Goal: Task Accomplishment & Management: Manage account settings

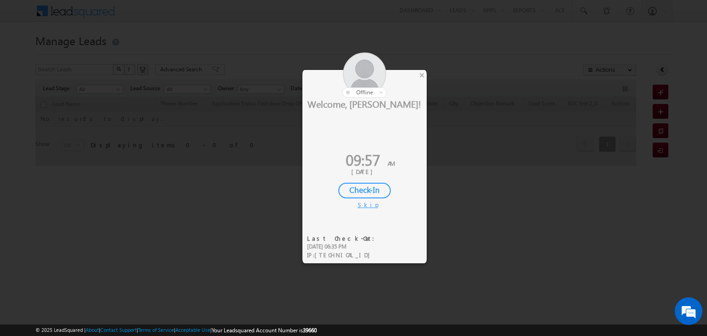
click at [361, 191] on div "Check-In" at bounding box center [364, 191] width 52 height 16
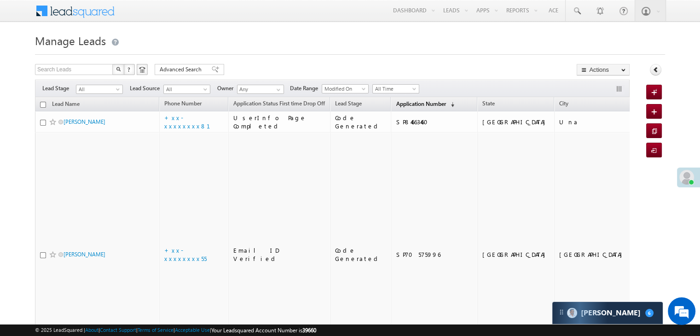
click at [398, 106] on span "Application Number" at bounding box center [421, 103] width 50 height 7
click at [397, 105] on span "Application Number" at bounding box center [421, 103] width 50 height 7
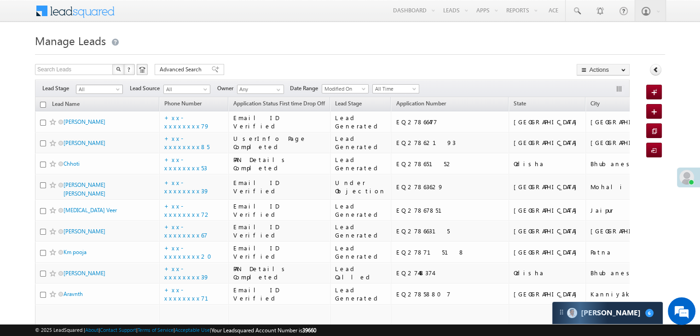
click at [116, 91] on span at bounding box center [118, 90] width 7 height 7
click at [94, 109] on link "Lead Generated" at bounding box center [99, 108] width 46 height 8
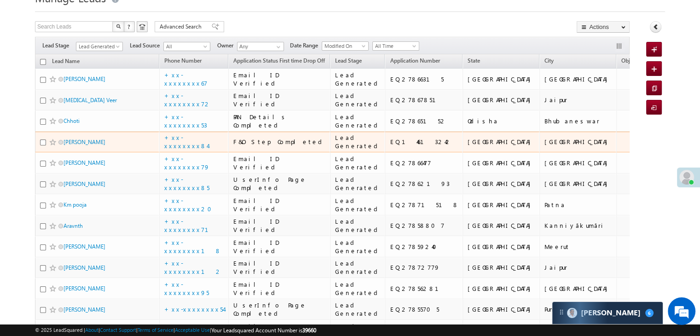
scroll to position [92, 0]
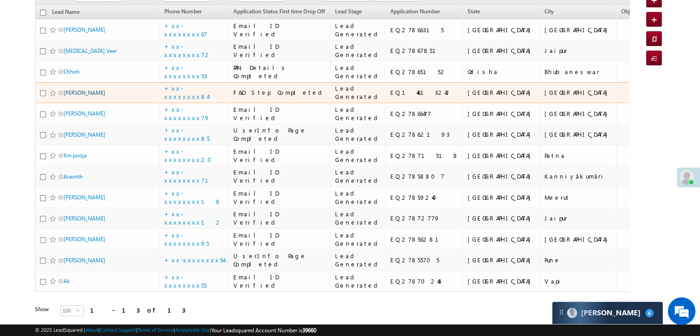
click at [75, 96] on link "Pal Rajesh" at bounding box center [85, 92] width 42 height 7
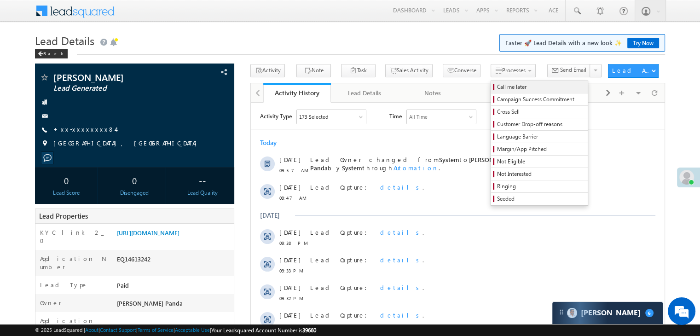
click at [497, 87] on span "Call me later" at bounding box center [540, 87] width 87 height 8
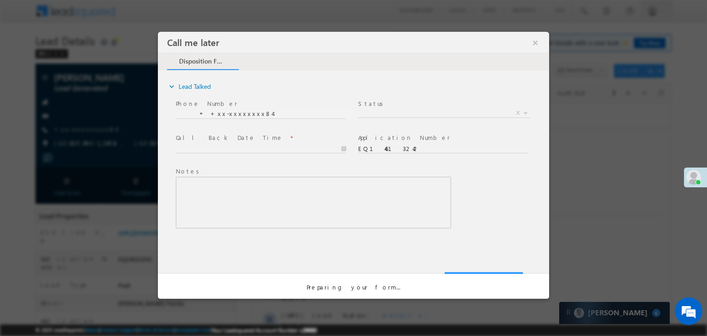
click at [398, 109] on span "X" at bounding box center [444, 113] width 172 height 9
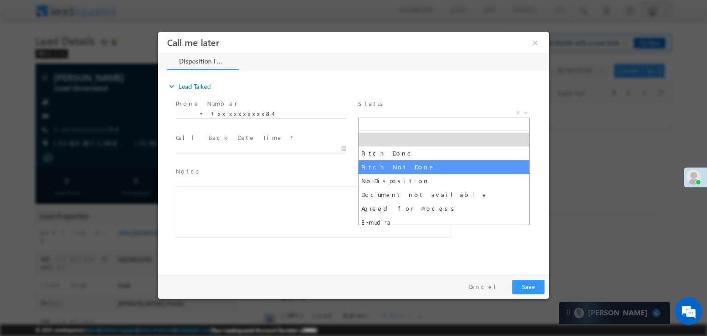
select select "Pitch Not Done"
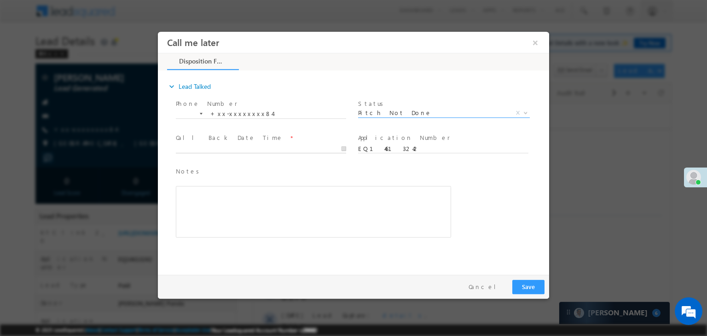
type input "08/27/25 9:58 AM"
click at [311, 149] on input "08/27/25 9:58 AM" at bounding box center [261, 149] width 170 height 9
click at [525, 287] on button "Save" at bounding box center [528, 287] width 32 height 14
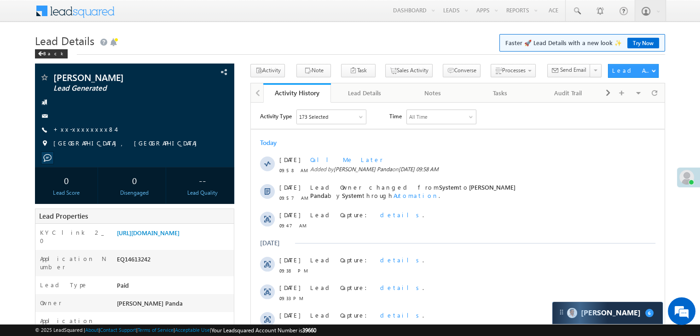
click at [636, 310] on div "Carter 6" at bounding box center [607, 313] width 110 height 22
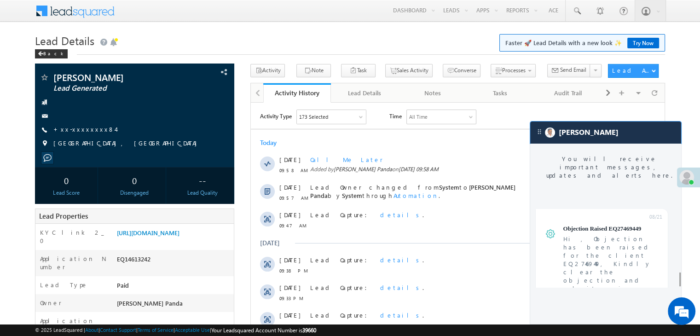
scroll to position [3888, 0]
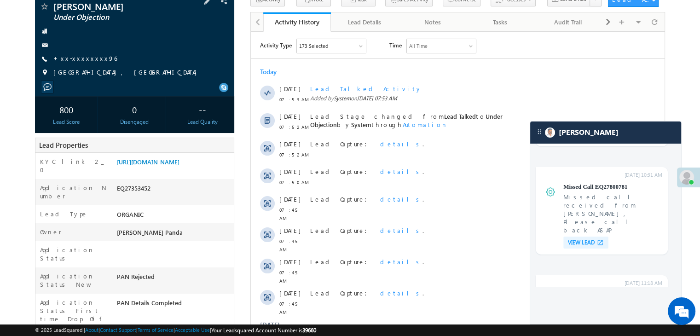
scroll to position [138, 0]
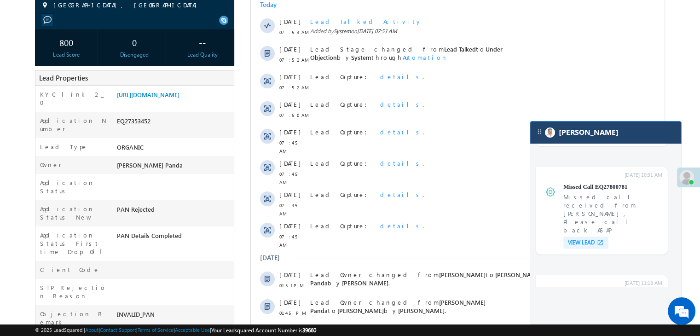
click at [612, 123] on div "[PERSON_NAME]" at bounding box center [605, 133] width 151 height 22
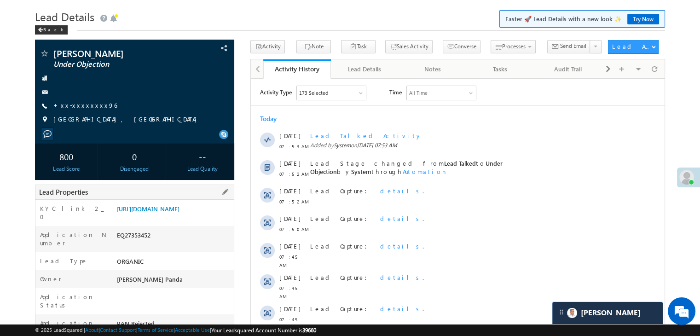
scroll to position [0, 0]
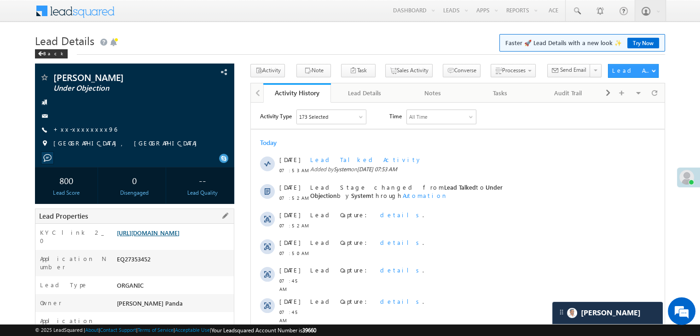
click at [180, 237] on link "https://angelbroking1-pk3em7sa.customui-test.leadsquared.com?leadId=8e501bd6-5e…" at bounding box center [148, 233] width 63 height 8
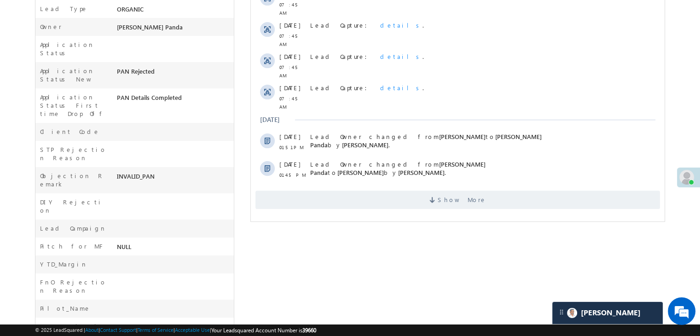
scroll to position [46, 0]
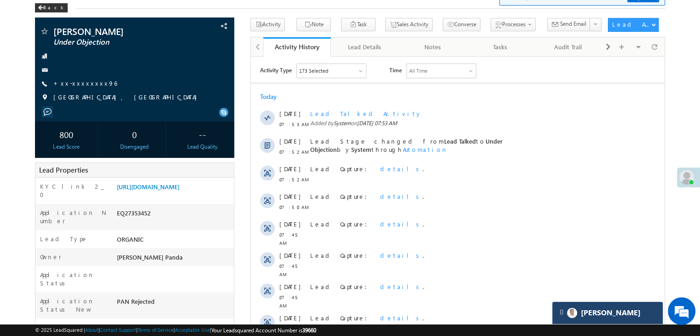
click at [627, 317] on div "[PERSON_NAME]" at bounding box center [607, 313] width 110 height 22
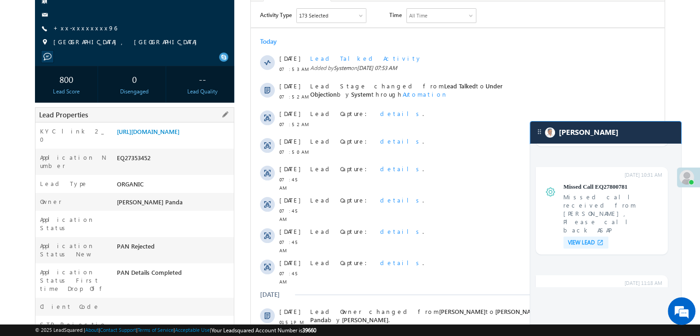
scroll to position [230, 0]
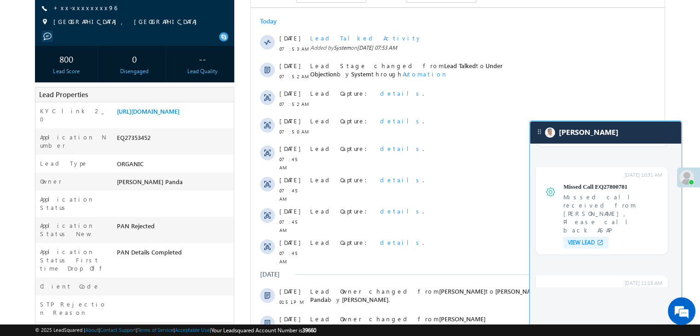
scroll to position [0, 0]
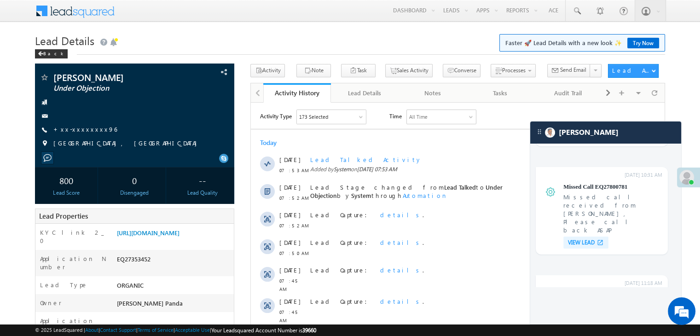
drag, startPoint x: 446, startPoint y: 49, endPoint x: 361, endPoint y: 14, distance: 92.1
click at [0, 0] on link "Manage Leads" at bounding box center [0, 0] width 0 height 0
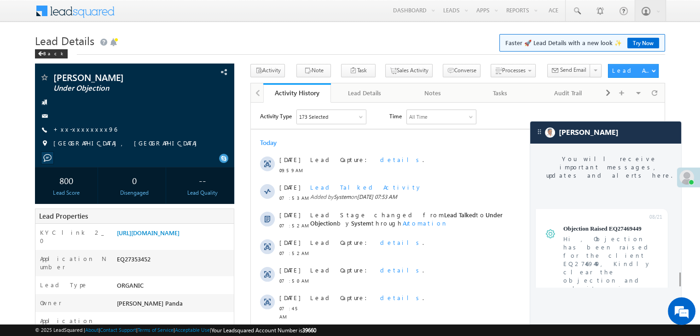
scroll to position [3744, 0]
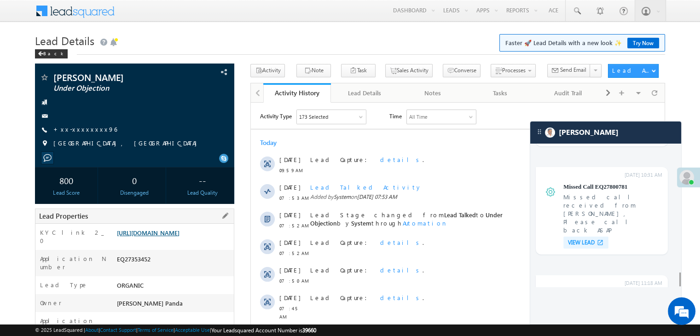
click at [180, 236] on link "[URL][DOMAIN_NAME]" at bounding box center [148, 233] width 63 height 8
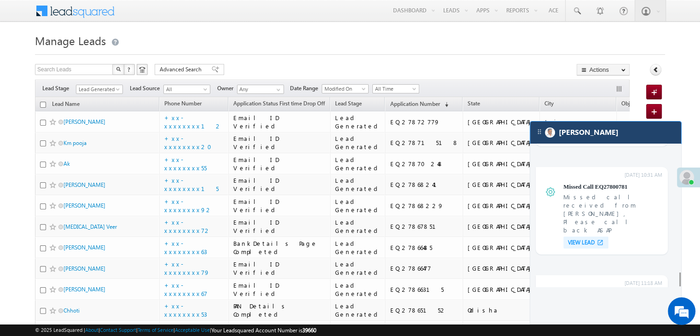
click at [628, 140] on div "[PERSON_NAME]" at bounding box center [605, 133] width 151 height 22
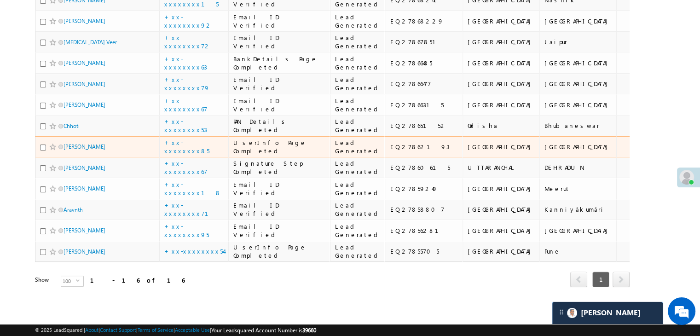
scroll to position [711, 0]
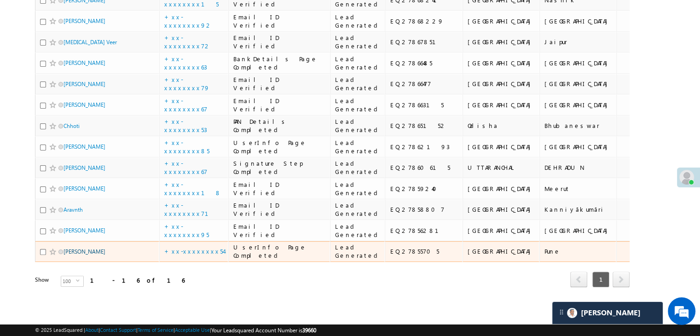
click at [92, 248] on link "Pradeep Kumar" at bounding box center [85, 251] width 42 height 7
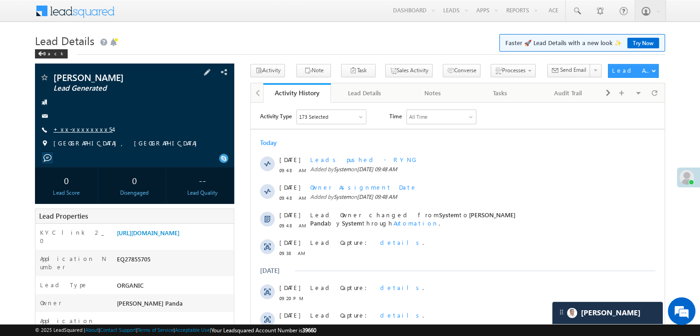
click at [79, 127] on link "+xx-xxxxxxxx54" at bounding box center [82, 129] width 59 height 8
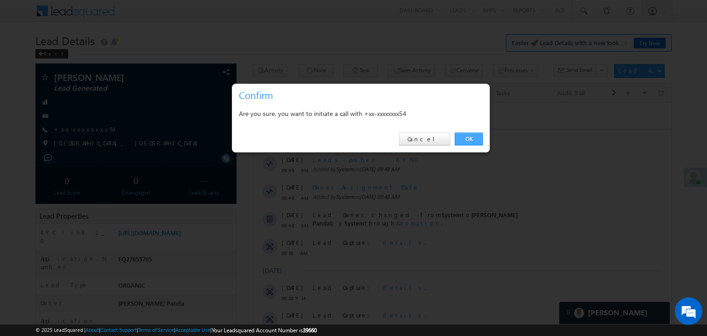
click at [470, 139] on link "OK" at bounding box center [469, 139] width 28 height 13
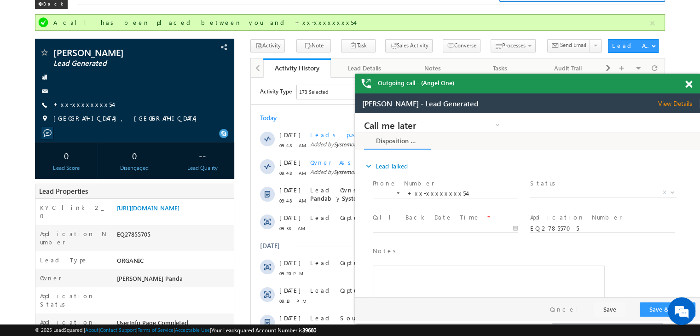
scroll to position [46, 0]
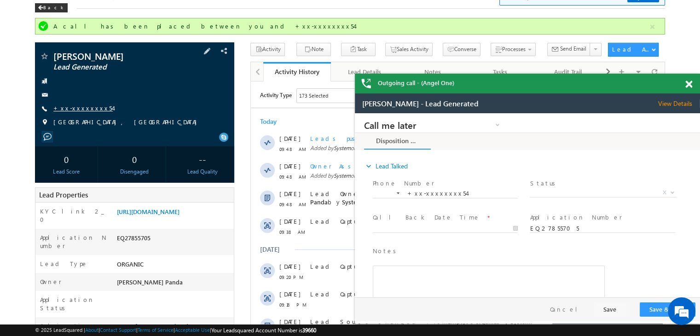
click at [0, 0] on link "+xx-xxxxxxxx54" at bounding box center [0, 0] width 0 height 0
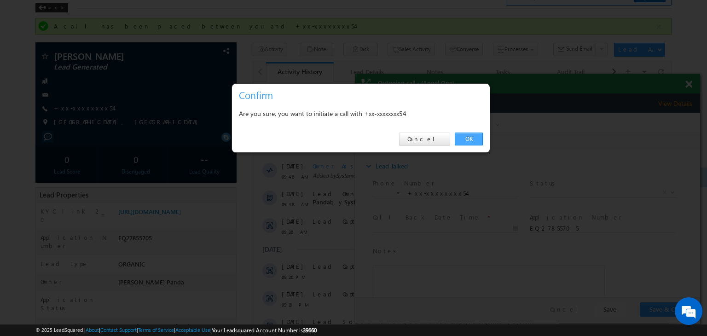
click at [464, 141] on link "OK" at bounding box center [469, 139] width 28 height 13
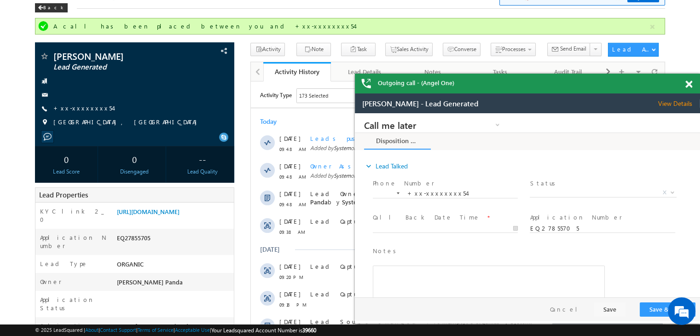
scroll to position [0, 0]
click at [689, 83] on span at bounding box center [688, 85] width 7 height 8
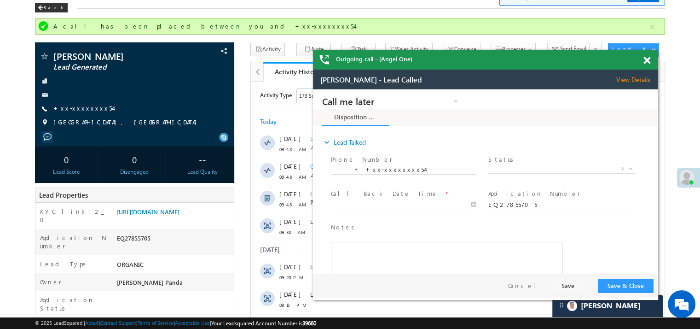
drag, startPoint x: 689, startPoint y: 83, endPoint x: 432, endPoint y: 44, distance: 259.8
click at [432, 50] on div "Outgoing call - (Angel One)" at bounding box center [485, 60] width 345 height 20
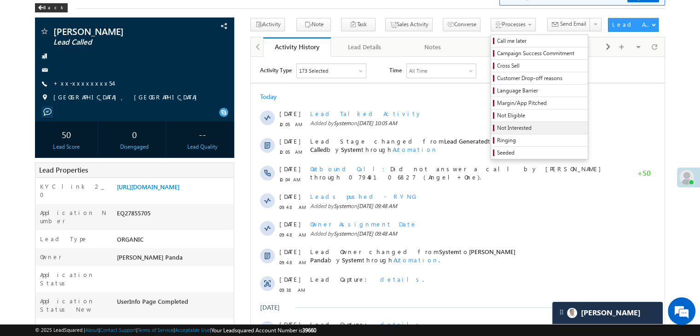
click at [497, 128] on span "Not Interested" at bounding box center [540, 128] width 87 height 8
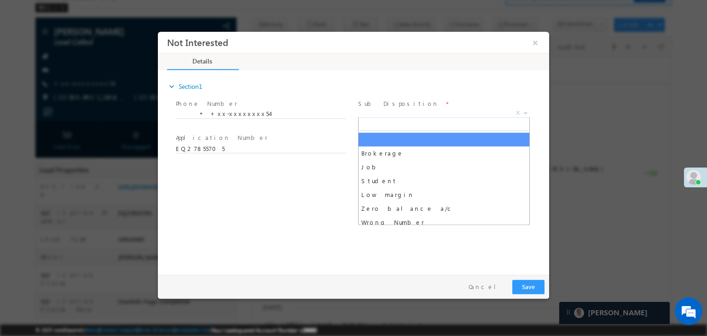
click at [469, 112] on span "X" at bounding box center [444, 113] width 172 height 9
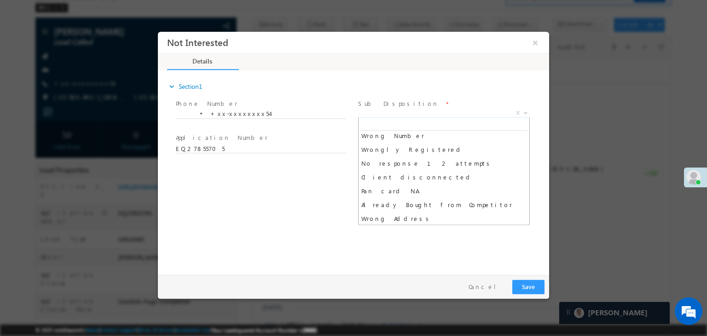
scroll to position [92, 0]
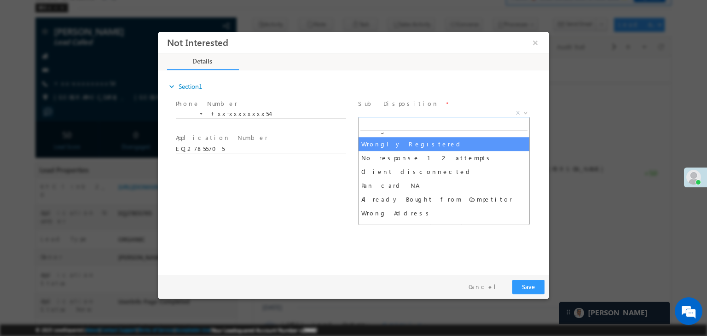
select select "Wrongly Registered"
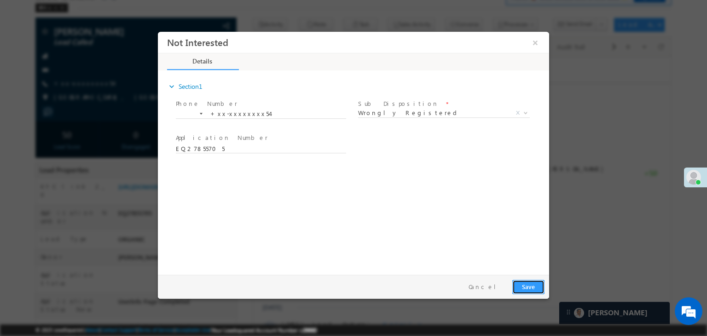
click at [526, 289] on button "Save" at bounding box center [528, 287] width 32 height 14
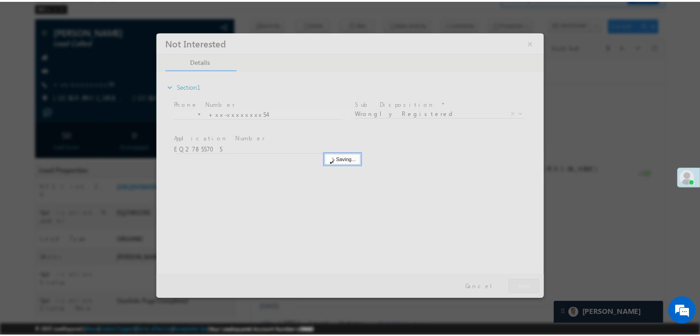
scroll to position [0, 0]
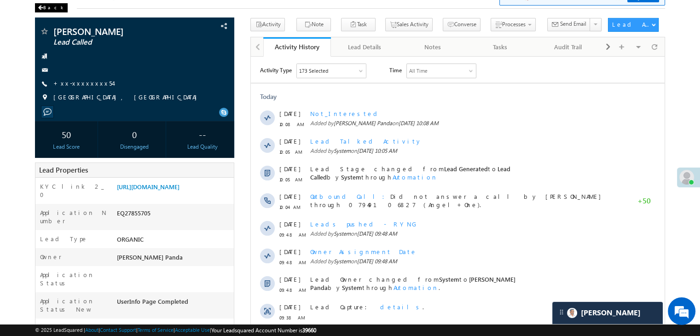
click at [42, 10] on span at bounding box center [41, 8] width 6 height 5
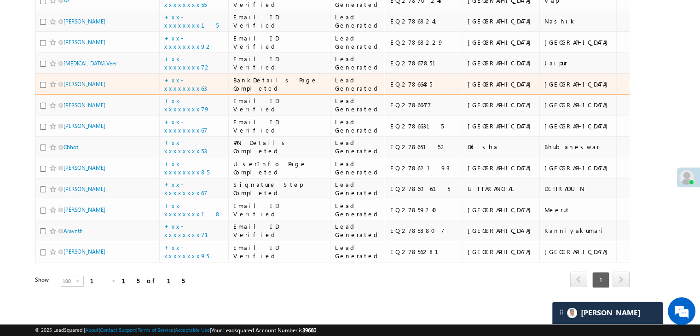
scroll to position [598, 0]
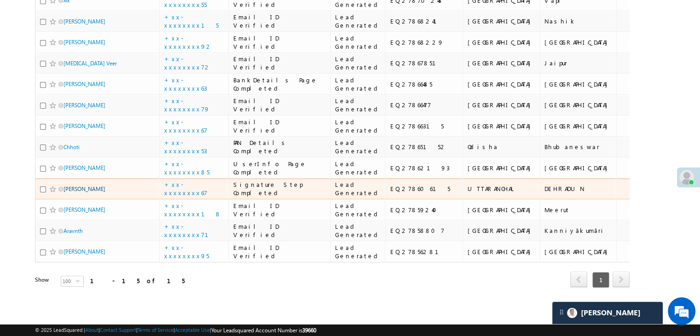
click at [80, 186] on link "Kamala Karki" at bounding box center [85, 189] width 42 height 7
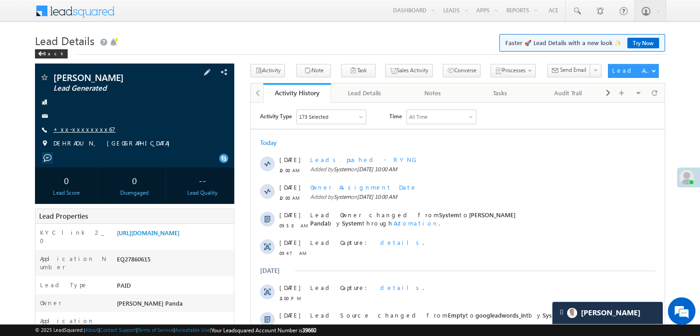
click at [79, 129] on link "+xx-xxxxxxxx67" at bounding box center [84, 129] width 62 height 8
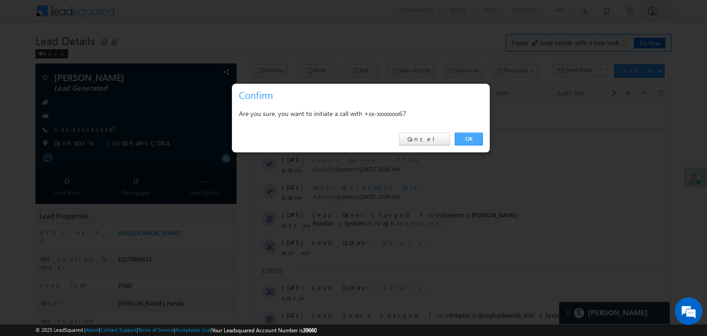
click at [470, 139] on link "OK" at bounding box center [469, 139] width 28 height 13
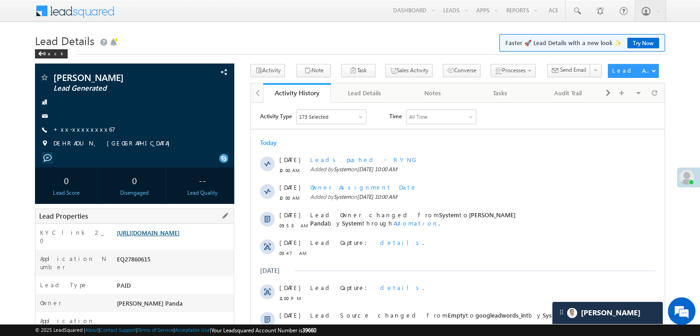
click at [180, 237] on link "https://angelbroking1-pk3em7sa.customui-test.leadsquared.com?leadId=4c1ef096-55…" at bounding box center [148, 233] width 63 height 8
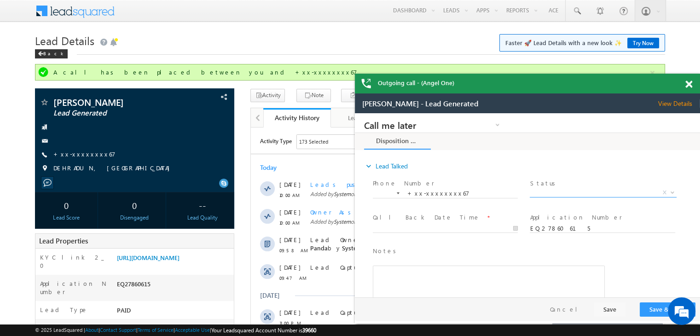
click at [602, 194] on span "X" at bounding box center [603, 192] width 146 height 9
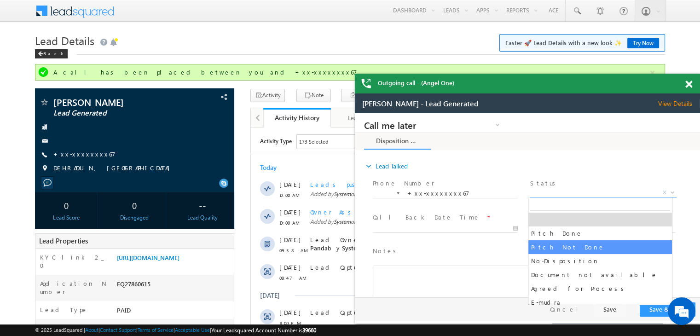
select select "Pitch Not Done"
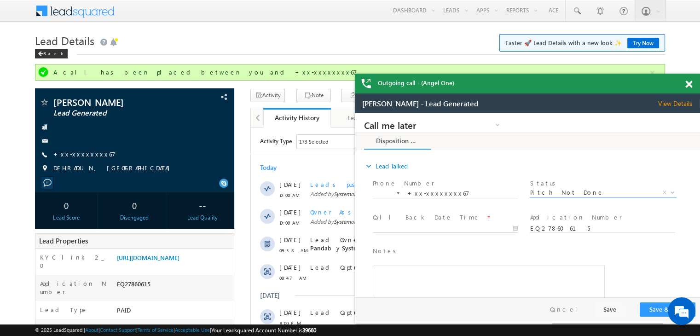
type input "08/27/25 10:09 AM"
click at [491, 226] on input "08/27/25 10:09 AM" at bounding box center [445, 228] width 145 height 9
click at [657, 309] on button "Save & Close" at bounding box center [668, 309] width 56 height 14
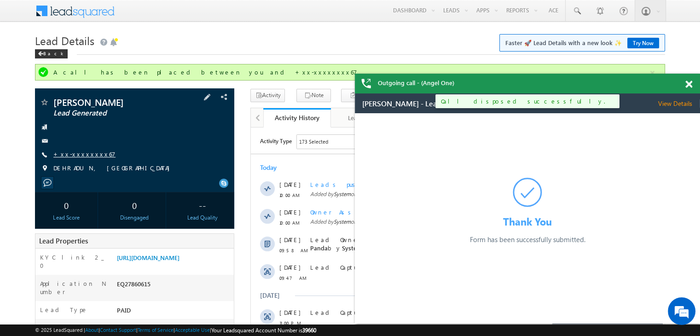
click at [0, 0] on link "+xx-xxxxxxxx67" at bounding box center [0, 0] width 0 height 0
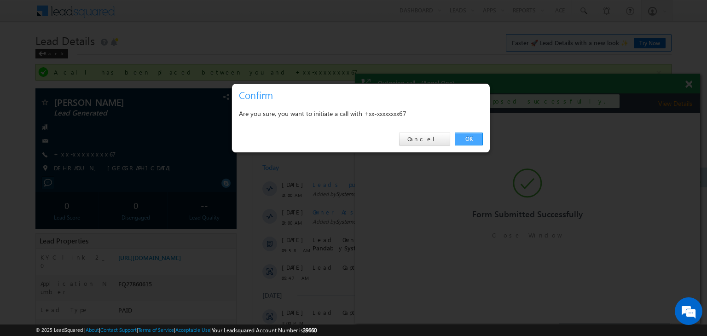
click at [466, 138] on link "OK" at bounding box center [469, 139] width 28 height 13
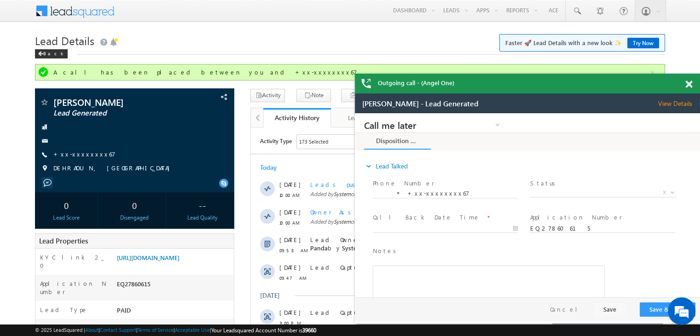
click at [689, 84] on span at bounding box center [688, 85] width 7 height 8
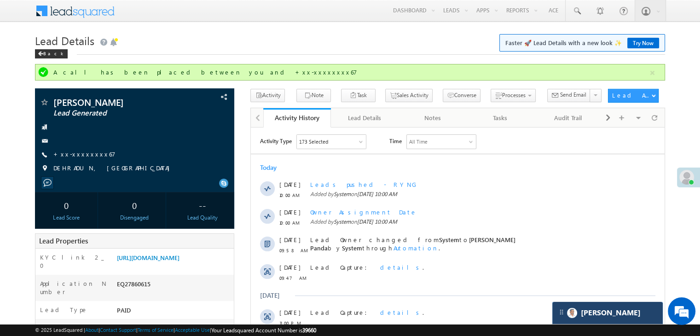
click at [616, 319] on div "[PERSON_NAME]" at bounding box center [607, 313] width 110 height 22
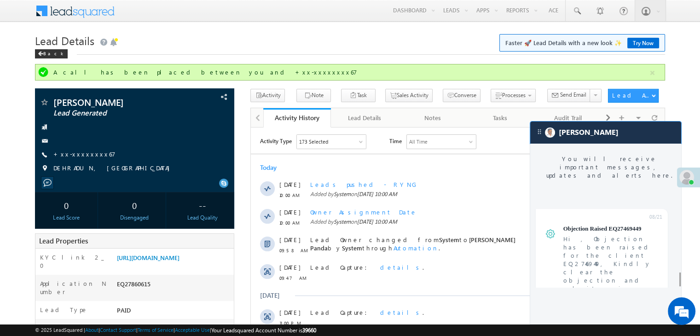
scroll to position [3866, 0]
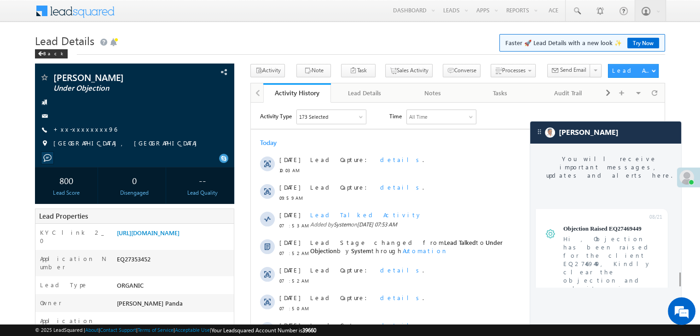
scroll to position [3744, 0]
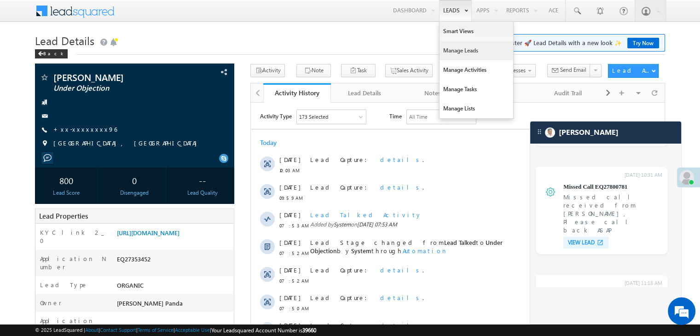
click at [455, 52] on link "Manage Leads" at bounding box center [477, 50] width 74 height 19
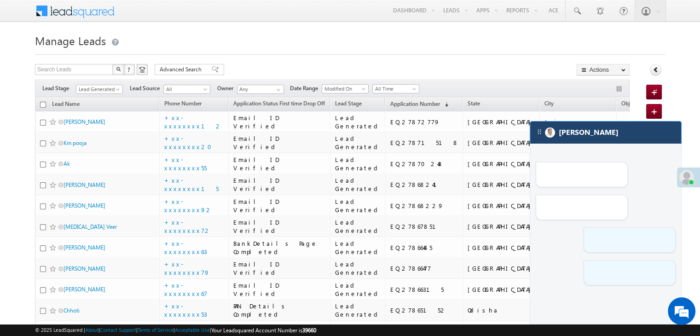
click at [632, 134] on div "[PERSON_NAME]" at bounding box center [605, 133] width 151 height 22
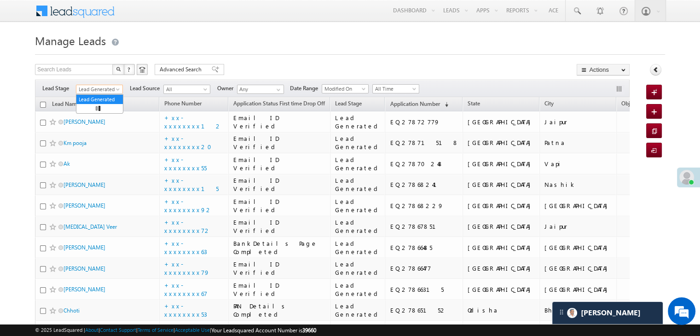
click at [107, 93] on span "Lead Generated" at bounding box center [98, 89] width 44 height 8
click at [104, 99] on link "All" at bounding box center [99, 99] width 46 height 8
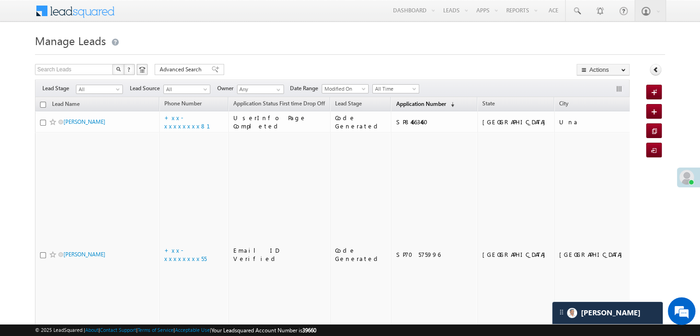
click at [397, 108] on link "Application Number (sorted descending)" at bounding box center [425, 105] width 68 height 12
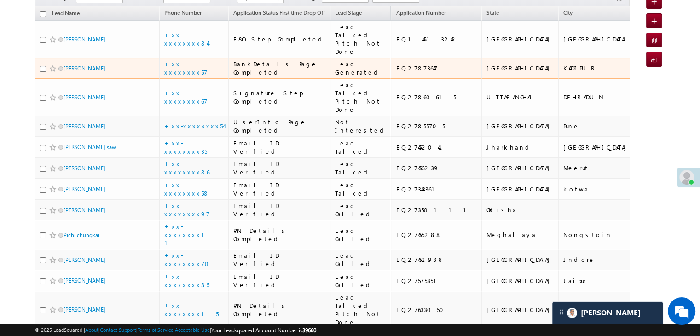
scroll to position [92, 0]
click at [76, 70] on link "Pranshu Mishra" at bounding box center [85, 67] width 42 height 7
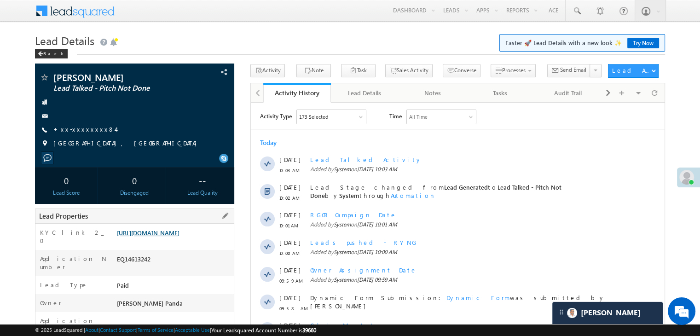
click at [180, 237] on link "[URL][DOMAIN_NAME]" at bounding box center [148, 233] width 63 height 8
click at [69, 132] on link "+xx-xxxxxxxx84" at bounding box center [84, 129] width 62 height 8
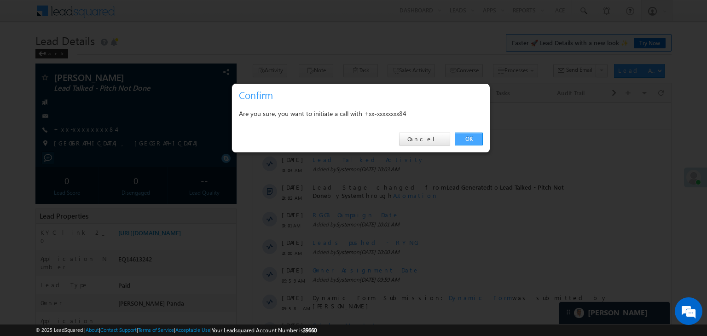
click at [475, 139] on link "OK" at bounding box center [469, 139] width 28 height 13
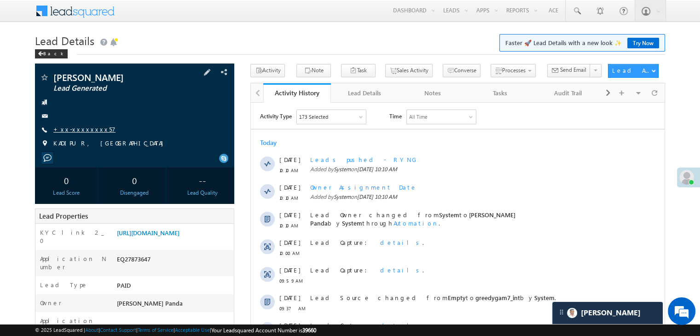
click at [79, 129] on link "+xx-xxxxxxxx57" at bounding box center [84, 129] width 62 height 8
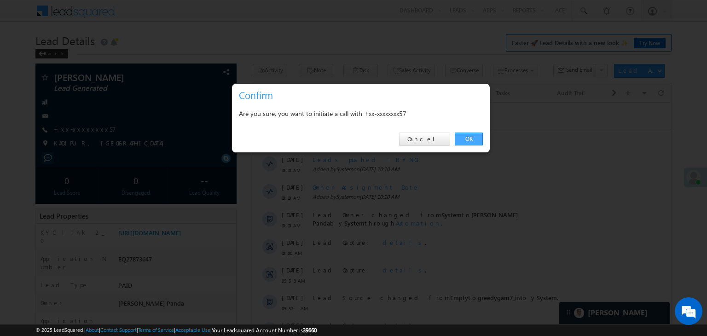
click at [466, 141] on link "OK" at bounding box center [469, 139] width 28 height 13
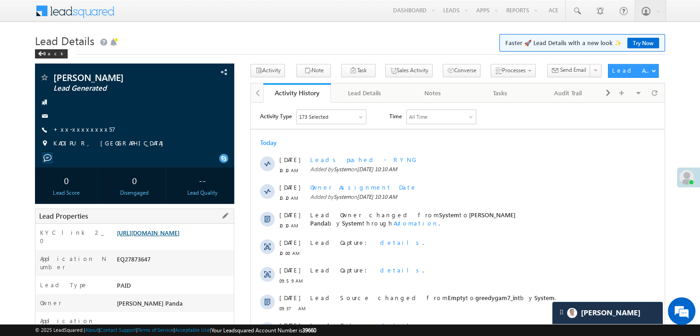
click at [164, 237] on link "https://angelbroking1-pk3em7sa.customui-test.leadsquared.com?leadId=9a4c7d61-01…" at bounding box center [148, 233] width 63 height 8
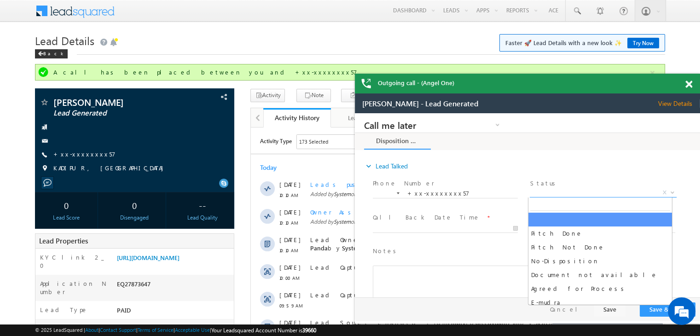
click at [591, 189] on span "X" at bounding box center [603, 192] width 146 height 9
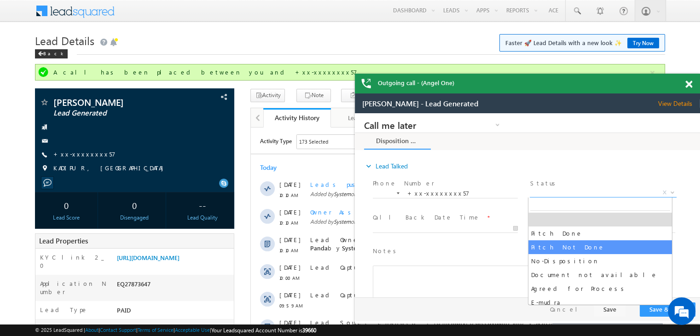
select select "Pitch Not Done"
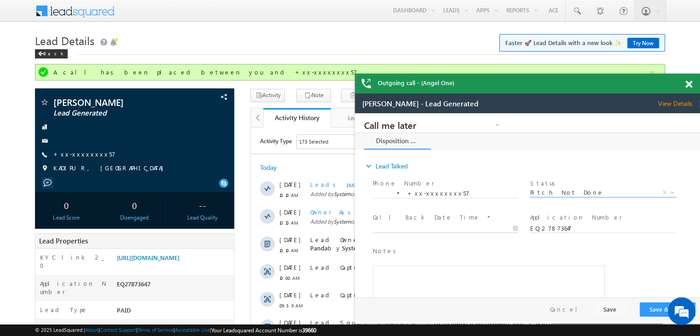
type input "08/27/25 10:11 AM"
click at [447, 225] on input "08/27/25 10:11 AM" at bounding box center [445, 228] width 145 height 9
click at [653, 307] on button "Save & Close" at bounding box center [668, 309] width 56 height 14
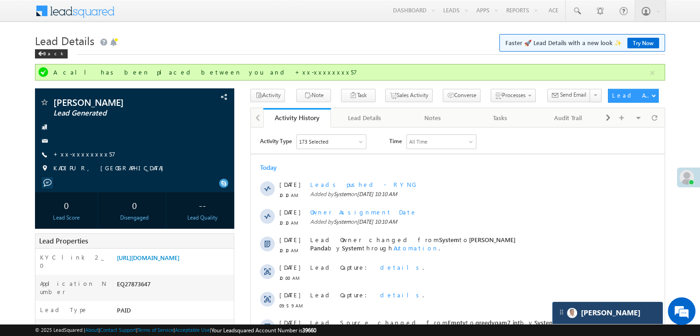
click at [602, 304] on div "[PERSON_NAME]" at bounding box center [607, 313] width 110 height 22
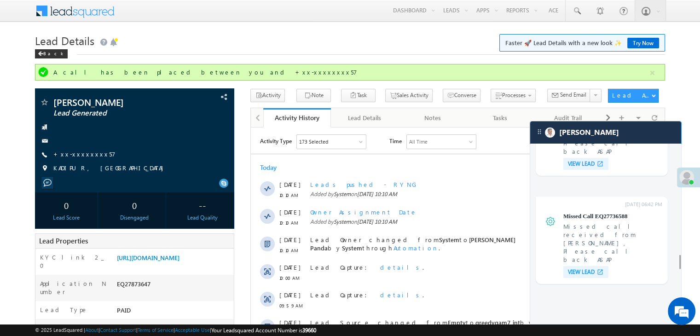
scroll to position [3451, 0]
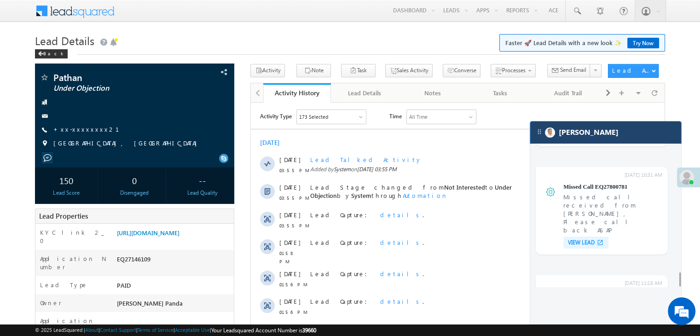
click at [630, 134] on div "[PERSON_NAME]" at bounding box center [605, 133] width 151 height 22
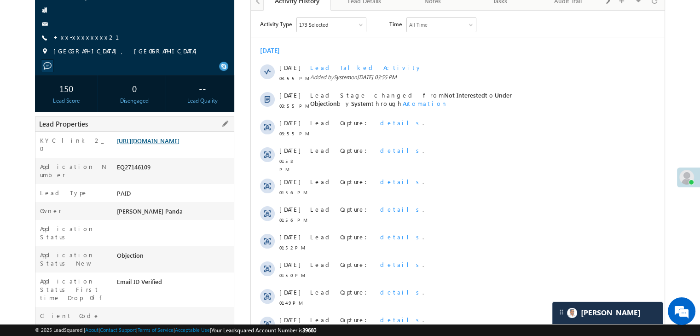
click at [169, 145] on link "[URL][DOMAIN_NAME]" at bounding box center [148, 141] width 63 height 8
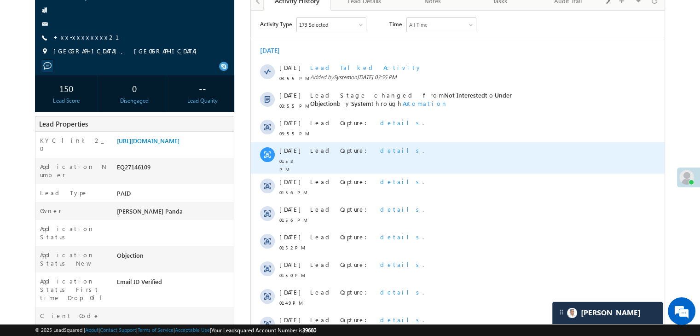
drag, startPoint x: 325, startPoint y: 47, endPoint x: 358, endPoint y: 149, distance: 107.1
click at [407, 165] on div "Lead Capture: details ." at bounding box center [461, 157] width 303 height 31
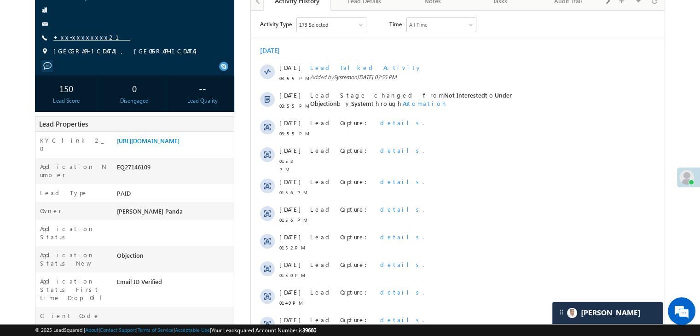
click at [79, 37] on link "+xx-xxxxxxxx21" at bounding box center [91, 37] width 77 height 8
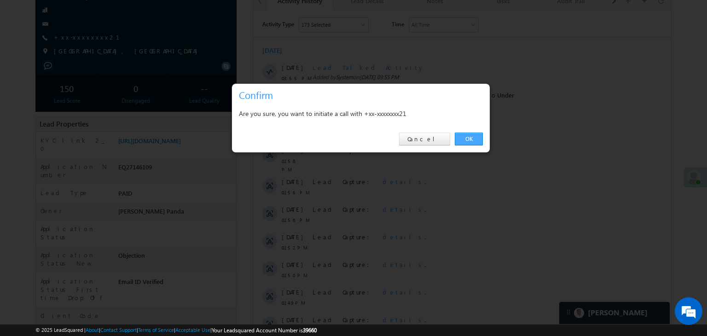
click at [465, 138] on link "OK" at bounding box center [469, 139] width 28 height 13
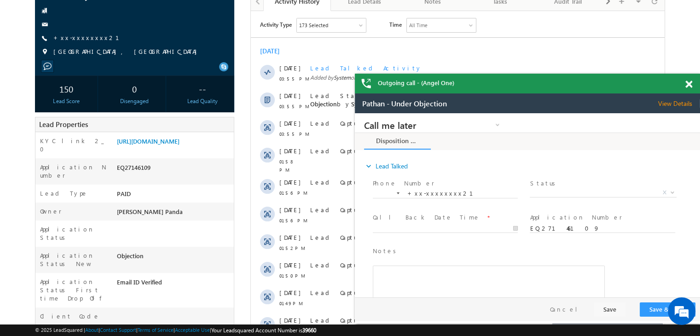
click at [690, 84] on span at bounding box center [688, 85] width 7 height 8
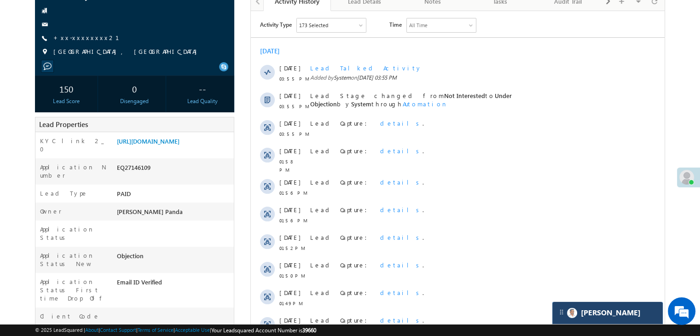
click at [598, 317] on div "[PERSON_NAME]" at bounding box center [607, 313] width 110 height 22
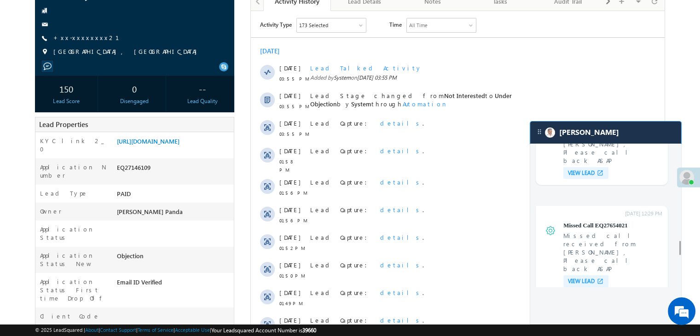
scroll to position [2870, 0]
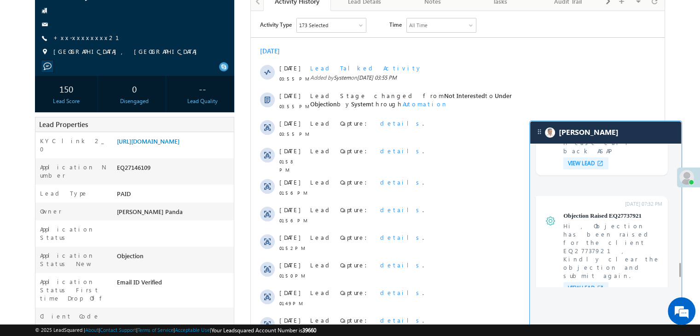
scroll to position [3468, 0]
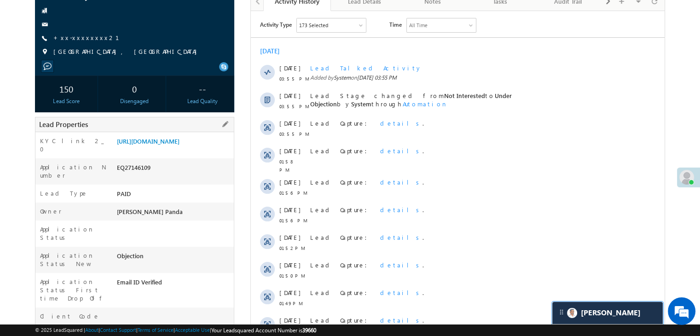
scroll to position [3787, 0]
click at [80, 36] on link "+xx-xxxxxxxx21" at bounding box center [91, 38] width 77 height 8
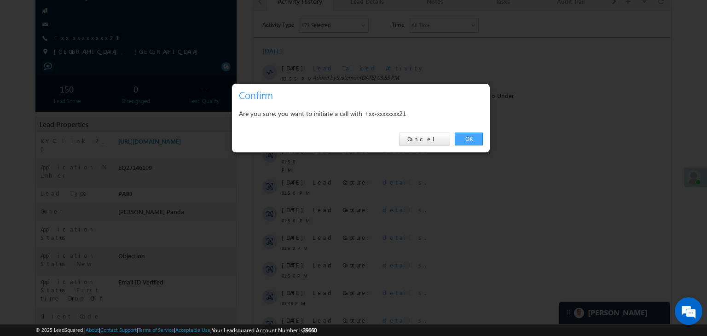
drag, startPoint x: 474, startPoint y: 136, endPoint x: 223, endPoint y: 126, distance: 251.1
click at [474, 137] on link "OK" at bounding box center [469, 139] width 28 height 13
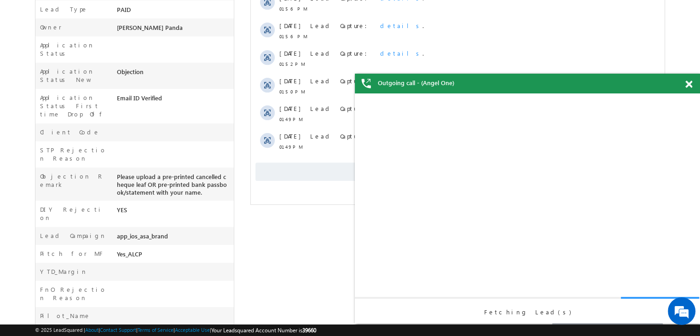
scroll to position [0, 0]
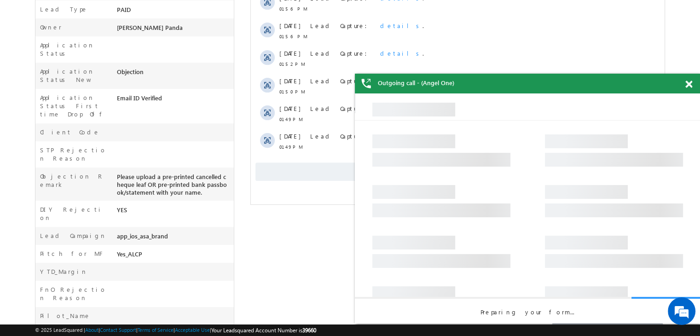
click at [690, 86] on span at bounding box center [688, 85] width 7 height 8
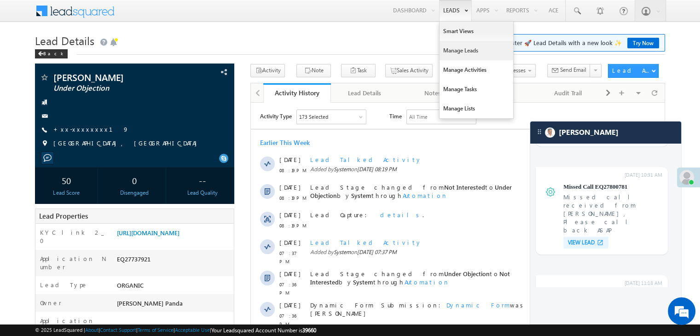
click at [457, 50] on link "Manage Leads" at bounding box center [477, 50] width 74 height 19
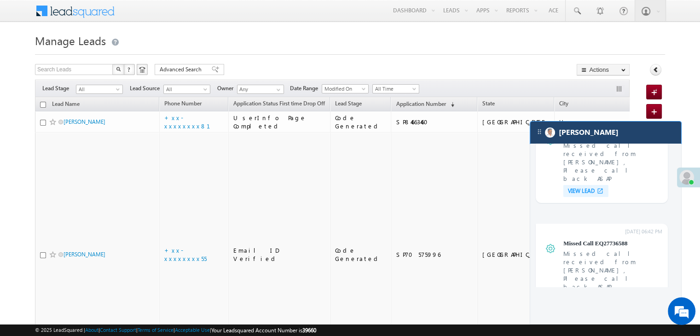
click at [630, 140] on div "[PERSON_NAME]" at bounding box center [605, 133] width 151 height 22
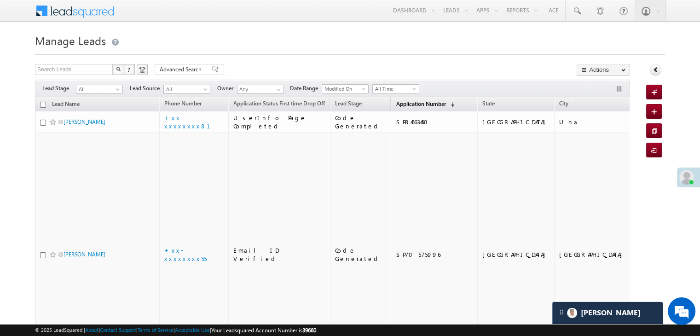
scroll to position [3787, 0]
click at [396, 100] on span "Application Number" at bounding box center [421, 103] width 50 height 7
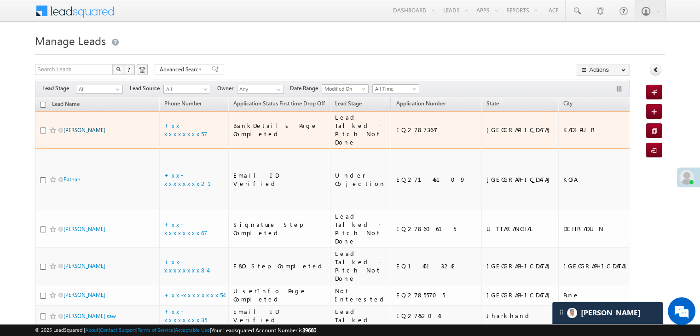
click at [75, 133] on link "[PERSON_NAME]" at bounding box center [85, 130] width 42 height 7
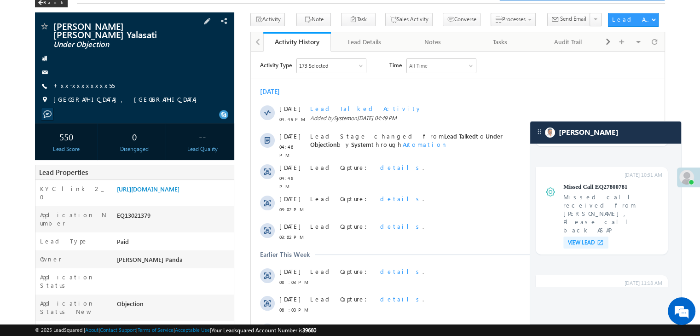
scroll to position [46, 0]
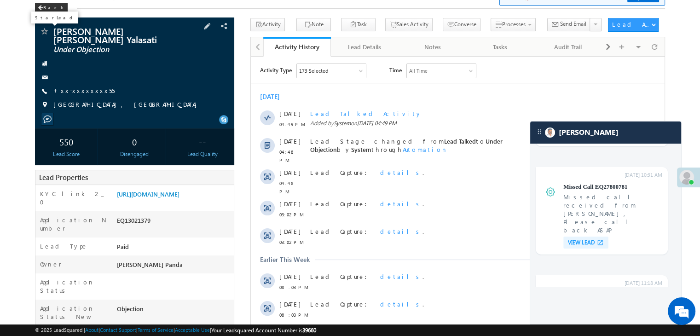
click at [46, 33] on span at bounding box center [44, 32] width 9 height 9
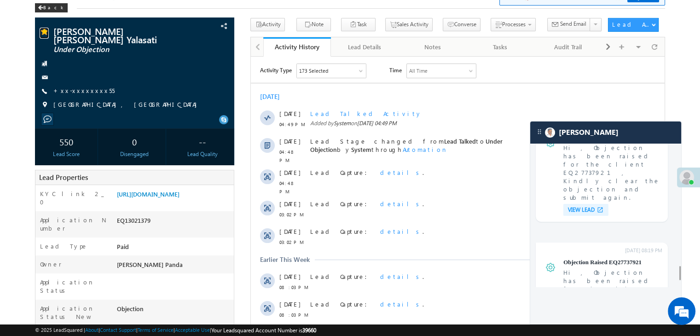
scroll to position [3560, 0]
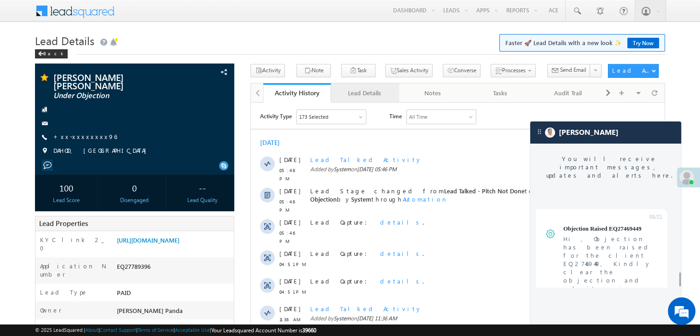
scroll to position [3744, 0]
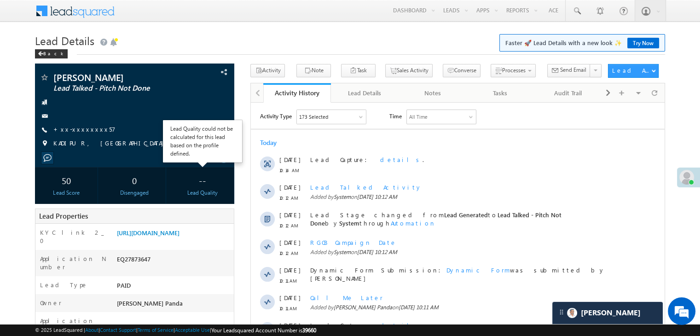
scroll to position [92, 0]
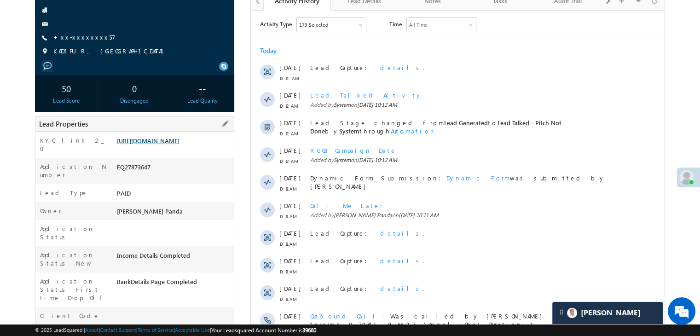
click at [167, 145] on link "[URL][DOMAIN_NAME]" at bounding box center [148, 141] width 63 height 8
click at [76, 40] on link "+xx-xxxxxxxx57" at bounding box center [84, 37] width 62 height 8
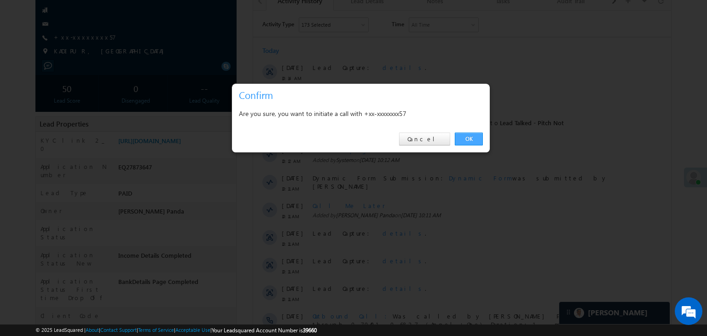
click at [466, 141] on link "OK" at bounding box center [469, 139] width 28 height 13
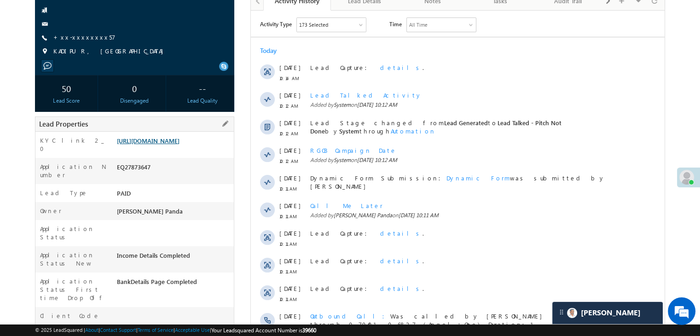
click at [180, 145] on link "[URL][DOMAIN_NAME]" at bounding box center [148, 141] width 63 height 8
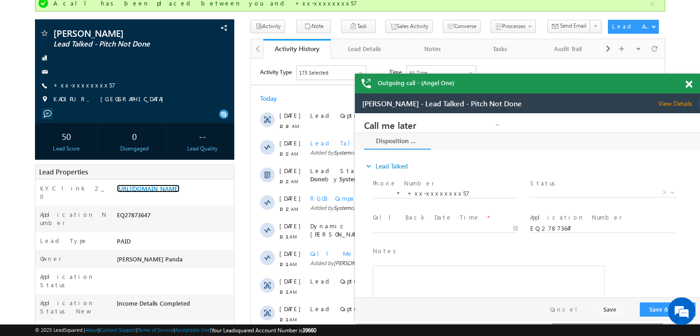
scroll to position [0, 0]
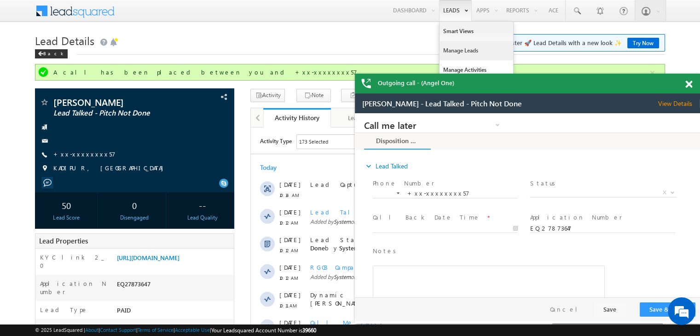
click at [238, 133] on link "Manage Leads" at bounding box center [128, 138] width 220 height 10
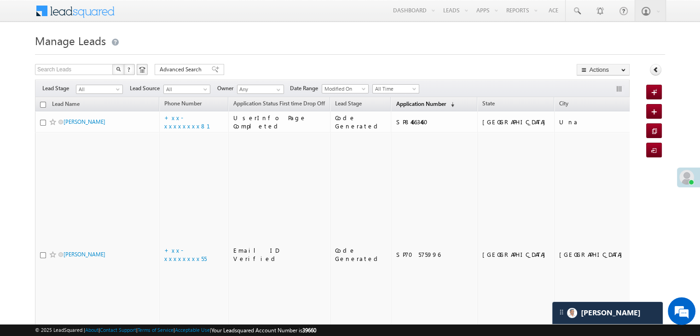
click at [403, 104] on span "Application Number" at bounding box center [421, 103] width 50 height 7
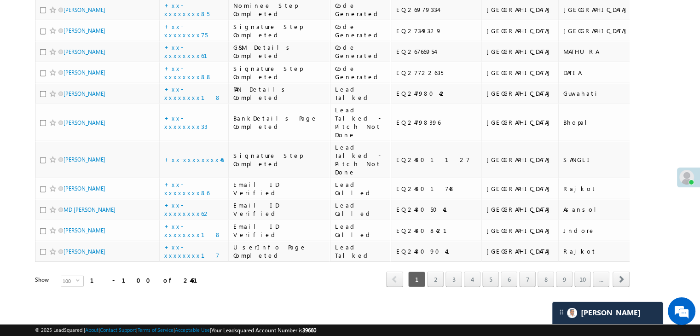
scroll to position [2394, 0]
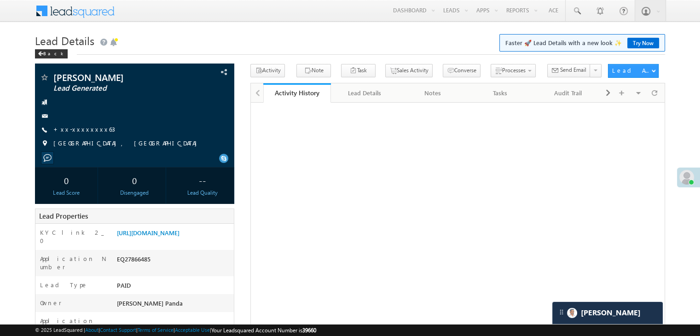
click at [85, 133] on link "+xx-xxxxxxxx63" at bounding box center [84, 129] width 62 height 8
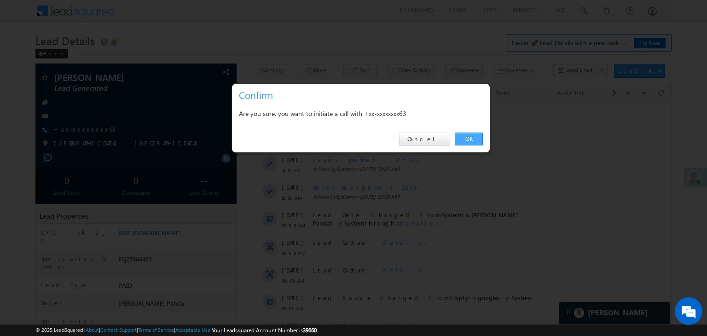
click at [470, 140] on link "OK" at bounding box center [469, 139] width 28 height 13
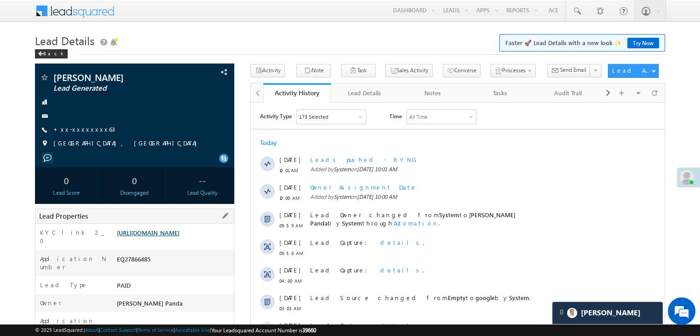
click at [170, 237] on link "[URL][DOMAIN_NAME]" at bounding box center [148, 233] width 63 height 8
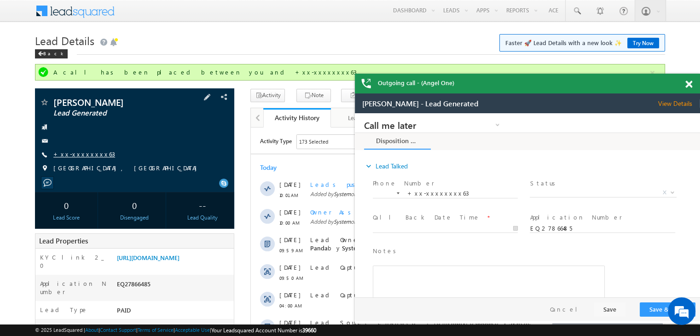
click at [0, 0] on link "+xx-xxxxxxxx63" at bounding box center [0, 0] width 0 height 0
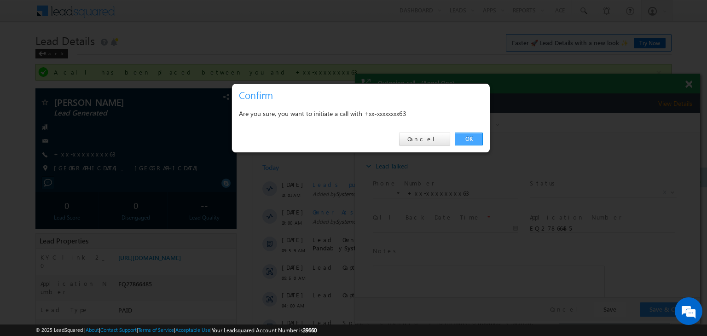
click at [469, 137] on link "OK" at bounding box center [469, 139] width 28 height 13
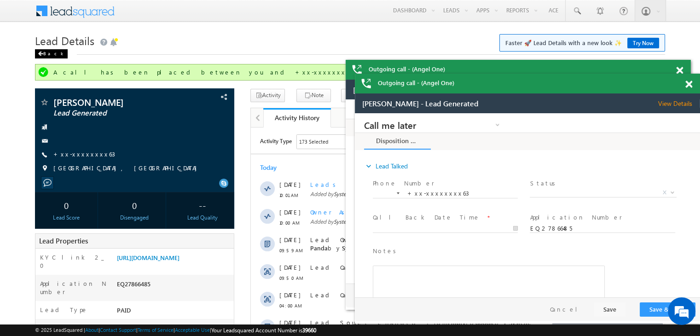
click at [45, 56] on div "Back" at bounding box center [51, 53] width 33 height 9
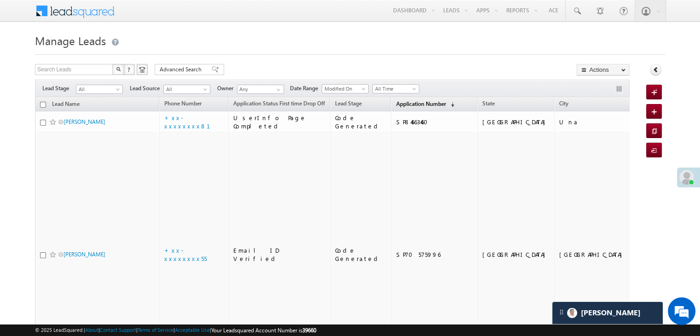
click at [407, 107] on span "Application Number" at bounding box center [421, 103] width 50 height 7
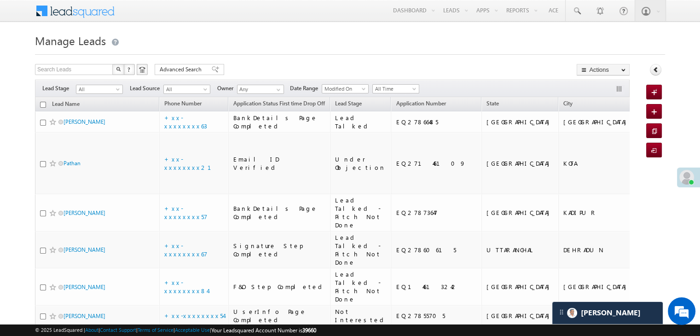
click at [114, 95] on div "Filters Lead Stage All All Lead Source All All Owner Any Any Date Range Go maxd…" at bounding box center [332, 88] width 595 height 17
click at [118, 93] on span at bounding box center [118, 90] width 7 height 7
click at [94, 113] on link "Lead Generated" at bounding box center [99, 108] width 46 height 8
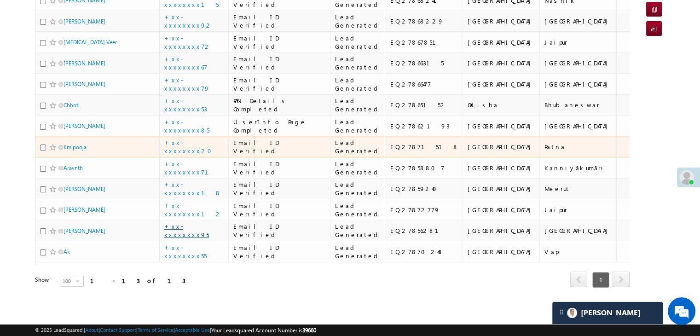
scroll to position [90, 0]
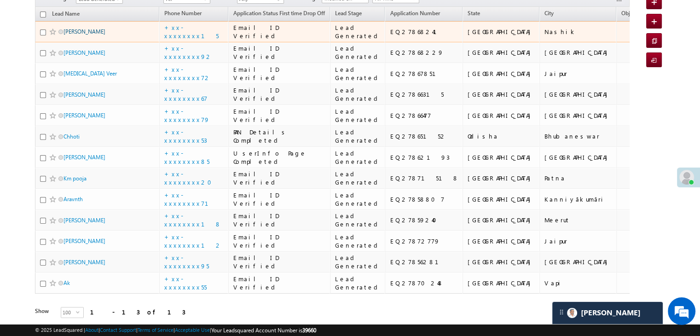
click at [90, 35] on link "Sonal mohan bholane" at bounding box center [85, 31] width 42 height 7
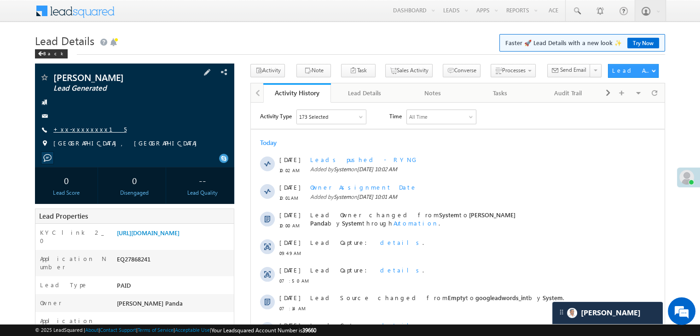
click at [79, 128] on link "+xx-xxxxxxxx15" at bounding box center [89, 129] width 73 height 8
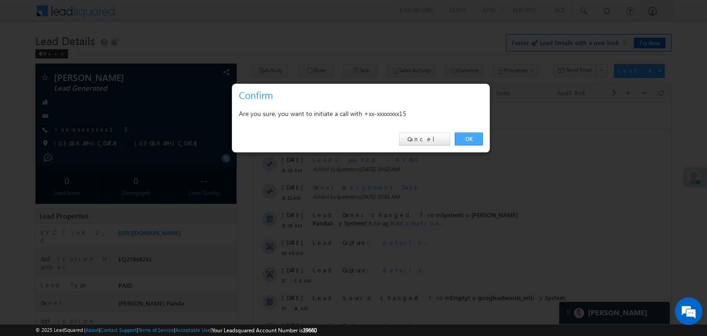
drag, startPoint x: 212, startPoint y: 35, endPoint x: 271, endPoint y: 54, distance: 61.3
click at [466, 138] on link "OK" at bounding box center [469, 139] width 28 height 13
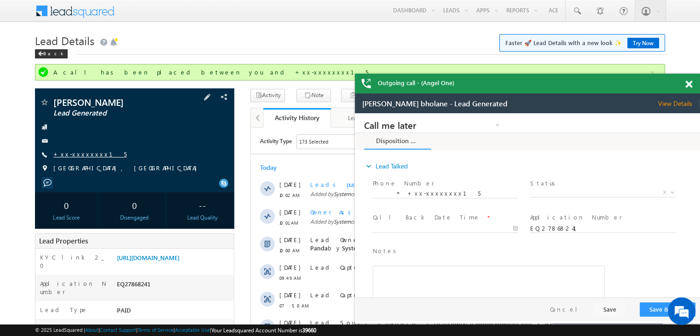
click at [0, 0] on link "+xx-xxxxxxxx15" at bounding box center [0, 0] width 0 height 0
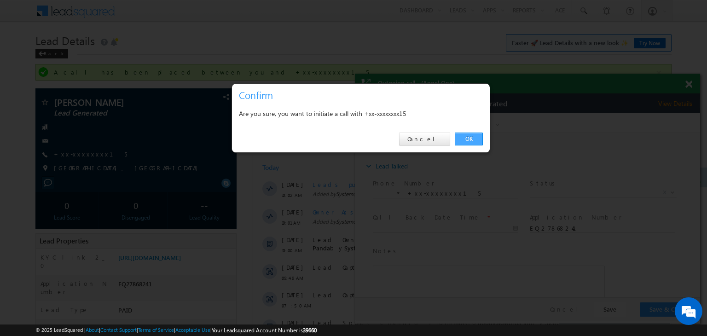
click at [471, 141] on link "OK" at bounding box center [469, 139] width 28 height 13
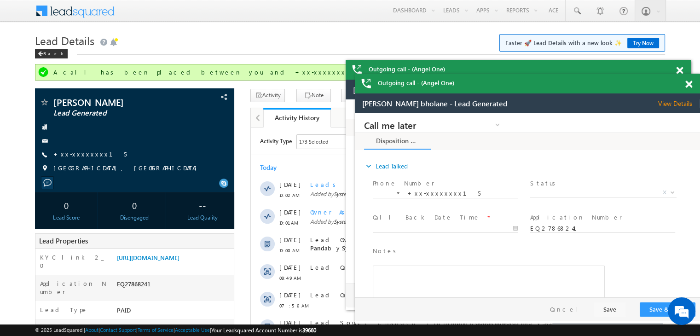
click at [689, 84] on span at bounding box center [688, 85] width 7 height 8
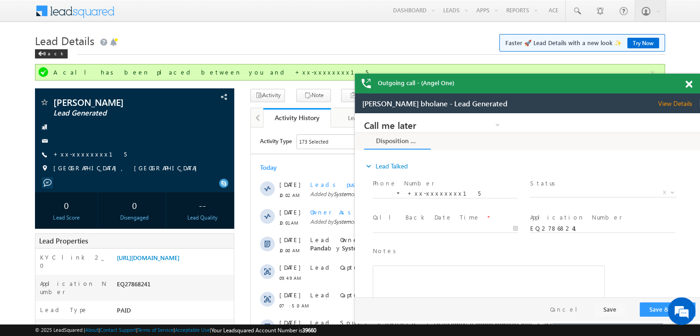
click at [689, 84] on span at bounding box center [688, 85] width 7 height 8
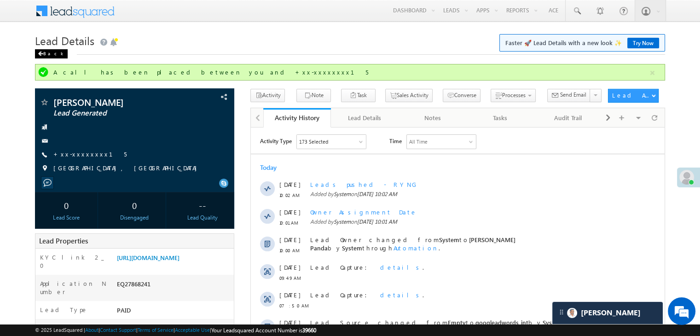
click at [51, 54] on div "Back" at bounding box center [51, 53] width 33 height 9
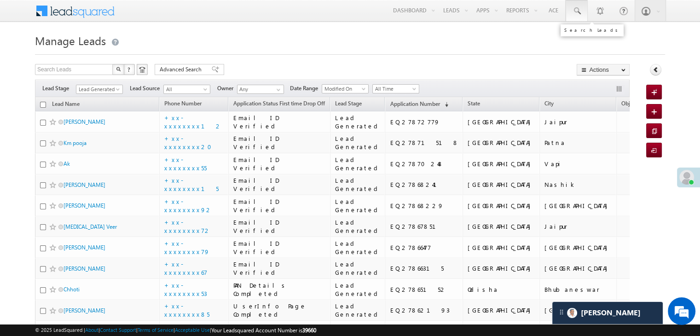
click at [579, 14] on span at bounding box center [576, 10] width 9 height 9
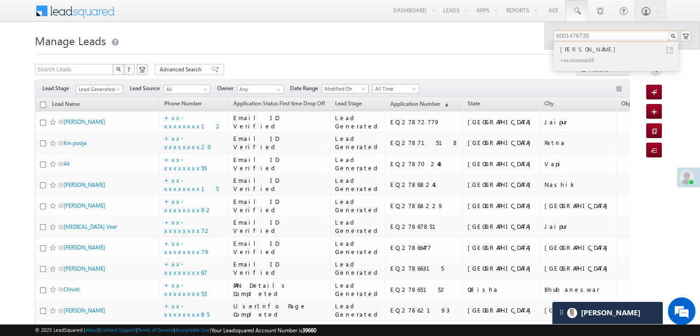
type input "6001476735"
click at [576, 52] on div "Nobojyoti Koch" at bounding box center [619, 49] width 123 height 10
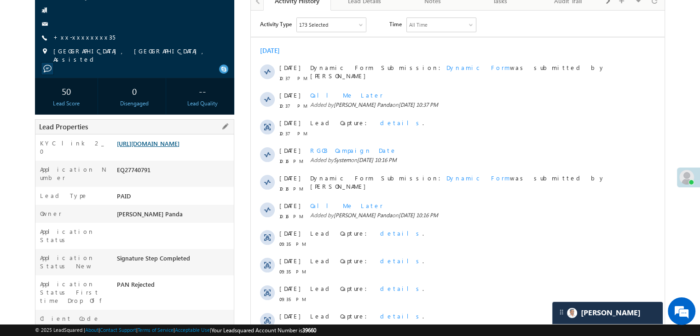
click at [180, 147] on link "https://angelbroking1-pk3em7sa.customui-test.leadsquared.com?leadId=6e6f85f3-0b…" at bounding box center [148, 143] width 63 height 8
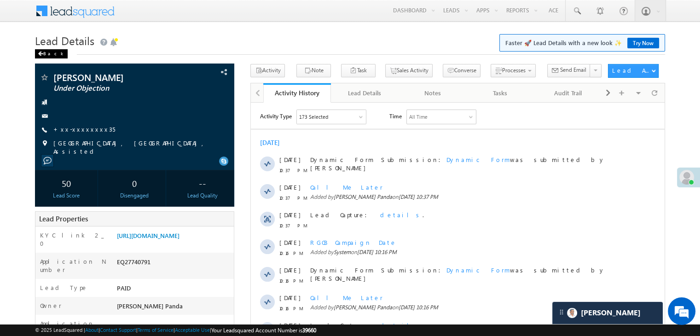
click at [42, 56] on span at bounding box center [41, 54] width 6 height 5
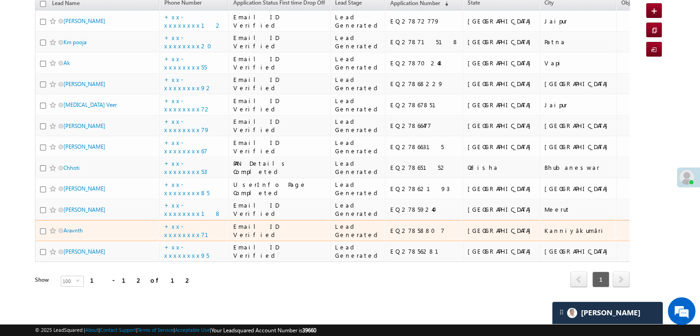
scroll to position [497, 0]
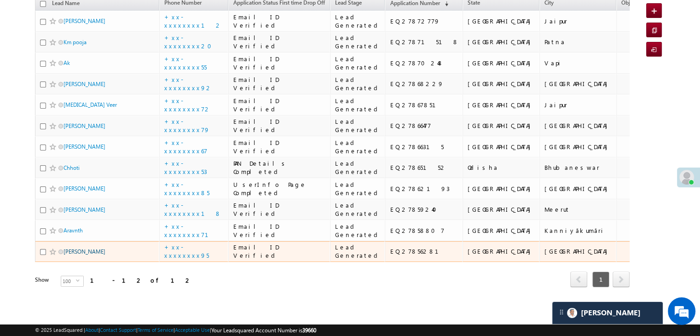
click at [85, 248] on link "[PERSON_NAME]" at bounding box center [85, 251] width 42 height 7
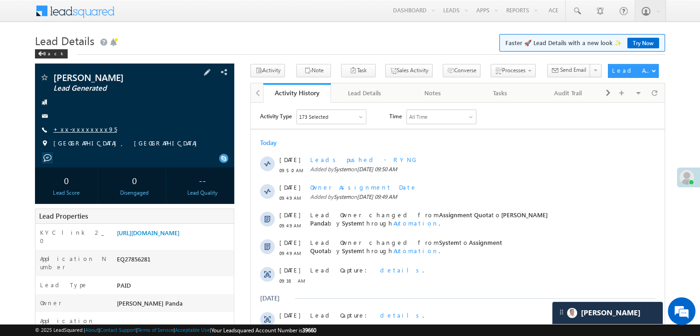
click at [79, 129] on link "+xx-xxxxxxxx95" at bounding box center [85, 129] width 64 height 8
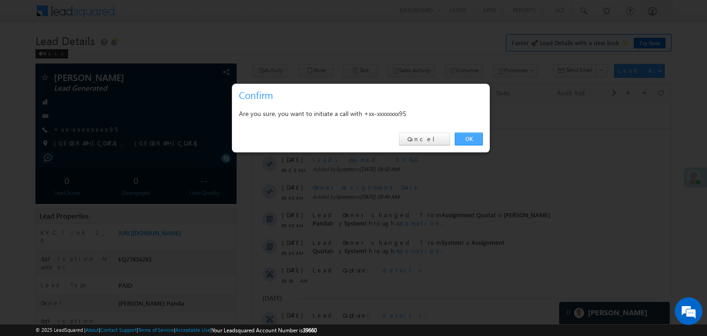
click at [475, 139] on link "OK" at bounding box center [469, 139] width 28 height 13
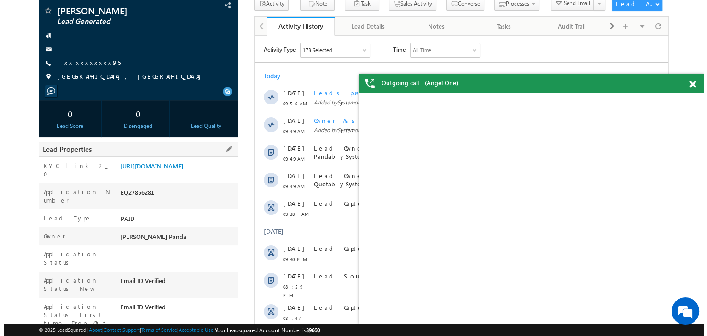
scroll to position [70, 0]
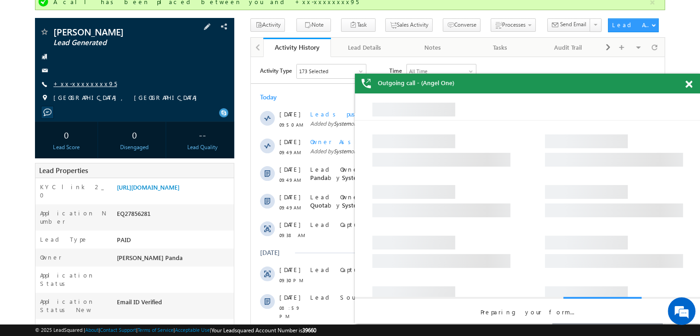
click at [85, 81] on link "+xx-xxxxxxxx95" at bounding box center [85, 84] width 64 height 8
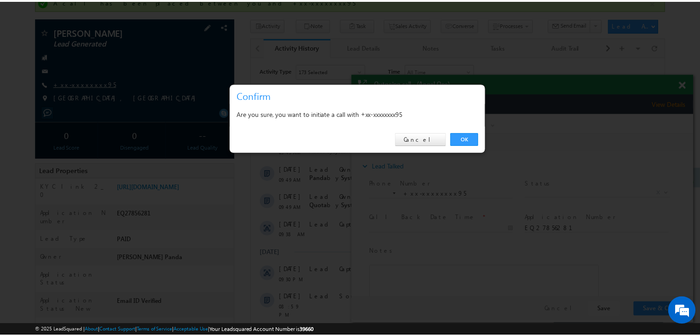
scroll to position [0, 0]
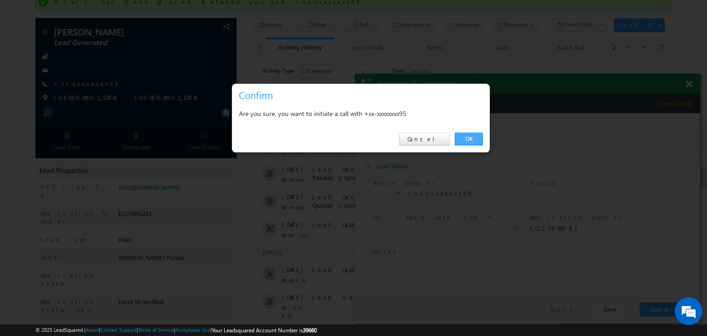
click at [482, 143] on link "OK" at bounding box center [469, 139] width 28 height 13
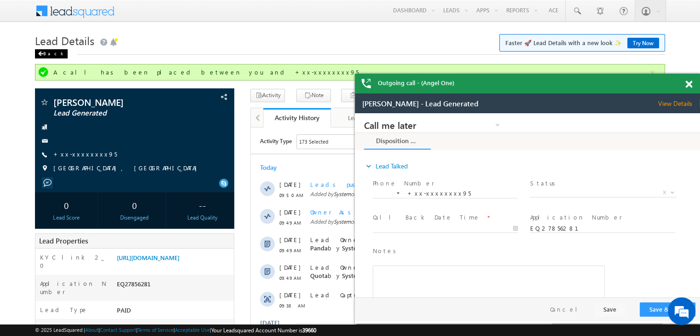
click at [0, 0] on span at bounding box center [0, 0] width 0 height 0
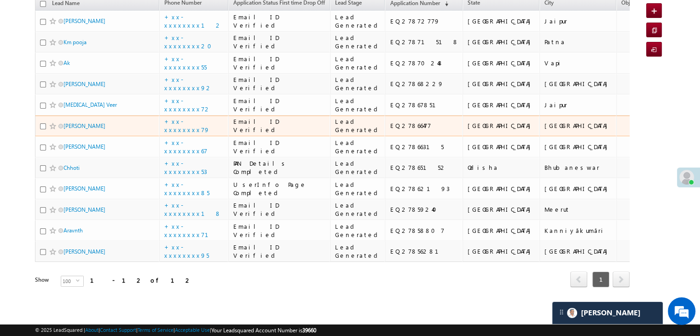
scroll to position [497, 0]
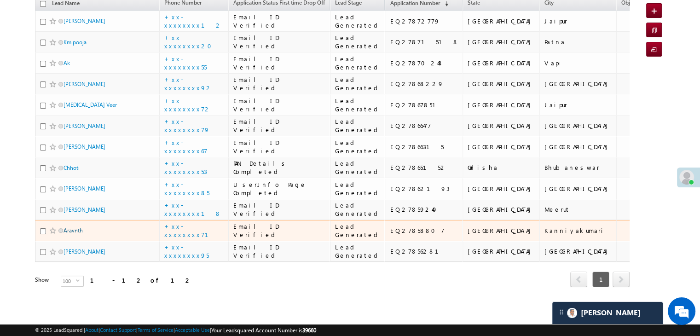
click at [74, 227] on link "Aravnth" at bounding box center [73, 230] width 19 height 7
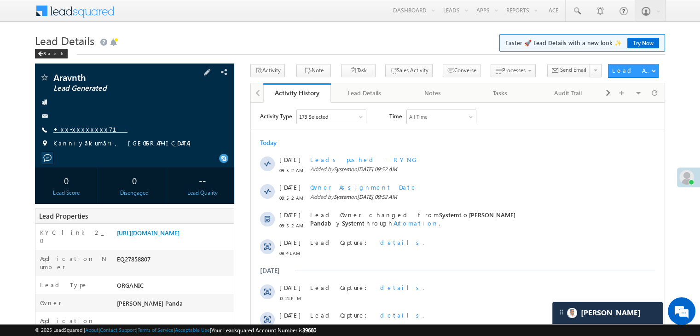
click at [77, 131] on link "+xx-xxxxxxxx71" at bounding box center [90, 129] width 74 height 8
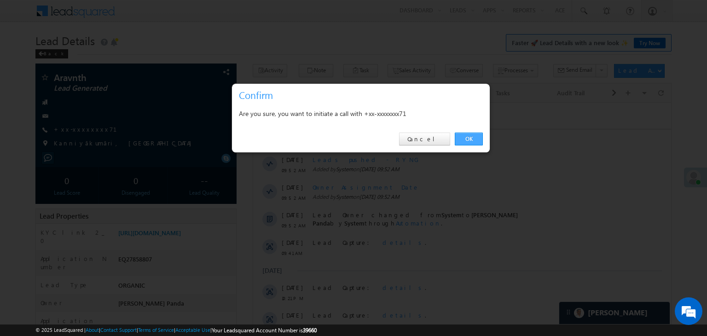
click at [470, 137] on link "OK" at bounding box center [469, 139] width 28 height 13
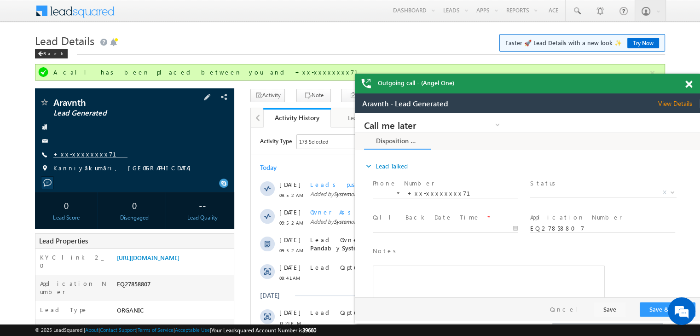
click at [0, 0] on link "+xx-xxxxxxxx71" at bounding box center [0, 0] width 0 height 0
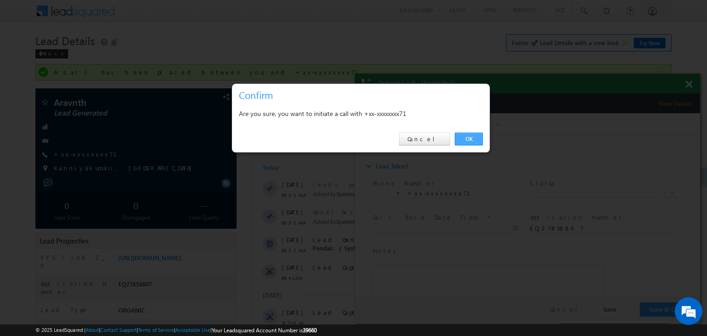
drag, startPoint x: 470, startPoint y: 138, endPoint x: 460, endPoint y: 138, distance: 9.7
click at [460, 138] on link "OK" at bounding box center [469, 139] width 28 height 13
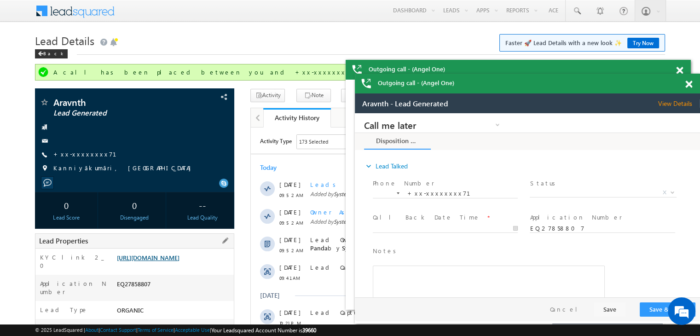
click at [0, 0] on link "https://angelbroking1-pk3em7sa.customui-test.leadsquared.com?leadId=4843abf1-82…" at bounding box center [0, 0] width 0 height 0
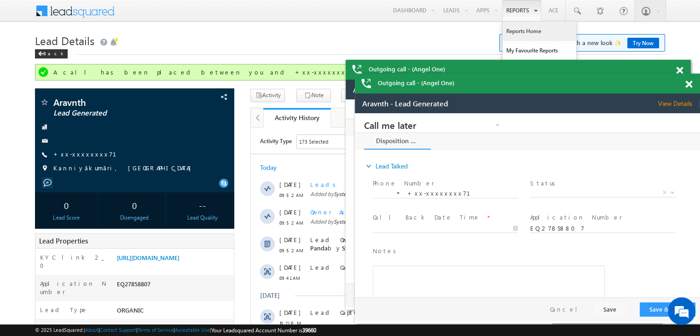
click at [345, 185] on link "Reports Home" at bounding box center [172, 185] width 345 height 0
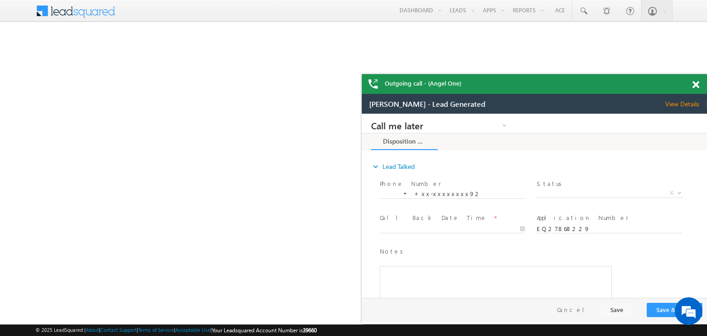
drag, startPoint x: 46, startPoint y: 0, endPoint x: 696, endPoint y: 86, distance: 656.5
click at [696, 86] on div "Outgoing call - (Angel One)" at bounding box center [534, 84] width 345 height 20
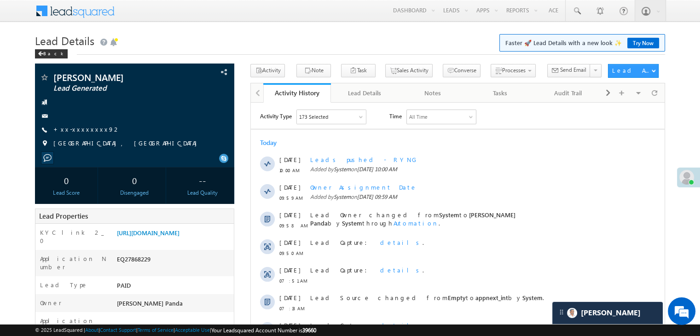
click at [88, 129] on link "+xx-xxxxxxxx92" at bounding box center [86, 129] width 67 height 8
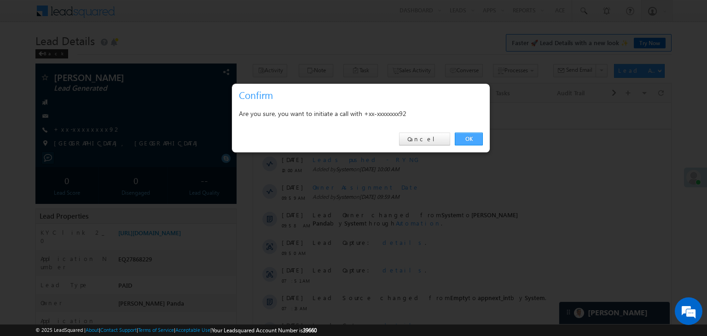
drag, startPoint x: 0, startPoint y: 0, endPoint x: 470, endPoint y: 139, distance: 490.0
click at [470, 139] on link "OK" at bounding box center [469, 139] width 28 height 13
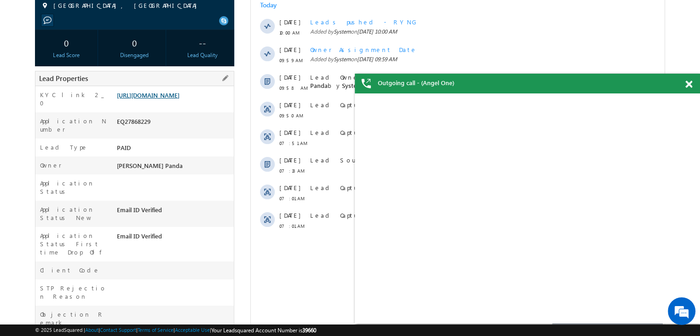
click at [180, 99] on link "[URL][DOMAIN_NAME]" at bounding box center [148, 95] width 63 height 8
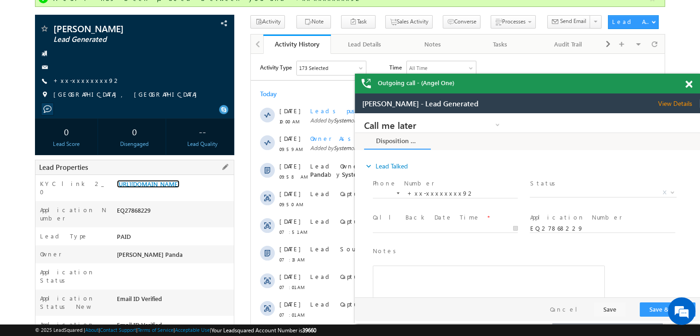
scroll to position [70, 0]
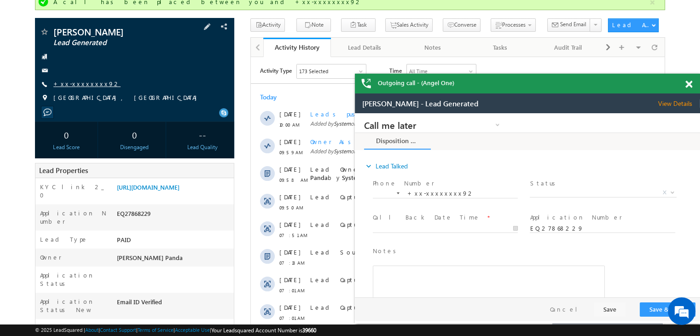
click at [0, 0] on link "+xx-xxxxxxxx92" at bounding box center [0, 0] width 0 height 0
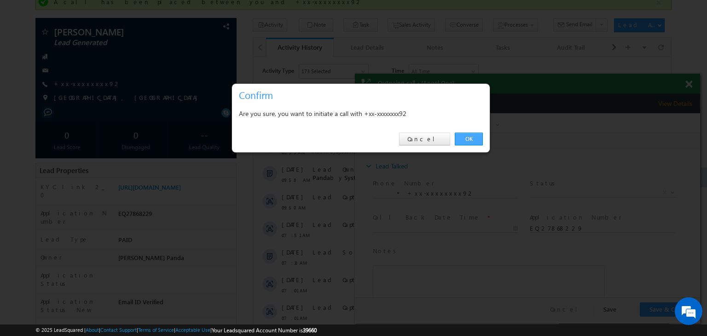
click at [467, 137] on link "OK" at bounding box center [469, 139] width 28 height 13
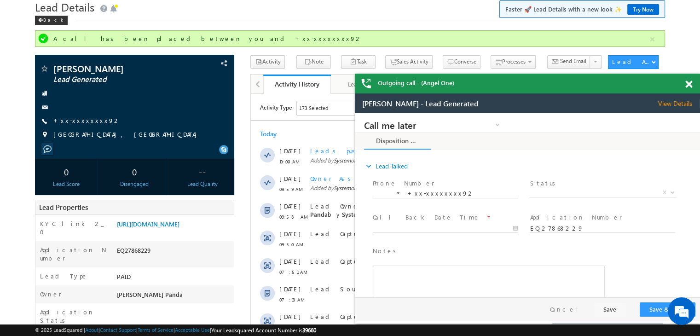
scroll to position [0, 0]
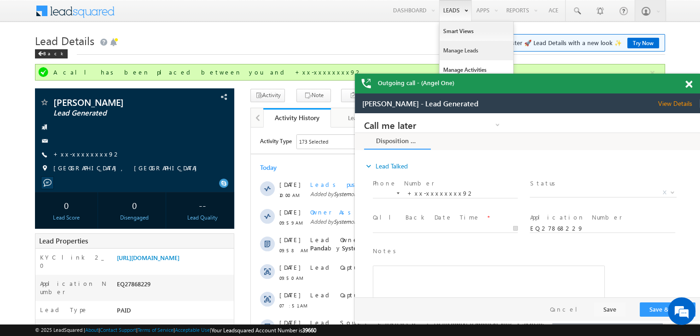
click at [238, 133] on link "Manage Leads" at bounding box center [128, 138] width 220 height 10
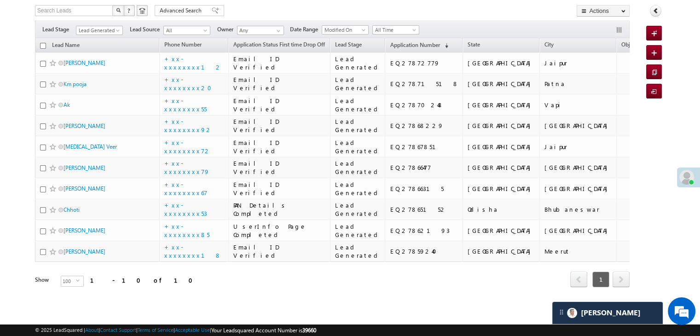
scroll to position [390, 0]
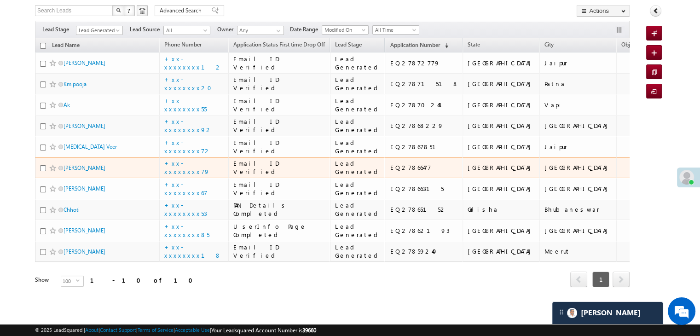
scroll to position [390, 0]
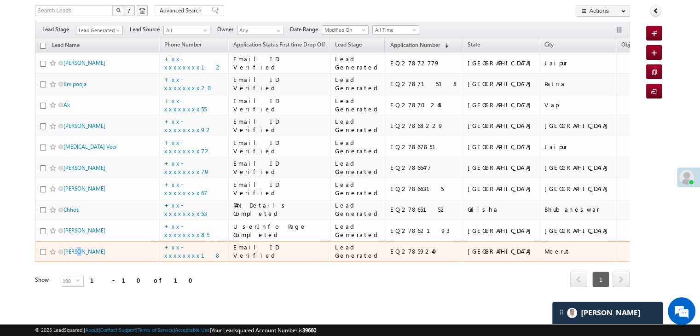
click at [77, 247] on span "[PERSON_NAME]" at bounding box center [95, 251] width 62 height 9
click at [70, 248] on link "[PERSON_NAME]" at bounding box center [85, 251] width 42 height 7
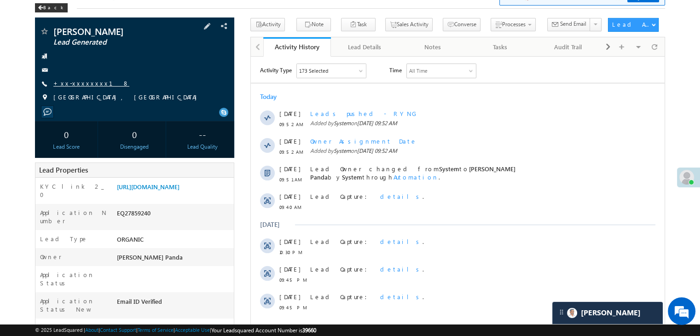
click at [73, 81] on link "+xx-xxxxxxxx18" at bounding box center [91, 83] width 76 height 8
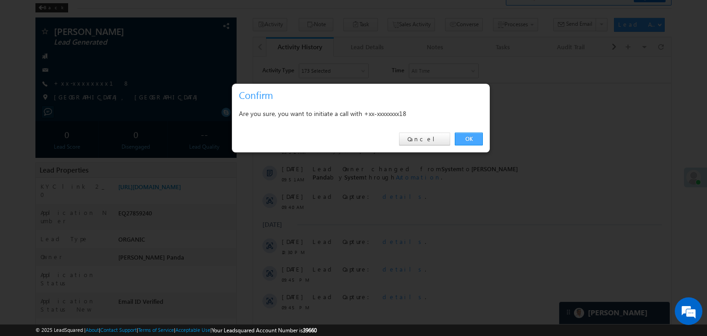
click at [470, 139] on link "OK" at bounding box center [469, 139] width 28 height 13
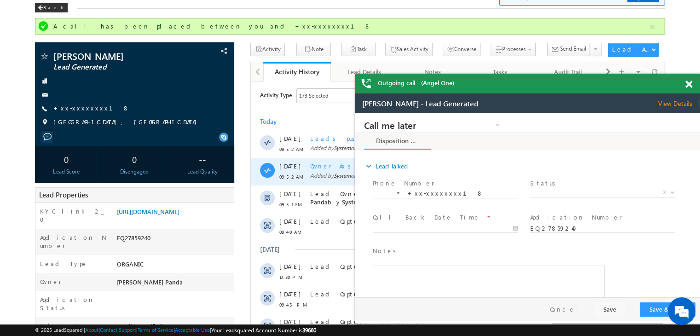
drag, startPoint x: 282, startPoint y: 158, endPoint x: 248, endPoint y: 341, distance: 186.0
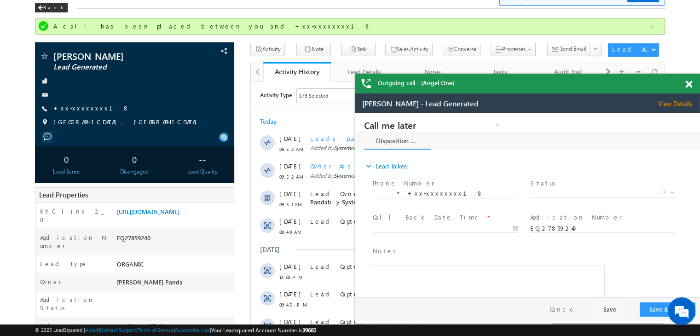
click at [689, 85] on span at bounding box center [688, 85] width 7 height 8
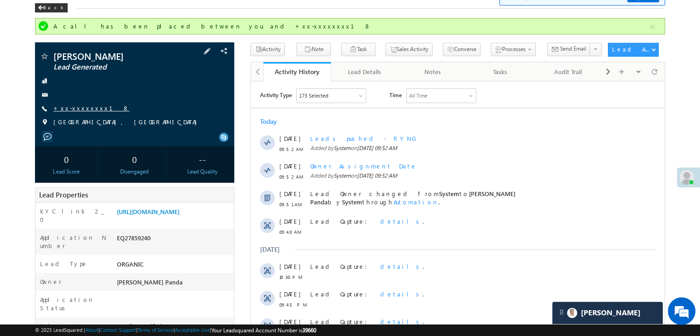
click at [87, 107] on link "+xx-xxxxxxxx18" at bounding box center [91, 108] width 76 height 8
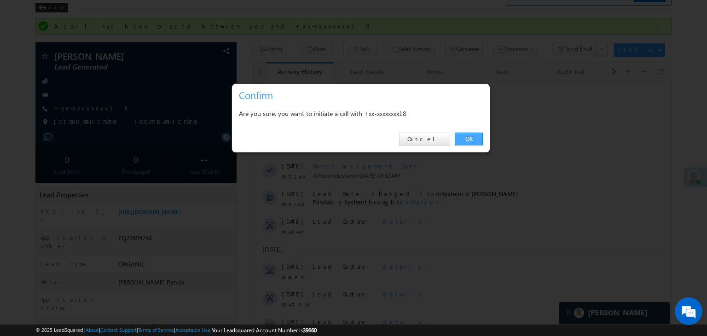
click at [471, 140] on link "OK" at bounding box center [469, 139] width 28 height 13
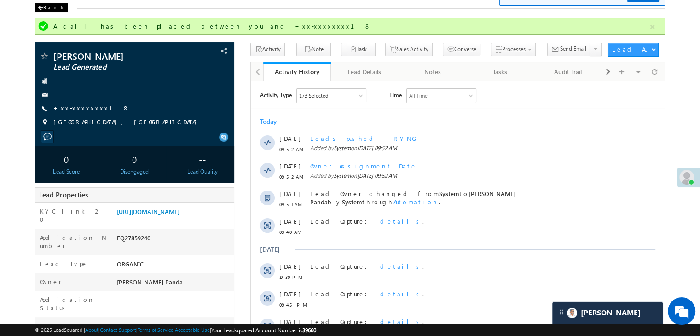
click at [46, 10] on div "Back" at bounding box center [51, 7] width 33 height 9
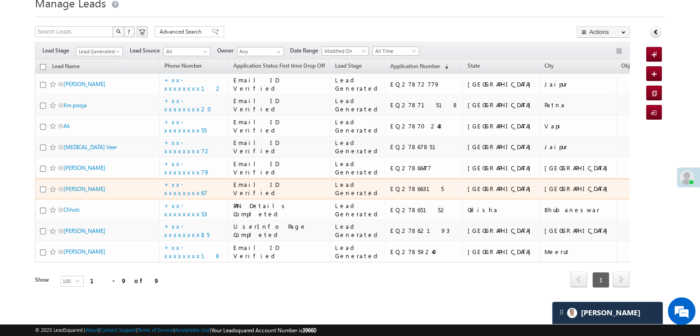
scroll to position [337, 0]
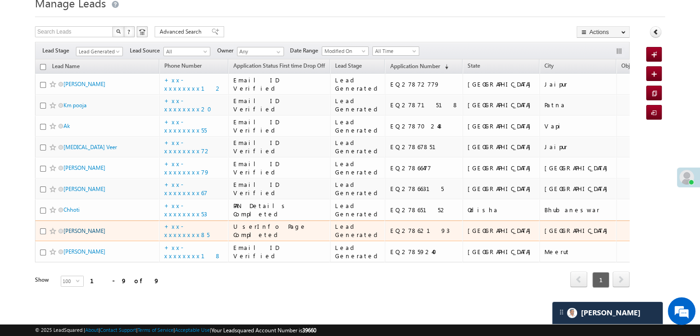
click at [75, 227] on link "[PERSON_NAME]" at bounding box center [85, 230] width 42 height 7
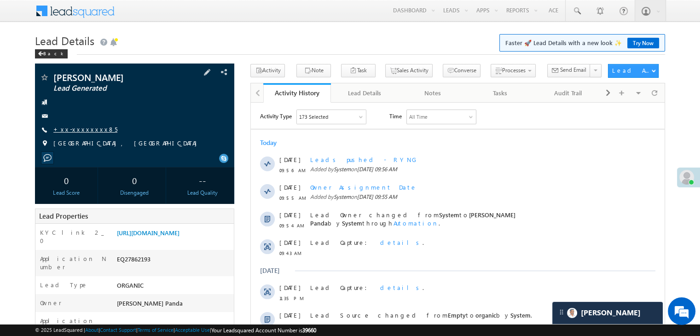
click at [79, 132] on link "+xx-xxxxxxxx85" at bounding box center [85, 129] width 64 height 8
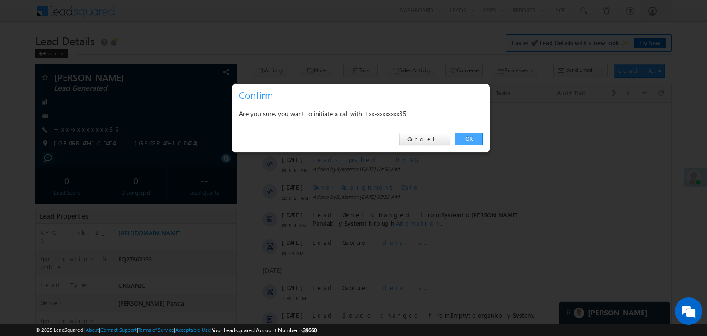
click at [466, 139] on link "OK" at bounding box center [469, 139] width 28 height 13
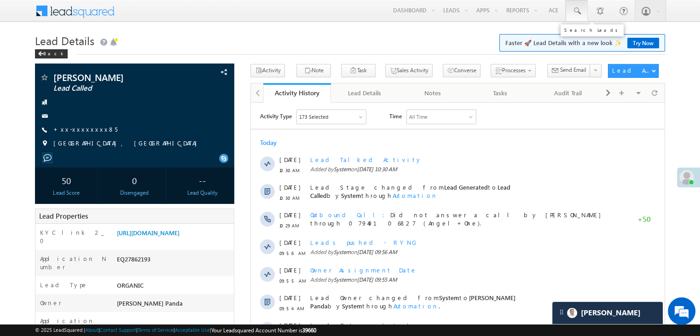
click at [578, 12] on span at bounding box center [576, 10] width 9 height 9
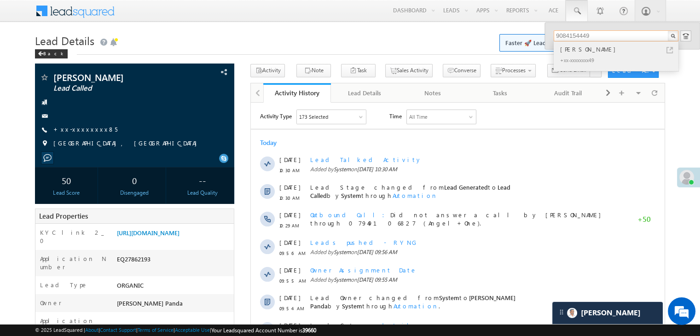
type input "9084154449"
click at [599, 50] on div "[PERSON_NAME]" at bounding box center [619, 49] width 123 height 10
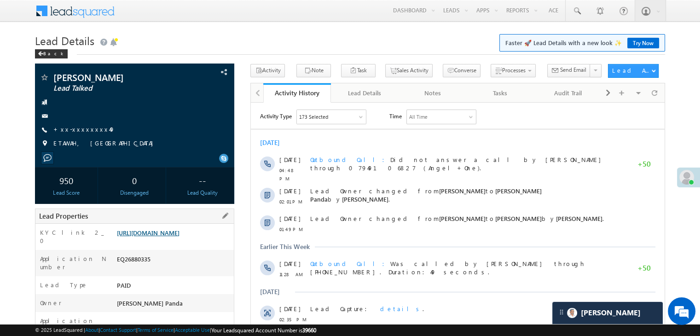
click at [177, 237] on link "[URL][DOMAIN_NAME]" at bounding box center [148, 233] width 63 height 8
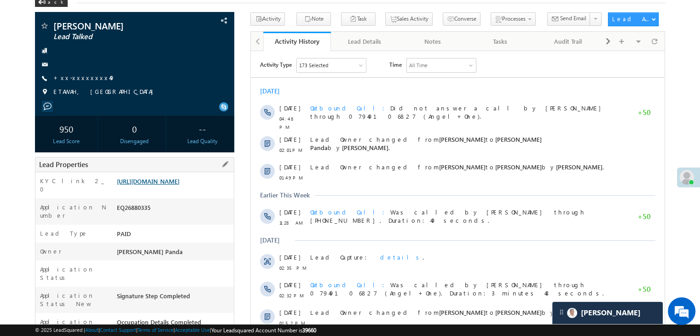
scroll to position [46, 0]
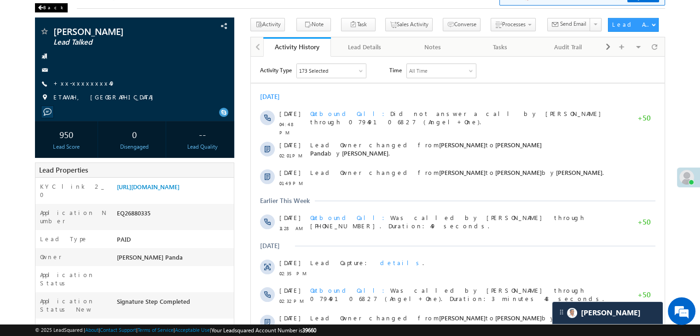
click at [39, 7] on span at bounding box center [41, 8] width 6 height 5
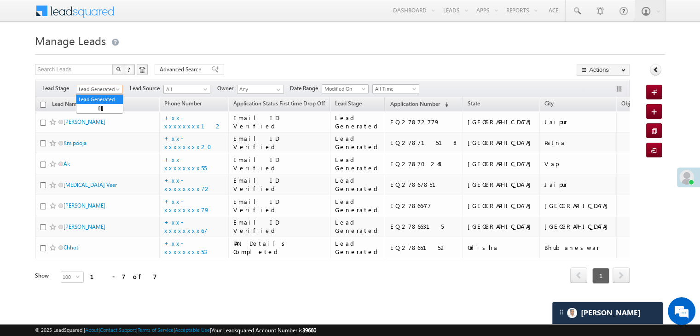
click at [116, 91] on span at bounding box center [118, 90] width 7 height 7
click at [96, 99] on link "All" at bounding box center [99, 99] width 46 height 8
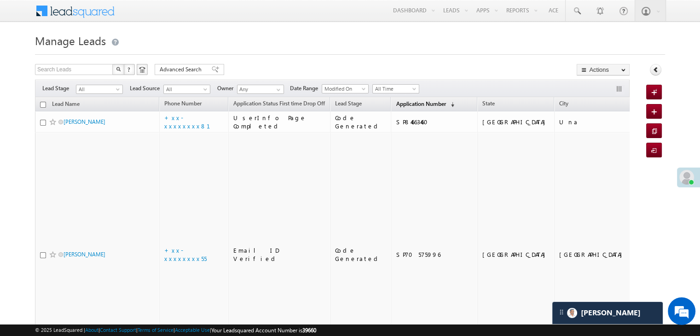
click at [408, 103] on span "Application Number" at bounding box center [421, 103] width 50 height 7
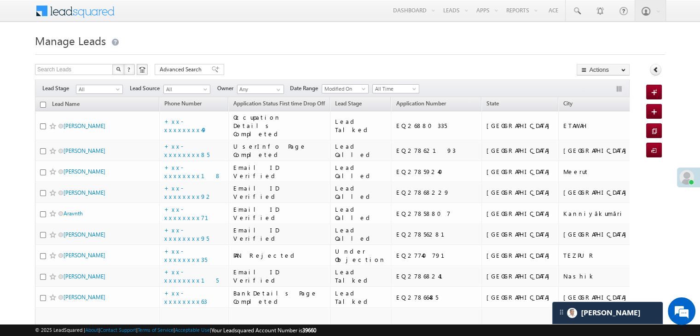
drag, startPoint x: 408, startPoint y: 103, endPoint x: 390, endPoint y: 36, distance: 69.1
click at [390, 36] on h1 "Manage Leads" at bounding box center [350, 40] width 630 height 18
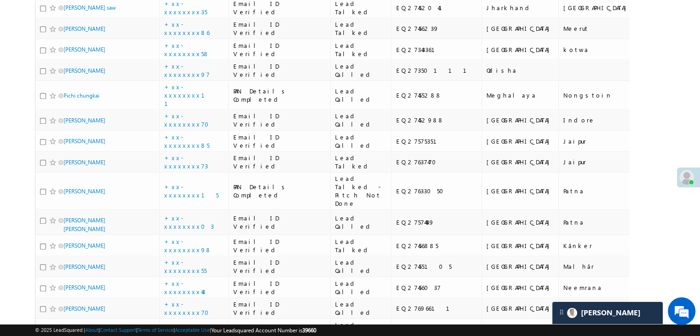
scroll to position [506, 0]
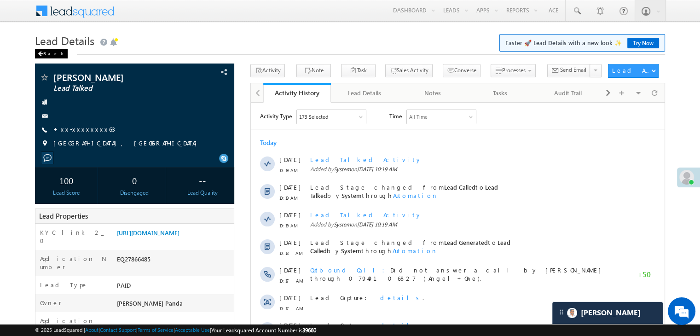
click at [45, 52] on div "Back" at bounding box center [51, 53] width 33 height 9
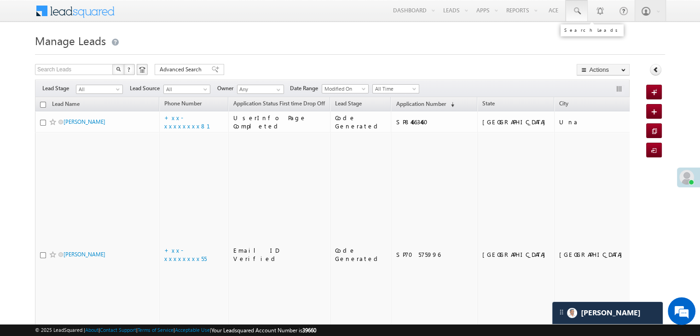
click at [578, 11] on span at bounding box center [576, 10] width 9 height 9
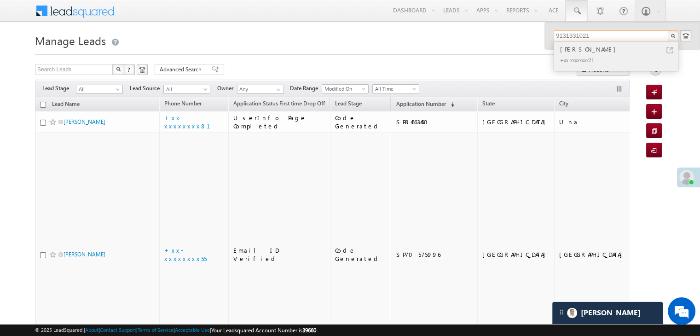
type input "9131331021"
click at [573, 49] on div "[PERSON_NAME]" at bounding box center [619, 49] width 123 height 10
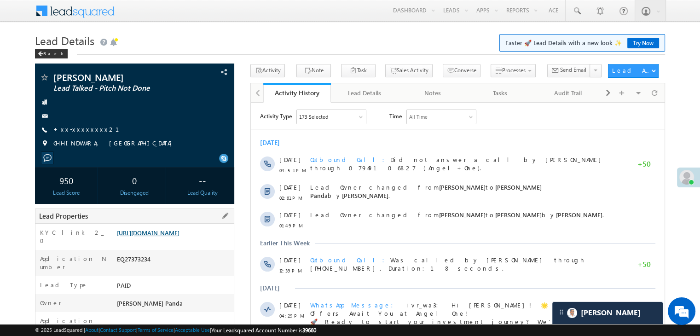
click at [173, 237] on link "[URL][DOMAIN_NAME]" at bounding box center [148, 233] width 63 height 8
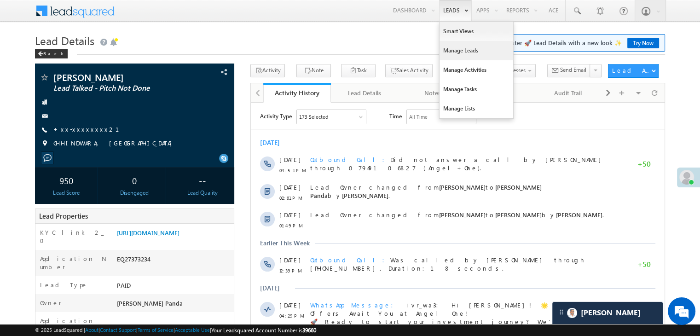
click at [455, 53] on link "Manage Leads" at bounding box center [477, 50] width 74 height 19
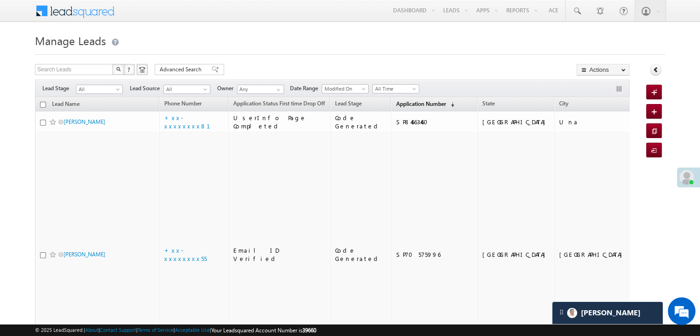
click at [400, 108] on link "Application Number (sorted descending)" at bounding box center [425, 105] width 68 height 12
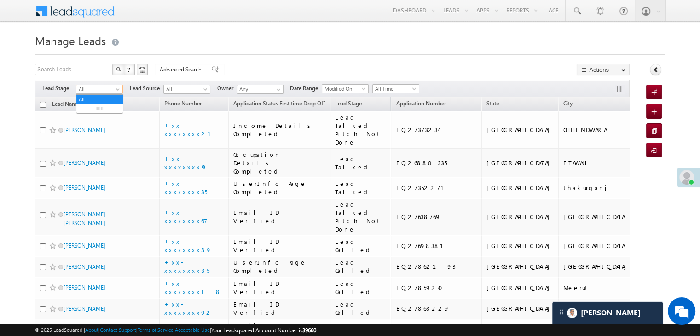
click at [113, 89] on span "All" at bounding box center [98, 89] width 44 height 8
click at [101, 113] on link "Lead Generated" at bounding box center [99, 108] width 46 height 8
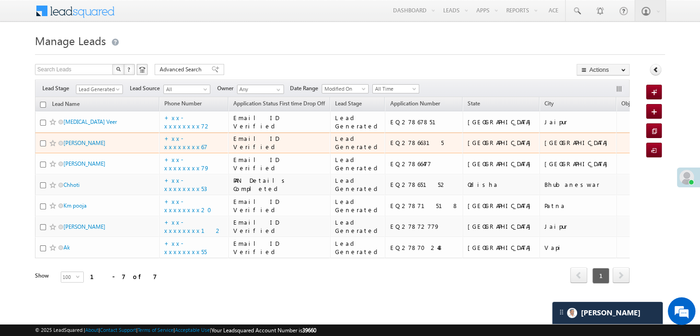
scroll to position [230, 0]
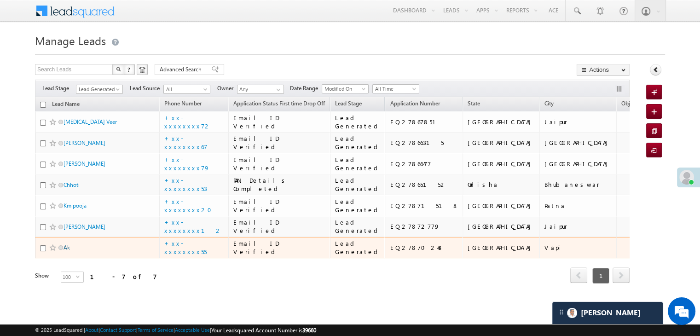
click at [68, 244] on link "Ak" at bounding box center [67, 247] width 6 height 7
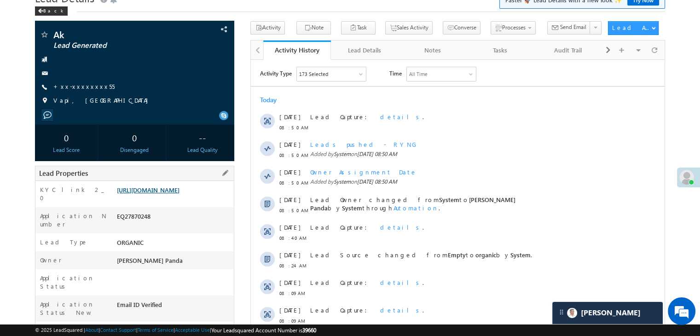
scroll to position [92, 0]
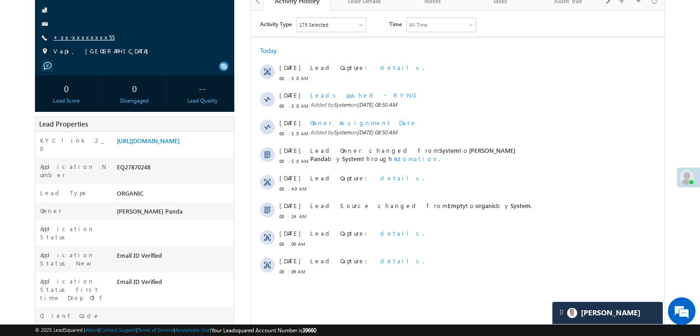
click at [75, 37] on link "+xx-xxxxxxxx55" at bounding box center [83, 37] width 61 height 8
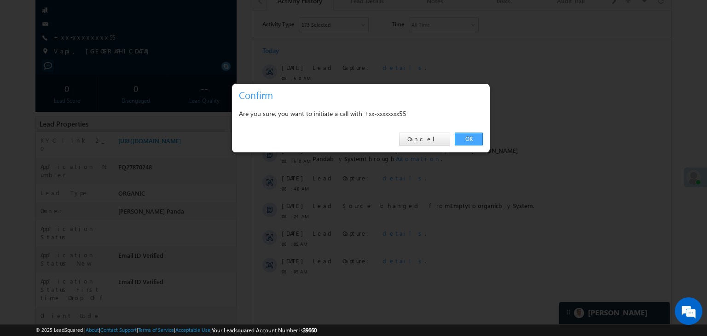
drag, startPoint x: 464, startPoint y: 138, endPoint x: 213, endPoint y: 127, distance: 251.1
click at [464, 138] on link "OK" at bounding box center [469, 139] width 28 height 13
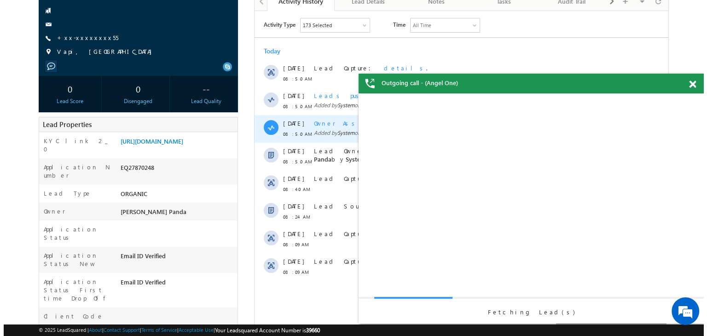
scroll to position [0, 0]
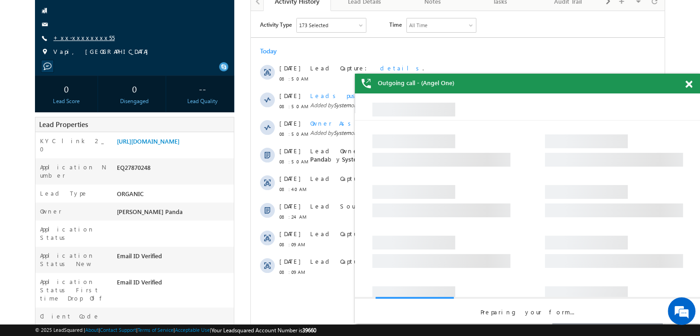
click at [73, 35] on link "+xx-xxxxxxxx55" at bounding box center [83, 38] width 61 height 8
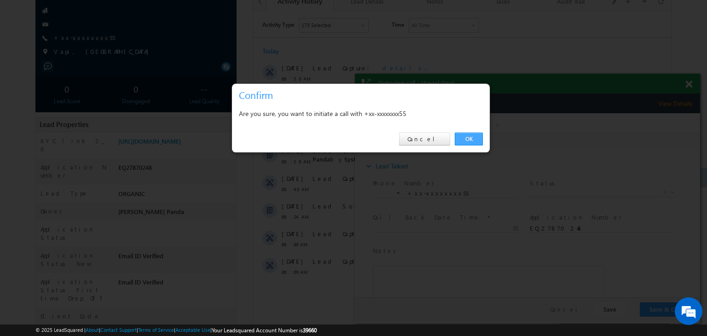
click at [477, 139] on link "OK" at bounding box center [469, 139] width 28 height 13
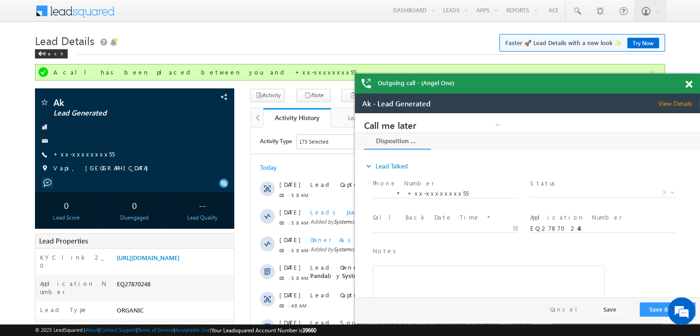
click at [688, 86] on div "Outgoing call - (Angel One)" at bounding box center [527, 84] width 345 height 20
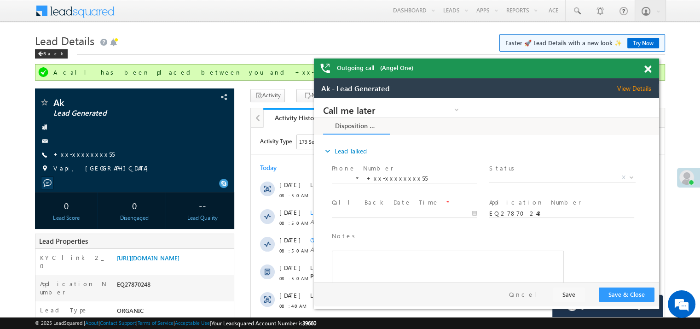
drag, startPoint x: 632, startPoint y: 106, endPoint x: 595, endPoint y: 70, distance: 51.1
click at [573, 64] on div "Outgoing call - (Angel One)" at bounding box center [486, 68] width 345 height 20
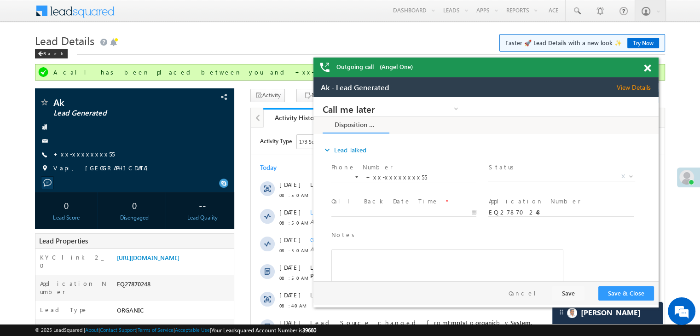
click at [648, 70] on span at bounding box center [647, 68] width 7 height 8
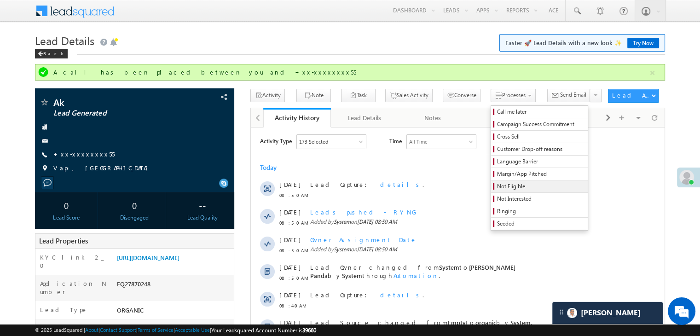
click at [497, 187] on span "Not Eligible" at bounding box center [540, 186] width 87 height 8
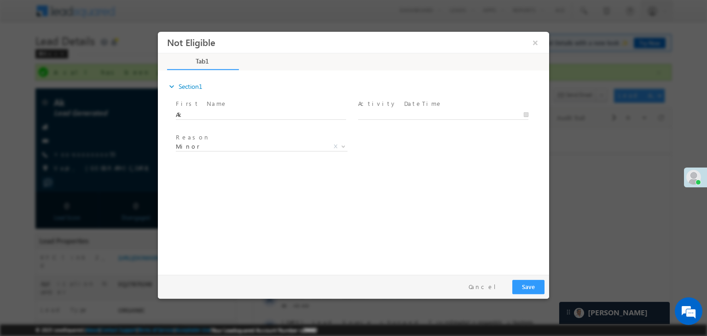
click at [438, 109] on div at bounding box center [447, 114] width 179 height 11
type input "08/27/25 10:45 AM"
click at [437, 116] on input "08/27/25 10:45 AM" at bounding box center [443, 114] width 170 height 9
click at [501, 147] on div "Reason * Minor Existing Client Out of India DRA - FDS Termination DRA - Already…" at bounding box center [361, 148] width 375 height 34
click at [528, 287] on button "Save" at bounding box center [528, 287] width 32 height 14
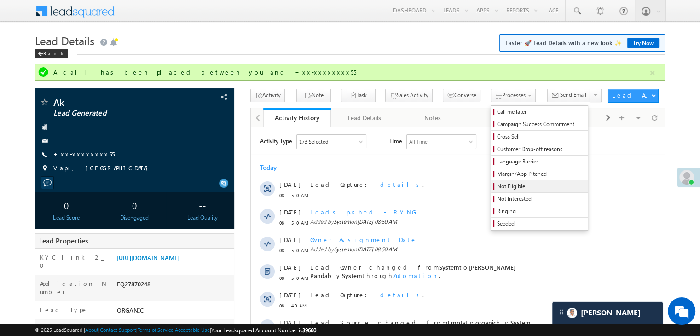
click at [501, 185] on span "Not Eligible" at bounding box center [540, 186] width 87 height 8
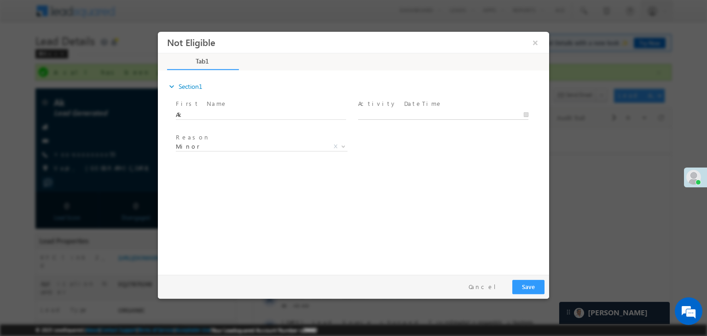
type input "08/27/25 10:45 AM"
click at [425, 110] on input "08/27/25 10:45 AM" at bounding box center [443, 114] width 170 height 9
click at [512, 176] on div "expand_more Section1 First Name *" at bounding box center [355, 171] width 387 height 199
click at [532, 288] on button "Save" at bounding box center [528, 287] width 32 height 14
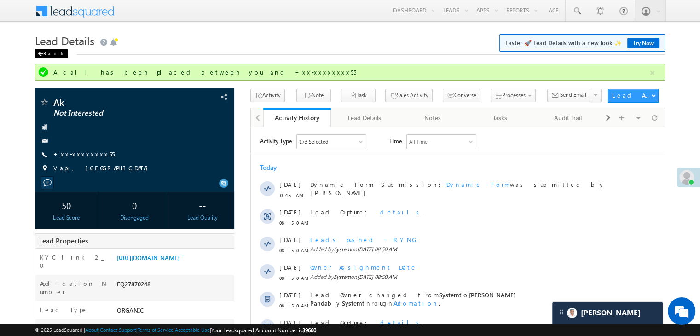
click at [50, 55] on div "Back" at bounding box center [51, 53] width 33 height 9
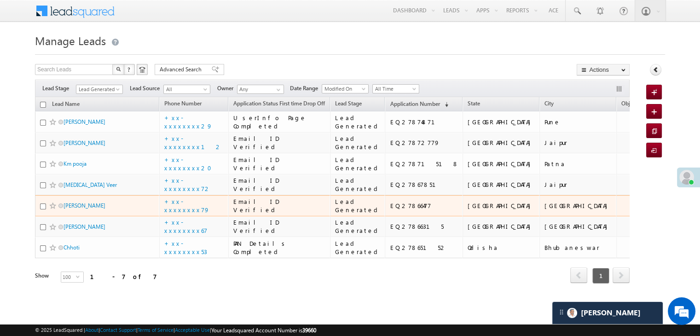
scroll to position [46, 0]
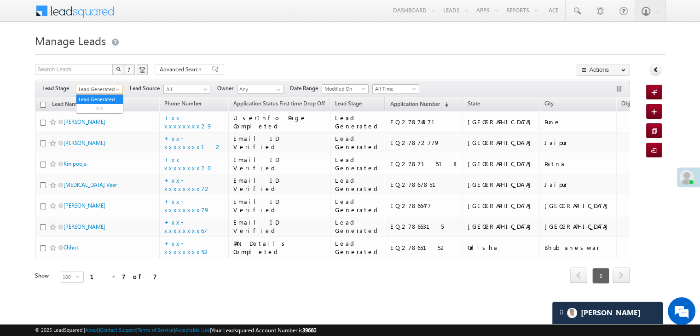
click at [119, 87] on span at bounding box center [118, 90] width 7 height 7
click at [101, 95] on link "All" at bounding box center [99, 99] width 46 height 8
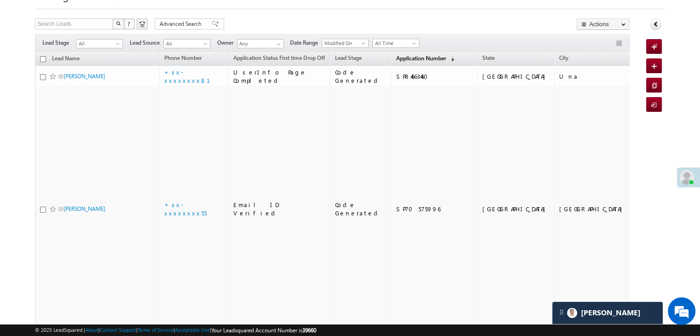
click at [398, 59] on span "Application Number" at bounding box center [421, 58] width 50 height 7
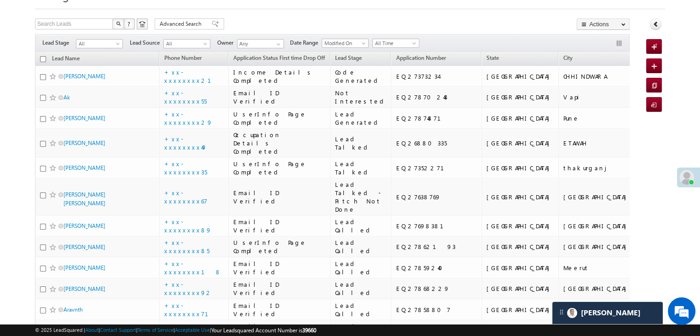
scroll to position [0, 0]
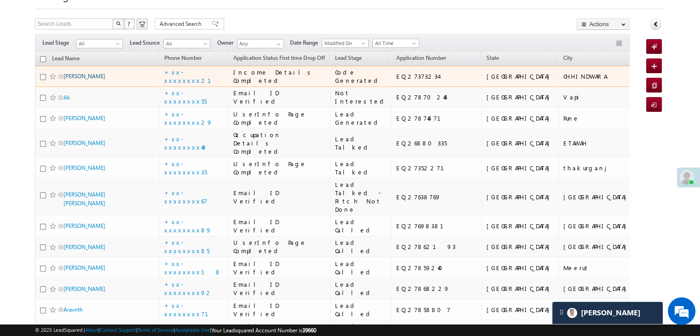
click at [76, 80] on link "[PERSON_NAME]" at bounding box center [85, 76] width 42 height 7
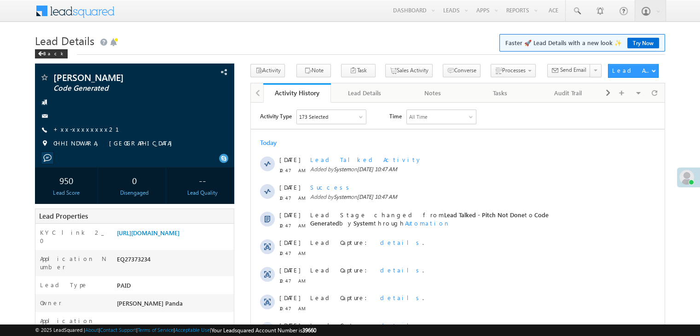
click at [80, 131] on link "+xx-xxxxxxxx21" at bounding box center [91, 129] width 77 height 8
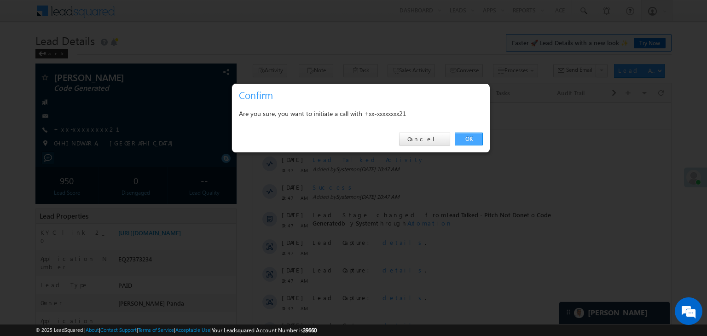
click at [470, 137] on link "OK" at bounding box center [469, 139] width 28 height 13
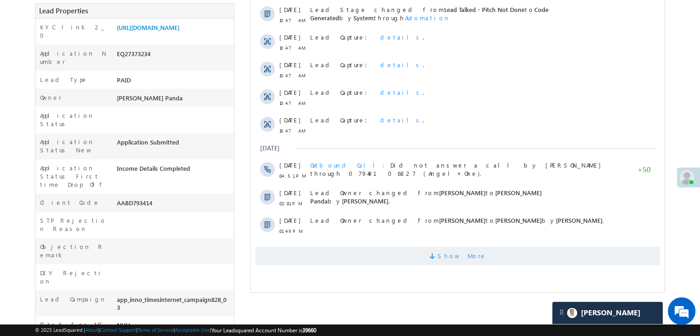
scroll to position [255, 0]
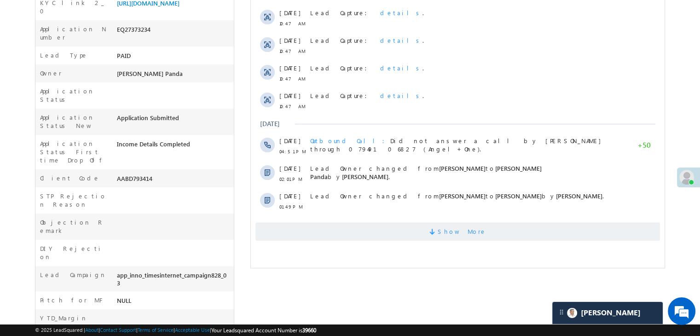
click at [467, 234] on span "Show More" at bounding box center [462, 231] width 49 height 18
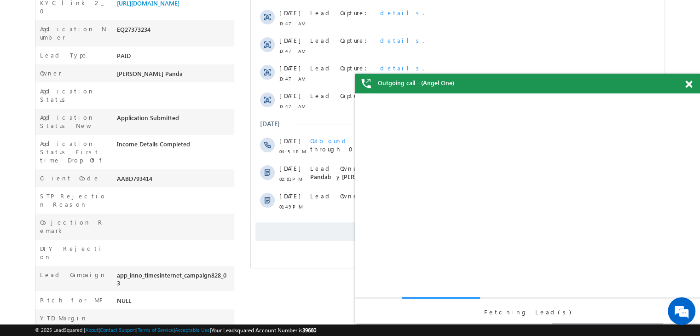
scroll to position [0, 0]
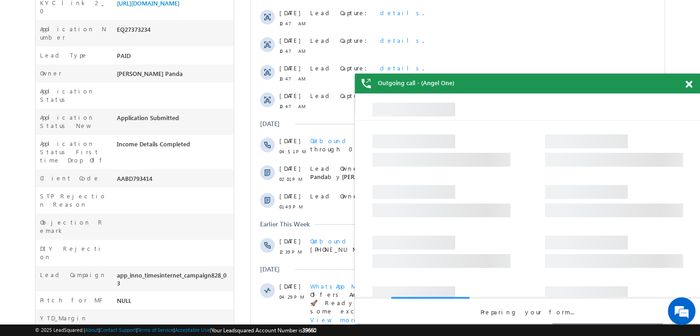
click at [690, 85] on span at bounding box center [688, 85] width 7 height 8
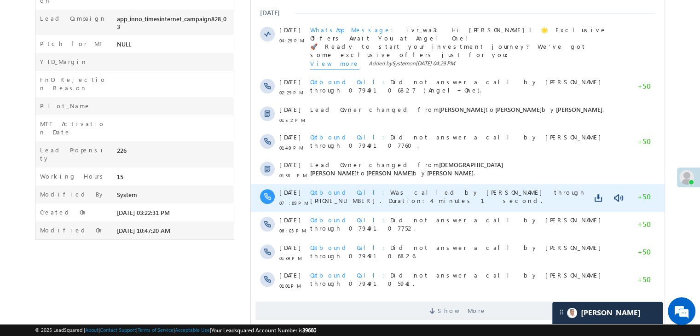
scroll to position [532, 0]
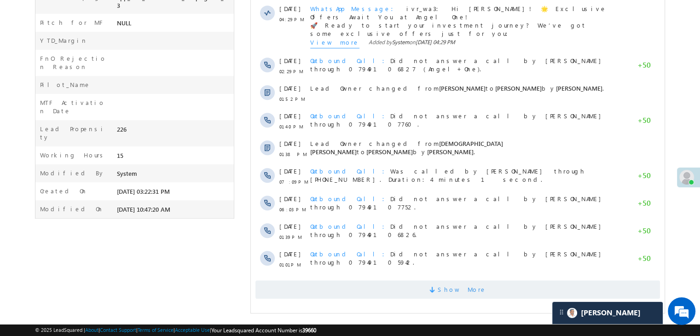
click at [462, 291] on span "Show More" at bounding box center [462, 289] width 49 height 18
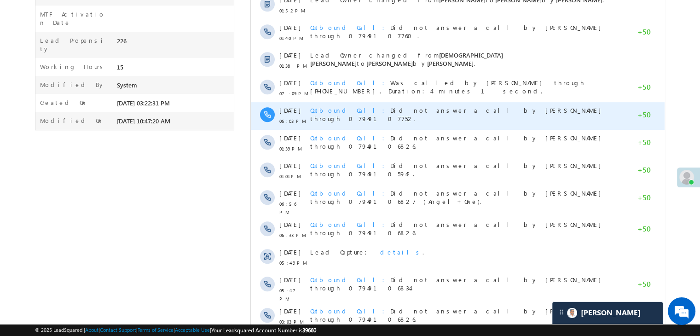
scroll to position [808, 0]
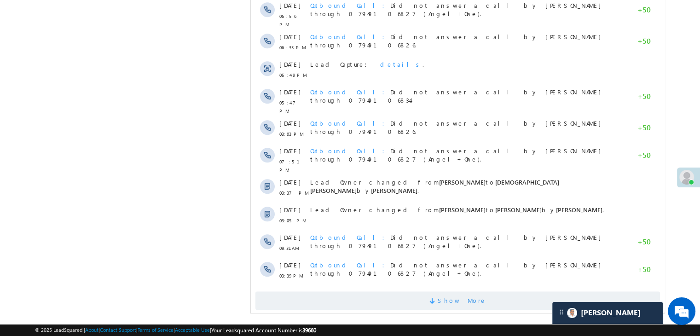
click at [461, 291] on span "Show More" at bounding box center [462, 300] width 49 height 18
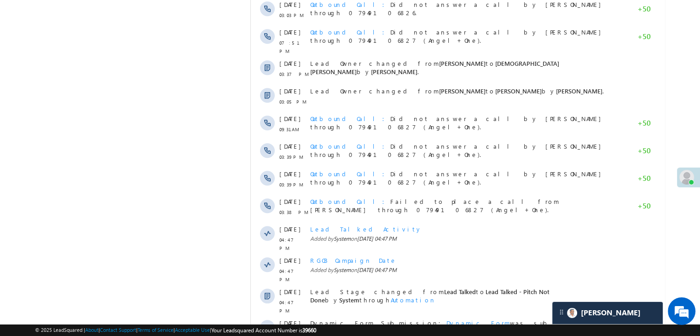
scroll to position [1085, 0]
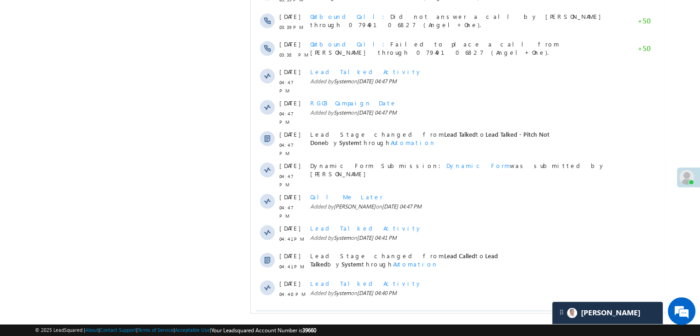
click at [461, 310] on span "Show More" at bounding box center [462, 319] width 49 height 18
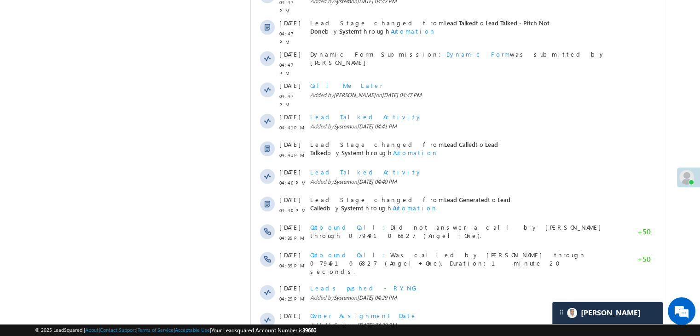
scroll to position [1361, 0]
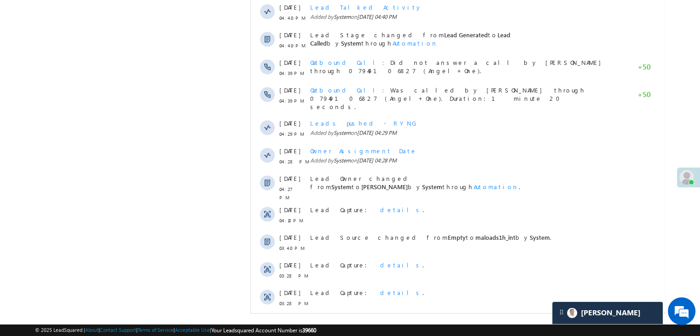
click at [468, 319] on span "Show More" at bounding box center [462, 328] width 49 height 18
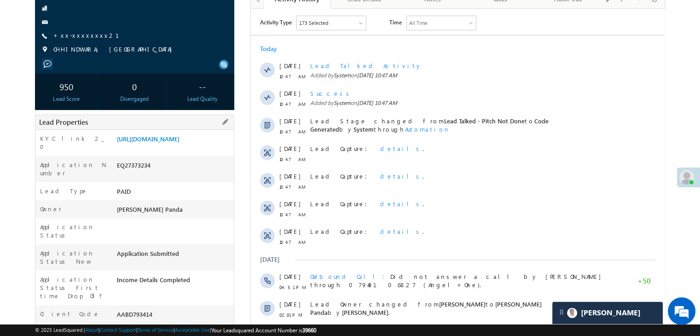
scroll to position [63, 0]
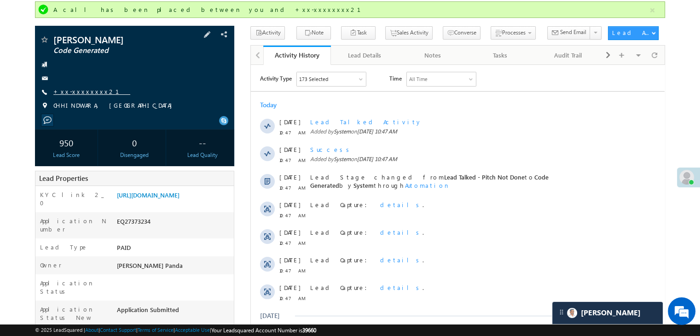
click at [73, 89] on link "+xx-xxxxxxxx21" at bounding box center [91, 91] width 77 height 8
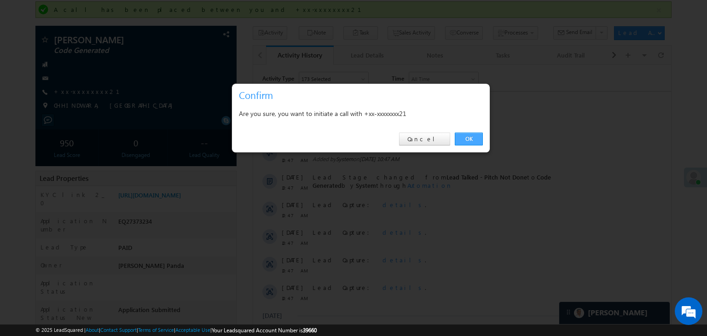
drag, startPoint x: 73, startPoint y: 89, endPoint x: 471, endPoint y: 140, distance: 401.4
click at [471, 140] on link "OK" at bounding box center [469, 139] width 28 height 13
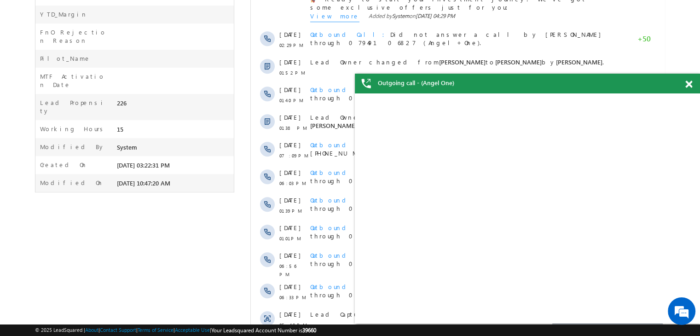
scroll to position [569, 0]
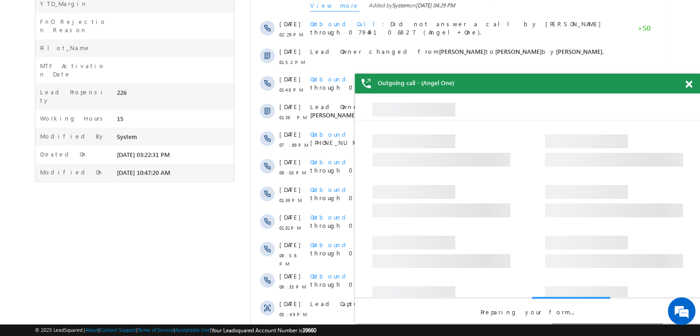
click at [690, 85] on span at bounding box center [688, 85] width 7 height 8
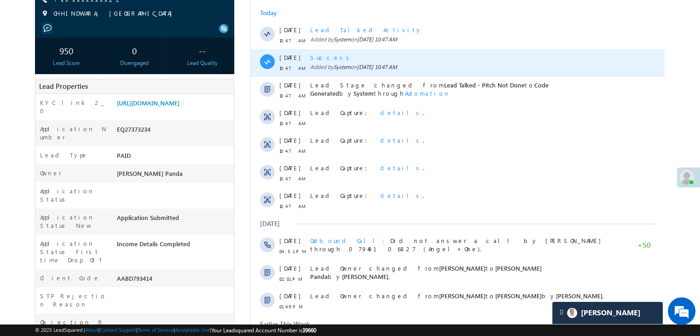
scroll to position [0, 0]
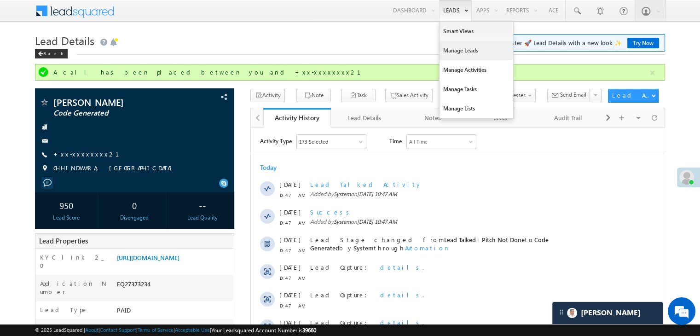
click at [448, 47] on link "Manage Leads" at bounding box center [477, 50] width 74 height 19
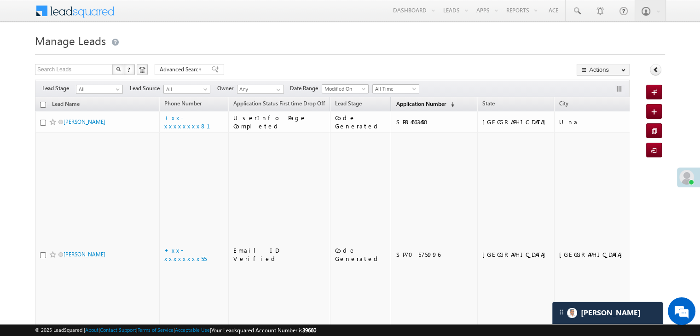
click at [402, 105] on span "Application Number" at bounding box center [421, 103] width 50 height 7
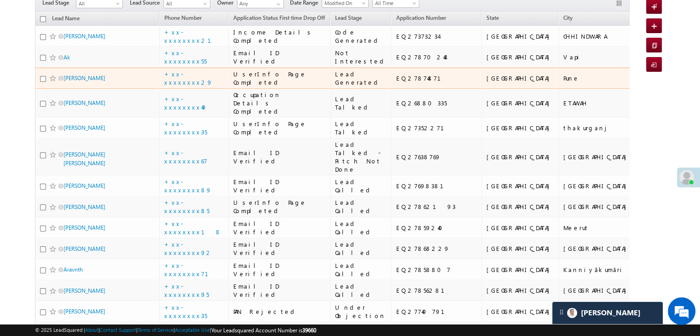
scroll to position [92, 0]
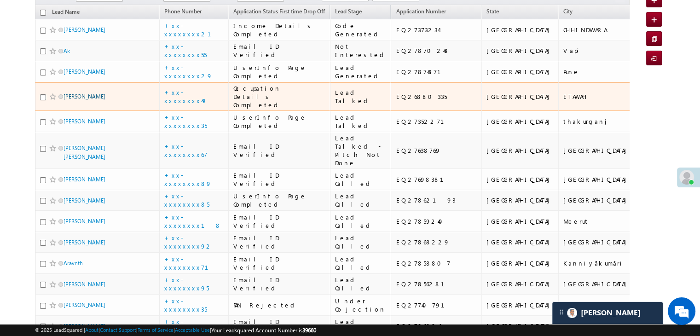
click at [90, 100] on link "[PERSON_NAME]" at bounding box center [85, 96] width 42 height 7
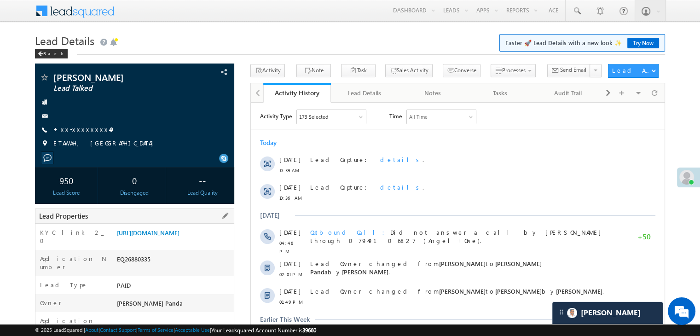
scroll to position [138, 0]
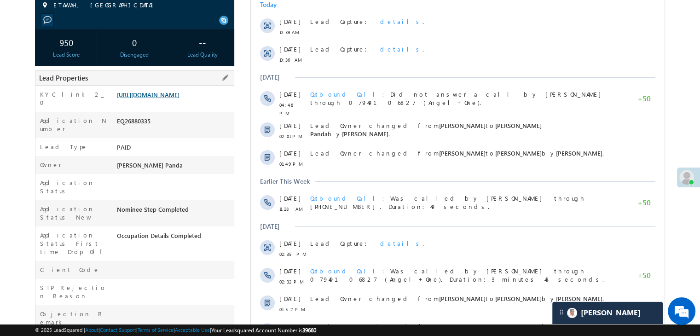
click at [180, 99] on link "[URL][DOMAIN_NAME]" at bounding box center [148, 95] width 63 height 8
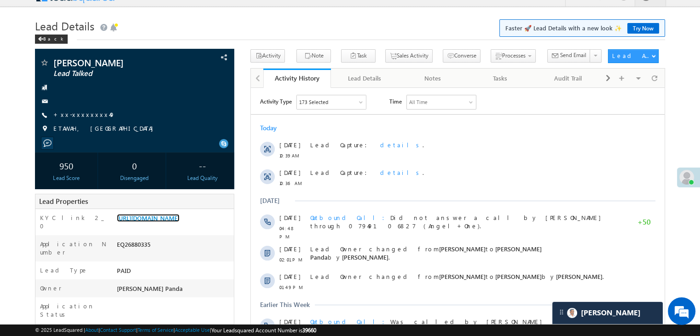
scroll to position [0, 0]
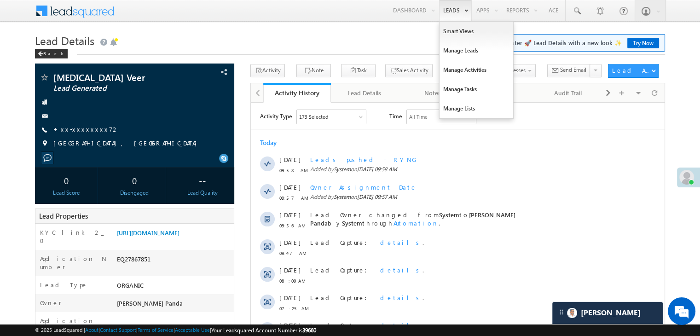
drag, startPoint x: 0, startPoint y: 0, endPoint x: 446, endPoint y: 12, distance: 445.7
click at [446, 12] on link "Leads" at bounding box center [455, 10] width 33 height 21
click at [79, 129] on link "+xx-xxxxxxxx72" at bounding box center [86, 129] width 66 height 8
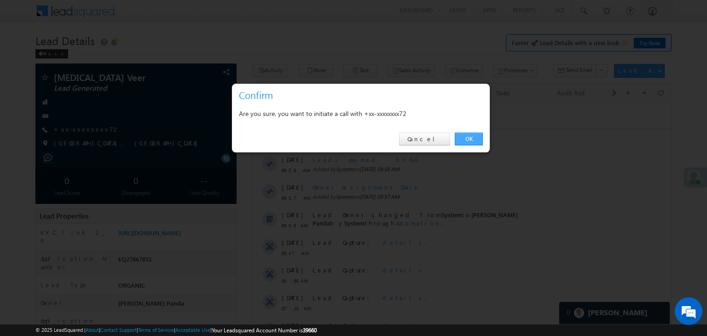
drag, startPoint x: 466, startPoint y: 138, endPoint x: 459, endPoint y: 136, distance: 6.7
click at [459, 136] on link "OK" at bounding box center [469, 139] width 28 height 13
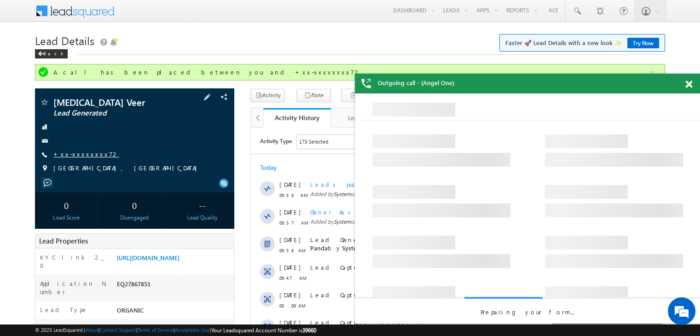
click at [81, 155] on link "+xx-xxxxxxxx72" at bounding box center [86, 154] width 66 height 8
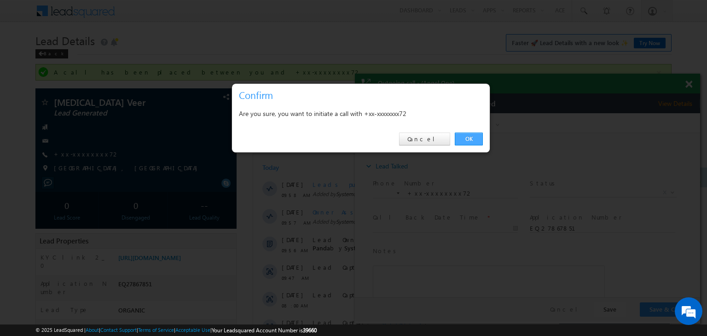
click at [459, 137] on link "OK" at bounding box center [469, 139] width 28 height 13
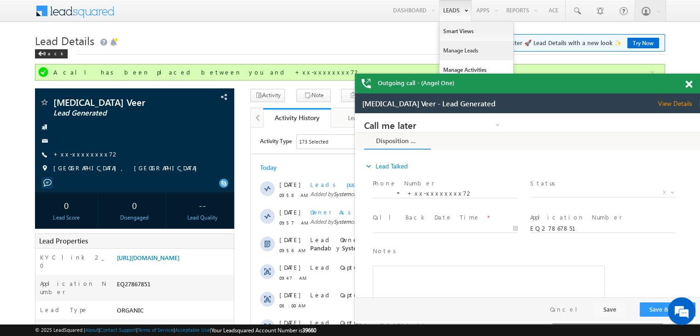
click at [252, 131] on link "Manage Leads" at bounding box center [134, 173] width 236 height 84
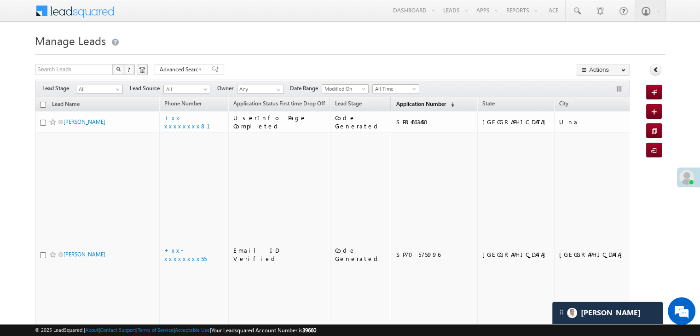
click at [401, 105] on span "Application Number" at bounding box center [421, 103] width 50 height 7
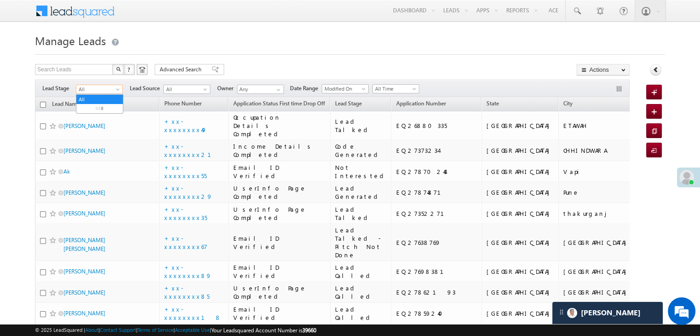
click at [118, 89] on span at bounding box center [118, 90] width 7 height 7
click at [101, 112] on link "Lead Generated" at bounding box center [99, 108] width 46 height 8
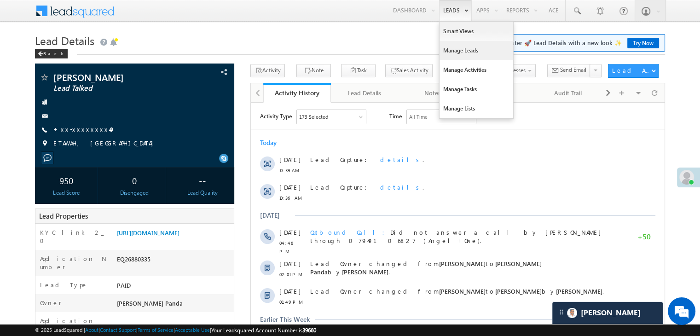
click at [455, 54] on link "Manage Leads" at bounding box center [477, 50] width 74 height 19
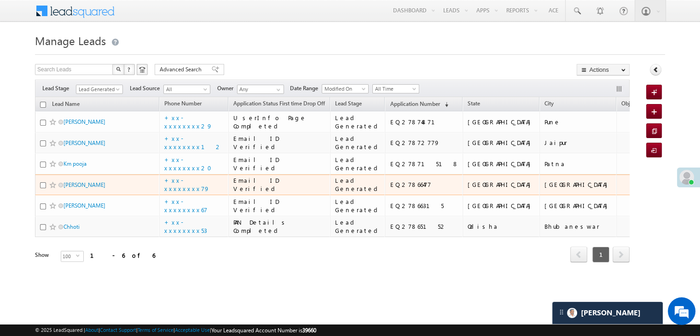
scroll to position [176, 0]
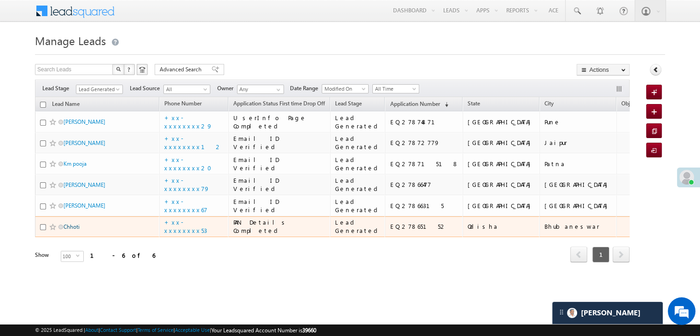
click at [75, 230] on link "Chhoti" at bounding box center [72, 226] width 16 height 7
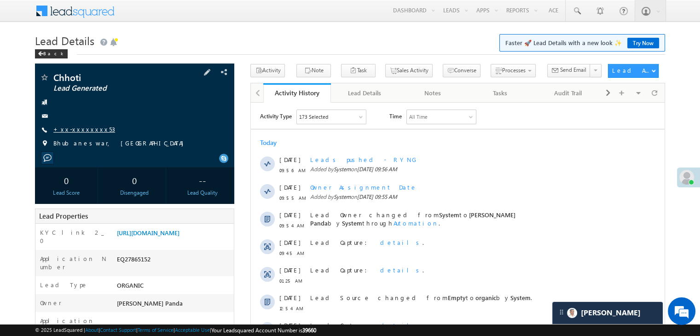
click at [80, 128] on link "+xx-xxxxxxxx53" at bounding box center [84, 129] width 62 height 8
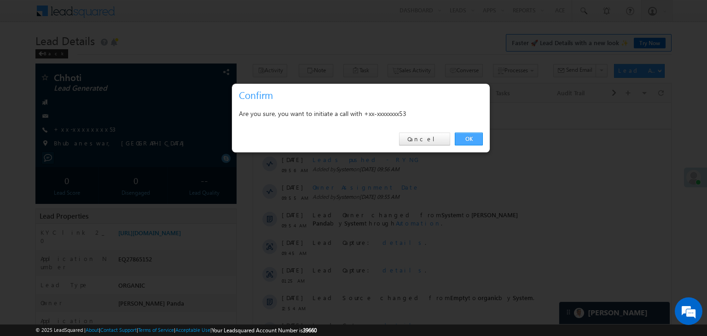
click at [468, 138] on link "OK" at bounding box center [469, 139] width 28 height 13
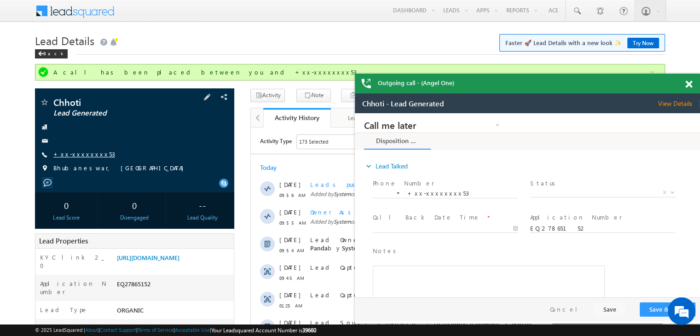
click at [0, 0] on link "+xx-xxxxxxxx53" at bounding box center [0, 0] width 0 height 0
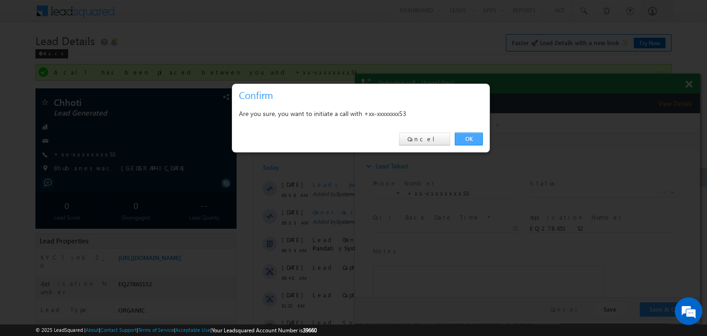
click at [468, 138] on link "OK" at bounding box center [469, 139] width 28 height 13
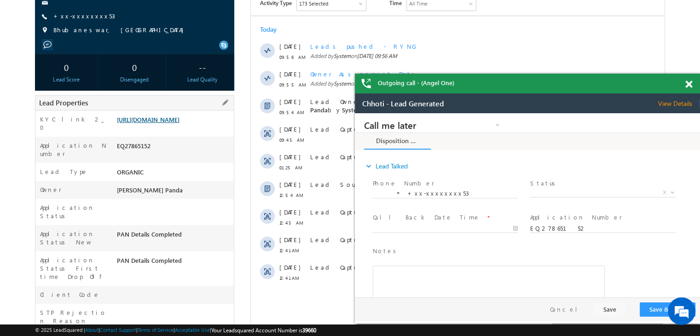
click at [180, 123] on link "https://angelbroking1-pk3em7sa.customui-test.leadsquared.com?leadId=aa88c4ad-e6…" at bounding box center [148, 120] width 63 height 8
click at [686, 86] on span at bounding box center [688, 85] width 7 height 8
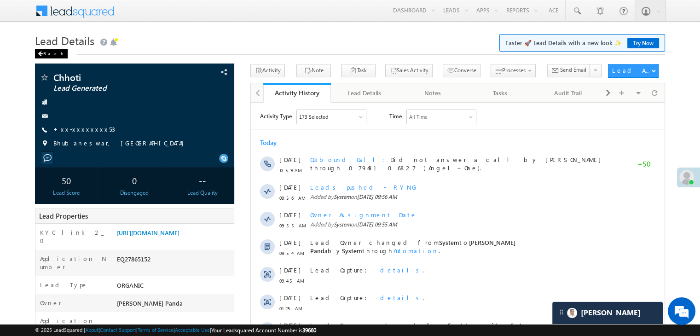
click at [46, 54] on div "Back" at bounding box center [51, 53] width 33 height 9
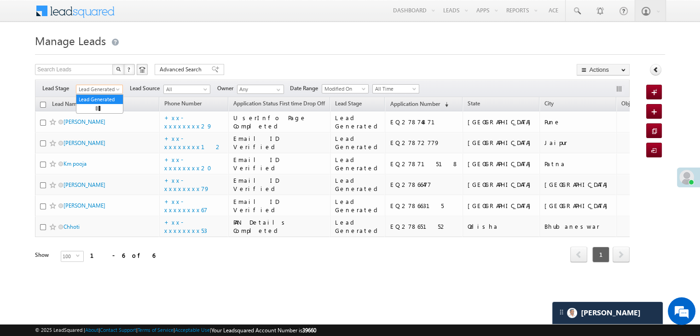
click at [113, 89] on span "Lead Generated" at bounding box center [98, 89] width 44 height 8
click at [103, 95] on link "All" at bounding box center [99, 99] width 46 height 8
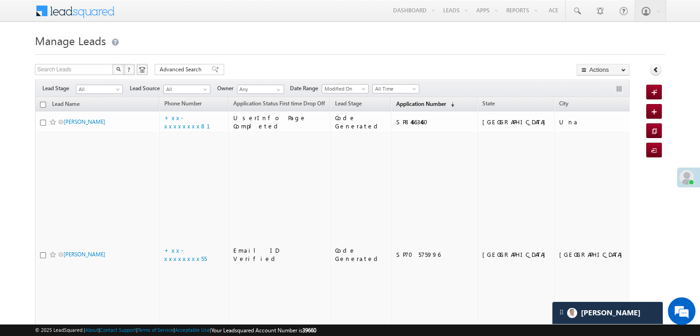
click at [400, 105] on span "Application Number" at bounding box center [421, 103] width 50 height 7
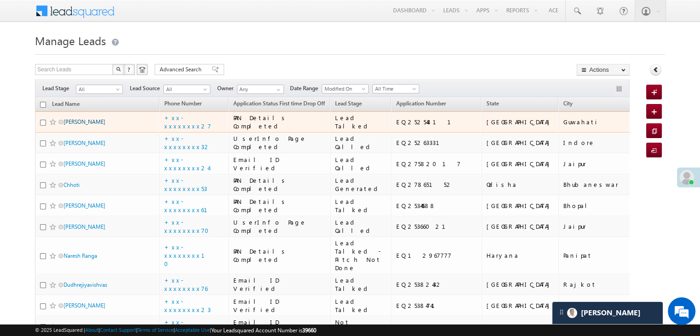
click at [96, 125] on link "RABIUL HUSSAIN" at bounding box center [85, 121] width 42 height 7
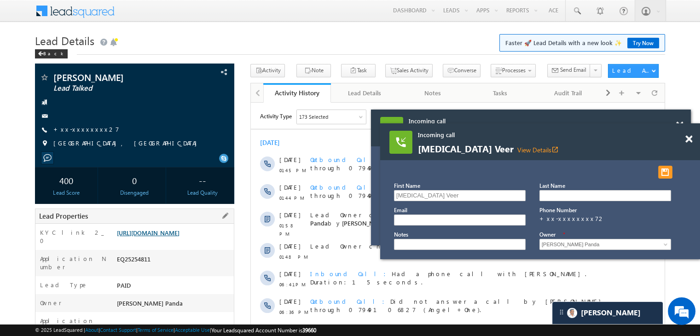
click at [180, 237] on link "[URL][DOMAIN_NAME]" at bounding box center [148, 233] width 63 height 8
click at [517, 146] on link "View Details open_in_new" at bounding box center [537, 149] width 41 height 9
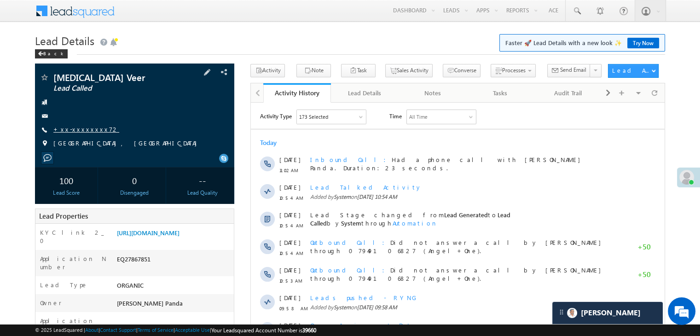
click at [70, 128] on link "+xx-xxxxxxxx72" at bounding box center [86, 129] width 66 height 8
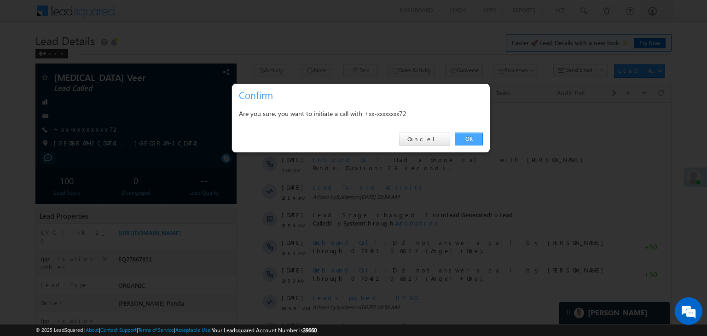
click at [464, 136] on link "OK" at bounding box center [469, 139] width 28 height 13
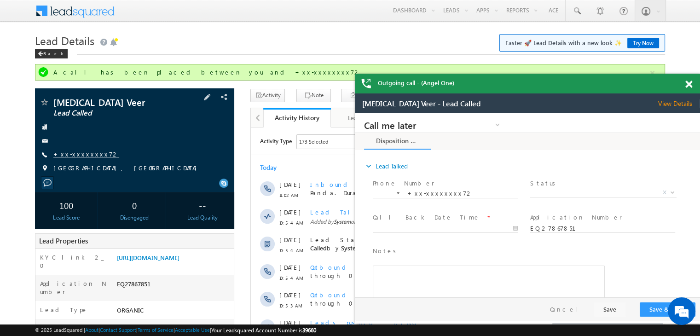
click at [75, 156] on link "+xx-xxxxxxxx72" at bounding box center [86, 154] width 66 height 8
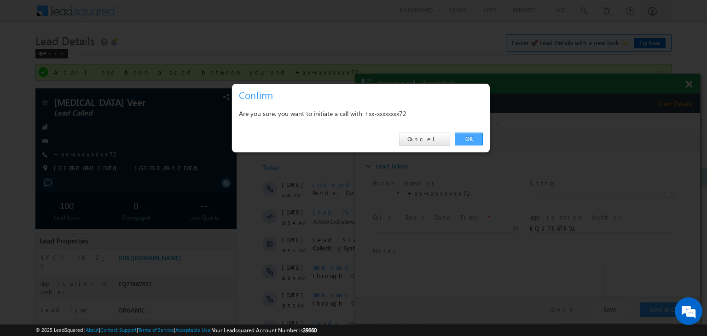
click at [469, 139] on link "OK" at bounding box center [469, 139] width 28 height 13
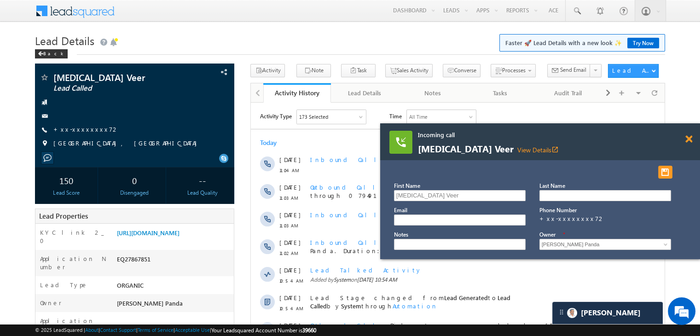
click at [689, 139] on span at bounding box center [688, 139] width 7 height 8
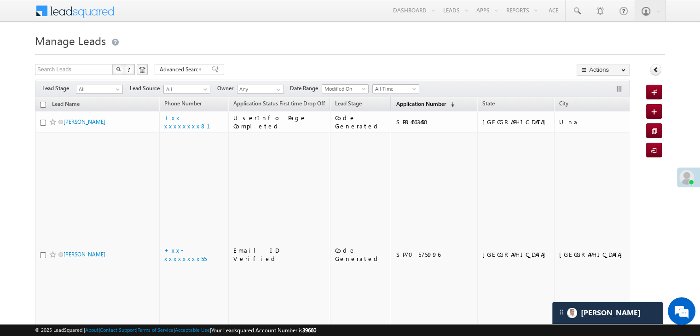
click at [401, 102] on span "Application Number" at bounding box center [421, 103] width 50 height 7
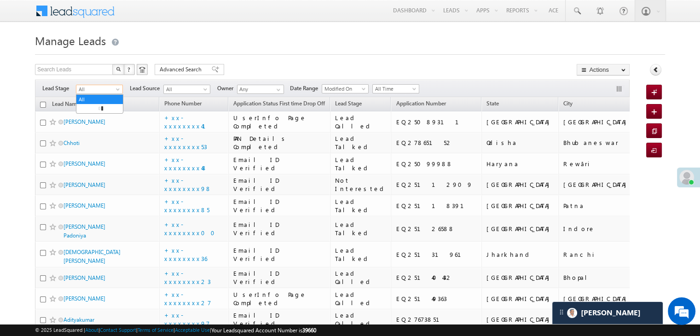
click at [117, 90] on span at bounding box center [118, 90] width 7 height 7
click at [107, 109] on link "Lead Generated" at bounding box center [99, 108] width 46 height 8
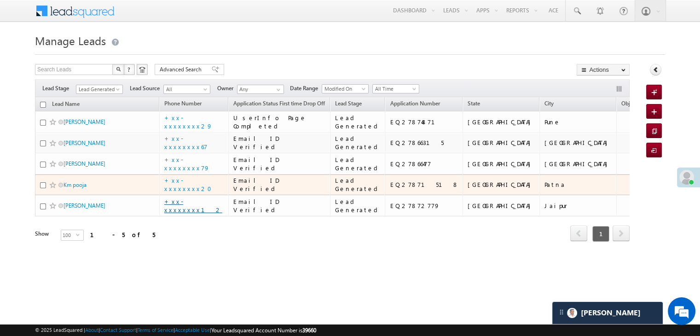
scroll to position [123, 0]
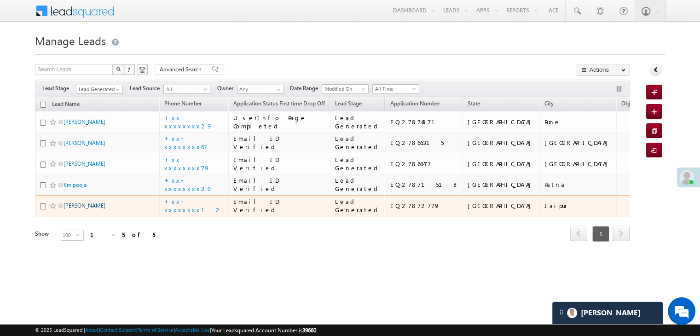
click at [88, 209] on link "Amit Kumar" at bounding box center [85, 205] width 42 height 7
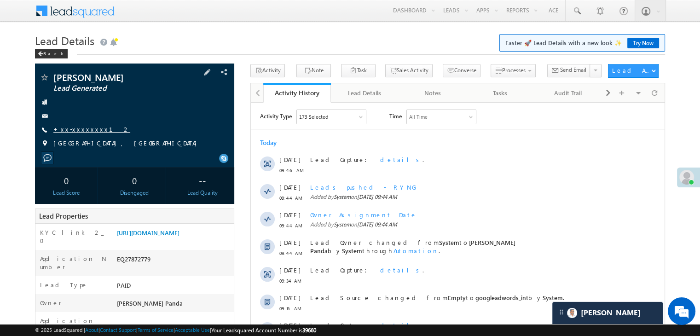
click at [74, 129] on link "+xx-xxxxxxxx12" at bounding box center [91, 129] width 77 height 8
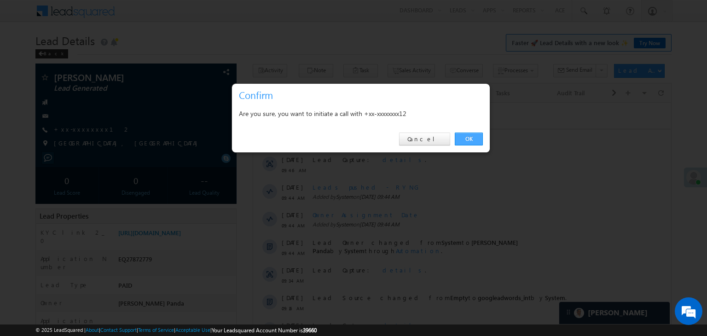
click at [468, 138] on link "OK" at bounding box center [469, 139] width 28 height 13
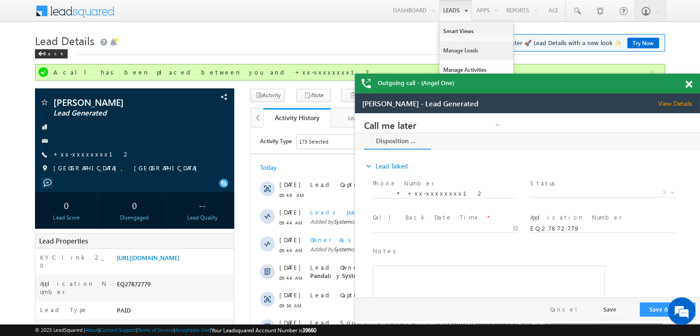
click at [453, 48] on link "Manage Leads" at bounding box center [477, 50] width 74 height 19
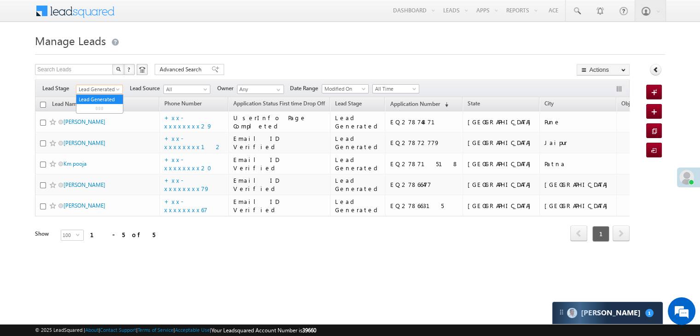
click at [119, 91] on span at bounding box center [118, 90] width 7 height 7
click at [96, 99] on link "All" at bounding box center [99, 99] width 46 height 8
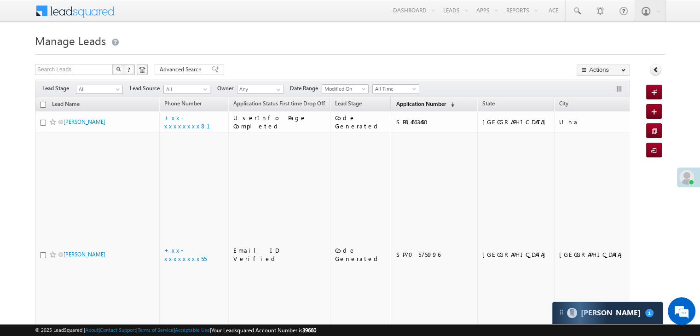
click at [413, 100] on span "Application Number" at bounding box center [421, 103] width 50 height 7
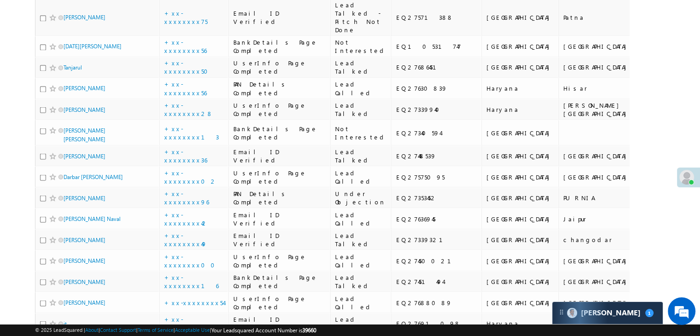
scroll to position [1657, 0]
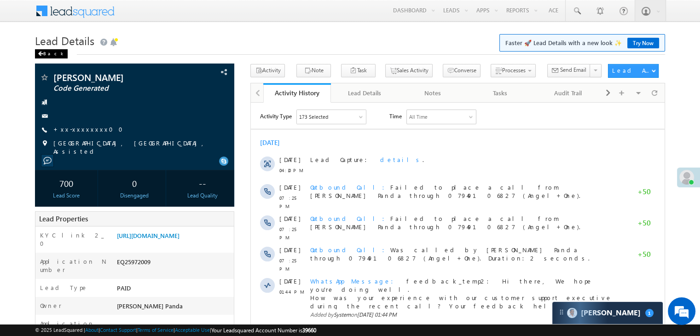
click at [48, 55] on div "Back" at bounding box center [51, 53] width 33 height 9
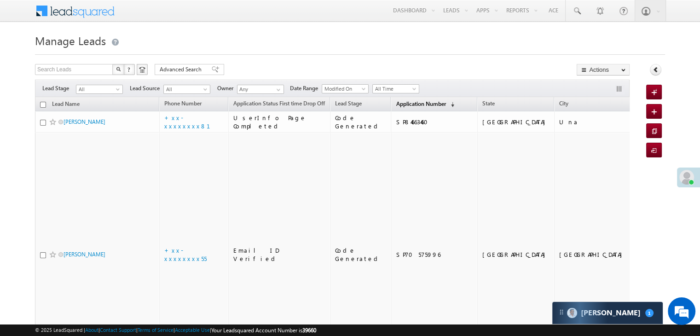
click at [398, 105] on span "Application Number" at bounding box center [421, 103] width 50 height 7
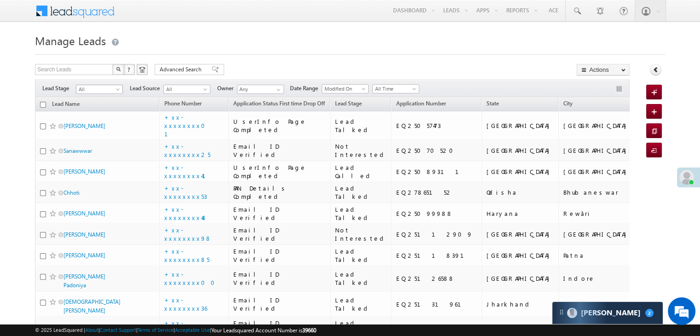
click at [116, 93] on span at bounding box center [118, 90] width 7 height 7
click at [99, 111] on link "Lead Generated" at bounding box center [99, 108] width 46 height 8
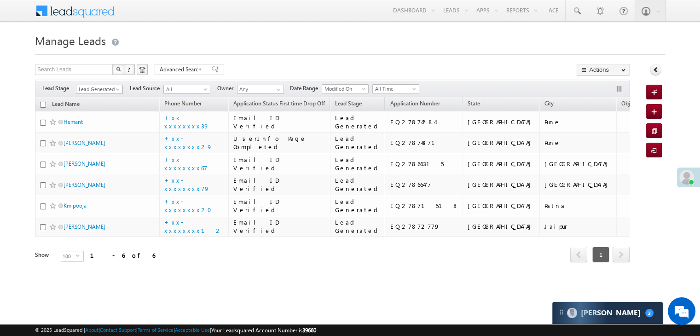
click at [118, 91] on span at bounding box center [118, 90] width 7 height 7
click at [102, 110] on link "Lead Generated" at bounding box center [99, 108] width 46 height 8
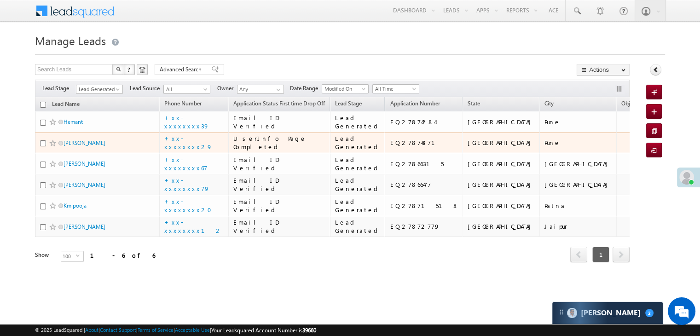
scroll to position [176, 0]
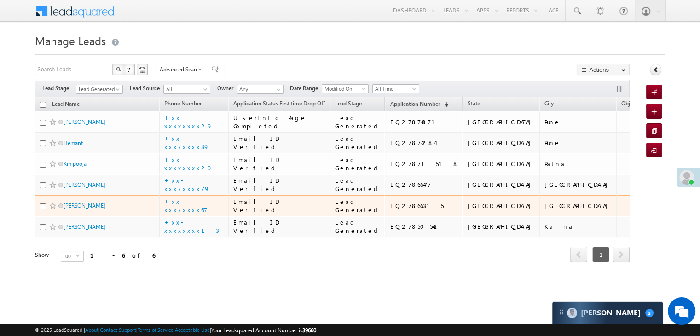
scroll to position [176, 0]
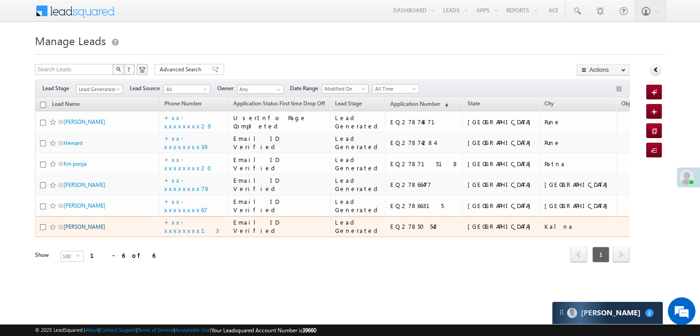
click at [73, 228] on link "Sudipta Halder" at bounding box center [85, 226] width 42 height 7
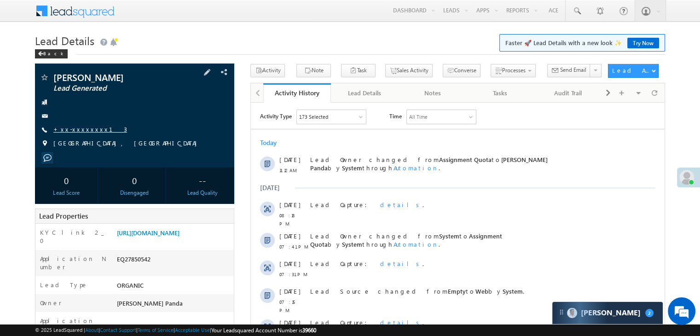
click at [70, 128] on link "+xx-xxxxxxxx13" at bounding box center [90, 129] width 74 height 8
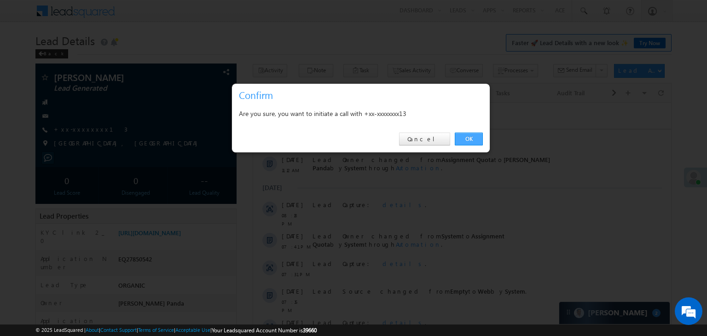
click at [470, 137] on link "OK" at bounding box center [469, 139] width 28 height 13
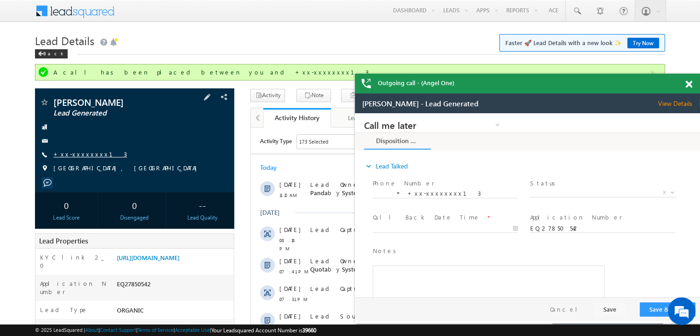
click at [0, 0] on link "+xx-xxxxxxxx13" at bounding box center [0, 0] width 0 height 0
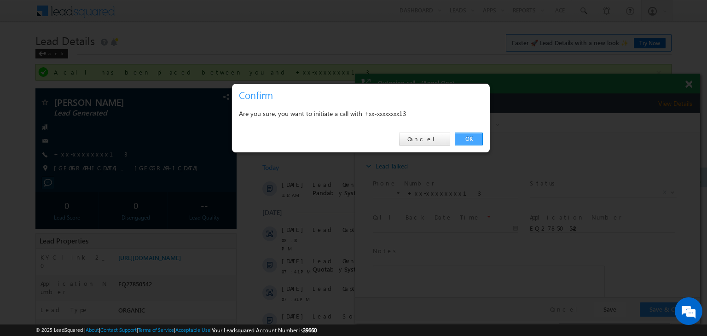
click at [466, 139] on link "OK" at bounding box center [469, 139] width 28 height 13
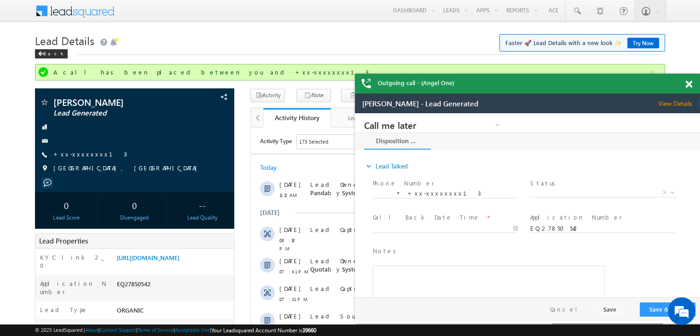
click at [690, 82] on span at bounding box center [688, 85] width 7 height 8
click at [0, 0] on span at bounding box center [0, 0] width 0 height 0
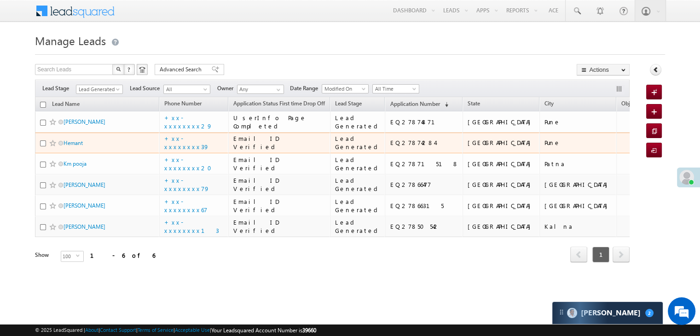
scroll to position [176, 0]
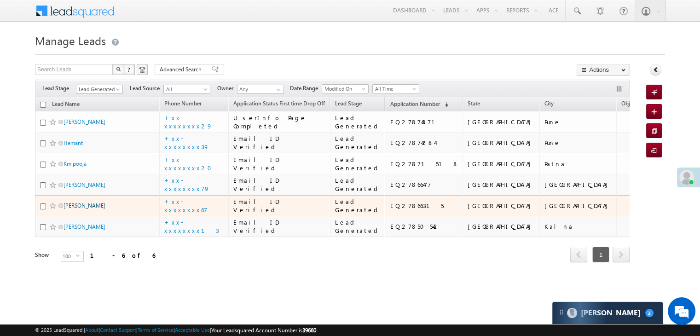
click at [79, 202] on link "[PERSON_NAME]" at bounding box center [85, 205] width 42 height 7
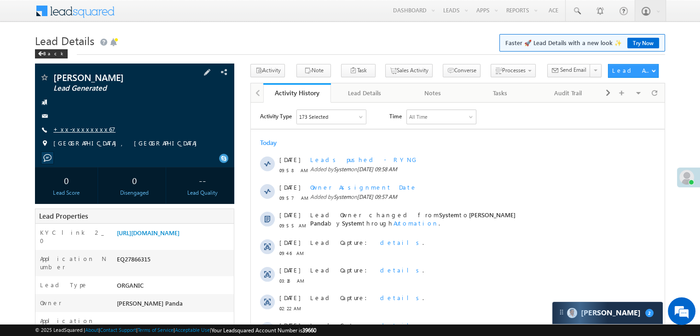
click at [82, 129] on link "+xx-xxxxxxxx67" at bounding box center [84, 129] width 62 height 8
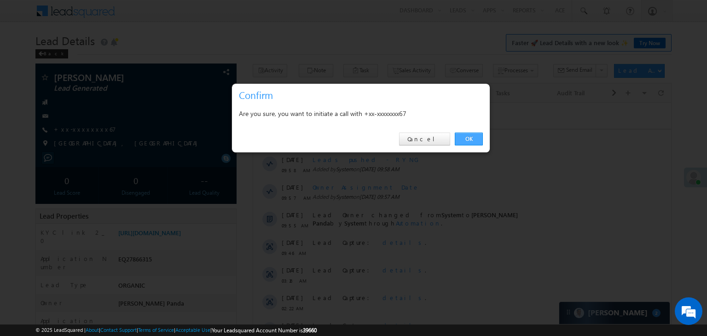
click at [466, 139] on link "OK" at bounding box center [469, 139] width 28 height 13
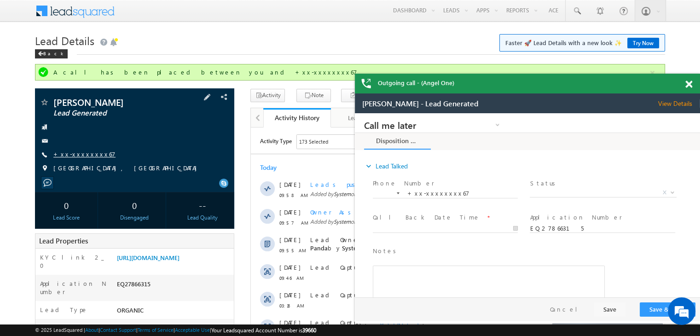
click at [0, 0] on link "+xx-xxxxxxxx67" at bounding box center [0, 0] width 0 height 0
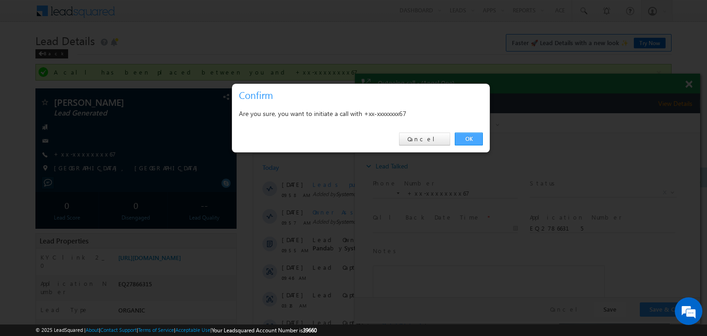
drag, startPoint x: 470, startPoint y: 137, endPoint x: 115, endPoint y: 23, distance: 373.0
click at [470, 137] on link "OK" at bounding box center [469, 139] width 28 height 13
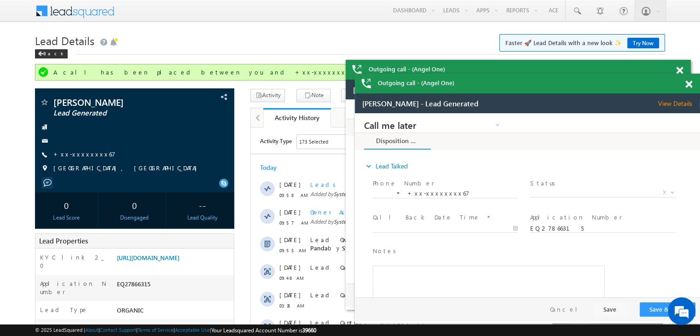
click at [690, 85] on span at bounding box center [688, 85] width 7 height 8
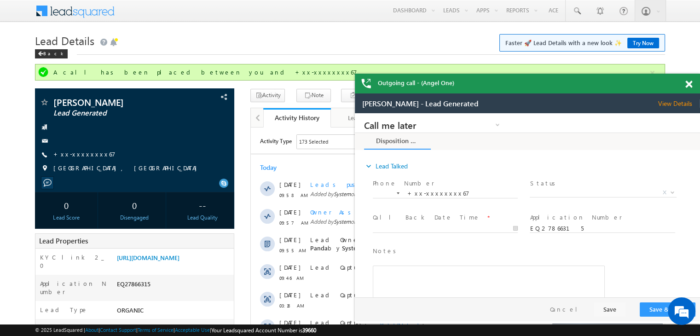
click at [690, 85] on span at bounding box center [688, 85] width 7 height 8
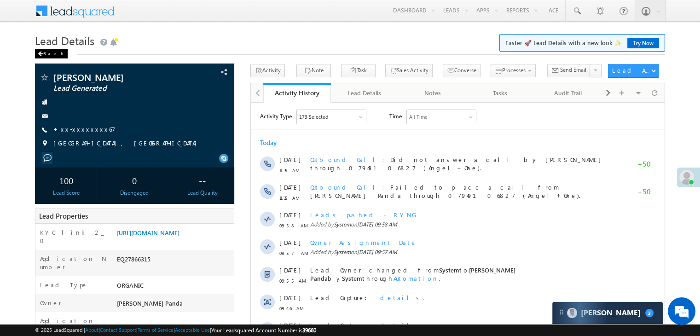
click at [48, 53] on div "Back" at bounding box center [51, 53] width 33 height 9
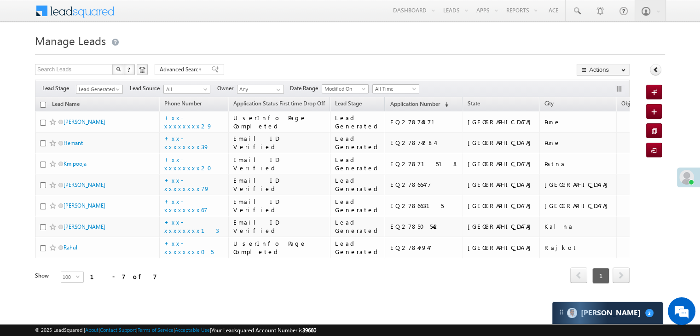
scroll to position [230, 0]
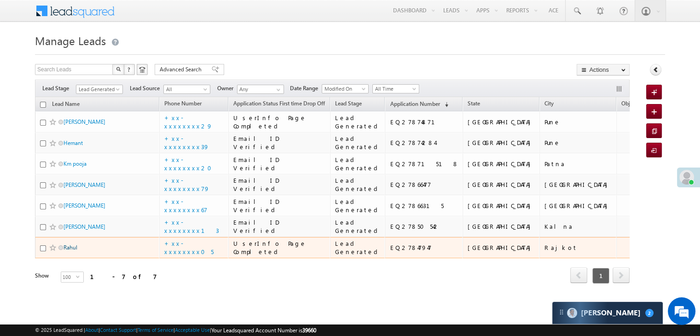
click at [73, 244] on link "Rahul" at bounding box center [71, 247] width 14 height 7
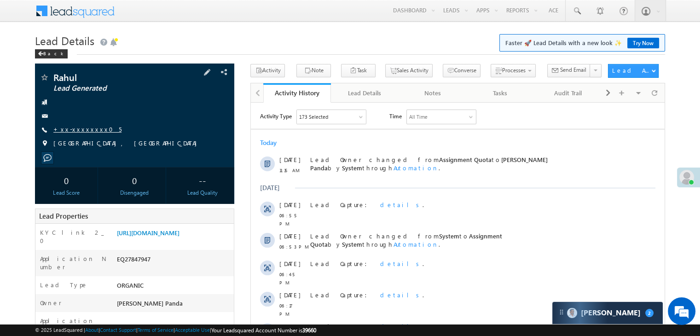
click at [77, 128] on link "+xx-xxxxxxxx05" at bounding box center [87, 129] width 68 height 8
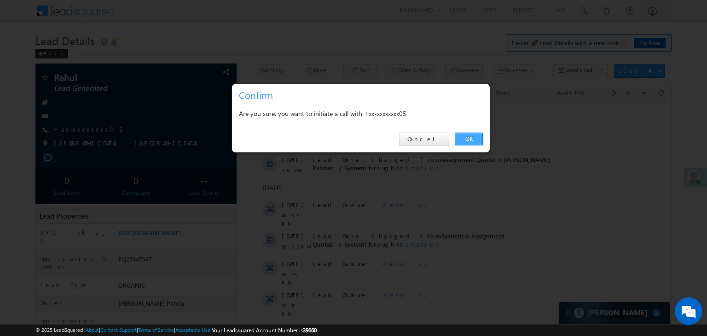
click at [474, 135] on link "OK" at bounding box center [469, 139] width 28 height 13
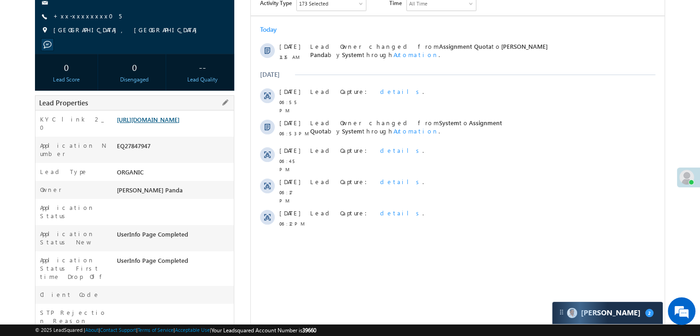
scroll to position [162, 0]
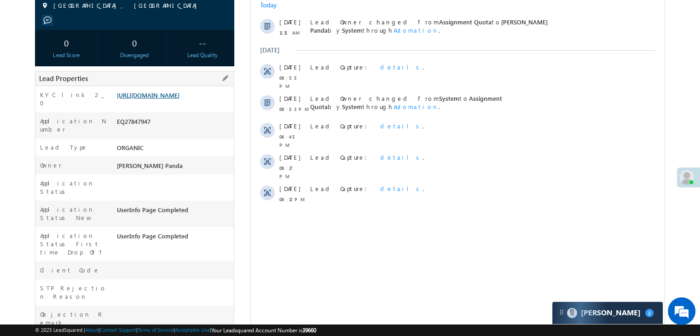
click at [174, 99] on link "[URL][DOMAIN_NAME]" at bounding box center [148, 95] width 63 height 8
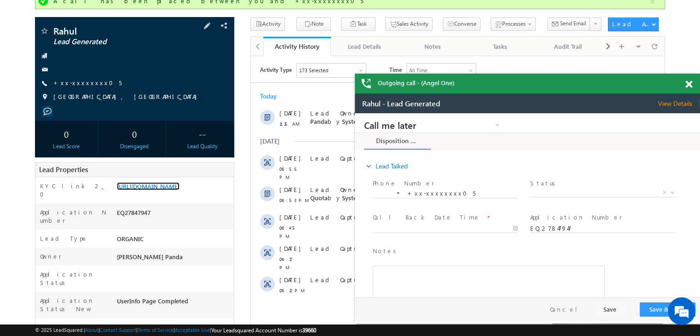
scroll to position [70, 0]
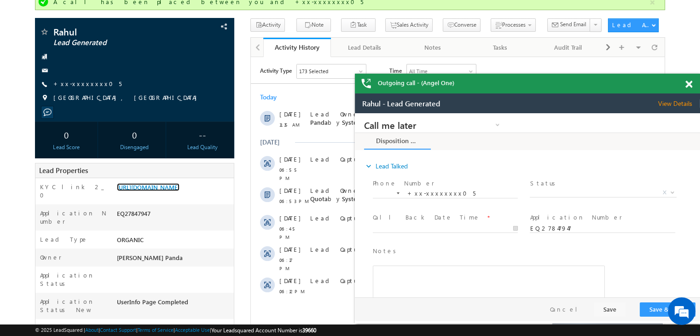
click at [688, 83] on span at bounding box center [688, 85] width 7 height 8
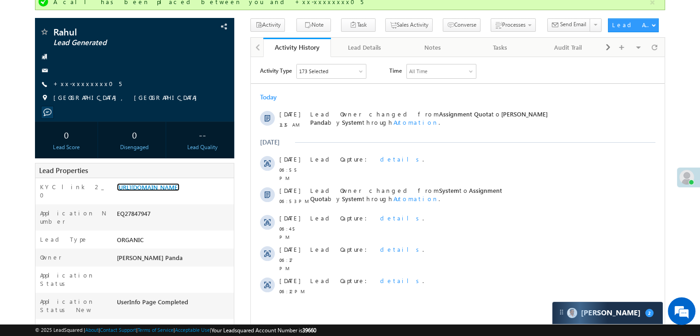
scroll to position [0, 0]
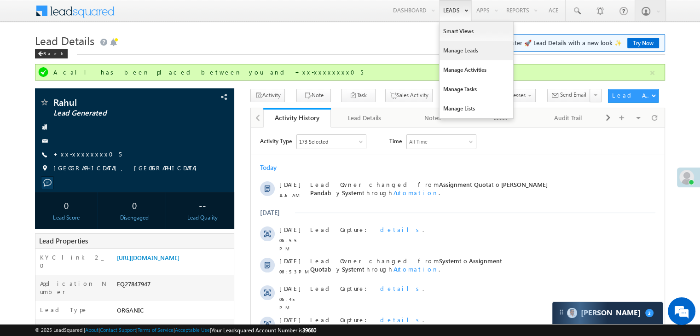
click at [451, 50] on link "Manage Leads" at bounding box center [477, 50] width 74 height 19
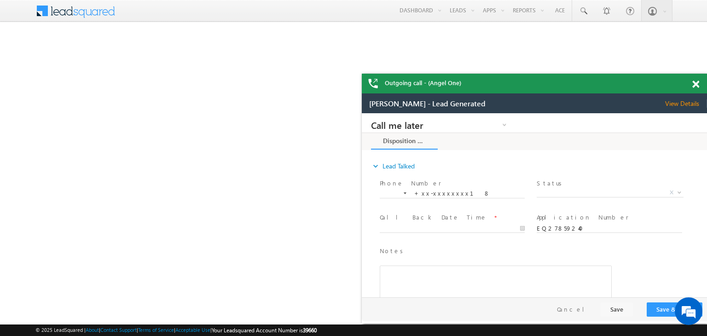
click at [694, 83] on span at bounding box center [695, 85] width 7 height 8
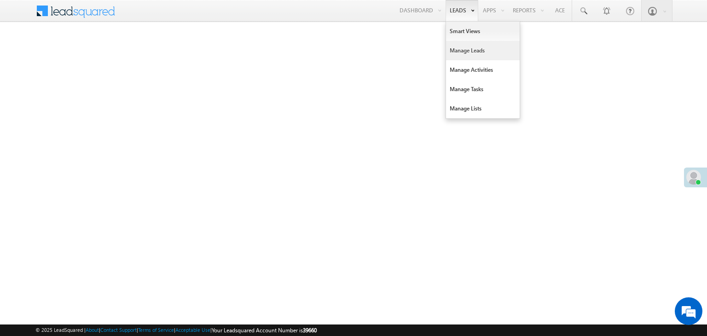
click at [458, 47] on link "Manage Leads" at bounding box center [483, 50] width 74 height 19
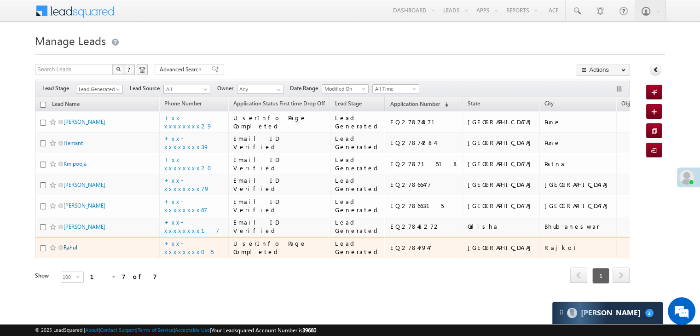
click at [74, 244] on link "Rahul" at bounding box center [71, 247] width 14 height 7
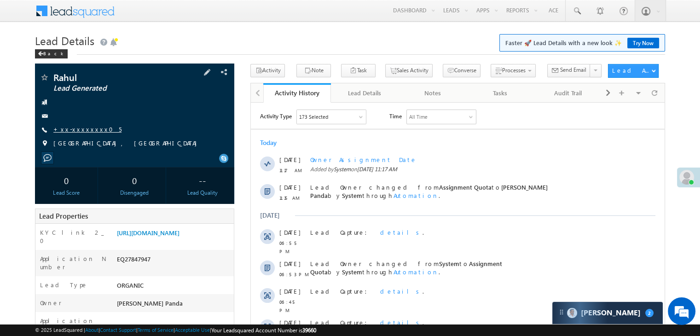
drag, startPoint x: 0, startPoint y: 0, endPoint x: 65, endPoint y: 128, distance: 143.1
click at [65, 128] on link "+xx-xxxxxxxx05" at bounding box center [87, 129] width 68 height 8
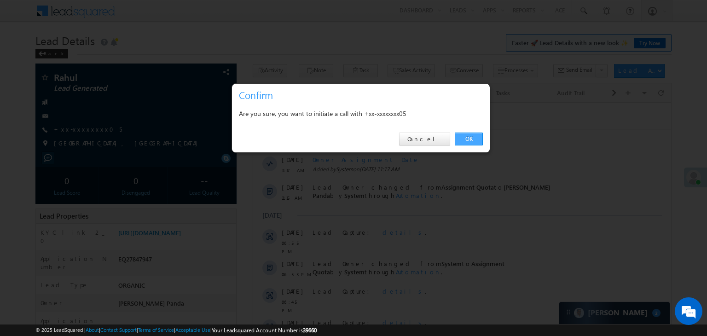
click at [467, 137] on link "OK" at bounding box center [469, 139] width 28 height 13
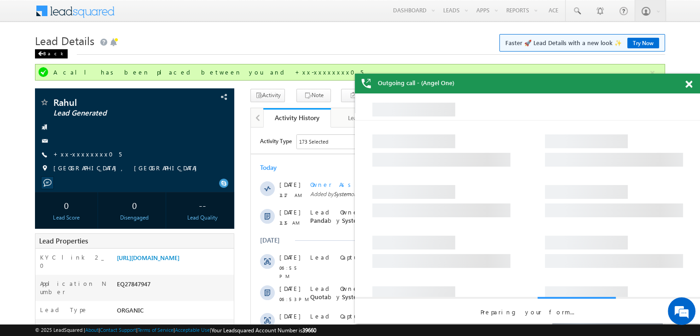
drag, startPoint x: 467, startPoint y: 137, endPoint x: 47, endPoint y: 52, distance: 427.9
click at [47, 52] on div "Back" at bounding box center [51, 53] width 33 height 9
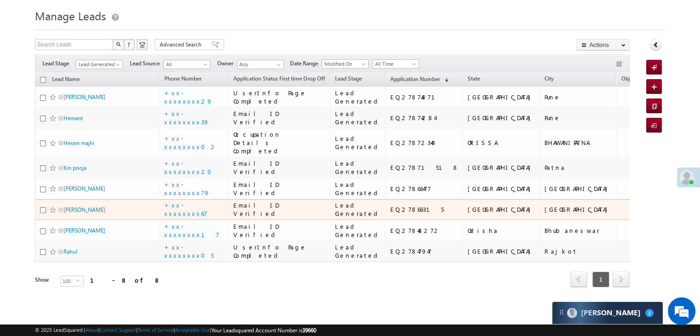
scroll to position [184, 0]
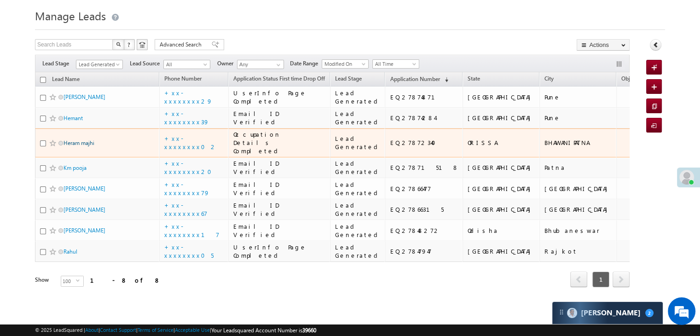
click at [77, 139] on link "Heram majhi" at bounding box center [79, 142] width 31 height 7
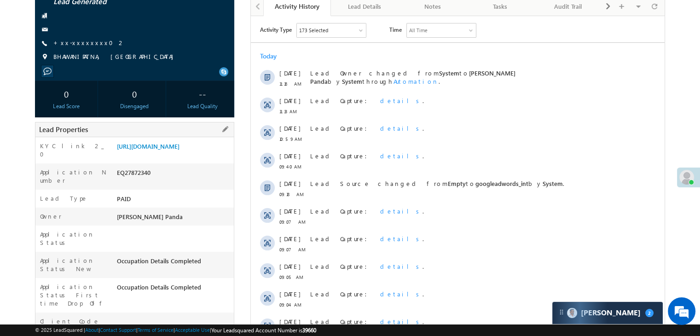
scroll to position [92, 0]
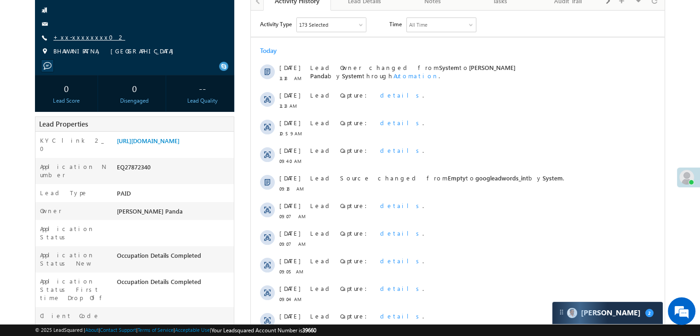
click at [77, 37] on link "+xx-xxxxxxxx02" at bounding box center [89, 37] width 72 height 8
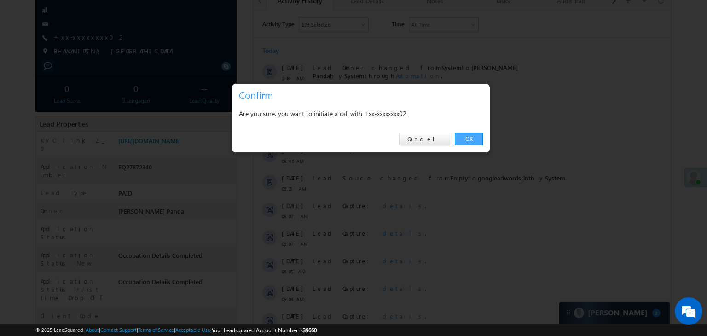
click at [468, 141] on link "OK" at bounding box center [469, 139] width 28 height 13
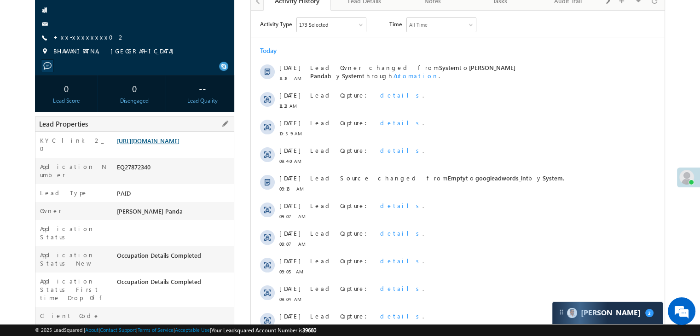
click at [180, 145] on link "[URL][DOMAIN_NAME]" at bounding box center [148, 141] width 63 height 8
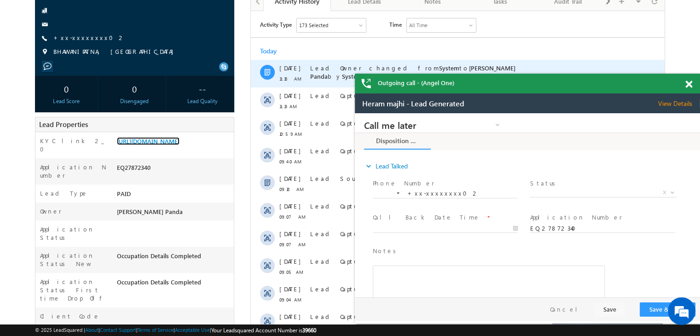
scroll to position [0, 0]
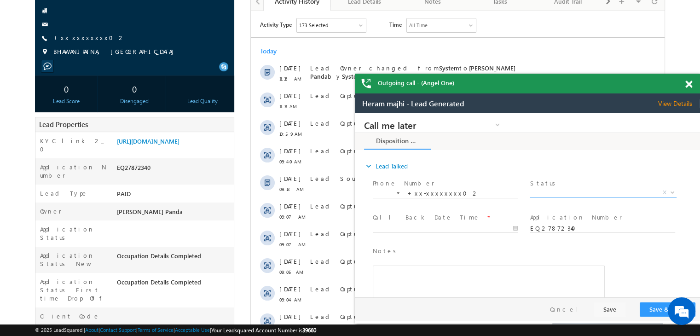
click at [589, 191] on span "X" at bounding box center [603, 192] width 146 height 9
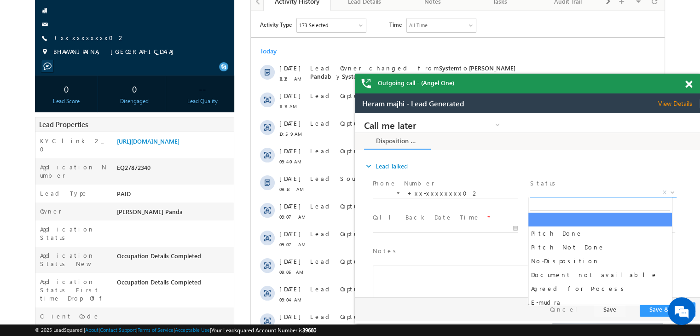
drag, startPoint x: 589, startPoint y: 191, endPoint x: 562, endPoint y: 249, distance: 63.6
select select "Pitch Not Done"
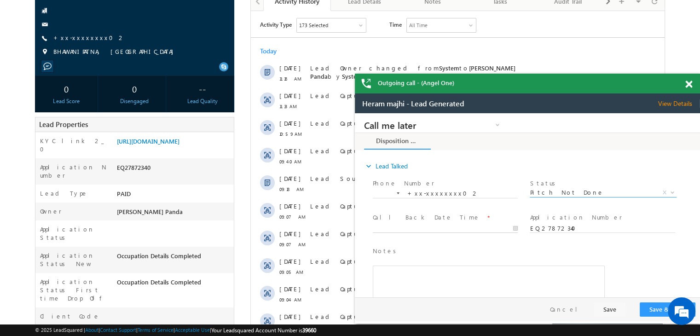
type input "08/27/25 11:21 AM"
click at [477, 229] on input "08/27/25 11:21 AM" at bounding box center [445, 228] width 145 height 9
click at [659, 310] on button "Save & Close" at bounding box center [668, 309] width 56 height 14
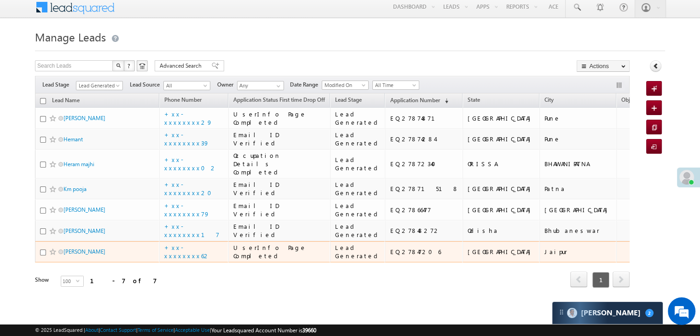
scroll to position [230, 0]
click at [71, 248] on link "[PERSON_NAME]" at bounding box center [85, 251] width 42 height 7
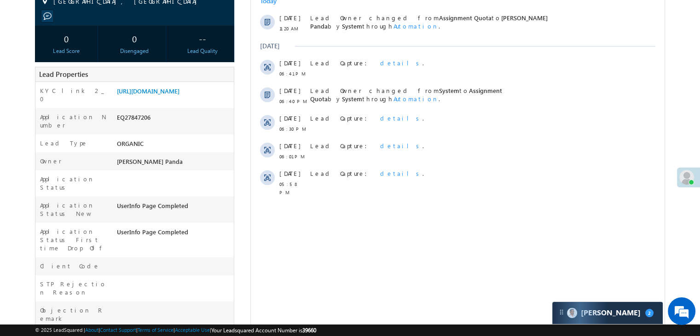
scroll to position [46, 0]
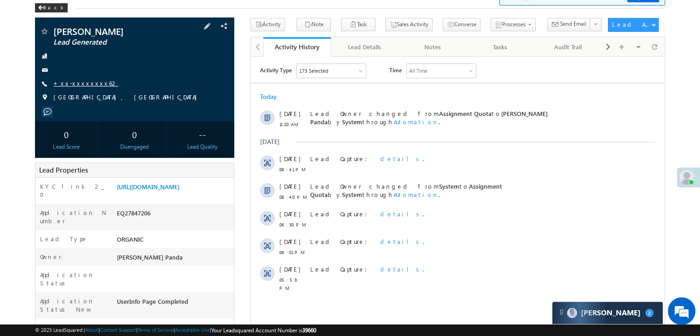
click at [70, 84] on link "+xx-xxxxxxxx62" at bounding box center [85, 83] width 65 height 8
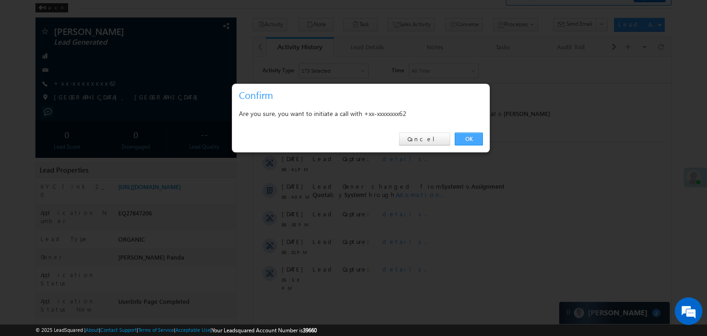
click at [463, 139] on link "OK" at bounding box center [469, 139] width 28 height 13
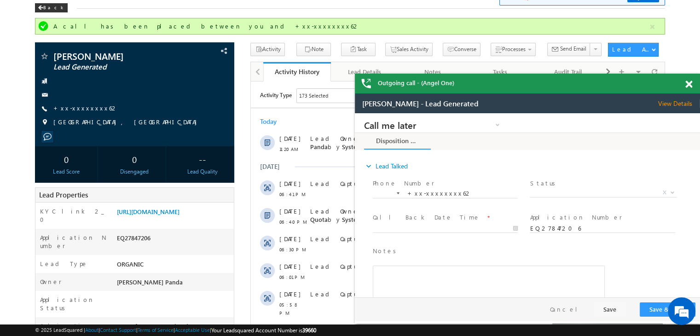
scroll to position [0, 0]
click at [41, 8] on span at bounding box center [41, 8] width 6 height 5
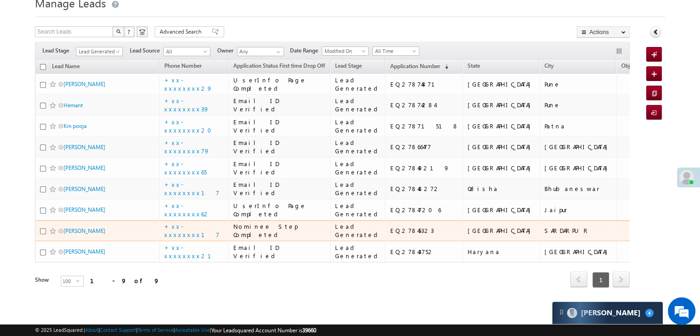
scroll to position [337, 0]
click at [80, 227] on link "Roshan Parmar" at bounding box center [85, 230] width 42 height 7
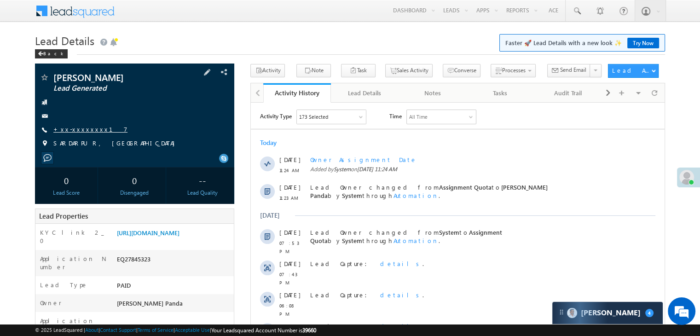
click at [85, 129] on link "+xx-xxxxxxxx17" at bounding box center [90, 129] width 74 height 8
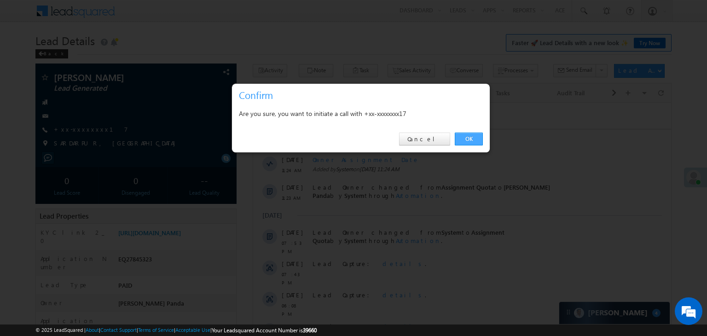
click at [472, 137] on link "OK" at bounding box center [469, 139] width 28 height 13
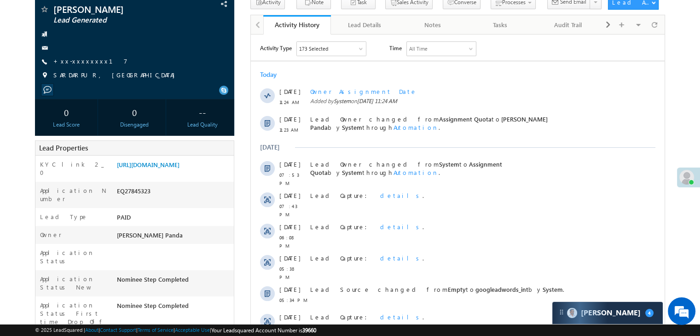
scroll to position [184, 0]
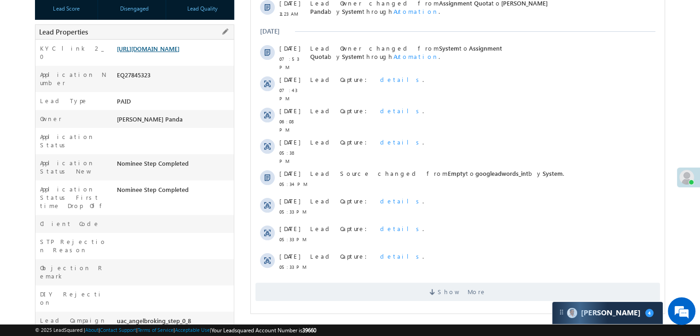
click at [180, 52] on link "https://angelbroking1-pk3em7sa.customui-test.leadsquared.com?leadId=4e30100d-a4…" at bounding box center [148, 49] width 63 height 8
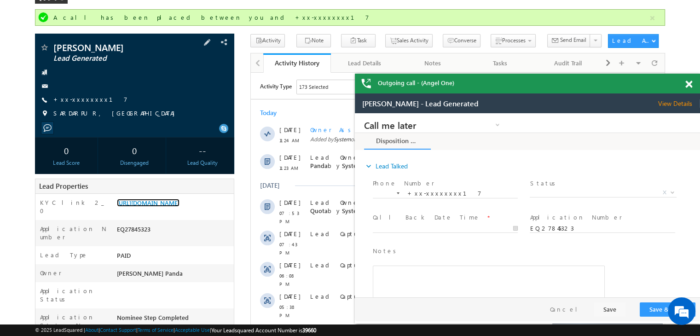
scroll to position [24, 0]
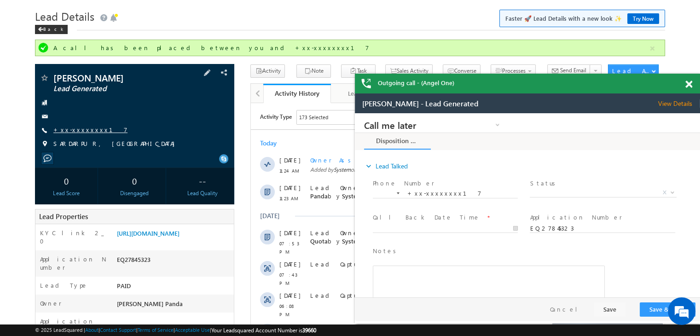
click at [0, 0] on link "+xx-xxxxxxxx17" at bounding box center [0, 0] width 0 height 0
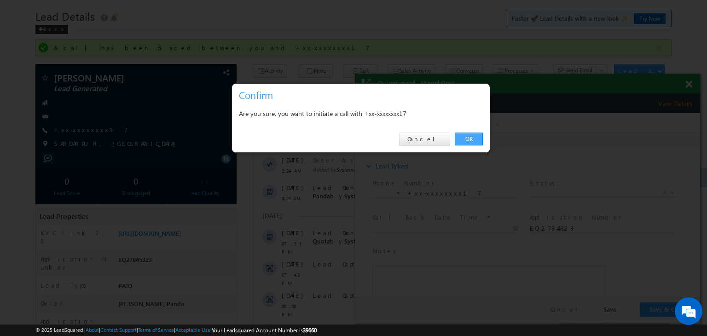
click at [474, 141] on link "OK" at bounding box center [469, 139] width 28 height 13
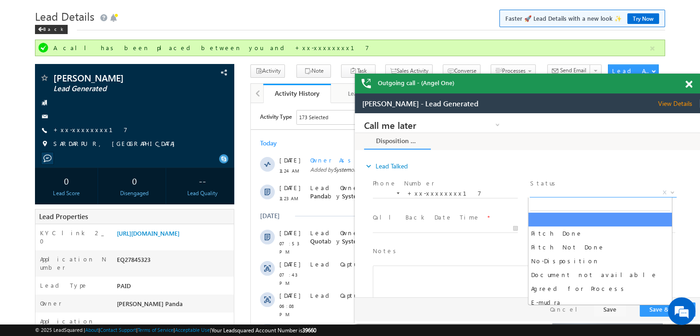
click at [574, 191] on span "X" at bounding box center [603, 192] width 146 height 9
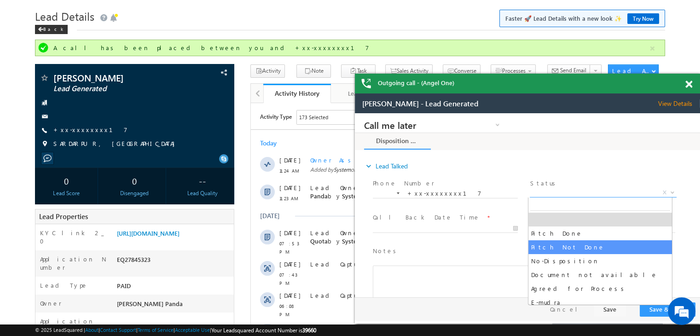
select select "Pitch Not Done"
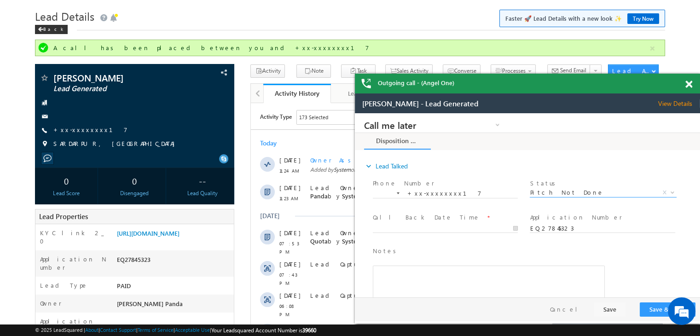
scroll to position [0, 0]
type input "08/27/25 11:25 AM"
click at [468, 225] on input "08/27/25 11:25 AM" at bounding box center [445, 228] width 145 height 9
click at [656, 310] on button "Save & Close" at bounding box center [668, 309] width 56 height 14
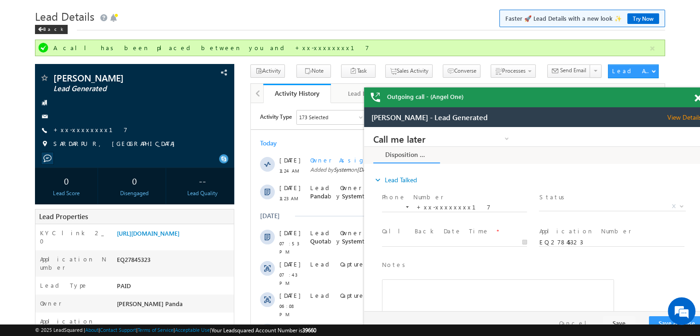
click at [696, 101] on span at bounding box center [698, 98] width 7 height 8
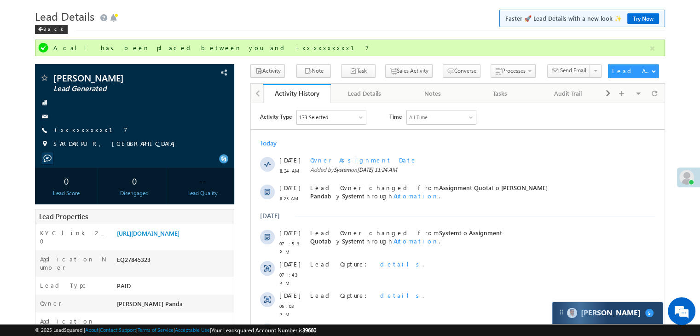
click at [611, 319] on div "Carter 5" at bounding box center [607, 313] width 110 height 22
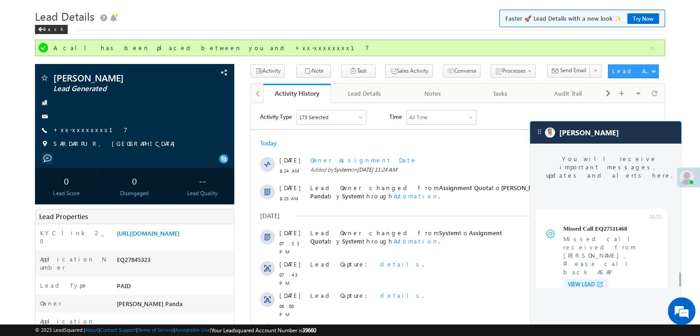
scroll to position [3838, 0]
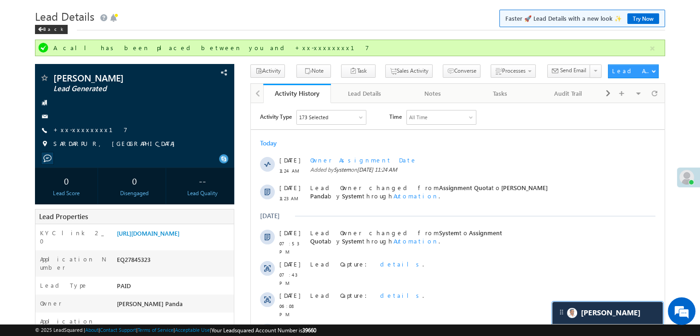
scroll to position [3898, 0]
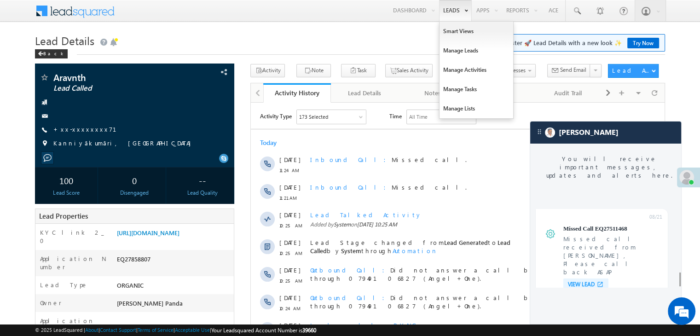
scroll to position [3695, 0]
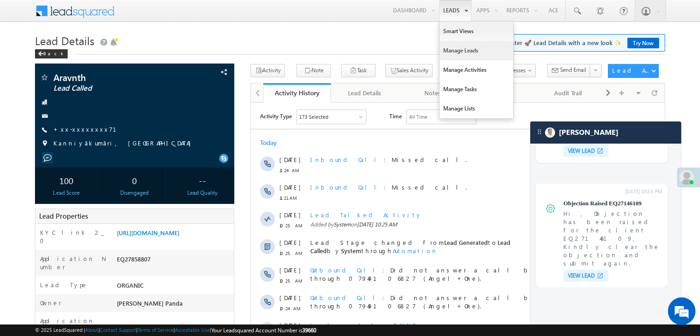
click at [450, 52] on link "Manage Leads" at bounding box center [477, 50] width 74 height 19
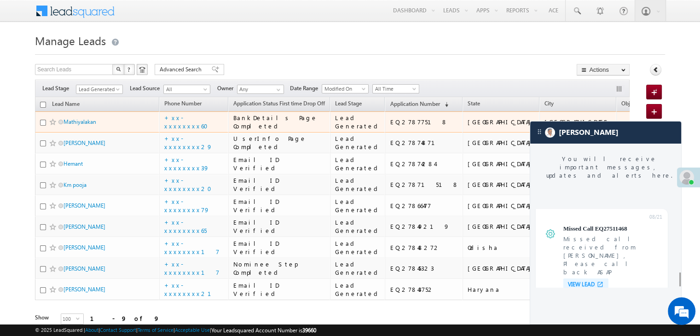
scroll to position [3695, 0]
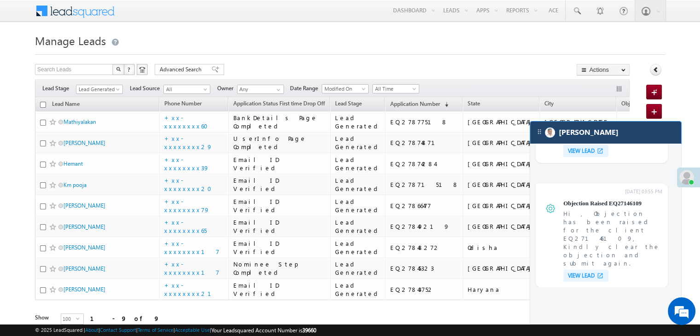
click at [620, 136] on div "[PERSON_NAME]" at bounding box center [605, 133] width 151 height 22
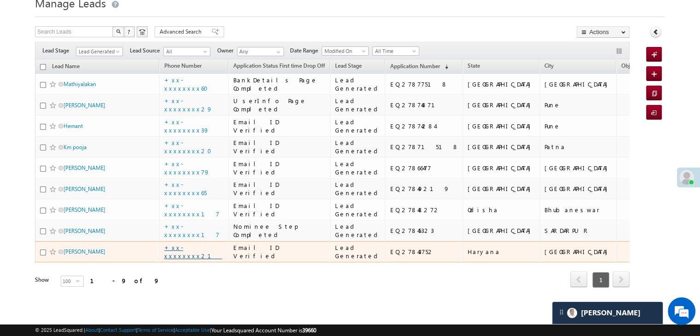
scroll to position [61, 0]
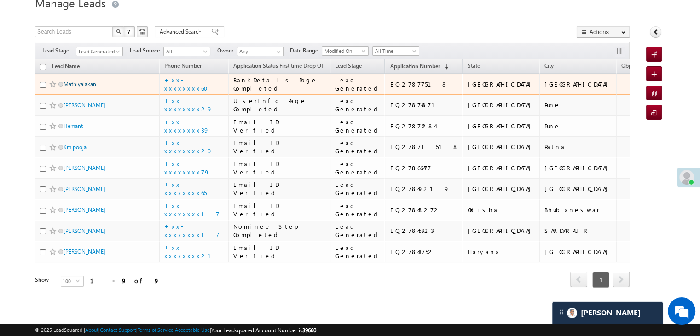
click at [79, 81] on link "Mathiyalakan" at bounding box center [80, 84] width 33 height 7
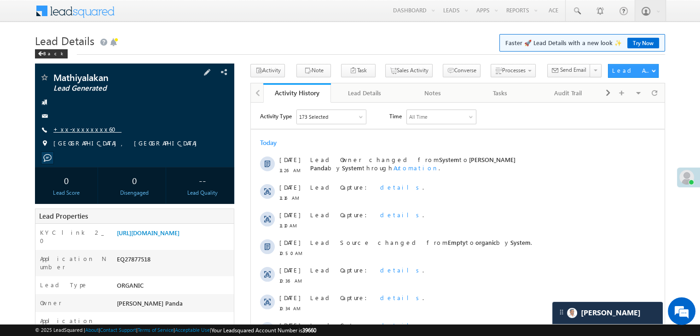
click at [85, 129] on link "+xx-xxxxxxxx60" at bounding box center [87, 129] width 68 height 8
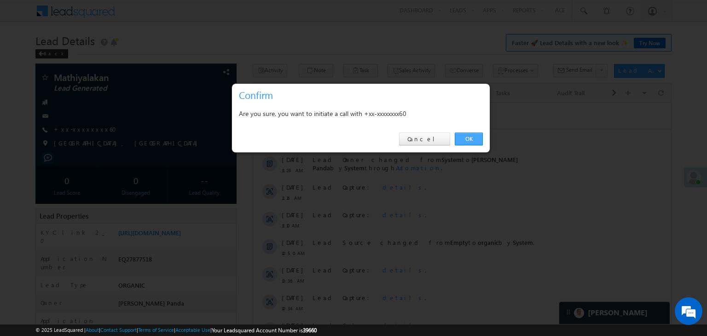
click at [476, 139] on link "OK" at bounding box center [469, 139] width 28 height 13
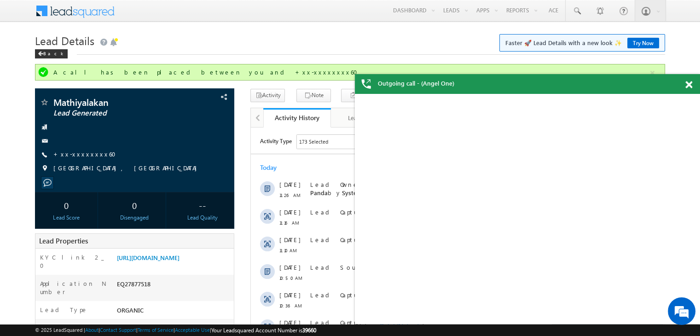
click at [690, 81] on div "Outgoing call - (Angel One)" at bounding box center [527, 84] width 345 height 20
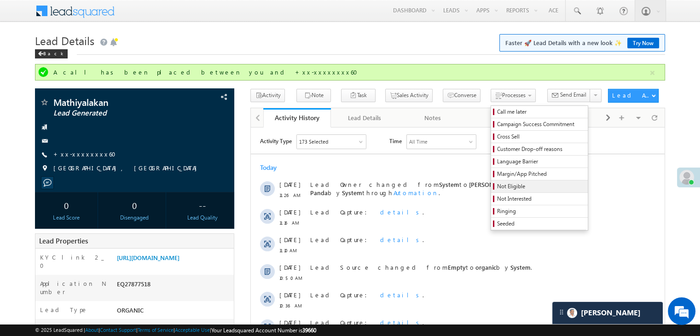
click at [497, 189] on span "Not Eligible" at bounding box center [540, 186] width 87 height 8
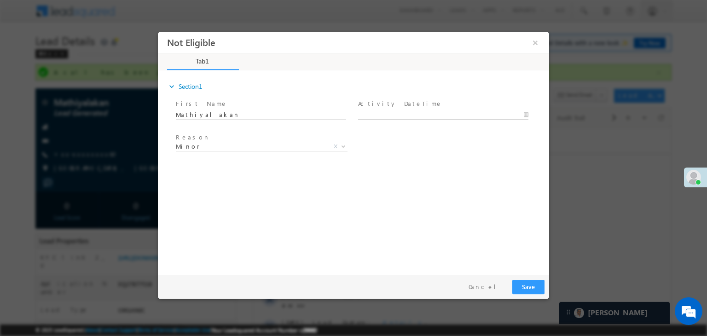
type input "08/27/25 11:37 AM"
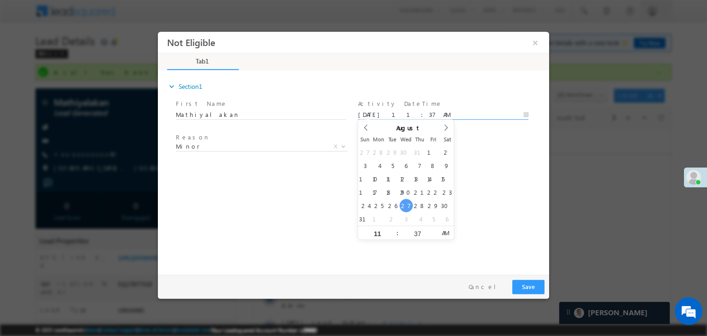
click at [441, 111] on input "08/27/25 11:37 AM" at bounding box center [443, 114] width 170 height 9
drag, startPoint x: 441, startPoint y: 111, endPoint x: 316, endPoint y: 169, distance: 138.4
click at [323, 173] on div "expand_more Section1 First Name *" at bounding box center [355, 171] width 387 height 199
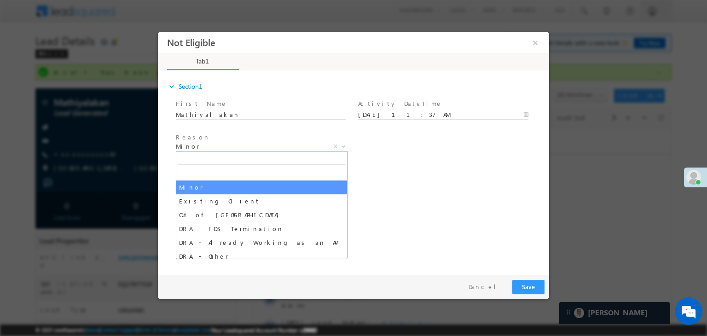
click at [267, 146] on span "Minor" at bounding box center [251, 146] width 150 height 8
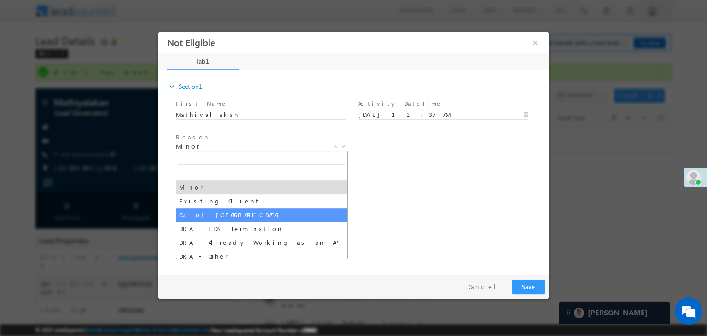
select select "Out of India"
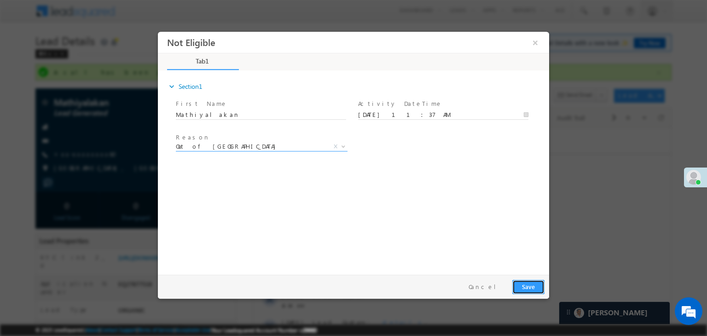
click at [525, 286] on button "Save" at bounding box center [528, 287] width 32 height 14
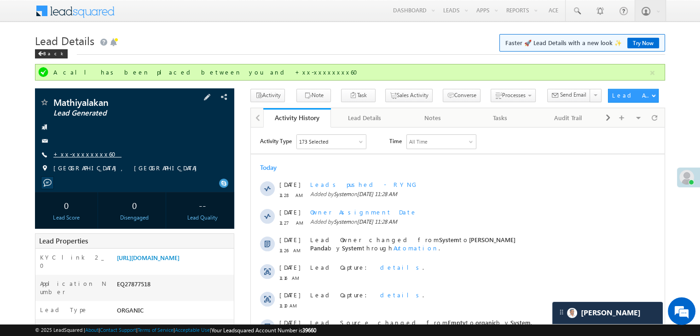
click at [75, 152] on link "+xx-xxxxxxxx60" at bounding box center [87, 154] width 68 height 8
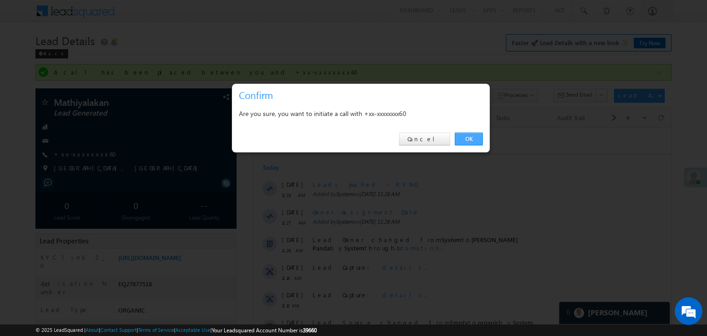
drag, startPoint x: 464, startPoint y: 139, endPoint x: 226, endPoint y: 3, distance: 273.8
click at [464, 139] on link "OK" at bounding box center [469, 139] width 28 height 13
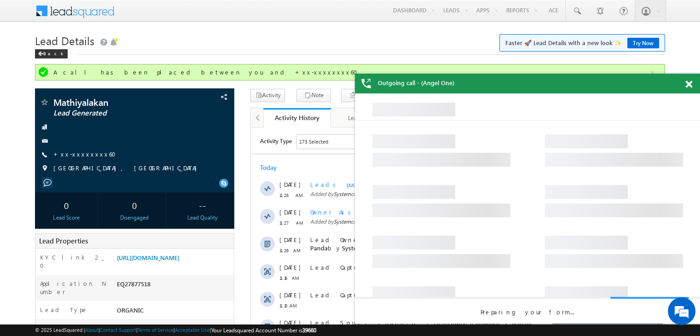
click at [688, 85] on span at bounding box center [688, 85] width 7 height 8
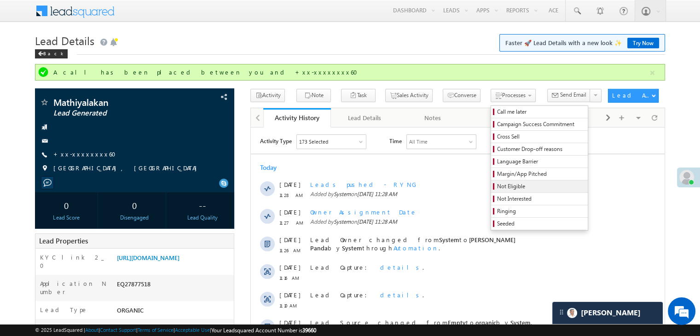
click at [497, 185] on span "Not Eligible" at bounding box center [540, 186] width 87 height 8
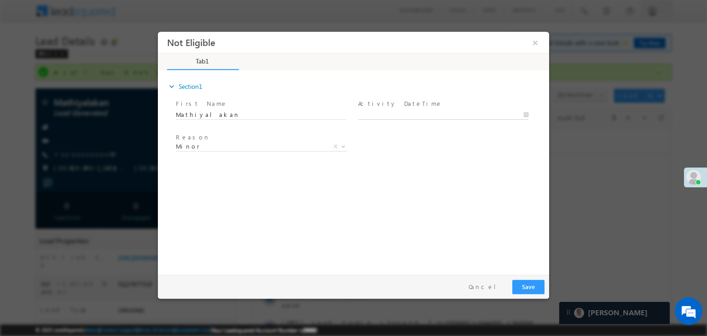
type input "08/27/25 11:37 AM"
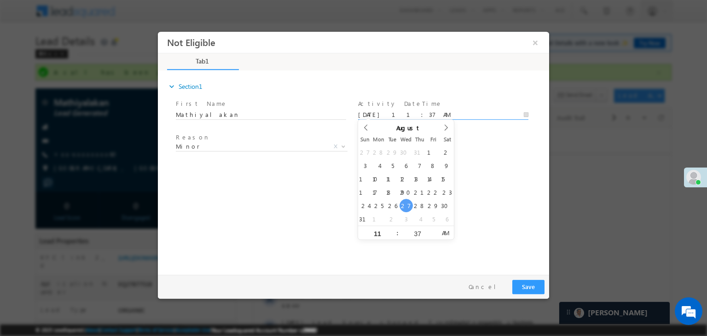
click at [426, 116] on input "08/27/25 11:37 AM" at bounding box center [443, 114] width 170 height 9
click at [479, 162] on div "Reason * Minor Existing Client Out of India DRA - FDS Termination DRA - Already…" at bounding box center [361, 148] width 375 height 34
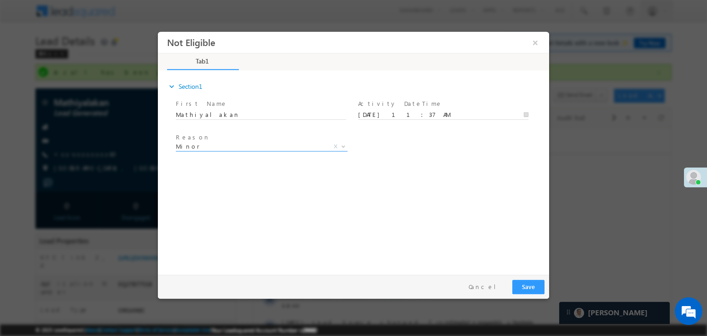
click at [236, 145] on span "Minor" at bounding box center [251, 146] width 150 height 8
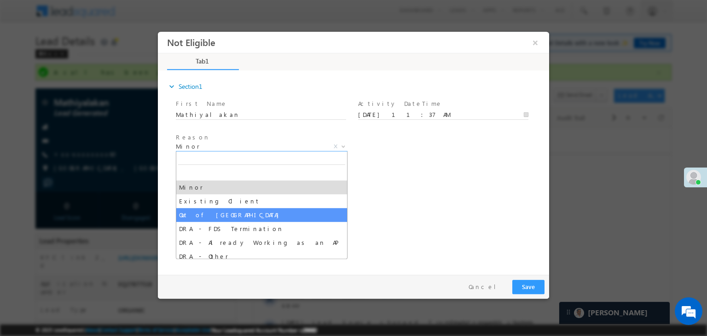
select select "Out of India"
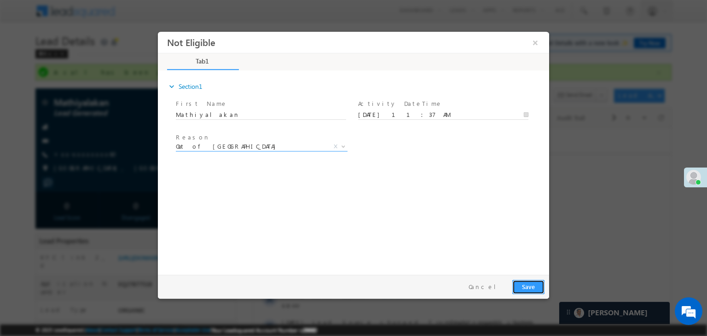
click at [528, 285] on button "Save" at bounding box center [528, 287] width 32 height 14
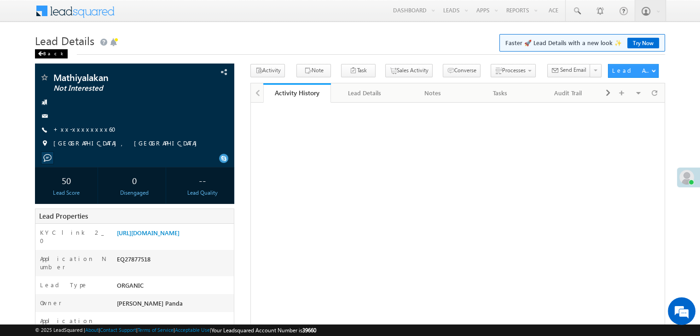
click at [44, 52] on div "Back" at bounding box center [51, 53] width 33 height 9
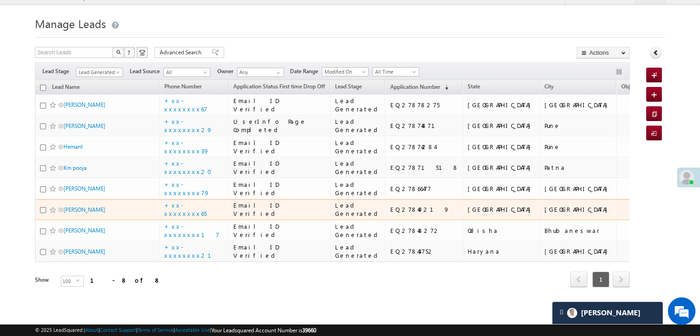
scroll to position [276, 0]
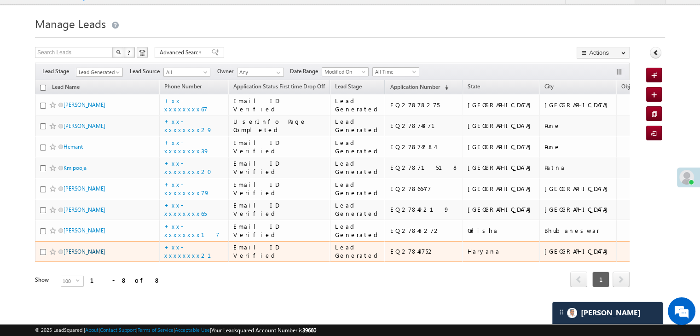
click at [78, 248] on link "[PERSON_NAME]" at bounding box center [85, 251] width 42 height 7
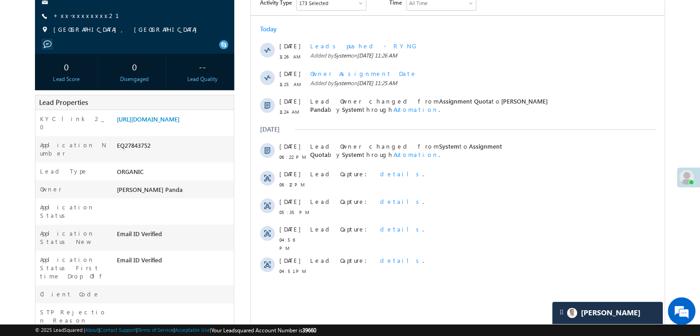
scroll to position [92, 0]
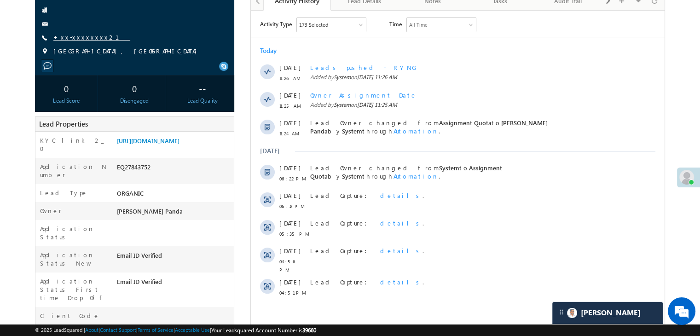
click at [79, 39] on link "+xx-xxxxxxxx21" at bounding box center [91, 37] width 77 height 8
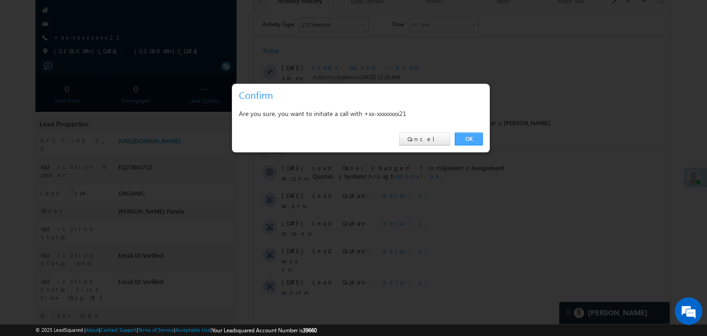
click at [470, 135] on link "OK" at bounding box center [469, 139] width 28 height 13
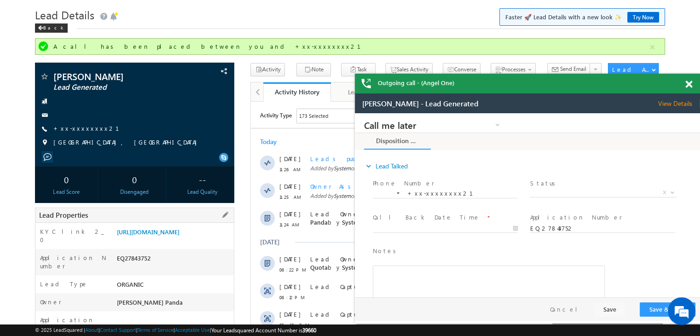
scroll to position [24, 0]
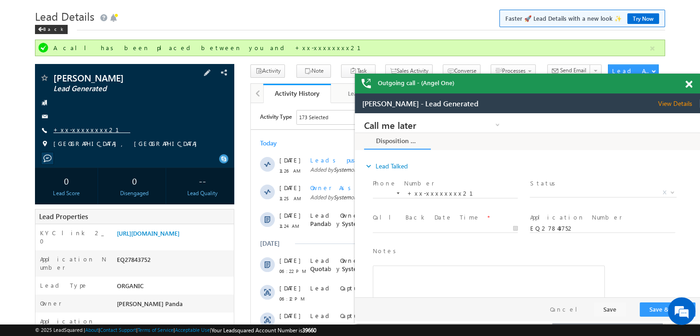
click at [0, 0] on link "+xx-xxxxxxxx21" at bounding box center [0, 0] width 0 height 0
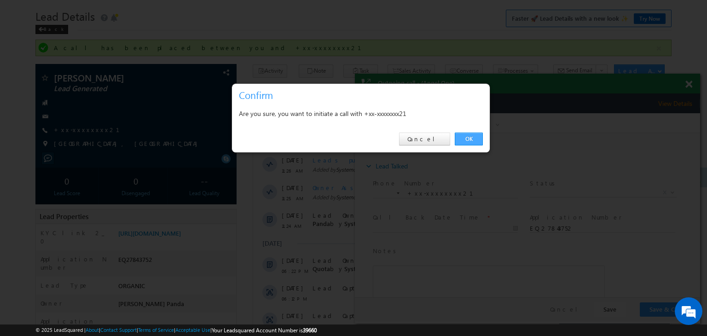
click at [470, 139] on link "OK" at bounding box center [469, 139] width 28 height 13
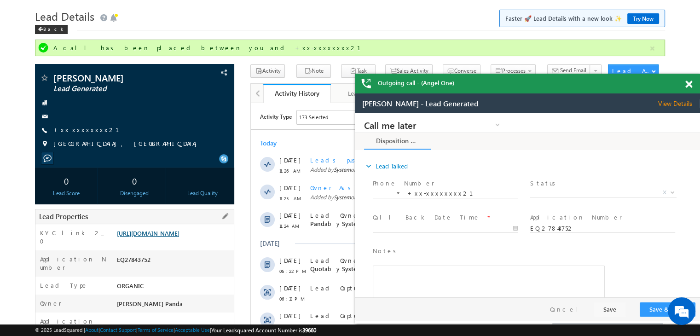
click at [0, 0] on link "https://angelbroking1-pk3em7sa.customui-test.leadsquared.com?leadId=65bf3606-5c…" at bounding box center [0, 0] width 0 height 0
click at [42, 32] on span at bounding box center [41, 29] width 6 height 5
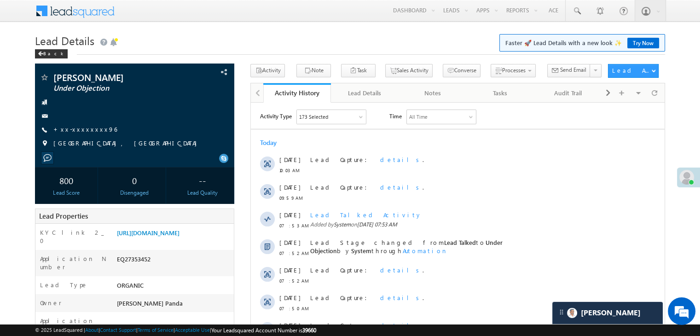
scroll to position [92, 0]
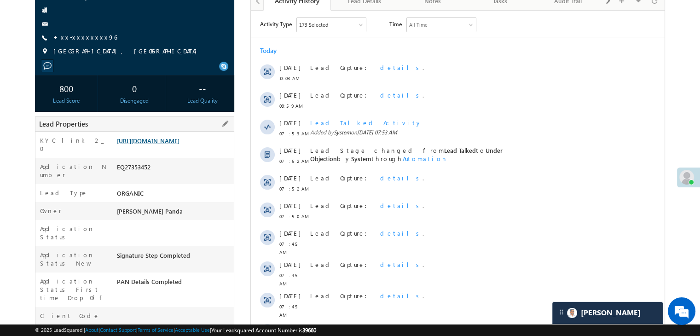
click at [178, 145] on link "[URL][DOMAIN_NAME]" at bounding box center [148, 141] width 63 height 8
click at [75, 37] on link "+xx-xxxxxxxx96" at bounding box center [85, 37] width 64 height 8
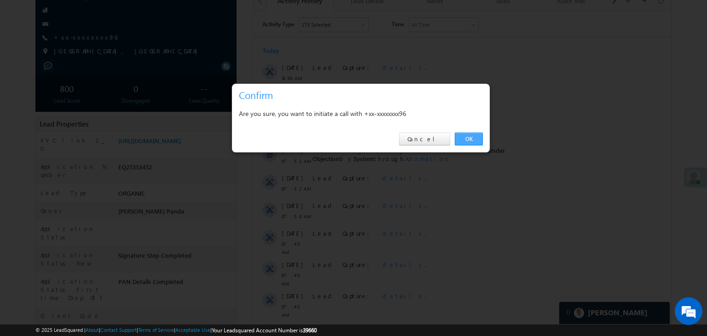
click at [464, 136] on link "OK" at bounding box center [469, 139] width 28 height 13
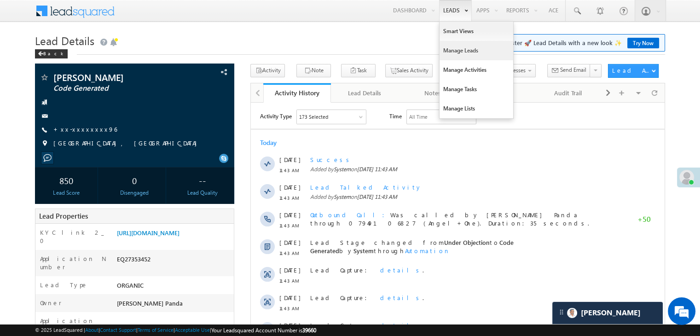
click at [458, 50] on link "Manage Leads" at bounding box center [477, 50] width 74 height 19
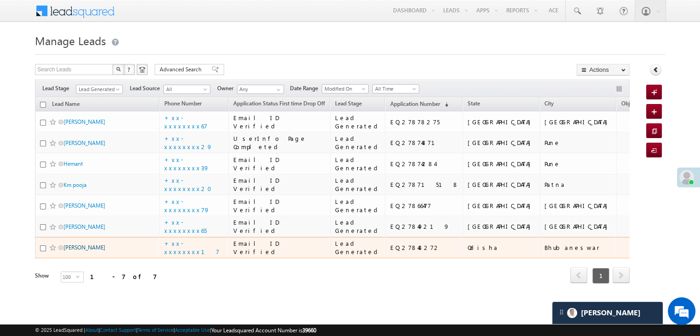
click at [75, 244] on link "[PERSON_NAME]" at bounding box center [85, 247] width 42 height 7
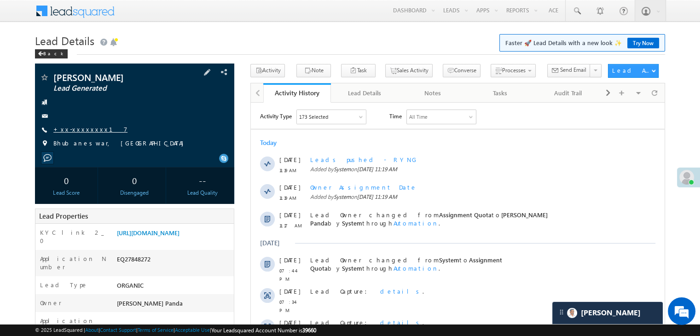
click at [72, 129] on link "+xx-xxxxxxxx17" at bounding box center [90, 129] width 74 height 8
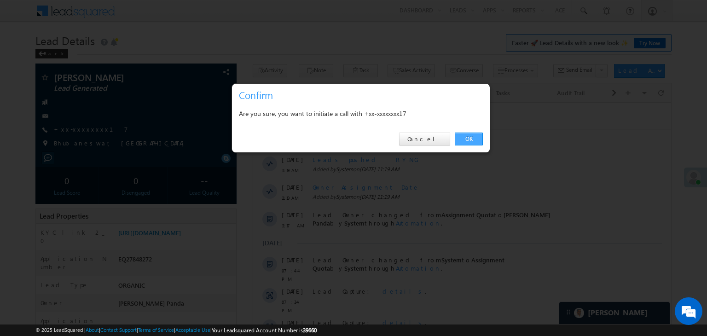
click at [469, 139] on link "OK" at bounding box center [469, 139] width 28 height 13
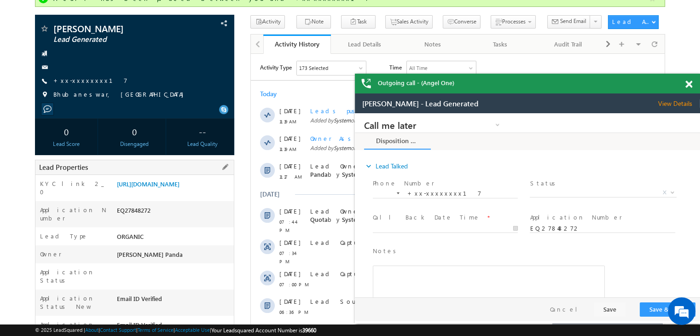
scroll to position [24, 0]
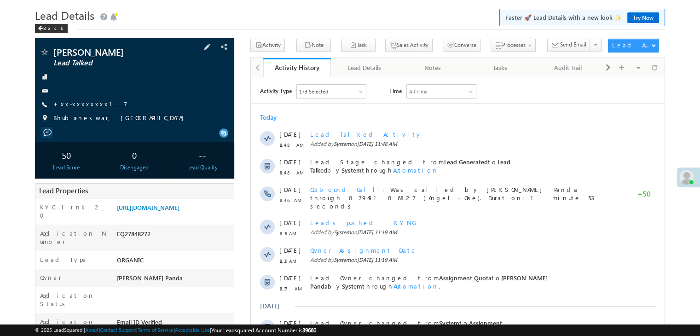
scroll to position [24, 0]
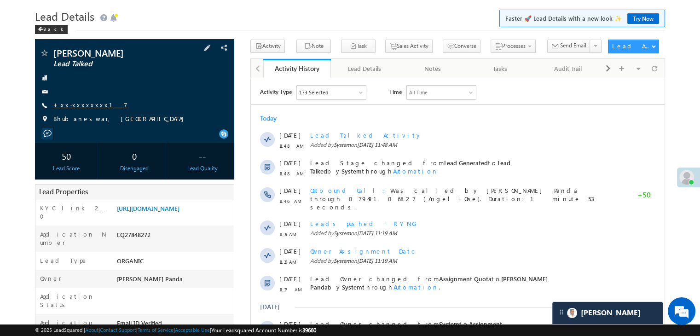
click at [78, 103] on link "+xx-xxxxxxxx17" at bounding box center [90, 105] width 74 height 8
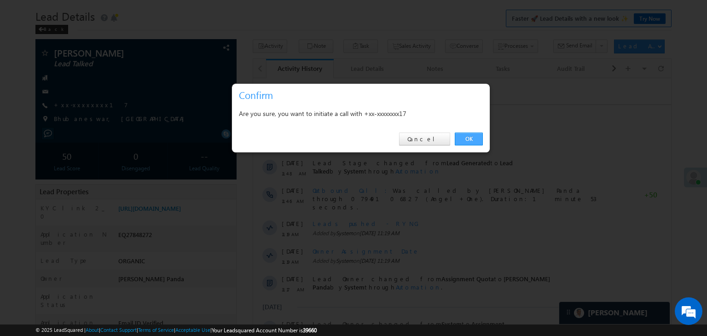
click at [468, 138] on link "OK" at bounding box center [469, 139] width 28 height 13
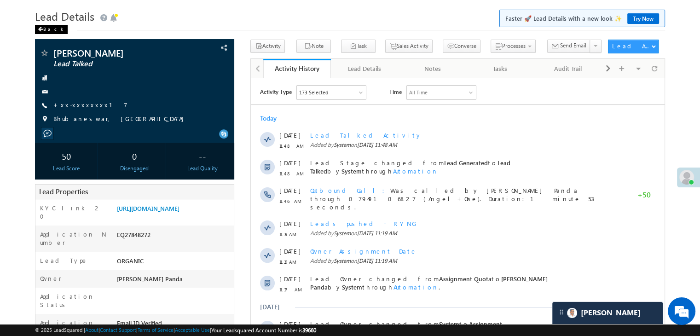
click at [52, 29] on div "Back" at bounding box center [51, 29] width 33 height 9
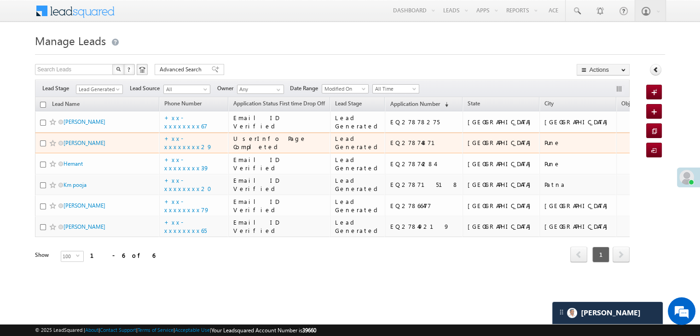
scroll to position [176, 0]
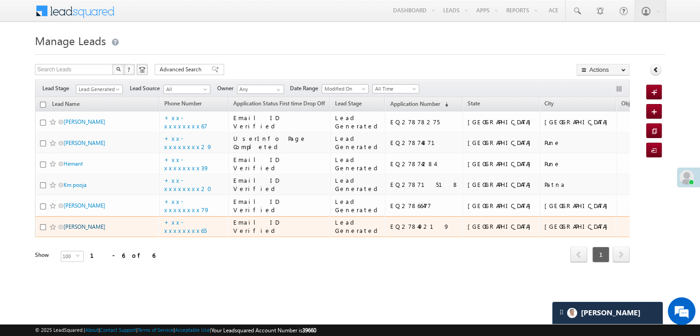
click at [75, 230] on link "[PERSON_NAME]" at bounding box center [85, 226] width 42 height 7
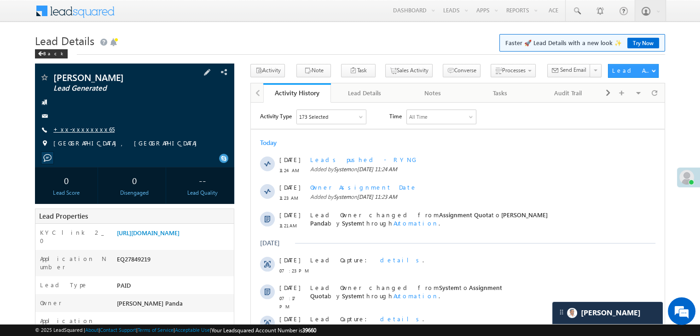
click at [77, 132] on link "+xx-xxxxxxxx65" at bounding box center [83, 129] width 61 height 8
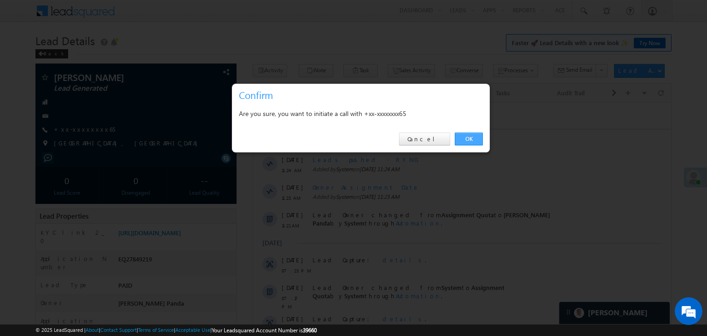
click at [469, 137] on link "OK" at bounding box center [469, 139] width 28 height 13
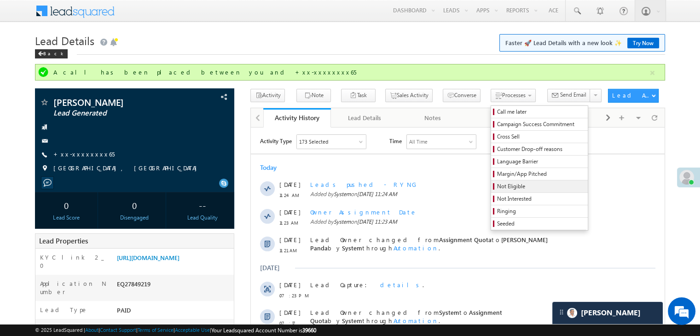
click at [497, 186] on span "Not Eligible" at bounding box center [540, 186] width 87 height 8
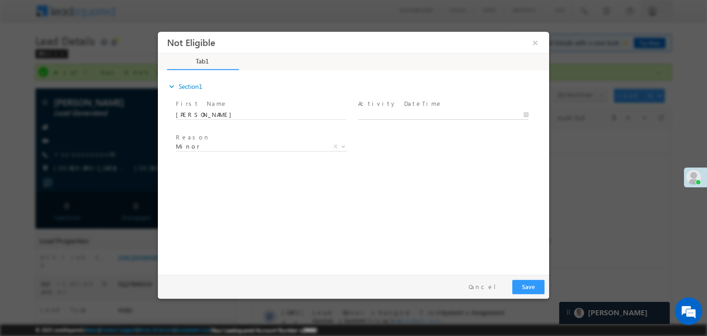
type input "08/27/25 11:54 AM"
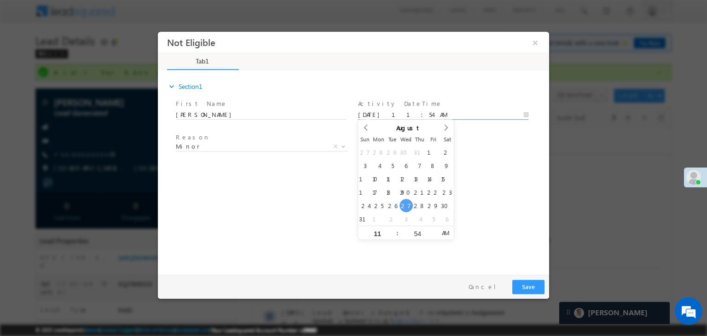
click at [452, 110] on input "08/27/25 11:54 AM" at bounding box center [443, 114] width 170 height 9
click at [499, 191] on div "expand_more Section1 First Name *" at bounding box center [355, 171] width 387 height 199
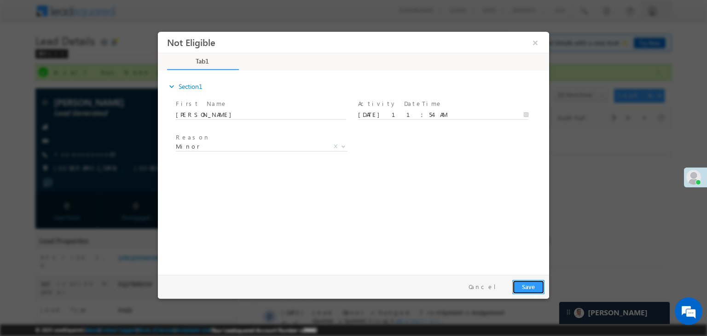
click at [525, 289] on button "Save" at bounding box center [528, 287] width 32 height 14
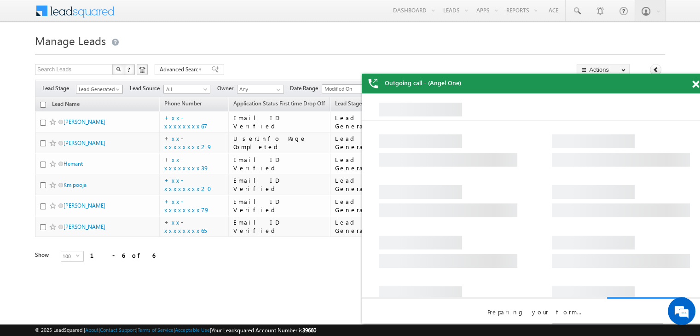
click at [115, 89] on span at bounding box center [118, 90] width 7 height 7
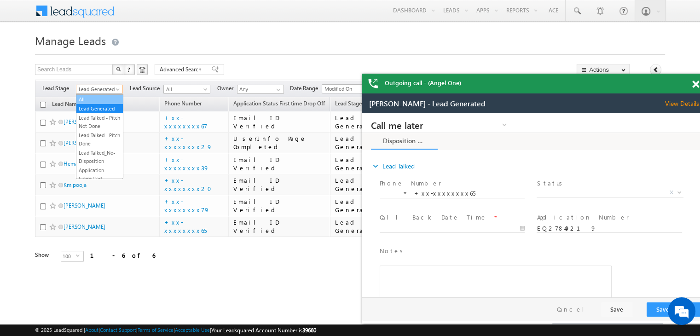
click at [107, 94] on ul "All Lead Generated Lead Talked - Pitch Not Done Lead Talked - Pitch Done Lead T…" at bounding box center [99, 136] width 47 height 85
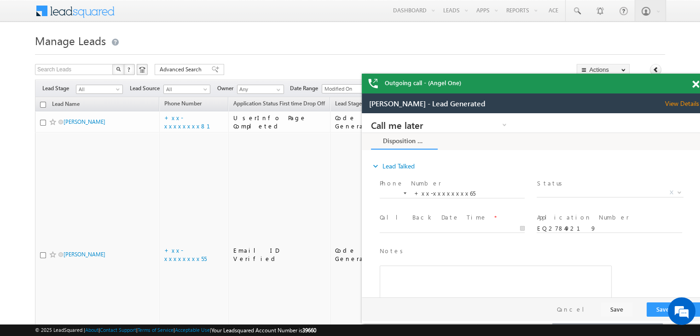
drag, startPoint x: 697, startPoint y: 83, endPoint x: 225, endPoint y: 0, distance: 479.0
click at [697, 83] on span at bounding box center [695, 85] width 7 height 8
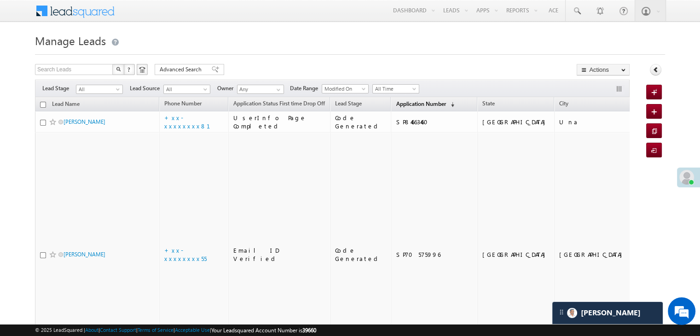
click at [403, 104] on span "Application Number" at bounding box center [421, 103] width 50 height 7
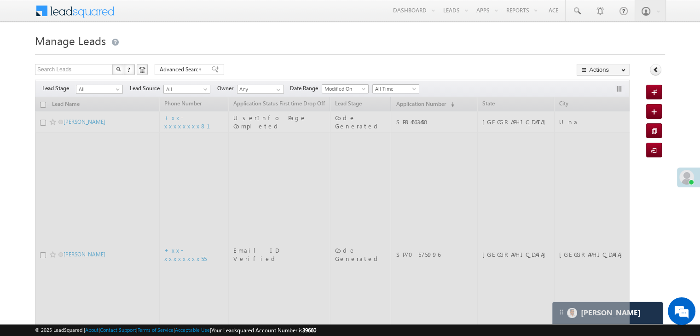
drag, startPoint x: 403, startPoint y: 104, endPoint x: 341, endPoint y: 46, distance: 84.4
click at [341, 46] on h1 "Manage Leads" at bounding box center [350, 40] width 630 height 18
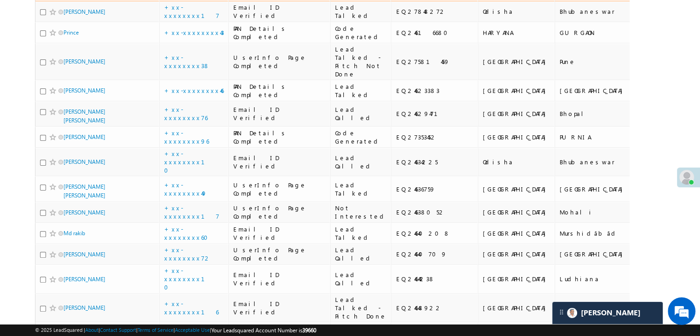
scroll to position [276, 0]
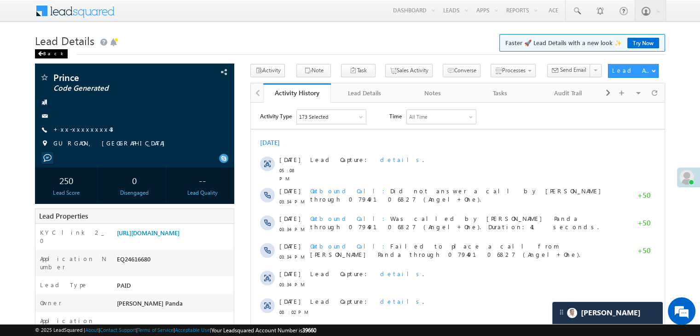
click at [47, 54] on div "Back" at bounding box center [51, 53] width 33 height 9
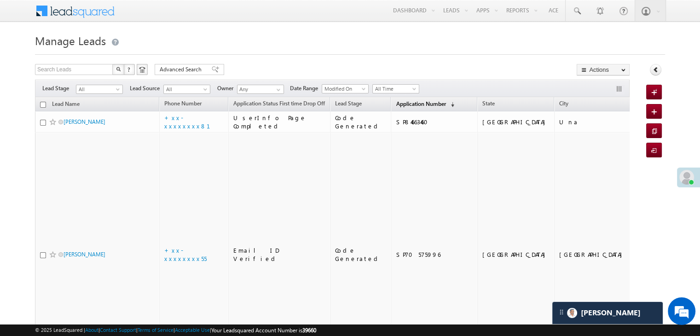
click at [407, 100] on span "Application Number" at bounding box center [421, 103] width 50 height 7
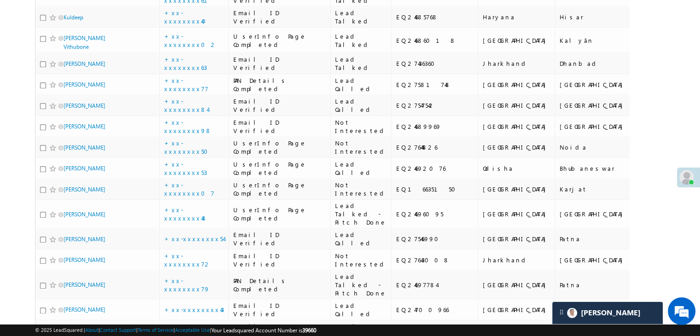
scroll to position [1013, 0]
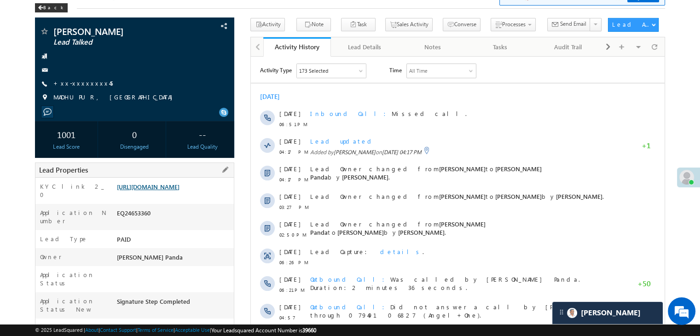
click at [164, 188] on link "[URL][DOMAIN_NAME]" at bounding box center [148, 187] width 63 height 8
click at [46, 4] on div "Back" at bounding box center [51, 7] width 33 height 9
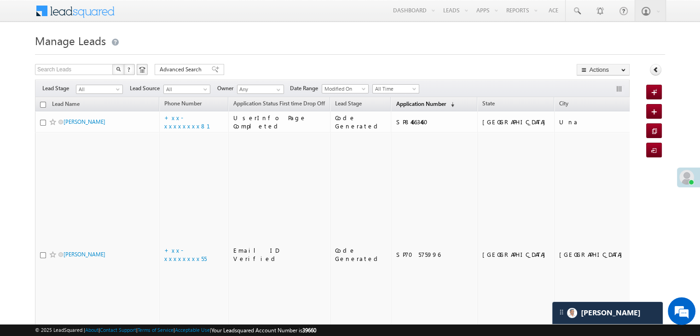
click at [405, 102] on span "Application Number" at bounding box center [421, 103] width 50 height 7
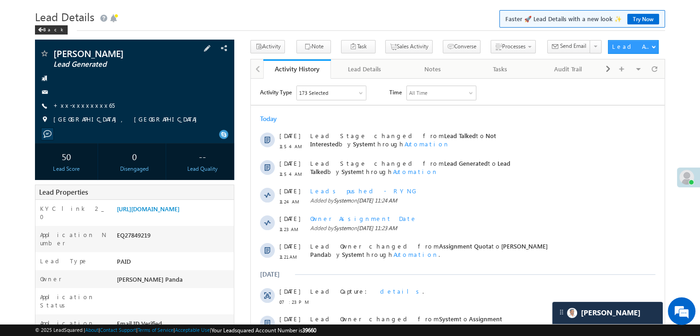
scroll to position [92, 0]
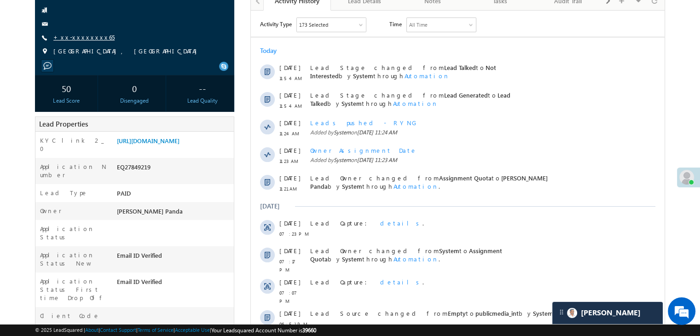
click at [82, 38] on link "+xx-xxxxxxxx65" at bounding box center [83, 37] width 61 height 8
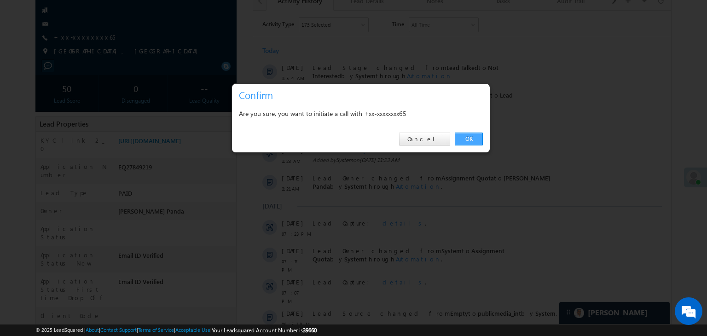
drag, startPoint x: 464, startPoint y: 138, endPoint x: 226, endPoint y: 120, distance: 237.7
click at [464, 138] on link "OK" at bounding box center [469, 139] width 28 height 13
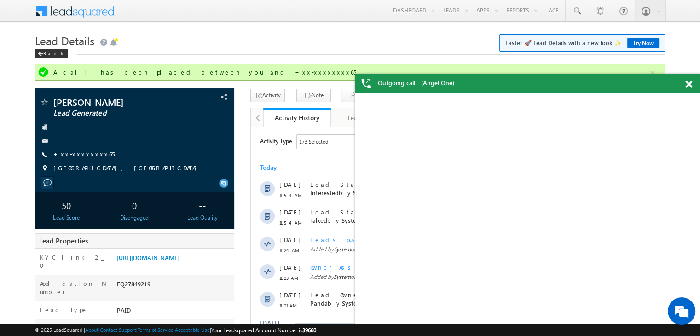
scroll to position [0, 0]
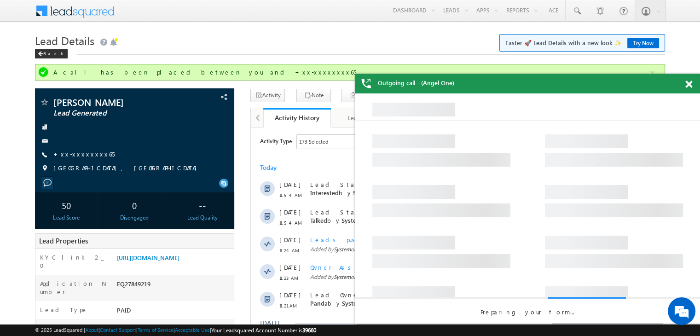
click at [690, 84] on span at bounding box center [688, 85] width 7 height 8
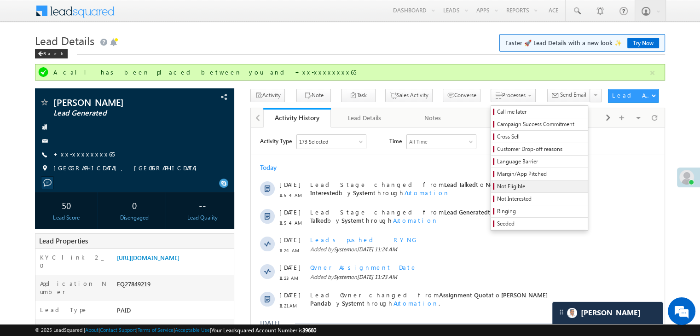
click at [498, 186] on span "Not Eligible" at bounding box center [540, 186] width 87 height 8
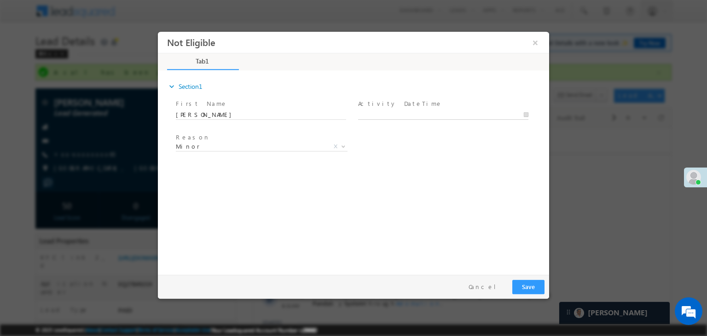
type input "08/27/25 11:54 AM"
click at [457, 110] on input "08/27/25 11:54 AM" at bounding box center [443, 114] width 170 height 9
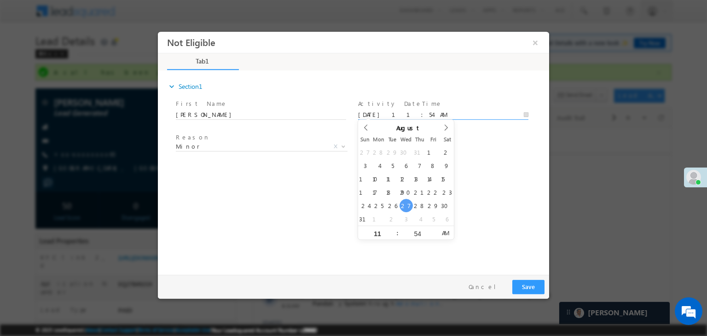
click at [486, 177] on div "expand_more Section1 First Name *" at bounding box center [355, 171] width 387 height 199
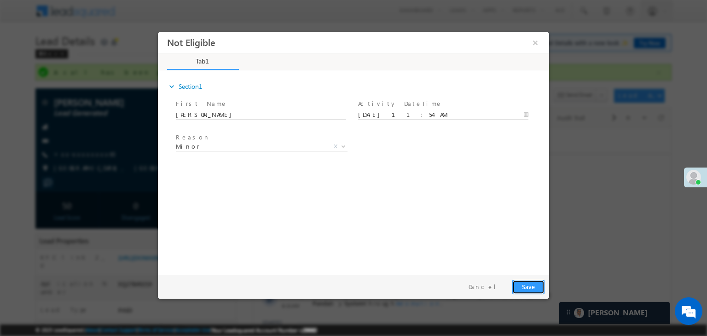
click at [525, 284] on button "Save" at bounding box center [528, 287] width 32 height 14
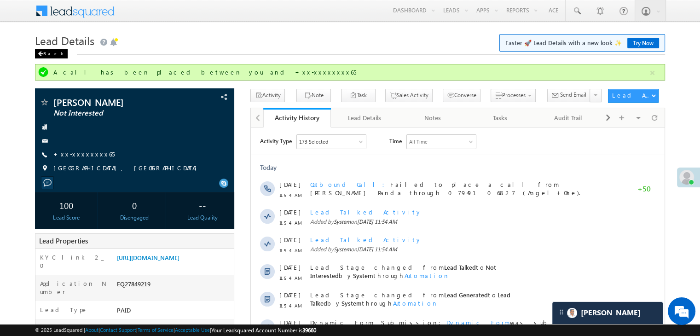
click at [43, 52] on span at bounding box center [41, 54] width 6 height 5
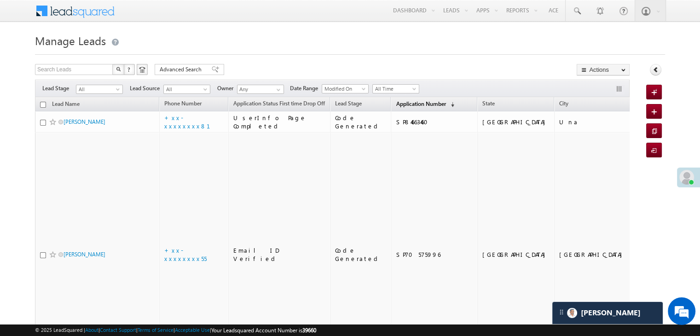
click at [399, 105] on span "Application Number" at bounding box center [421, 103] width 50 height 7
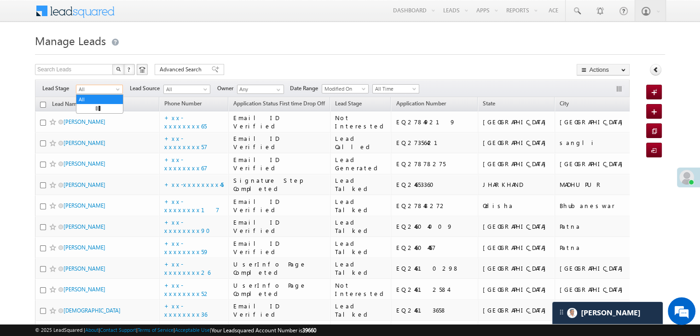
click at [118, 89] on span at bounding box center [118, 90] width 7 height 7
click at [102, 110] on link "Lead Generated" at bounding box center [99, 108] width 46 height 8
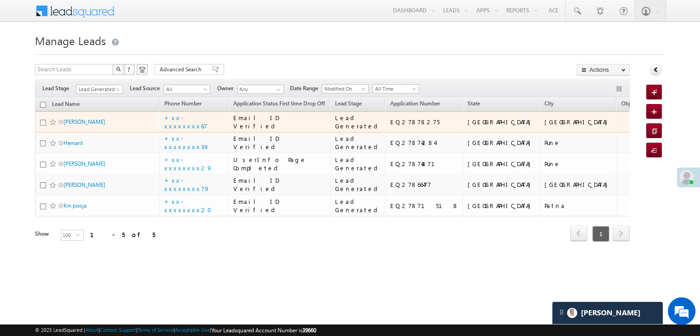
scroll to position [123, 0]
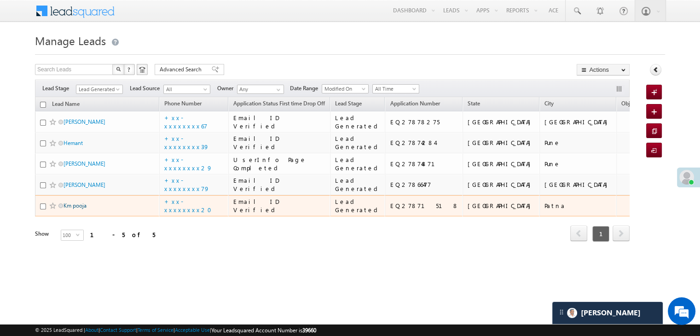
click at [79, 209] on link "Km pooja" at bounding box center [75, 205] width 23 height 7
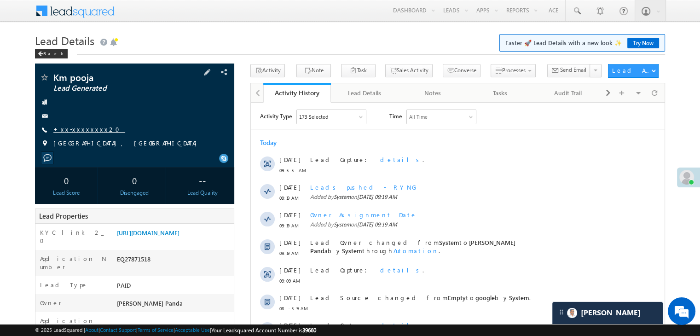
click at [87, 128] on link "+xx-xxxxxxxx20" at bounding box center [89, 129] width 72 height 8
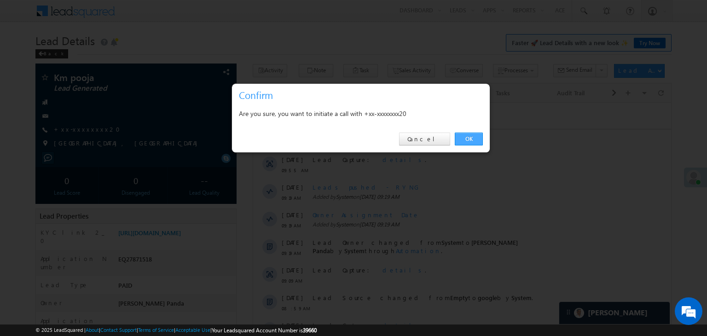
click at [471, 135] on link "OK" at bounding box center [469, 139] width 28 height 13
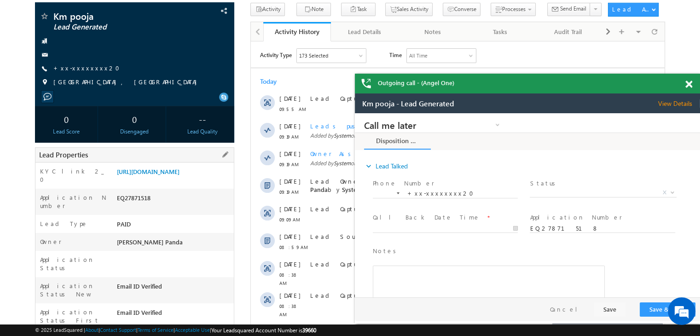
scroll to position [92, 0]
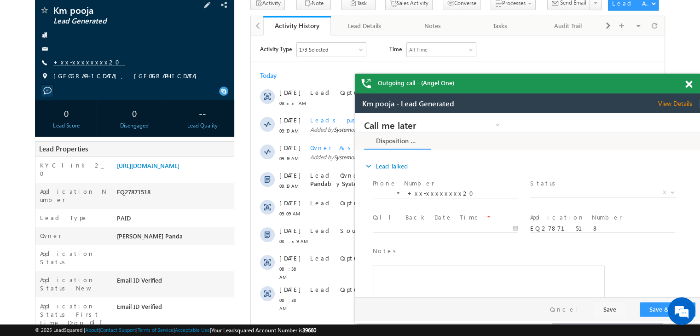
click at [0, 0] on link "+xx-xxxxxxxx20" at bounding box center [0, 0] width 0 height 0
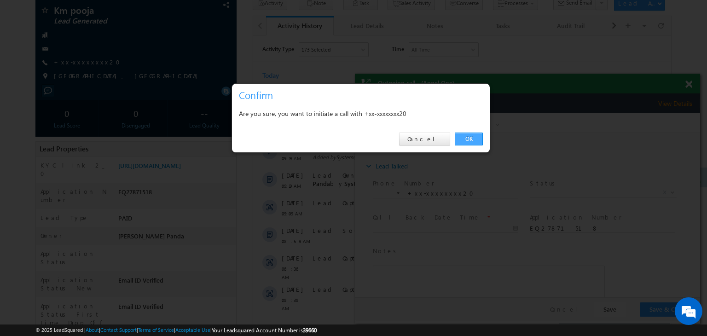
click at [471, 137] on link "OK" at bounding box center [469, 139] width 28 height 13
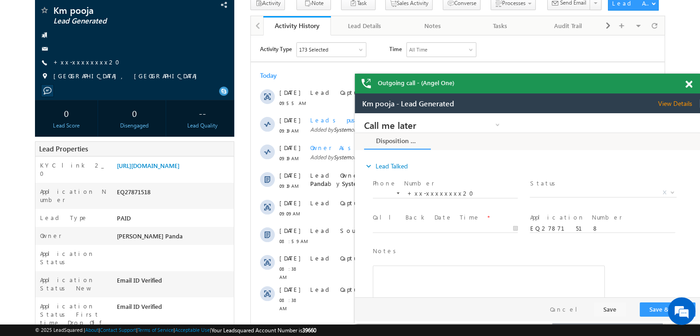
click at [688, 86] on span at bounding box center [688, 85] width 7 height 8
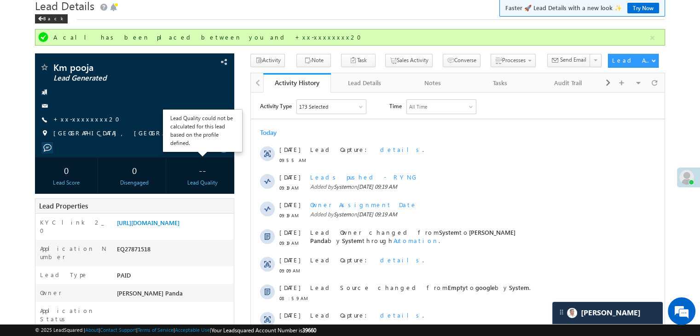
scroll to position [0, 0]
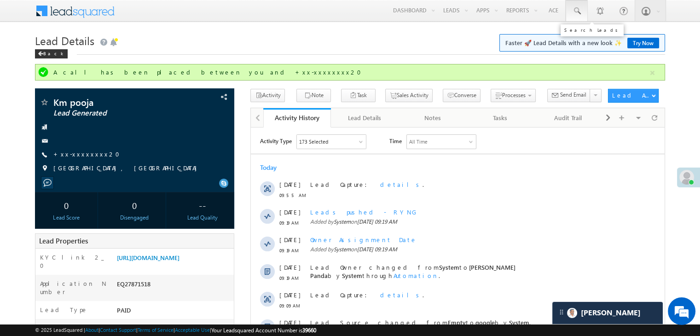
click at [575, 9] on span at bounding box center [576, 10] width 9 height 9
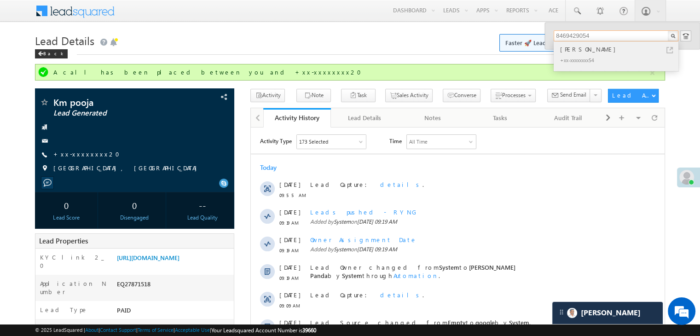
type input "8469429054"
click at [568, 47] on div "Vishal Vaghela" at bounding box center [619, 49] width 123 height 10
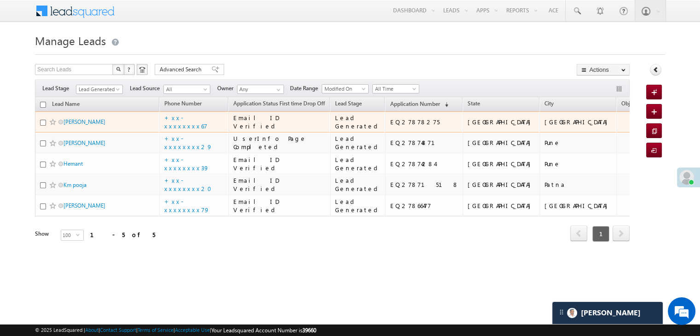
scroll to position [123, 0]
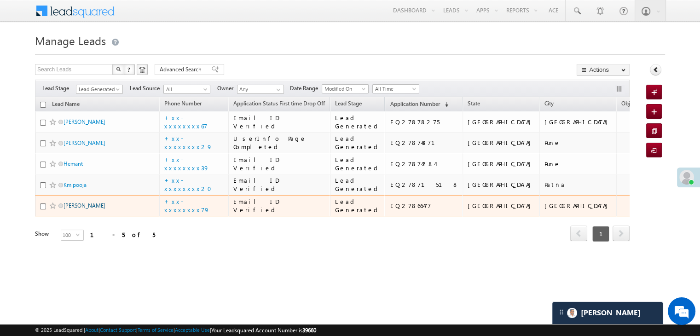
click at [77, 209] on link "Arvind" at bounding box center [85, 205] width 42 height 7
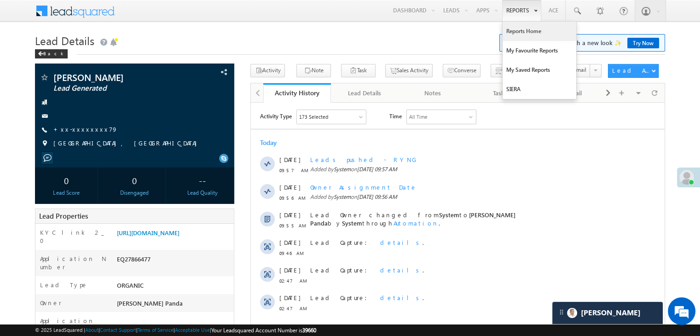
click at [522, 29] on link "Reports Home" at bounding box center [540, 31] width 74 height 19
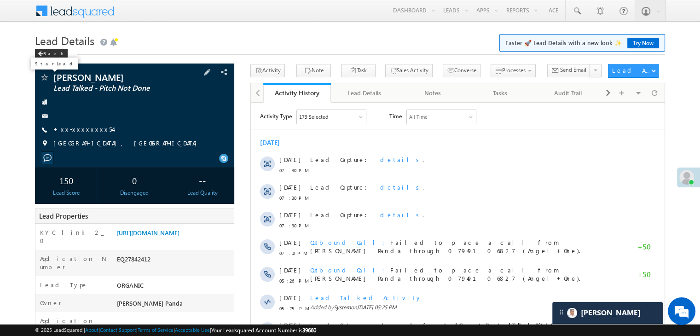
click at [45, 78] on span at bounding box center [44, 78] width 9 height 9
click at [51, 50] on div "Back" at bounding box center [51, 53] width 33 height 9
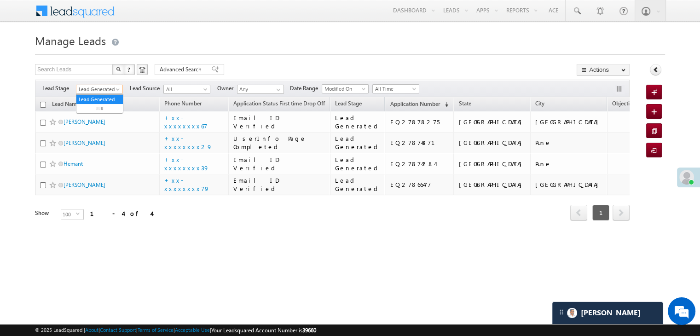
click at [118, 88] on span at bounding box center [118, 90] width 7 height 7
click at [97, 96] on link "All" at bounding box center [99, 99] width 46 height 8
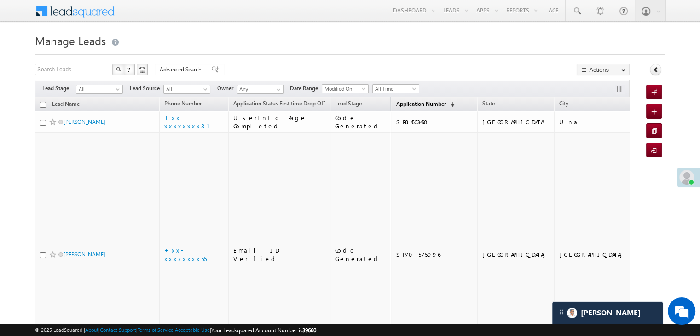
click at [400, 105] on span "Application Number" at bounding box center [421, 103] width 50 height 7
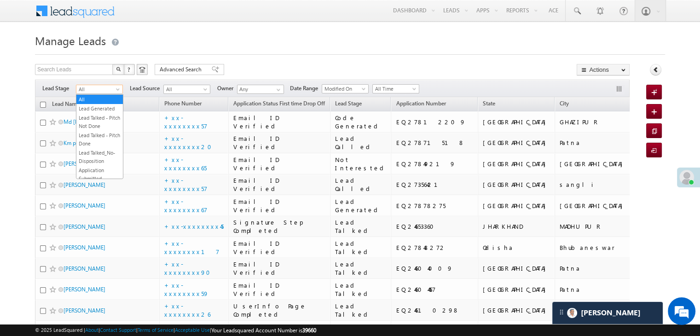
click at [116, 89] on span at bounding box center [118, 90] width 7 height 7
click at [100, 107] on link "Lead Generated" at bounding box center [99, 108] width 46 height 8
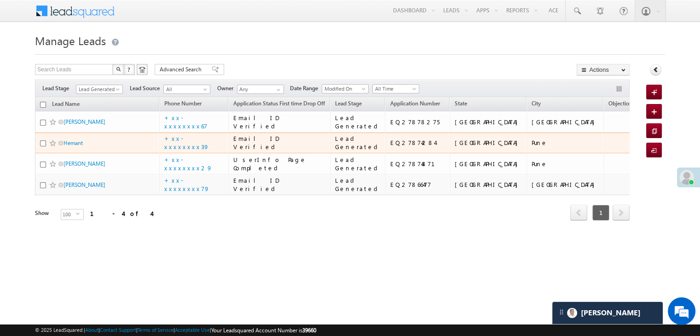
scroll to position [70, 0]
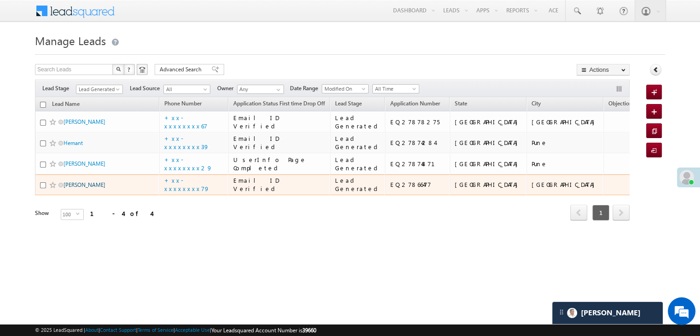
click at [75, 188] on link "[PERSON_NAME]" at bounding box center [85, 184] width 42 height 7
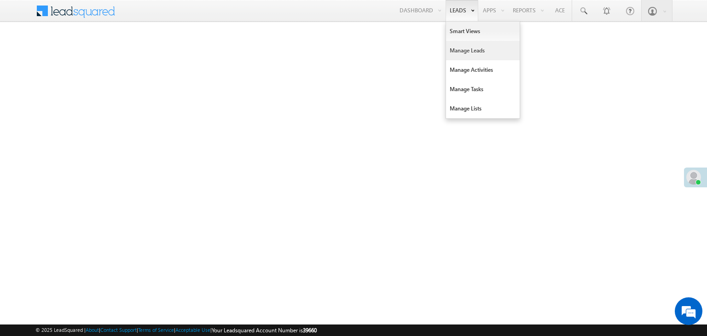
click at [463, 52] on link "Manage Leads" at bounding box center [483, 50] width 74 height 19
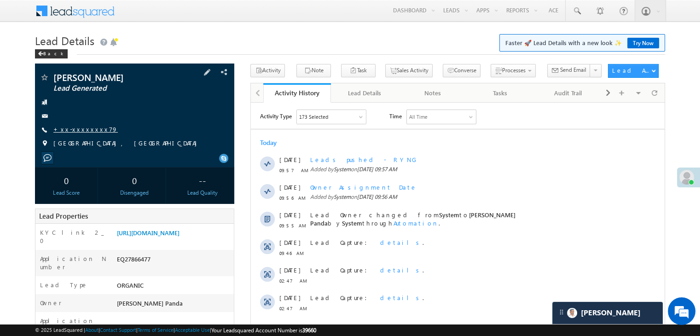
click at [78, 129] on link "+xx-xxxxxxxx79" at bounding box center [85, 129] width 64 height 8
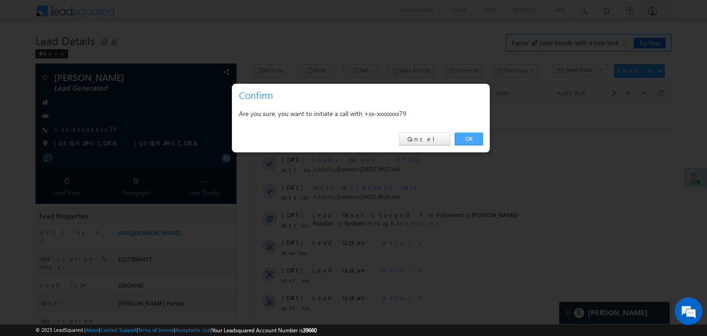
click at [466, 135] on link "OK" at bounding box center [469, 139] width 28 height 13
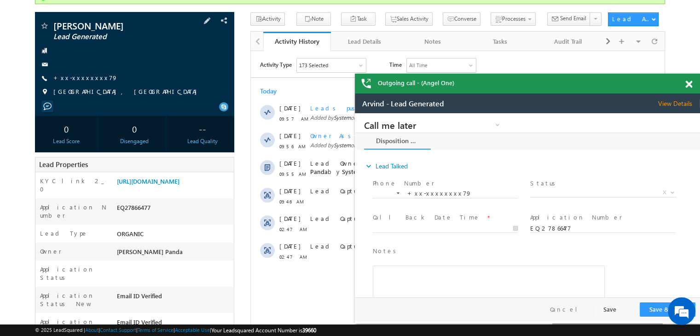
scroll to position [70, 0]
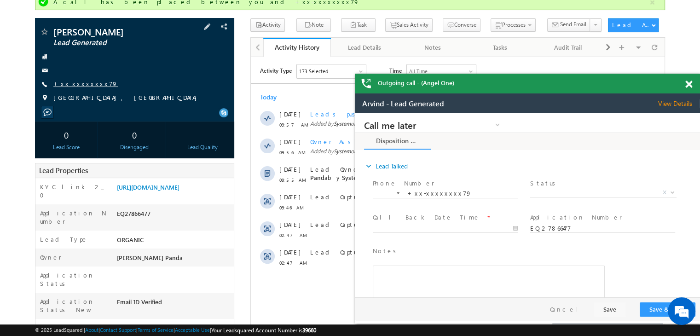
click at [0, 0] on link "+xx-xxxxxxxx79" at bounding box center [0, 0] width 0 height 0
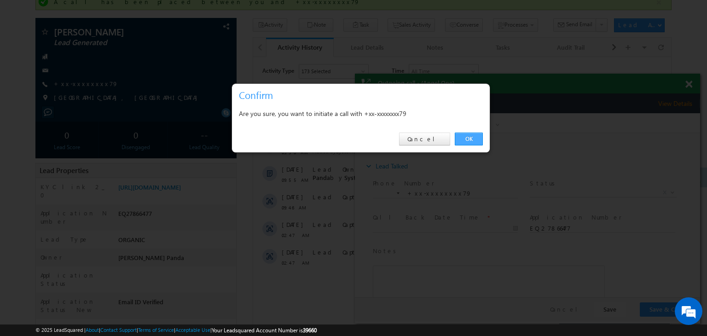
click at [472, 137] on link "OK" at bounding box center [469, 139] width 28 height 13
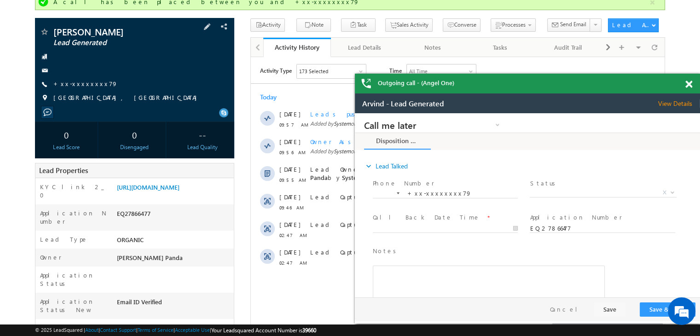
scroll to position [0, 0]
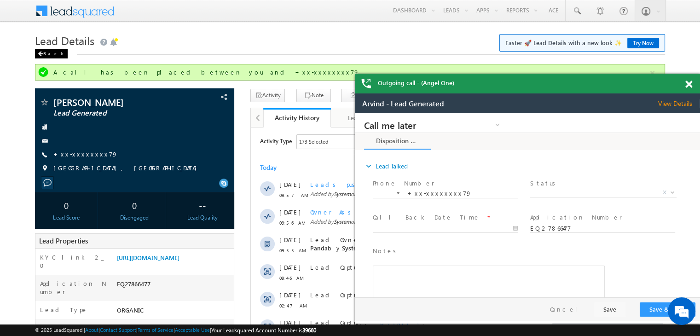
click at [0, 0] on div "Back" at bounding box center [0, 0] width 0 height 0
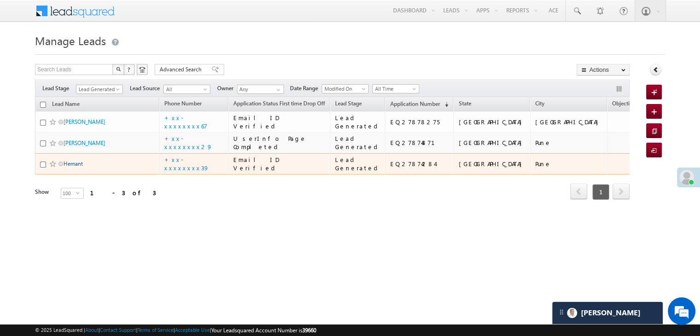
click at [74, 167] on link "Hemant" at bounding box center [73, 163] width 19 height 7
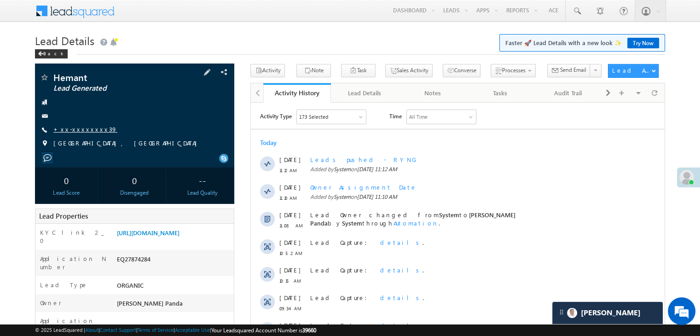
click at [81, 133] on link "+xx-xxxxxxxx39" at bounding box center [85, 129] width 64 height 8
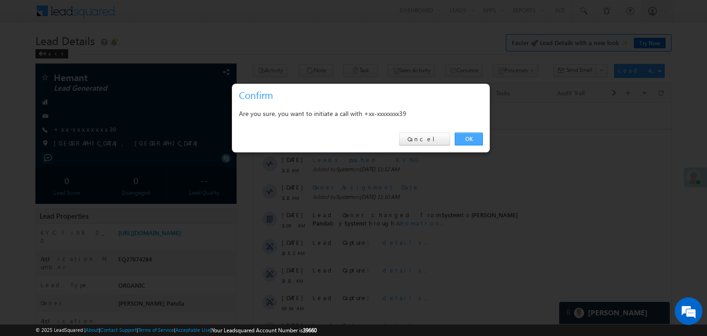
click at [468, 139] on link "OK" at bounding box center [469, 139] width 28 height 13
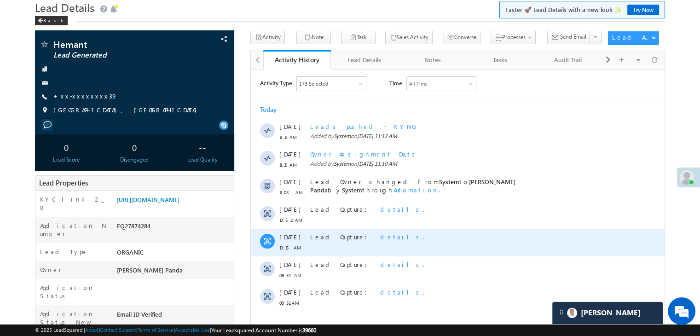
scroll to position [138, 0]
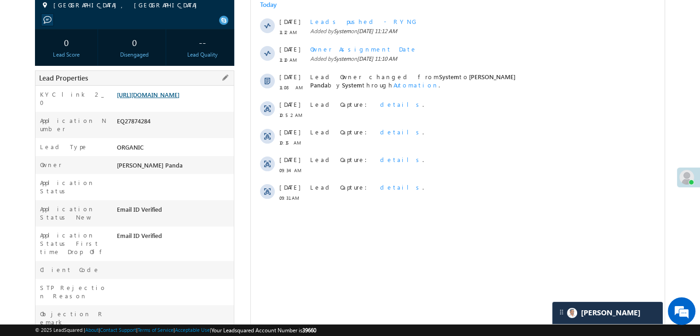
click at [180, 99] on link "[URL][DOMAIN_NAME]" at bounding box center [148, 95] width 63 height 8
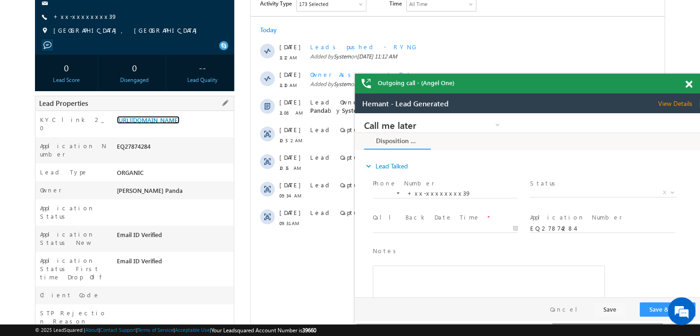
scroll to position [116, 0]
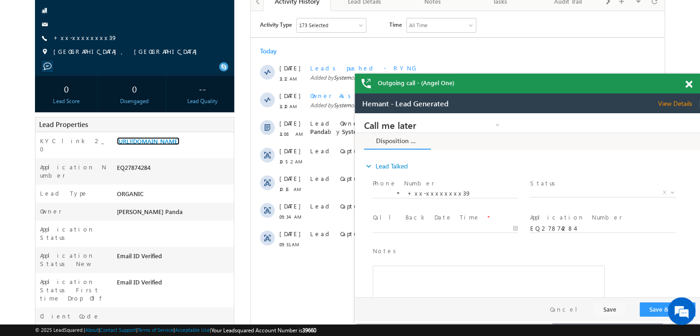
click at [686, 84] on span at bounding box center [688, 85] width 7 height 8
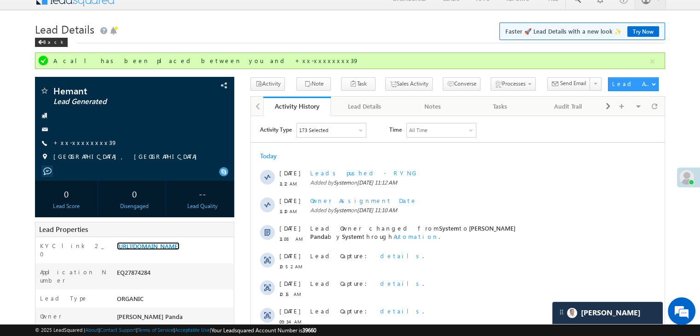
scroll to position [0, 0]
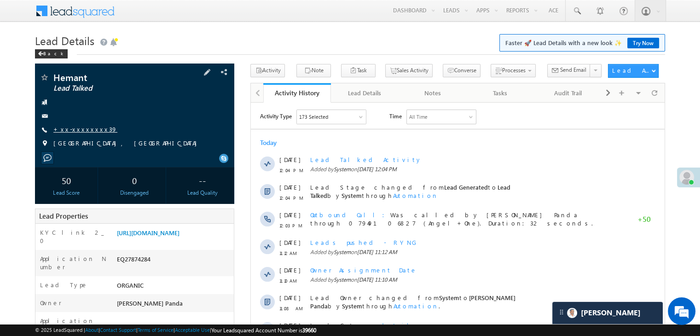
click at [86, 130] on link "+xx-xxxxxxxx39" at bounding box center [85, 129] width 64 height 8
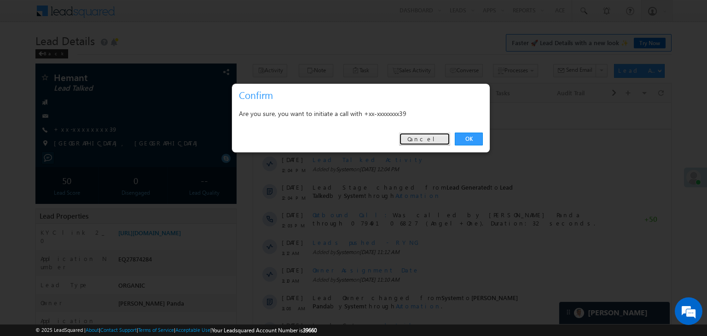
click at [430, 139] on link "Cancel" at bounding box center [424, 139] width 51 height 13
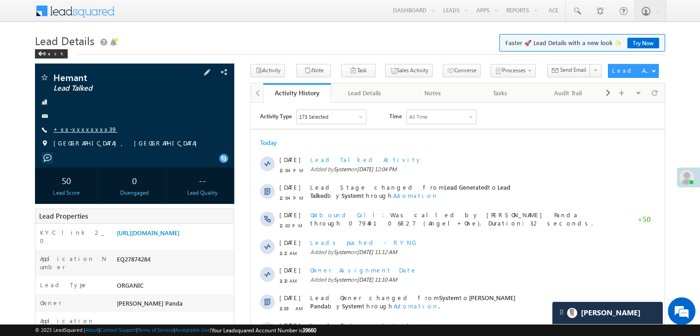
click at [82, 130] on link "+xx-xxxxxxxx39" at bounding box center [85, 129] width 64 height 8
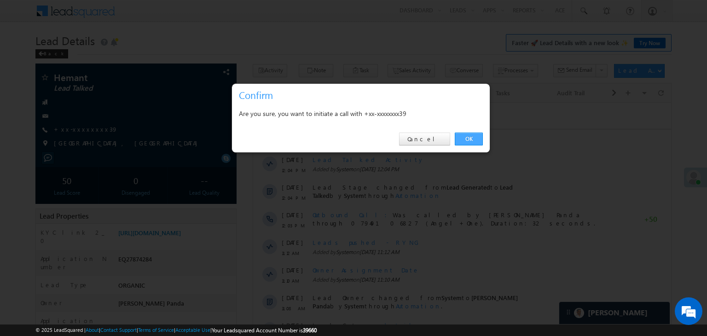
click at [471, 140] on link "OK" at bounding box center [469, 139] width 28 height 13
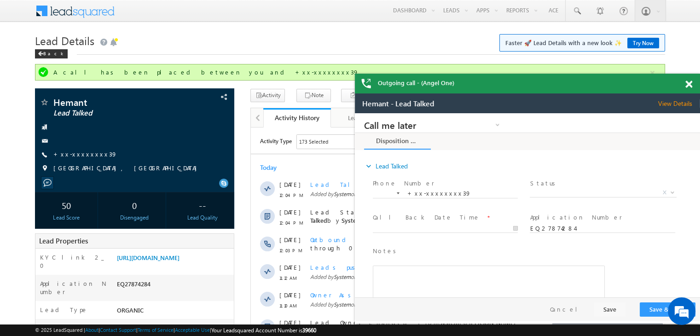
click at [687, 82] on span at bounding box center [688, 85] width 7 height 8
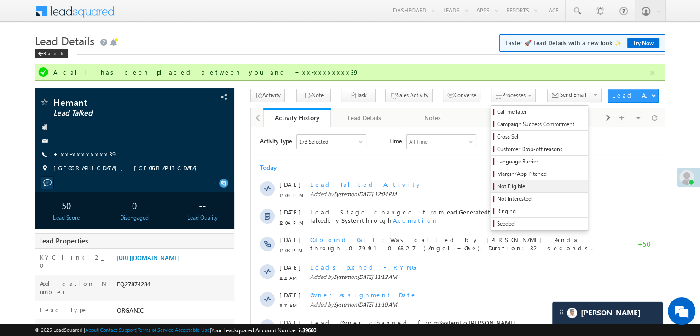
click at [497, 185] on span "Not Eligible" at bounding box center [540, 186] width 87 height 8
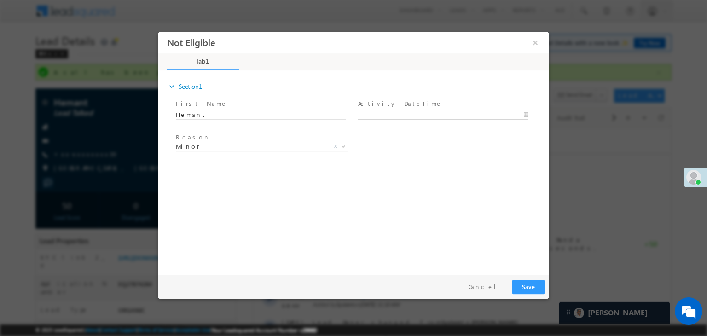
type input "08/27/25 12:08 PM"
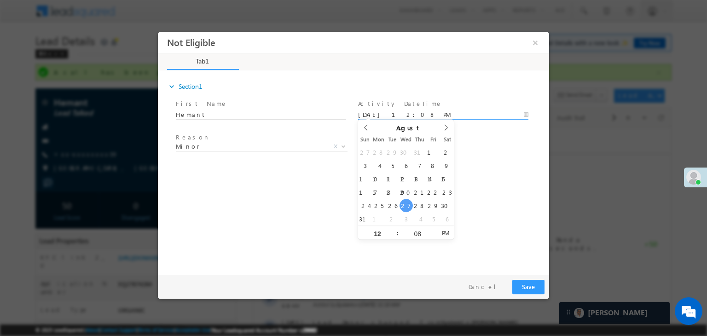
click at [444, 116] on input "08/27/25 12:08 PM" at bounding box center [443, 114] width 170 height 9
click at [499, 163] on div "Reason * Minor Existing Client Out of India DRA - FDS Termination DRA - Already…" at bounding box center [361, 148] width 375 height 34
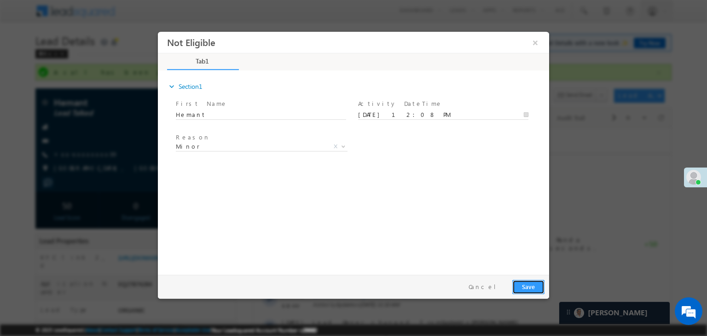
click at [528, 287] on button "Save" at bounding box center [528, 287] width 32 height 14
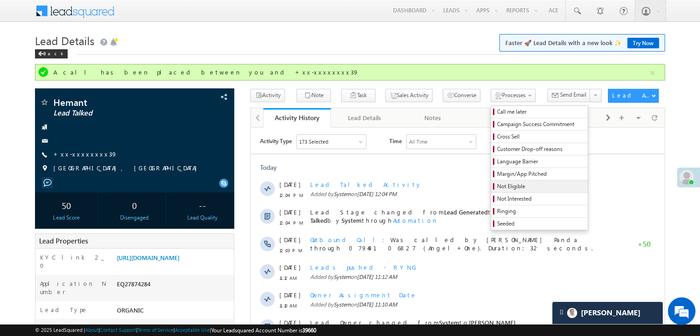
click at [497, 187] on span "Not Eligible" at bounding box center [540, 186] width 87 height 8
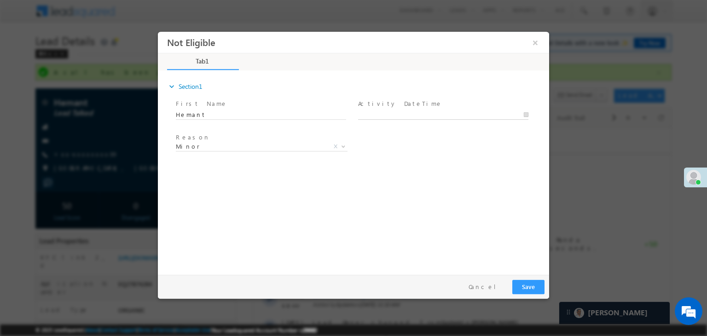
type input "08/27/25 12:08 PM"
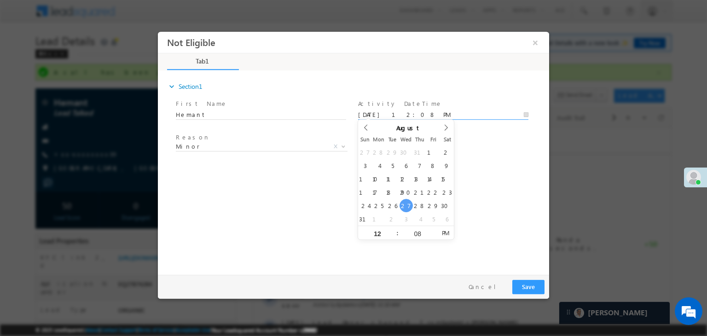
click at [444, 114] on input "08/27/25 12:08 PM" at bounding box center [443, 114] width 170 height 9
click at [492, 143] on div "Reason * Minor Existing Client Out of India DRA - FDS Termination DRA - Already…" at bounding box center [361, 148] width 375 height 34
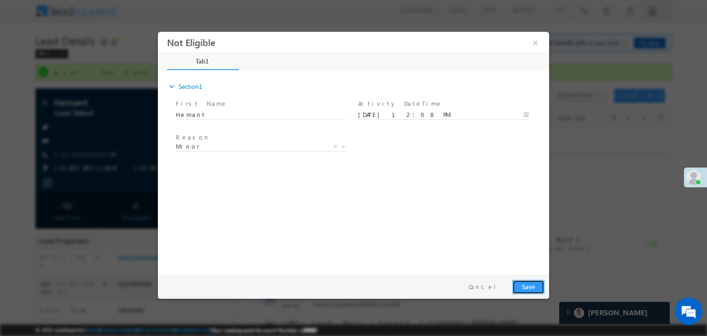
click at [528, 287] on button "Save" at bounding box center [528, 287] width 32 height 14
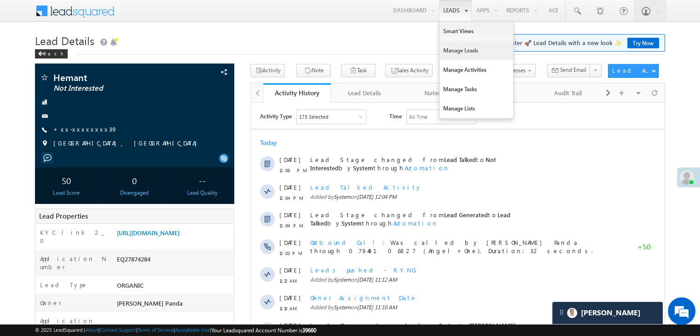
click at [453, 46] on link "Manage Leads" at bounding box center [477, 50] width 74 height 19
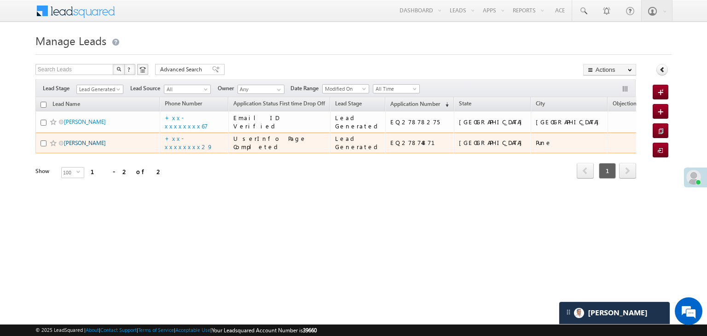
click at [72, 146] on link "[PERSON_NAME]" at bounding box center [85, 142] width 42 height 7
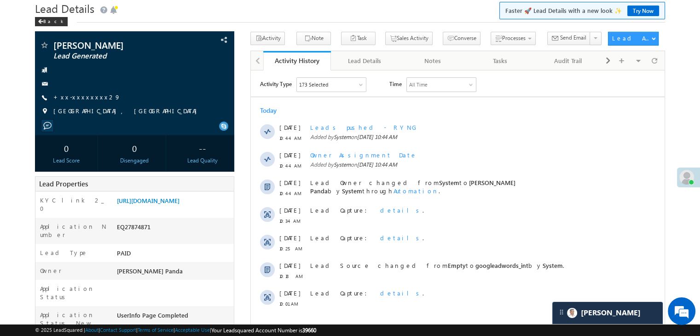
scroll to position [46, 0]
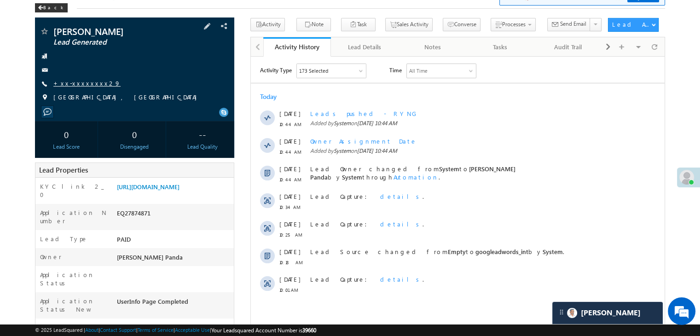
click at [78, 83] on link "+xx-xxxxxxxx29" at bounding box center [86, 83] width 67 height 8
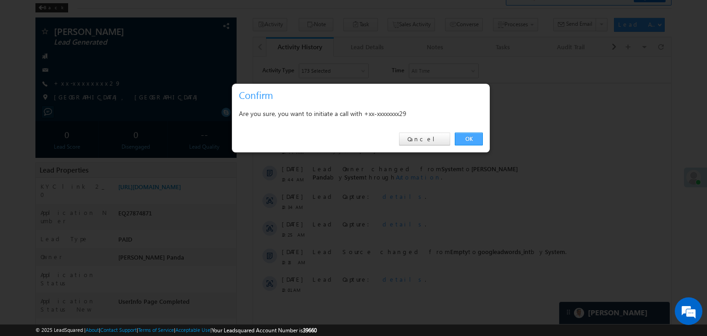
click at [464, 141] on link "OK" at bounding box center [469, 139] width 28 height 13
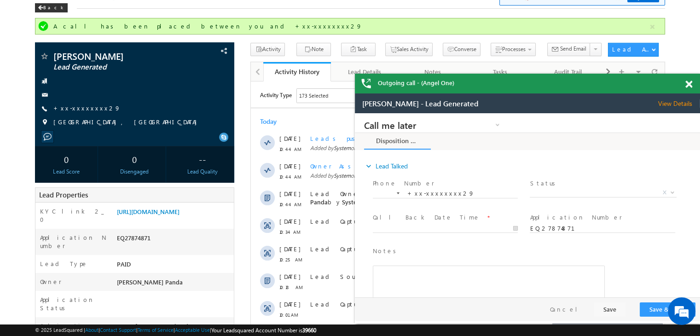
scroll to position [0, 0]
click at [75, 108] on link "+xx-xxxxxxxx29" at bounding box center [86, 108] width 67 height 8
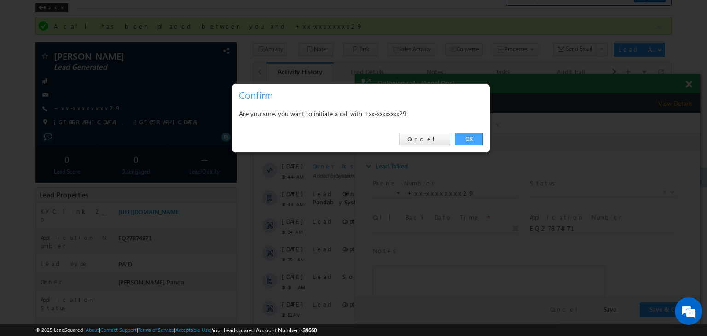
click at [470, 139] on link "OK" at bounding box center [469, 139] width 28 height 13
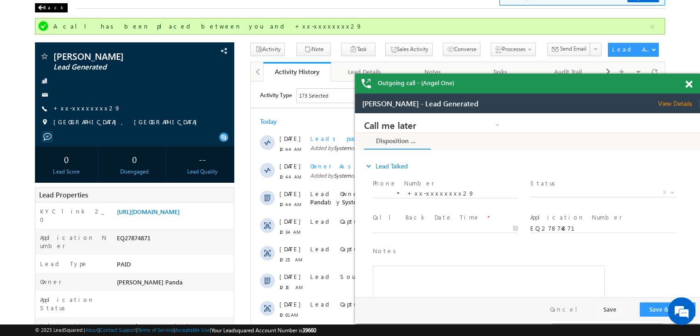
click at [0, 0] on div "Back" at bounding box center [0, 0] width 0 height 0
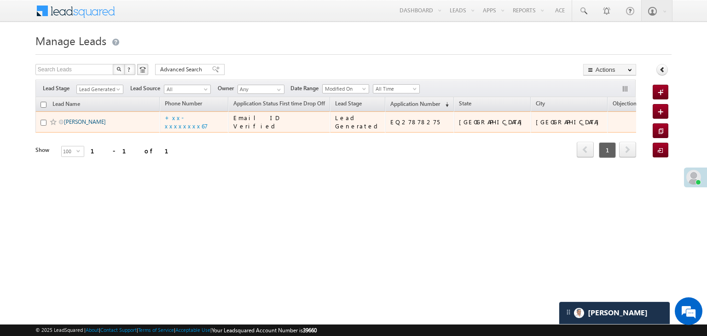
click at [83, 125] on link "[PERSON_NAME]" at bounding box center [85, 121] width 42 height 7
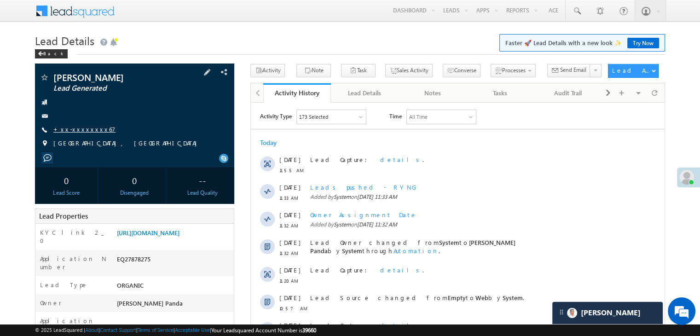
click at [83, 131] on link "+xx-xxxxxxxx67" at bounding box center [84, 129] width 62 height 8
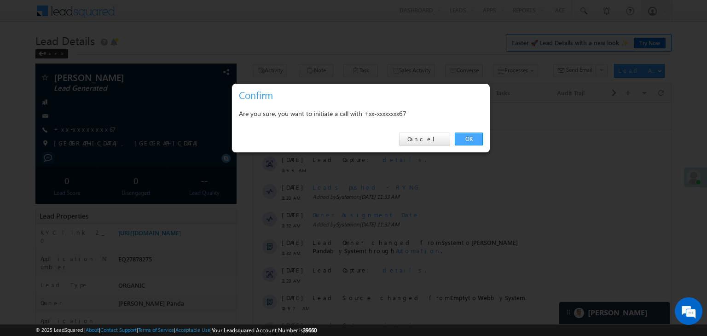
drag, startPoint x: 464, startPoint y: 139, endPoint x: 11, endPoint y: 18, distance: 469.3
click at [464, 139] on link "OK" at bounding box center [469, 139] width 28 height 13
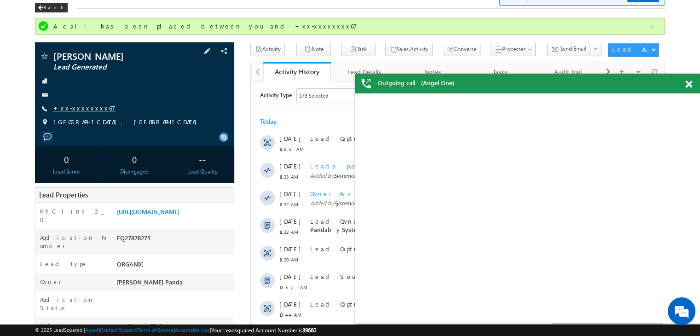
click at [68, 108] on link "+xx-xxxxxxxx67" at bounding box center [84, 108] width 62 height 8
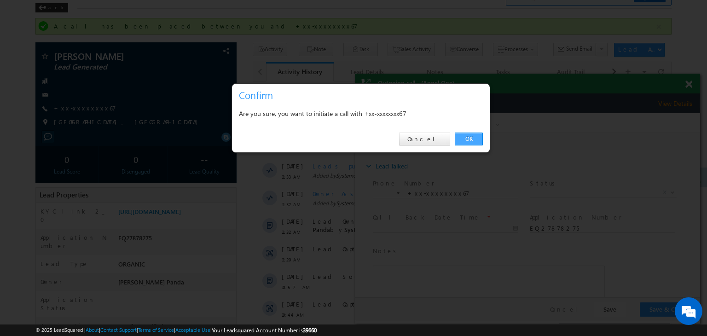
click at [471, 142] on link "OK" at bounding box center [469, 139] width 28 height 13
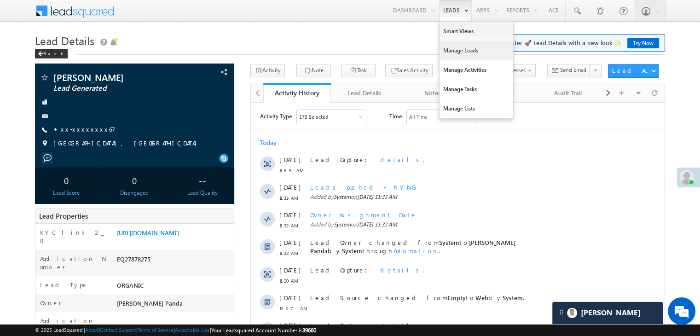
click at [455, 50] on link "Manage Leads" at bounding box center [477, 50] width 74 height 19
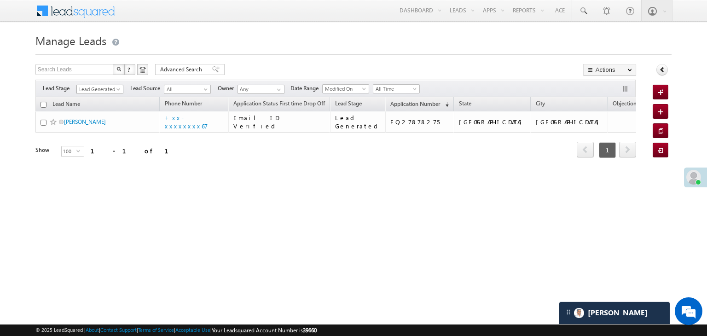
click at [118, 90] on span at bounding box center [119, 90] width 7 height 7
click at [107, 97] on link "All" at bounding box center [100, 99] width 46 height 8
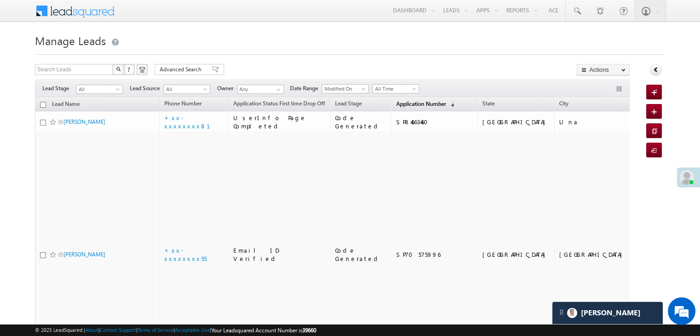
click at [404, 100] on span "Application Number" at bounding box center [421, 103] width 50 height 7
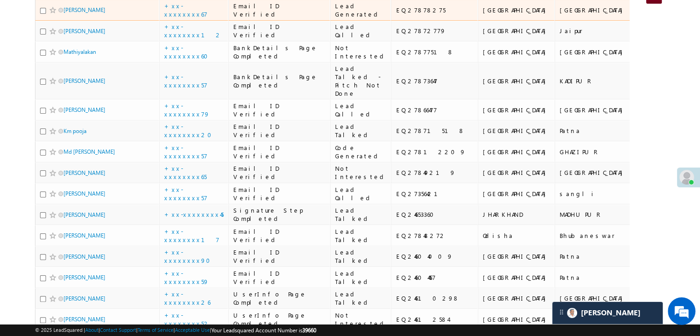
scroll to position [184, 0]
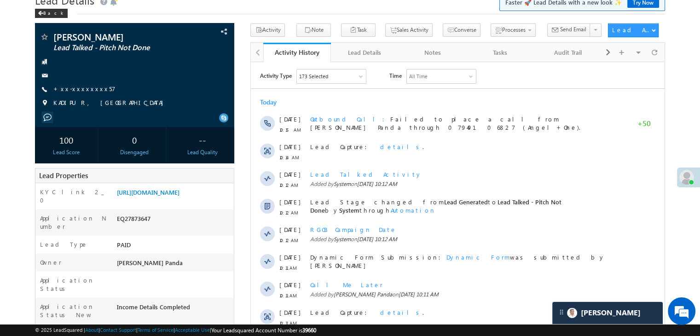
scroll to position [92, 0]
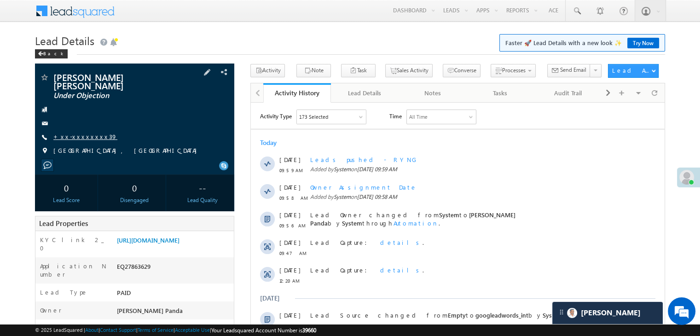
drag, startPoint x: 0, startPoint y: 0, endPoint x: 81, endPoint y: 131, distance: 154.4
click at [81, 133] on link "+xx-xxxxxxxx39" at bounding box center [85, 137] width 64 height 8
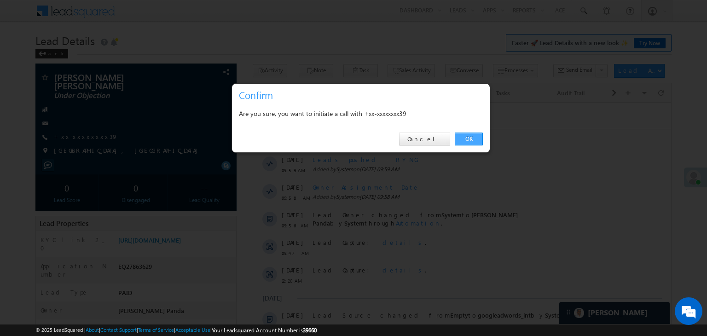
click at [469, 138] on link "OK" at bounding box center [469, 139] width 28 height 13
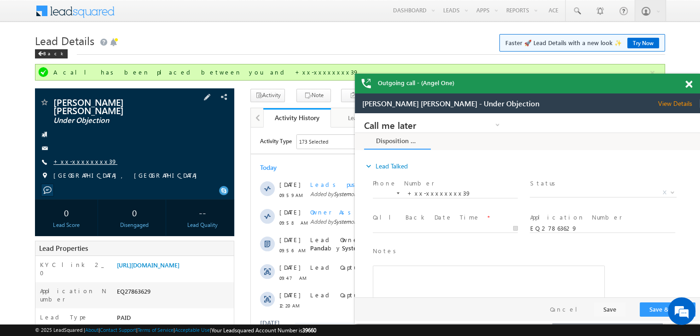
click at [0, 0] on link "+xx-xxxxxxxx39" at bounding box center [0, 0] width 0 height 0
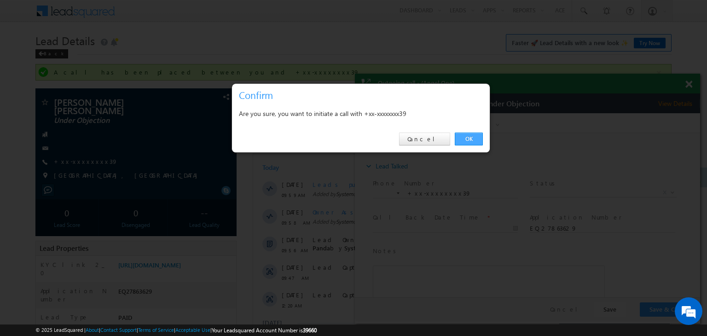
drag, startPoint x: 468, startPoint y: 137, endPoint x: 110, endPoint y: 23, distance: 376.0
click at [468, 137] on link "OK" at bounding box center [469, 139] width 28 height 13
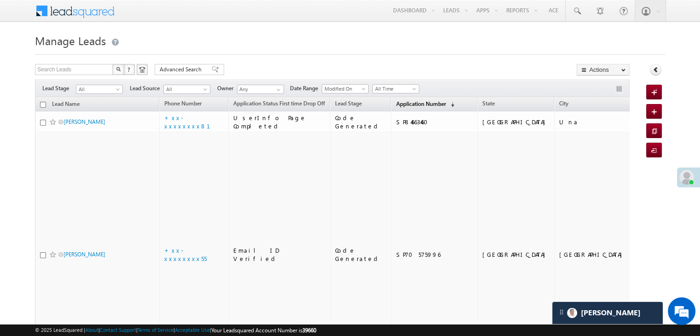
click at [406, 104] on span "Application Number" at bounding box center [421, 103] width 50 height 7
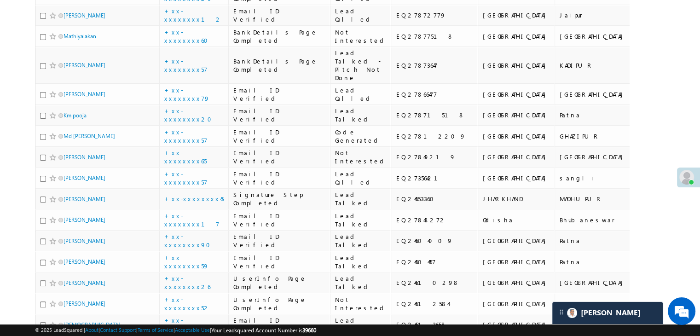
scroll to position [230, 0]
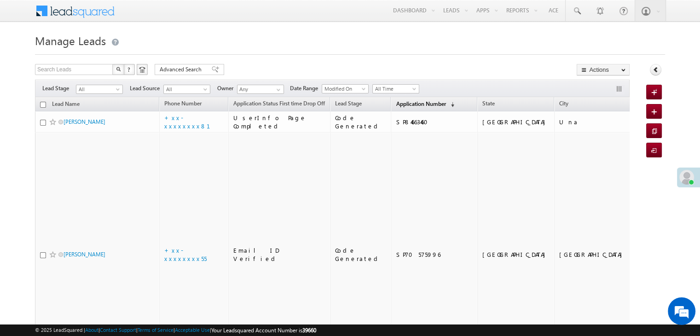
click at [403, 102] on span "Application Number" at bounding box center [421, 103] width 50 height 7
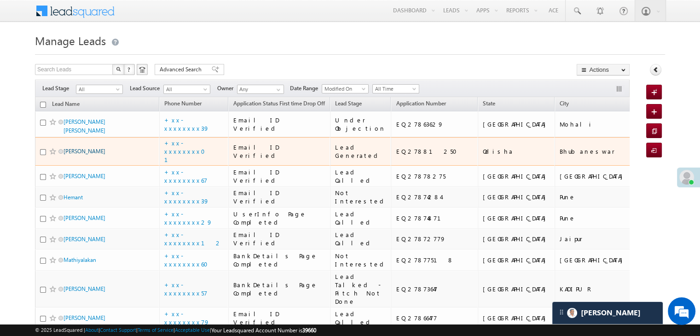
click at [88, 155] on link "[PERSON_NAME]" at bounding box center [85, 151] width 42 height 7
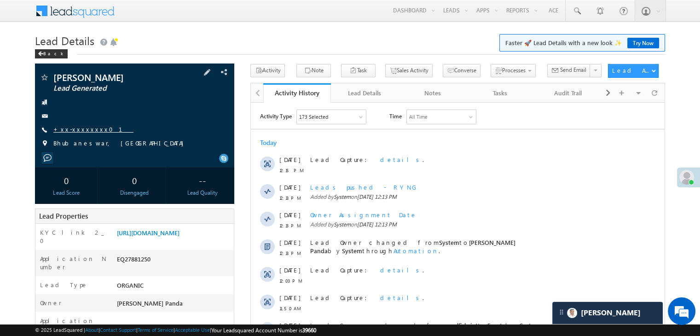
click at [75, 128] on link "+xx-xxxxxxxx01" at bounding box center [93, 129] width 80 height 8
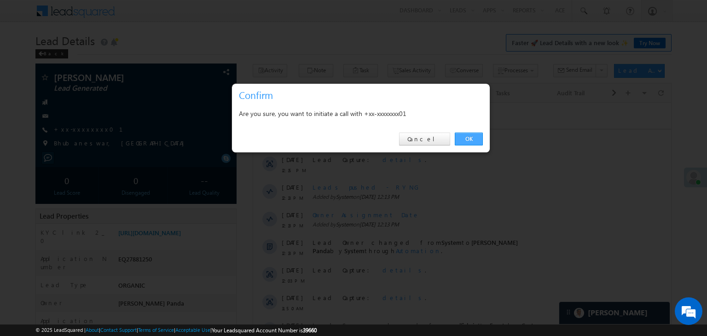
click at [470, 140] on link "OK" at bounding box center [469, 139] width 28 height 13
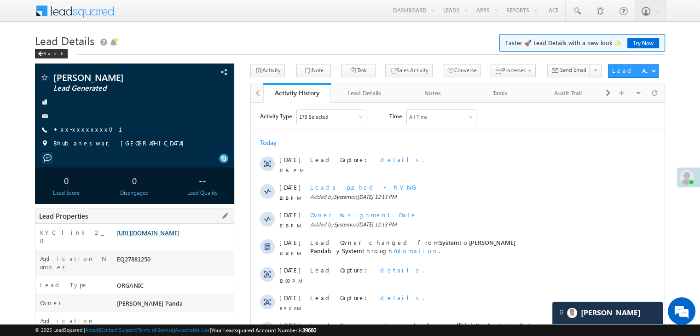
click at [174, 237] on link "https://angelbroking1-pk3em7sa.customui-test.leadsquared.com?leadId=f10d0f51-6e…" at bounding box center [148, 233] width 63 height 8
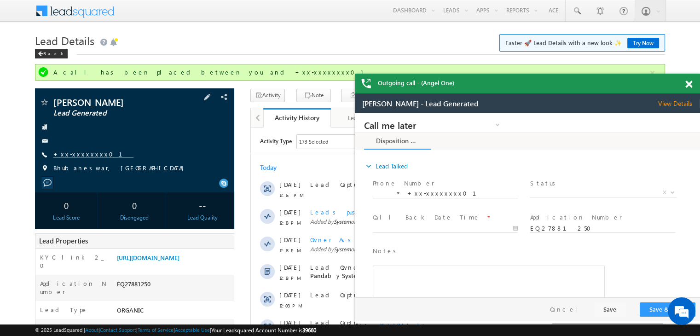
click at [0, 0] on link "+xx-xxxxxxxx01" at bounding box center [0, 0] width 0 height 0
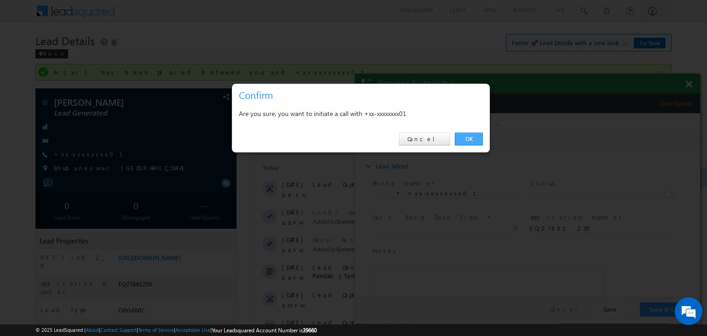
drag, startPoint x: 472, startPoint y: 140, endPoint x: 117, endPoint y: 27, distance: 372.7
click at [472, 140] on link "OK" at bounding box center [469, 139] width 28 height 13
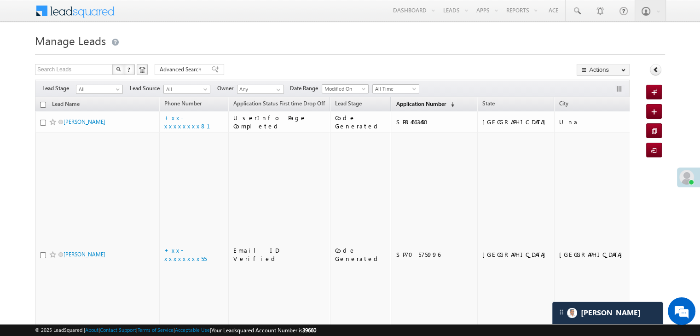
click at [408, 106] on span "Application Number" at bounding box center [421, 103] width 50 height 7
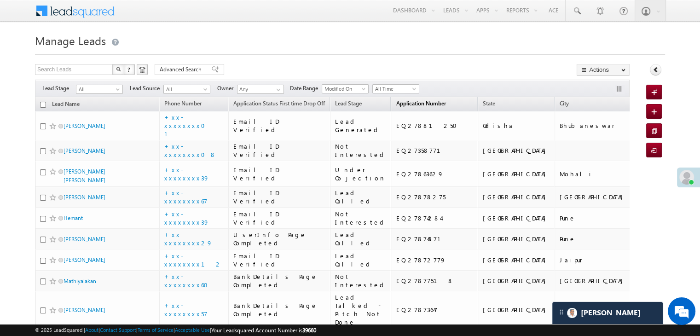
scroll to position [92, 0]
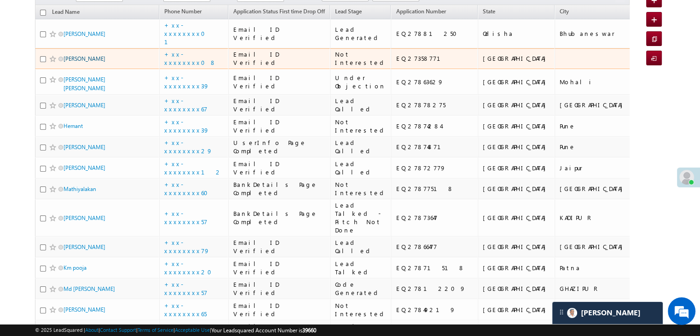
click at [88, 62] on link "[PERSON_NAME]" at bounding box center [85, 58] width 42 height 7
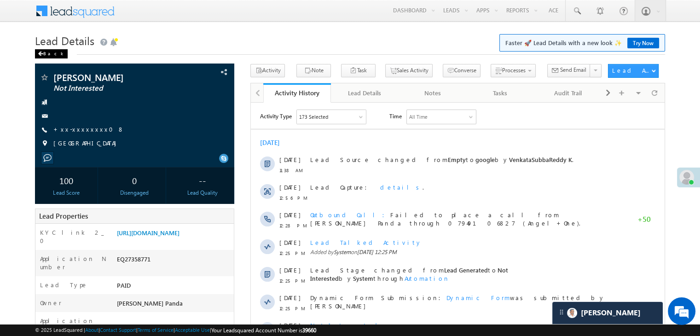
click at [45, 54] on div "Back" at bounding box center [51, 53] width 33 height 9
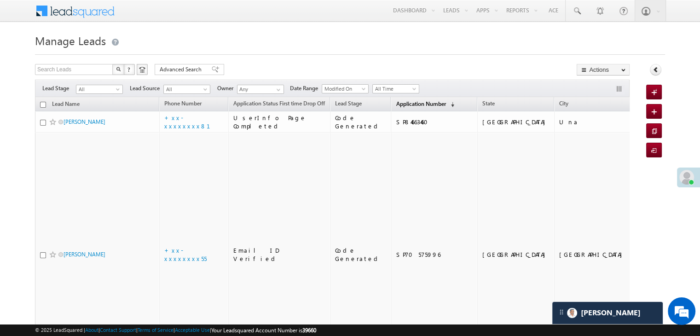
click at [404, 102] on span "Application Number" at bounding box center [421, 103] width 50 height 7
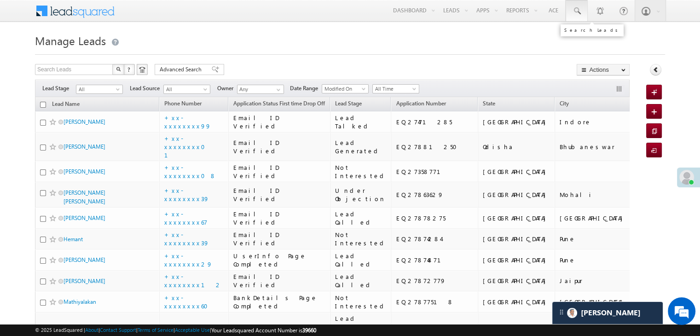
click at [575, 9] on span at bounding box center [576, 10] width 9 height 9
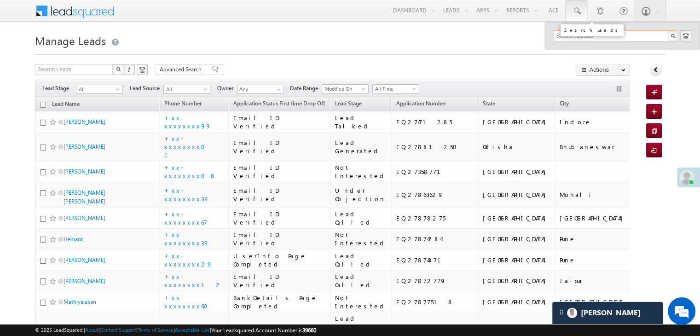
paste input "8617486945"
type input "8617486945"
click at [569, 50] on div "[PERSON_NAME]" at bounding box center [619, 49] width 123 height 10
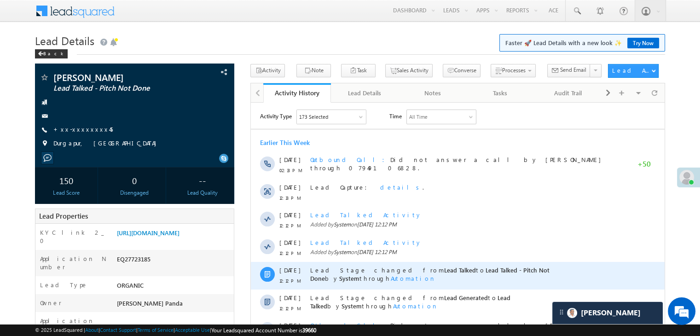
scroll to position [138, 0]
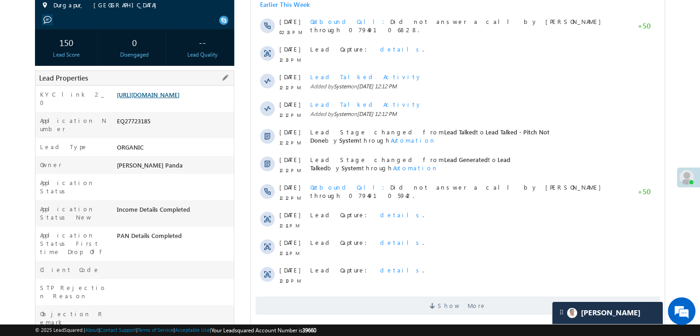
click at [180, 99] on link "[URL][DOMAIN_NAME]" at bounding box center [148, 95] width 63 height 8
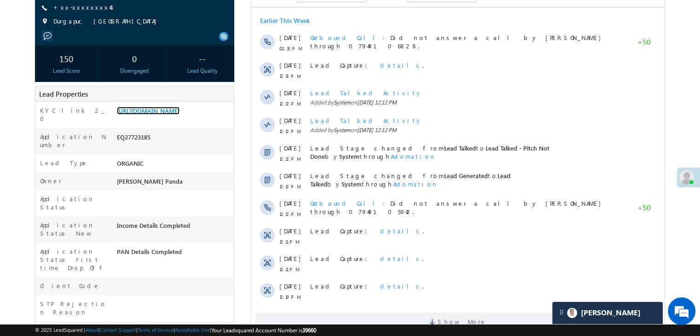
scroll to position [0, 0]
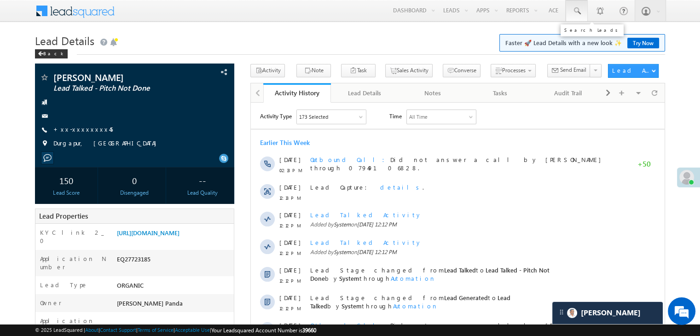
click at [578, 9] on span at bounding box center [576, 10] width 9 height 9
paste input "9981964408"
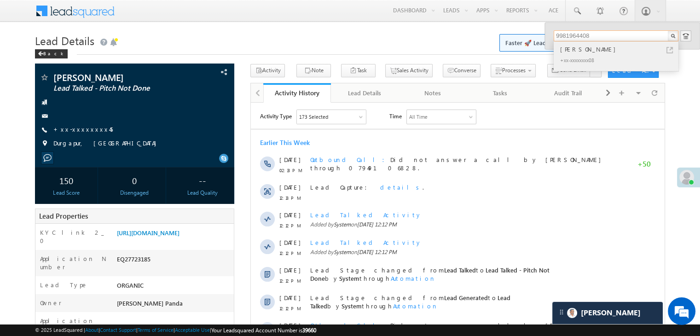
type input "9981964408"
click at [586, 50] on div "[PERSON_NAME]" at bounding box center [619, 49] width 123 height 10
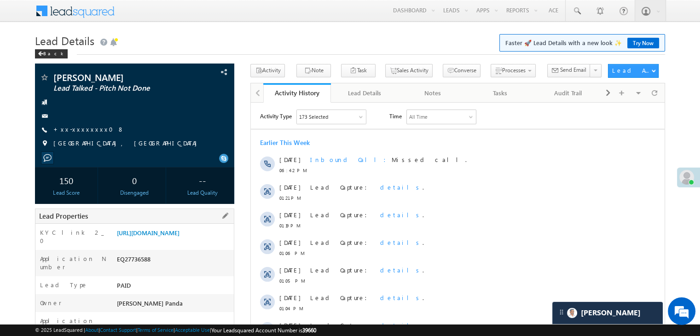
scroll to position [92, 0]
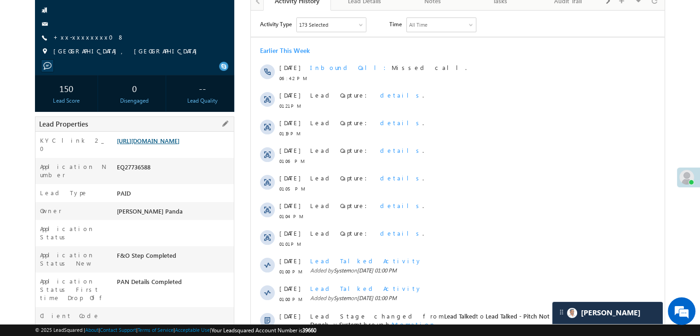
click at [177, 145] on link "[URL][DOMAIN_NAME]" at bounding box center [148, 141] width 63 height 8
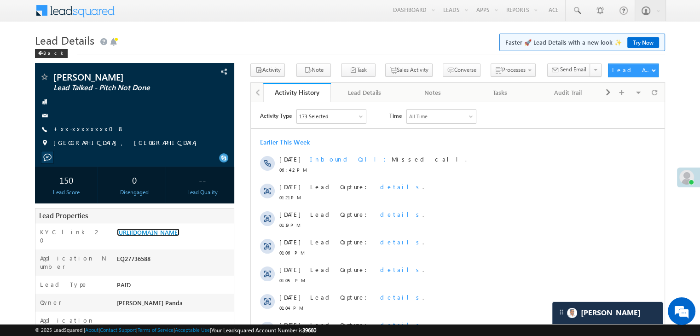
scroll to position [0, 0]
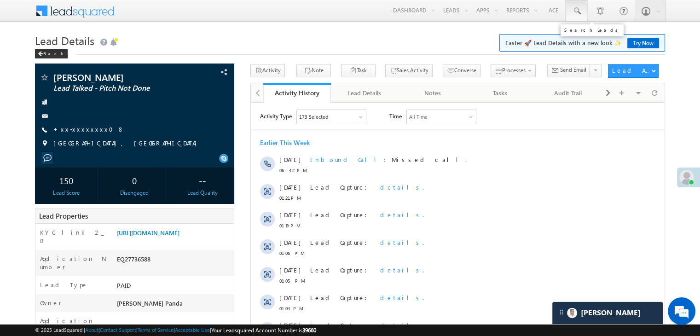
click at [575, 10] on span at bounding box center [576, 10] width 9 height 9
paste input "8470969976"
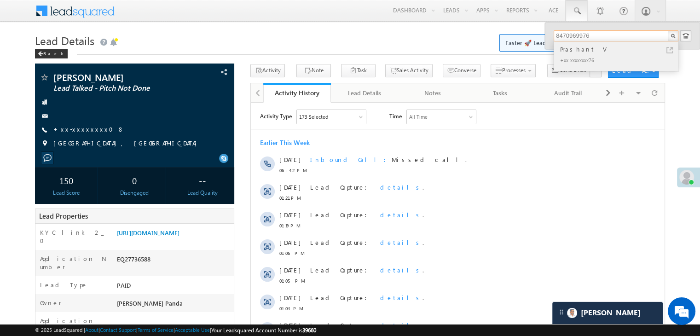
type input "8470969976"
click at [572, 48] on div "Prashant V" at bounding box center [619, 49] width 123 height 10
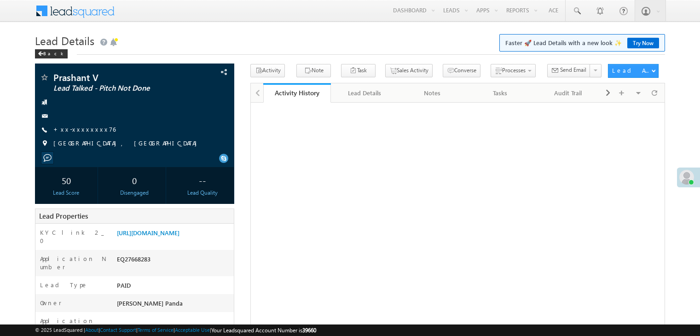
click at [177, 237] on link "[URL][DOMAIN_NAME]" at bounding box center [148, 233] width 63 height 8
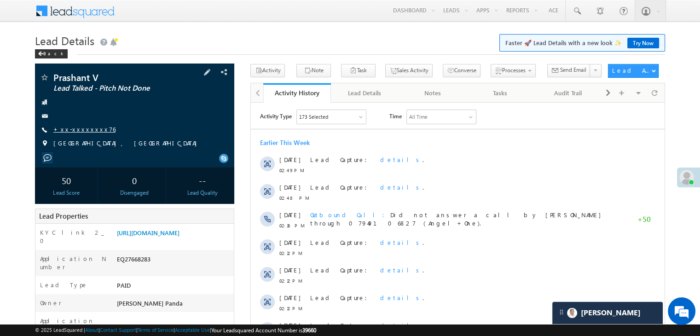
click at [75, 128] on link "+xx-xxxxxxxx76" at bounding box center [84, 129] width 62 height 8
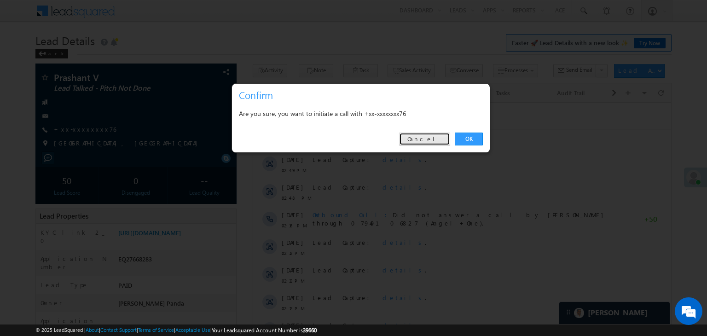
click at [434, 138] on link "Cancel" at bounding box center [424, 139] width 51 height 13
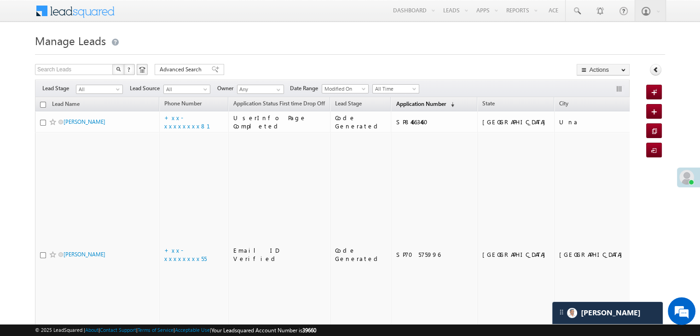
click at [400, 106] on span "Application Number" at bounding box center [421, 103] width 50 height 7
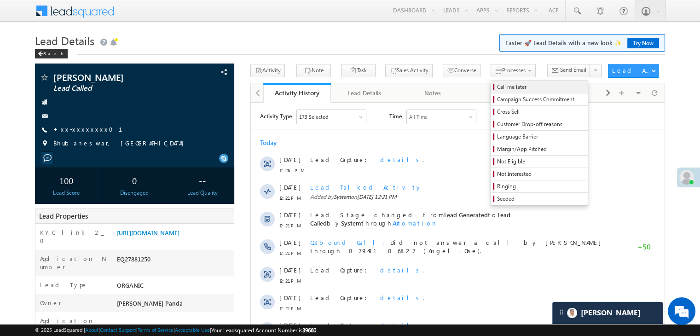
click at [497, 88] on span "Call me later" at bounding box center [540, 87] width 87 height 8
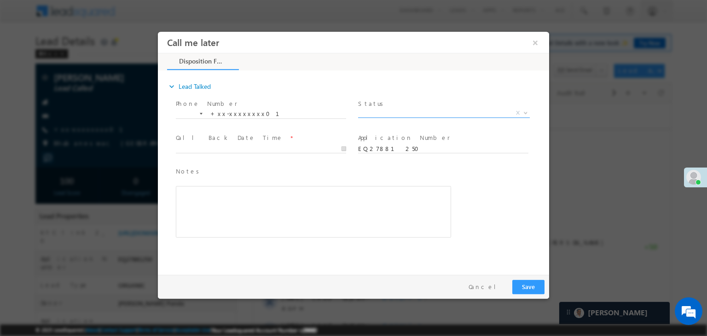
click at [451, 115] on span "X" at bounding box center [444, 113] width 172 height 9
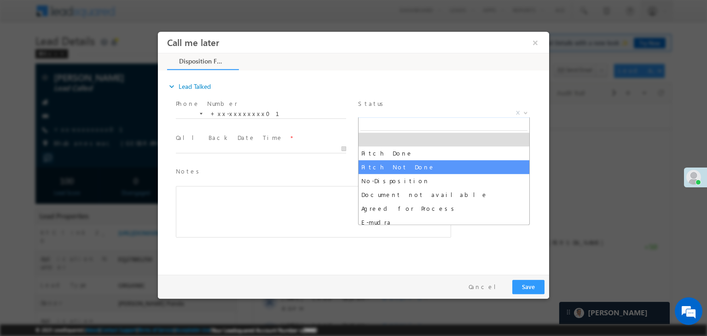
select select "Pitch Not Done"
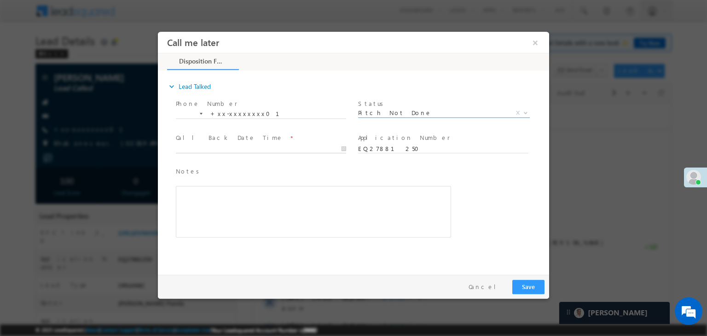
type input "08/27/25 12:29 PM"
click at [298, 148] on input "08/27/25 12:29 PM" at bounding box center [261, 149] width 170 height 9
click at [444, 176] on div "Notes * Editor toolbars Basic Styles Bold Italic Underline Paragraph Insert/Rem…" at bounding box center [313, 202] width 275 height 71
click at [528, 286] on button "Save" at bounding box center [528, 287] width 32 height 14
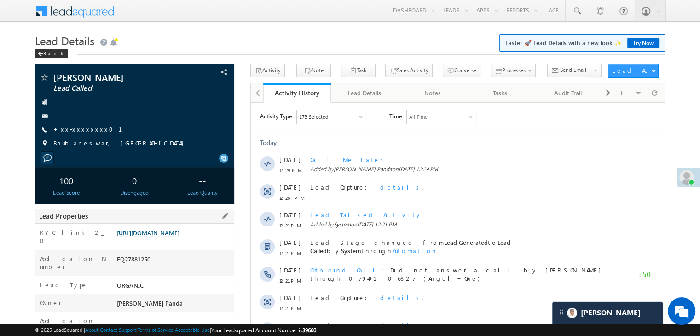
click at [180, 237] on link "[URL][DOMAIN_NAME]" at bounding box center [148, 233] width 63 height 8
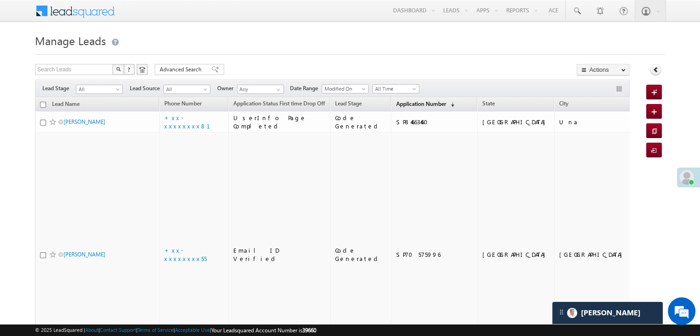
click at [396, 100] on span "Application Number" at bounding box center [421, 103] width 50 height 7
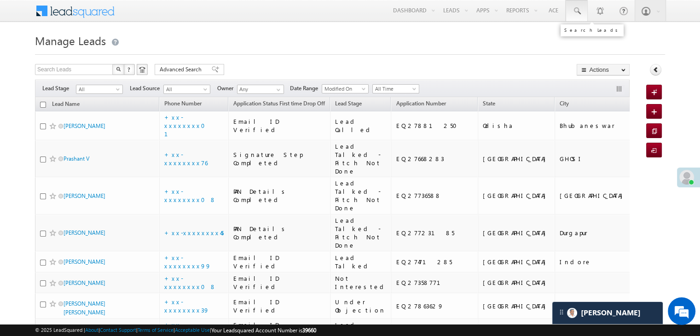
click at [579, 10] on span at bounding box center [576, 10] width 9 height 9
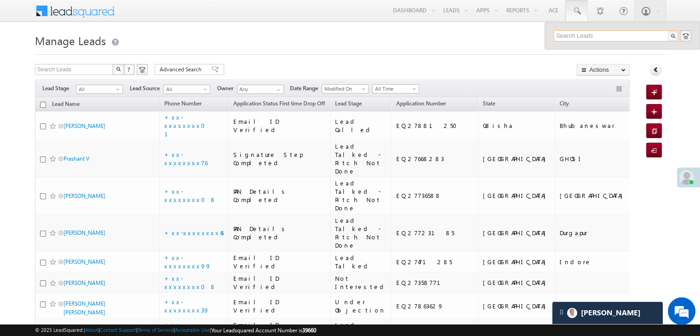
paste input "EQ27314439"
click at [578, 33] on input "EQ27314439" at bounding box center [616, 35] width 125 height 11
paste input "7249826203"
click at [569, 30] on input "7249826203" at bounding box center [616, 35] width 125 height 11
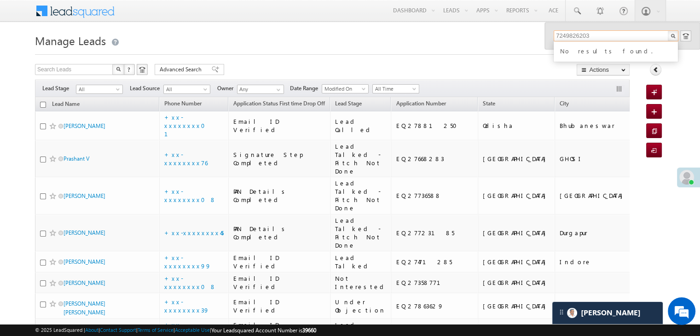
click at [569, 30] on input "7249826203" at bounding box center [616, 35] width 125 height 11
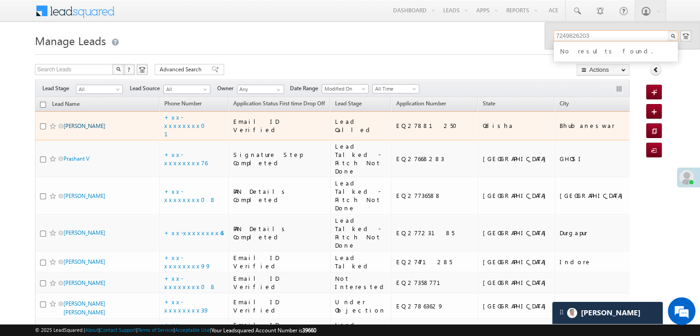
type input "7249826203"
click at [88, 129] on link "Babul Mohanty" at bounding box center [85, 125] width 42 height 7
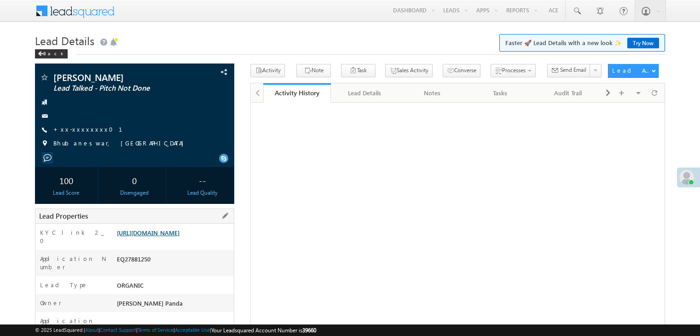
click at [168, 237] on link "[URL][DOMAIN_NAME]" at bounding box center [148, 233] width 63 height 8
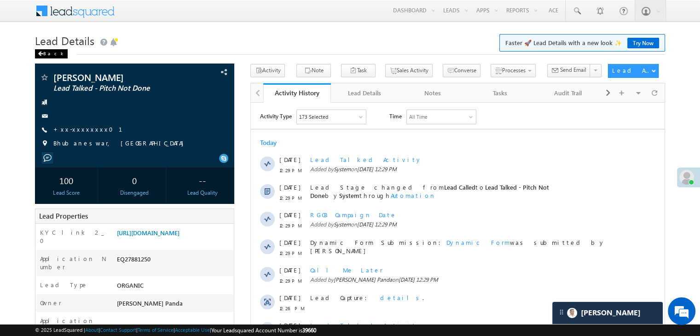
click at [46, 54] on div "Back" at bounding box center [51, 53] width 33 height 9
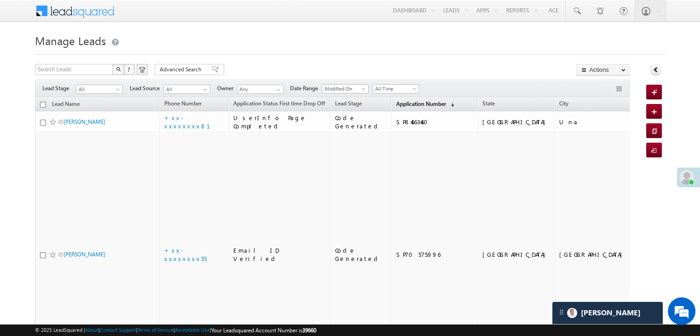
click at [396, 104] on span "Application Number" at bounding box center [421, 103] width 50 height 7
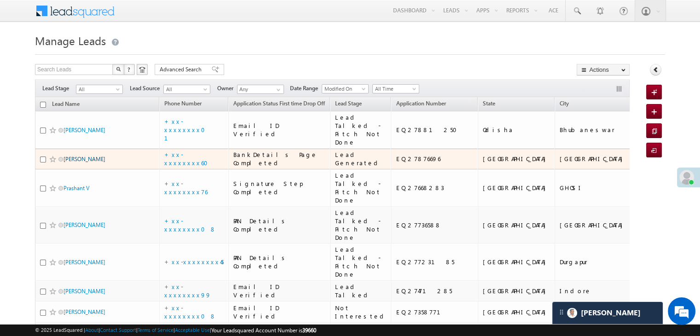
click at [91, 162] on link "[PERSON_NAME]" at bounding box center [85, 159] width 42 height 7
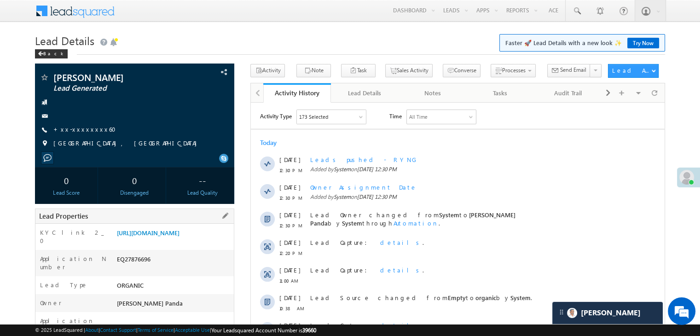
scroll to position [92, 0]
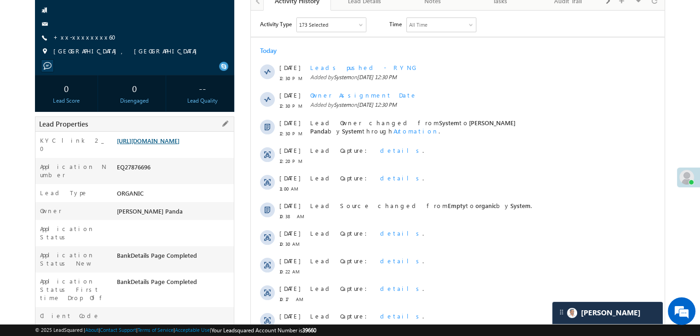
click at [180, 145] on link "[URL][DOMAIN_NAME]" at bounding box center [148, 141] width 63 height 8
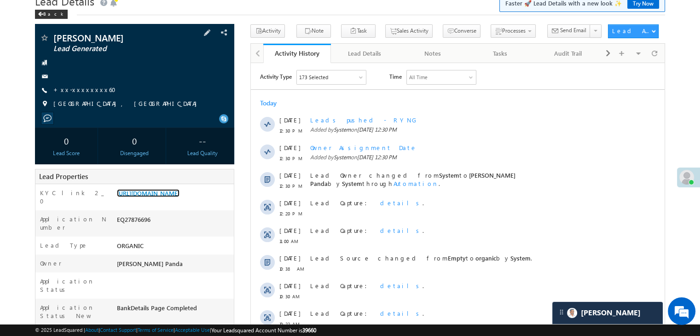
scroll to position [0, 0]
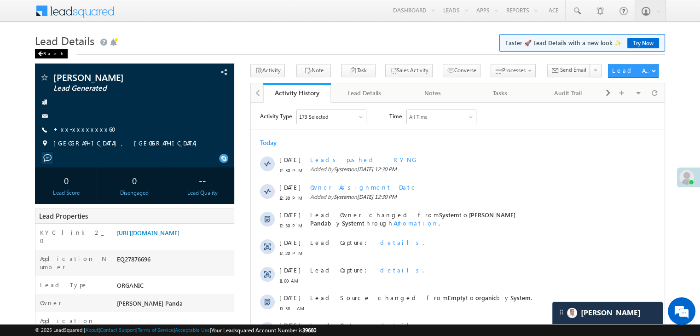
click at [40, 52] on span at bounding box center [41, 54] width 6 height 5
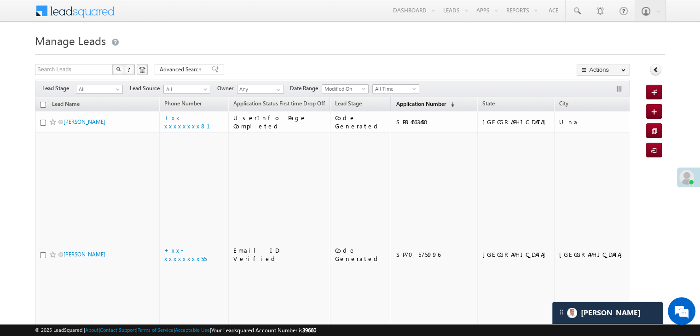
click at [396, 104] on span "Application Number" at bounding box center [421, 103] width 50 height 7
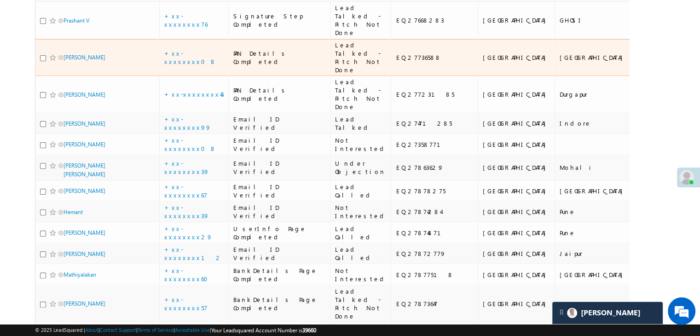
scroll to position [184, 0]
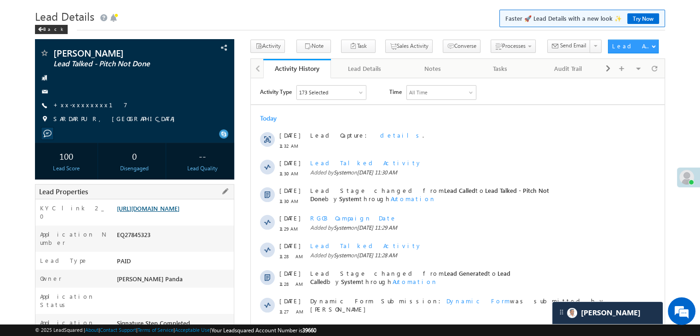
click at [174, 212] on link "[URL][DOMAIN_NAME]" at bounding box center [148, 208] width 63 height 8
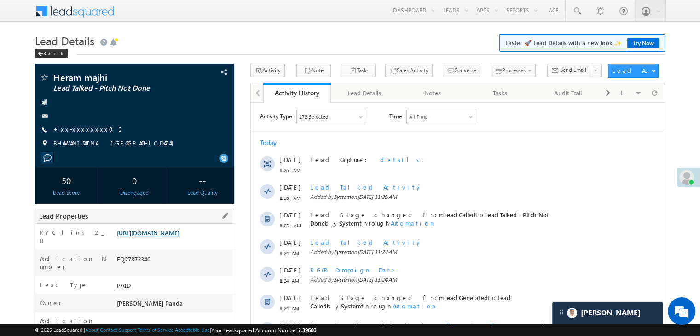
click at [180, 237] on link "https://angelbroking1-pk3em7sa.customui-test.leadsquared.com?leadId=edbe7518-4b…" at bounding box center [148, 233] width 63 height 8
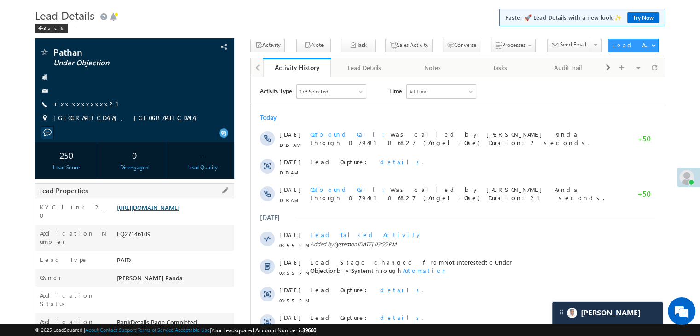
click at [180, 211] on link "https://angelbroking1-pk3em7sa.customui-test.leadsquared.com?leadId=ba81ad44-42…" at bounding box center [148, 207] width 63 height 8
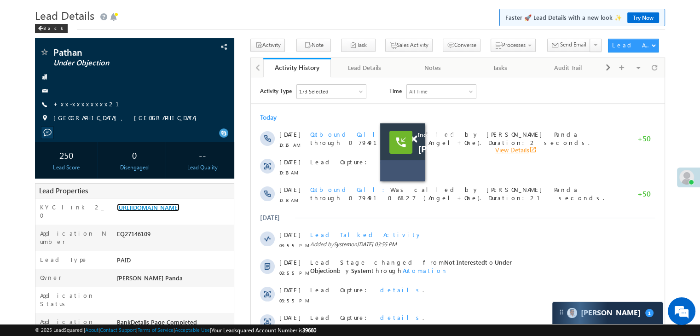
click at [495, 148] on link "View Details open_in_new" at bounding box center [515, 149] width 41 height 9
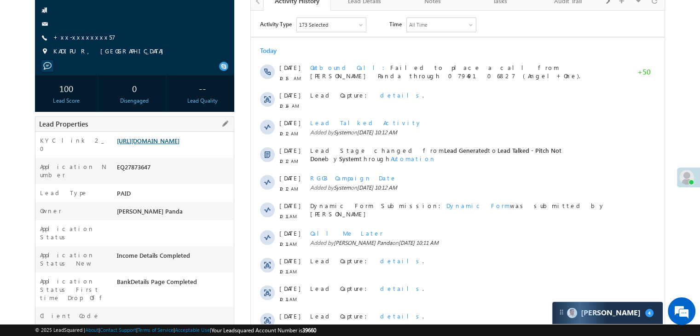
scroll to position [92, 0]
drag, startPoint x: 0, startPoint y: 0, endPoint x: 176, endPoint y: 146, distance: 228.9
click at [176, 145] on link "https://angelbroking1-pk3em7sa.customui-test.leadsquared.com?leadId=9a4c7d61-01…" at bounding box center [148, 141] width 63 height 8
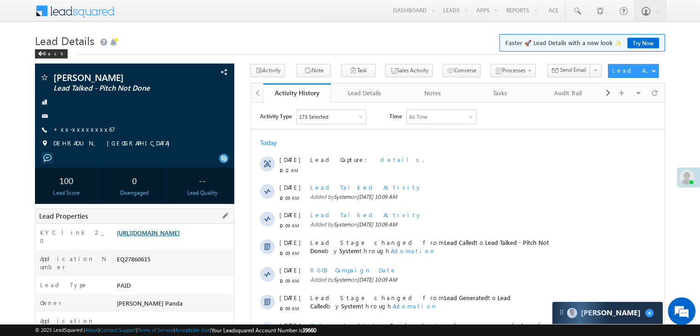
click at [180, 237] on link "[URL][DOMAIN_NAME]" at bounding box center [148, 233] width 63 height 8
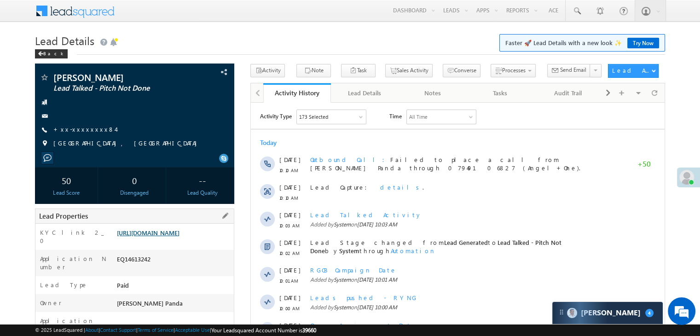
click at [178, 237] on link "https://angelbroking1-pk3em7sa.customui-test.leadsquared.com?leadId=0ac2f822-ba…" at bounding box center [148, 233] width 63 height 8
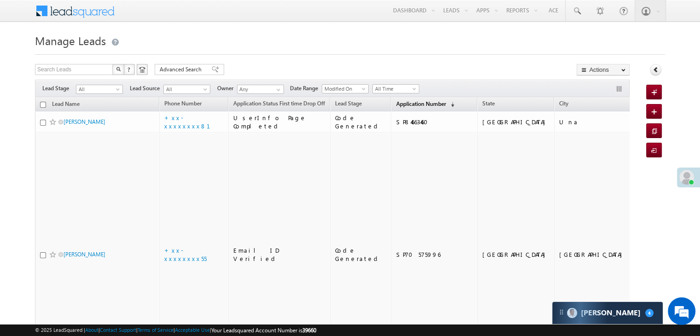
click at [392, 99] on link "Application Number (sorted descending)" at bounding box center [425, 105] width 68 height 12
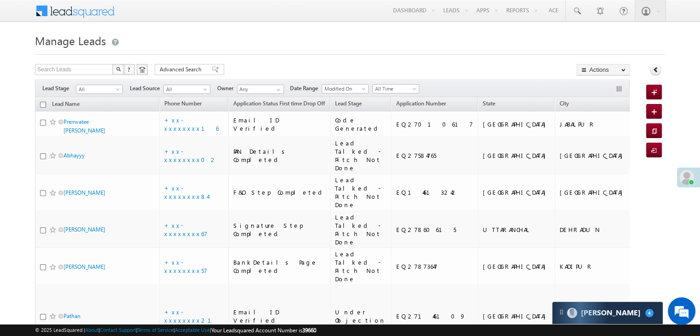
drag, startPoint x: 116, startPoint y: 93, endPoint x: 102, endPoint y: 87, distance: 15.5
click at [102, 87] on span "All" at bounding box center [98, 89] width 44 height 8
click at [93, 113] on link "Lead Generated" at bounding box center [99, 108] width 46 height 8
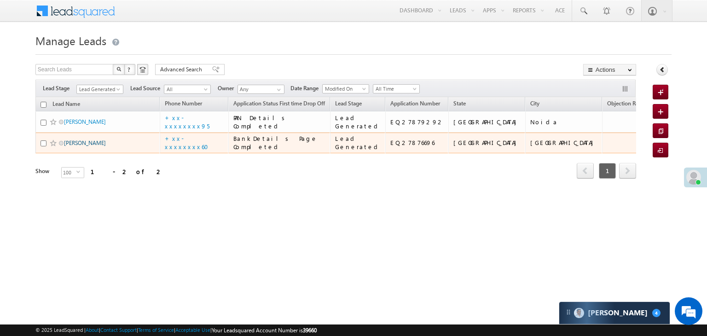
click at [87, 146] on link "Chitra chouhan" at bounding box center [85, 142] width 42 height 7
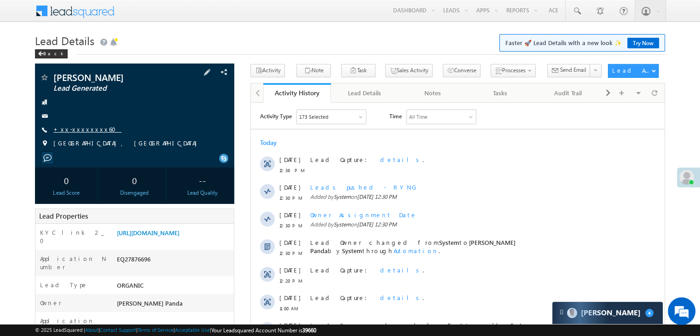
click at [87, 129] on link "+xx-xxxxxxxx60" at bounding box center [87, 129] width 68 height 8
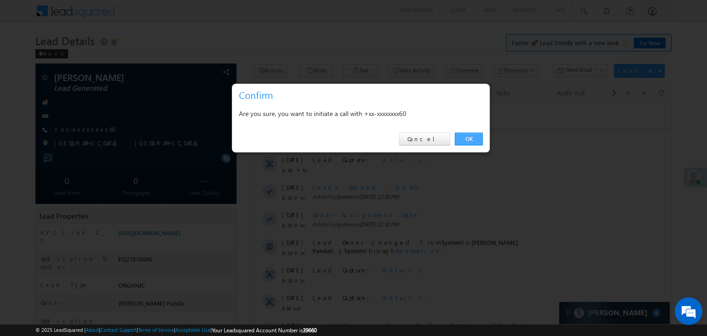
click at [468, 139] on link "OK" at bounding box center [469, 139] width 28 height 13
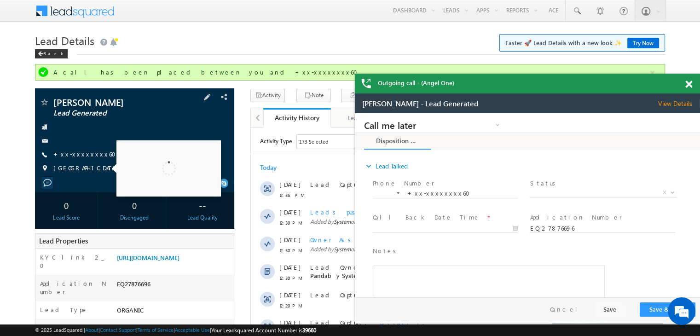
scroll to position [92, 0]
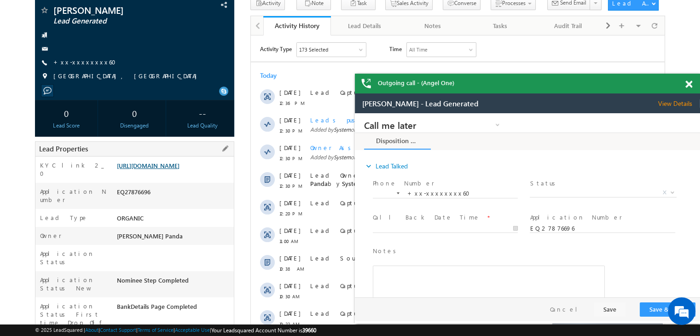
click at [180, 169] on link "[URL][DOMAIN_NAME]" at bounding box center [148, 166] width 63 height 8
click at [0, 0] on link "+xx-xxxxxxxx60" at bounding box center [0, 0] width 0 height 0
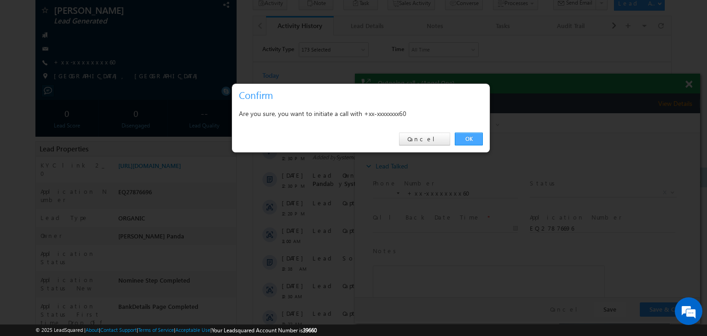
drag, startPoint x: 469, startPoint y: 138, endPoint x: 112, endPoint y: 24, distance: 374.0
click at [469, 138] on link "OK" at bounding box center [469, 139] width 28 height 13
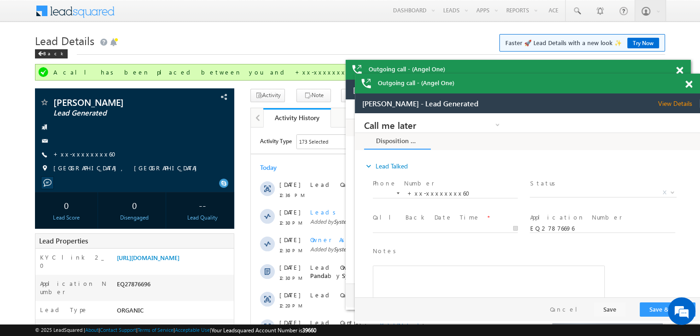
scroll to position [0, 0]
click at [689, 87] on span at bounding box center [688, 85] width 7 height 8
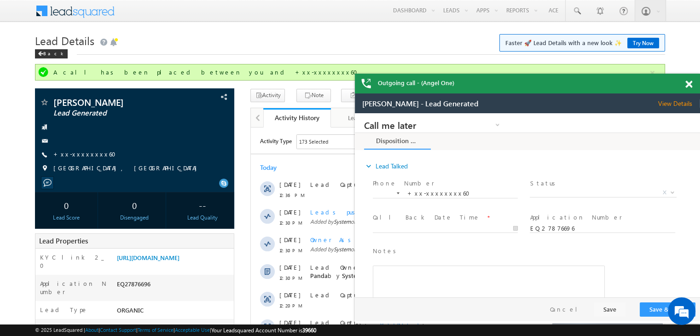
click at [687, 85] on span at bounding box center [688, 85] width 7 height 8
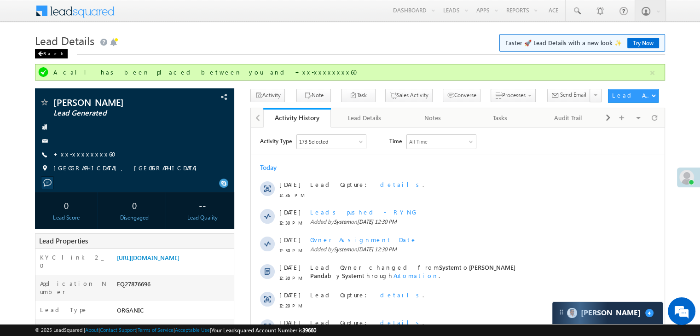
click at [52, 55] on div "Back" at bounding box center [51, 53] width 33 height 9
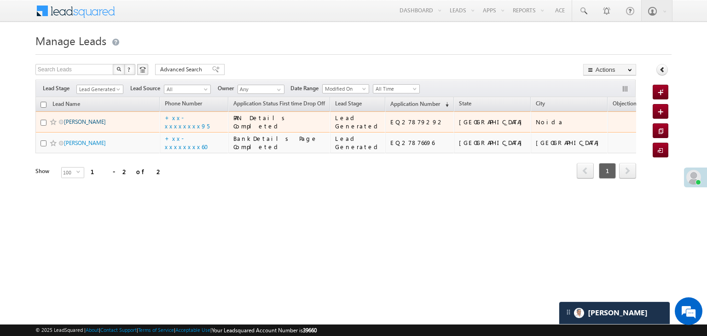
click at [78, 125] on link "RISHAV CHAUHAN" at bounding box center [85, 121] width 42 height 7
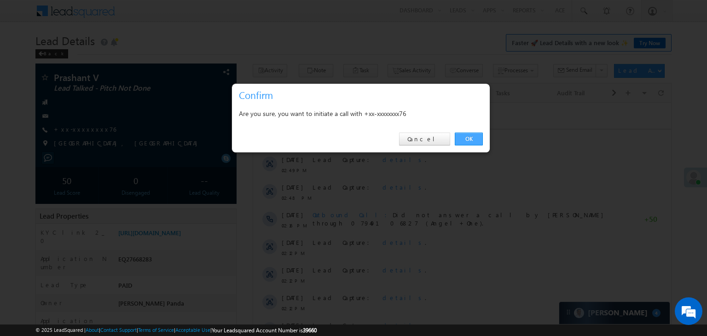
drag, startPoint x: 201, startPoint y: 40, endPoint x: 465, endPoint y: 140, distance: 282.9
click at [465, 140] on link "OK" at bounding box center [469, 139] width 28 height 13
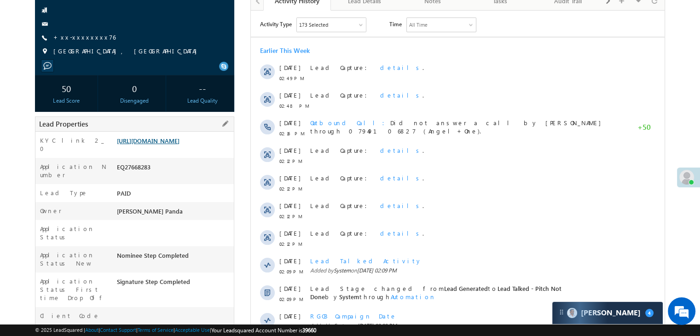
scroll to position [116, 0]
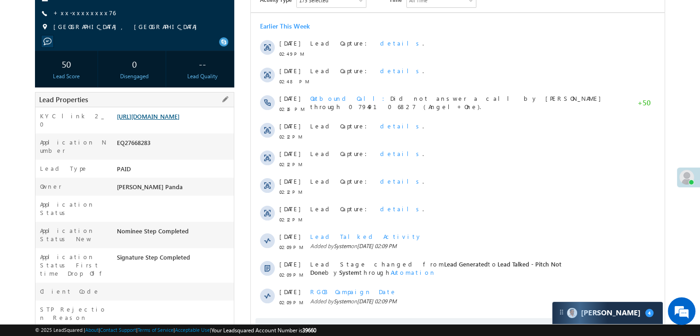
click at [180, 120] on link "[URL][DOMAIN_NAME]" at bounding box center [148, 116] width 63 height 8
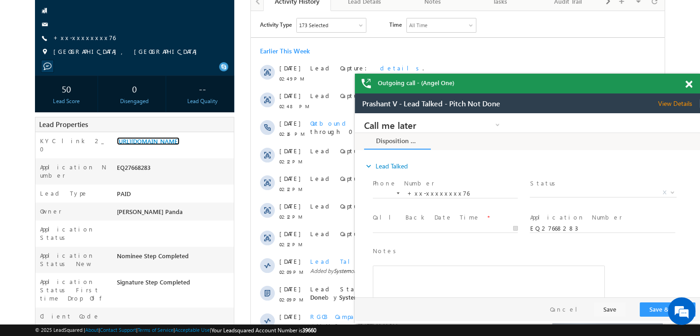
scroll to position [0, 0]
click at [688, 85] on span at bounding box center [688, 85] width 7 height 8
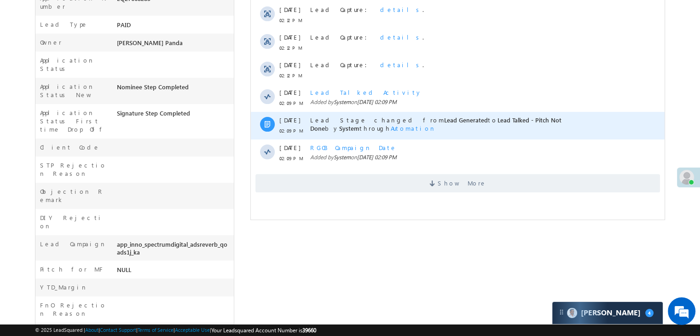
scroll to position [301, 0]
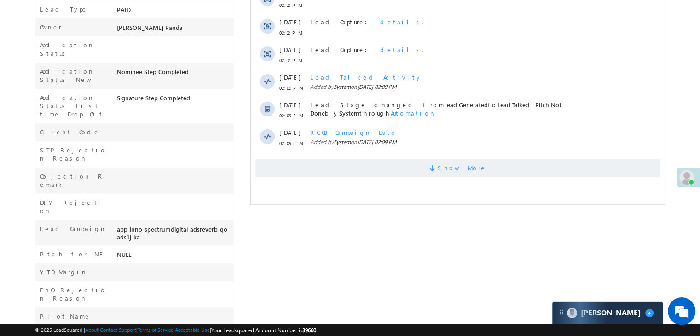
click at [457, 169] on span "Show More" at bounding box center [462, 168] width 49 height 18
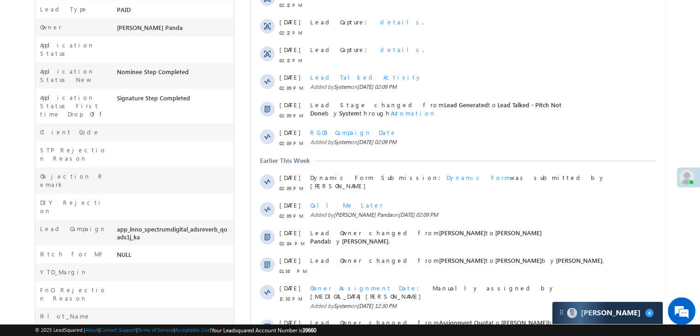
scroll to position [490, 0]
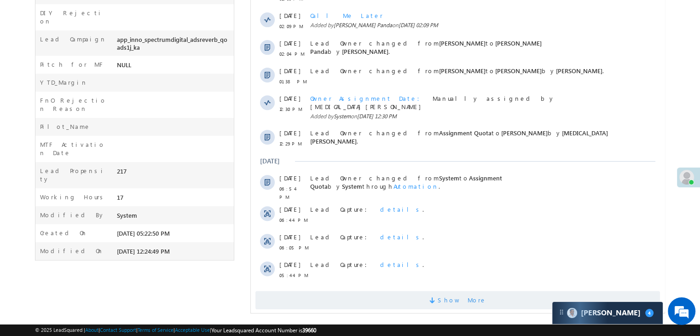
click at [456, 291] on span "Show More" at bounding box center [462, 300] width 49 height 18
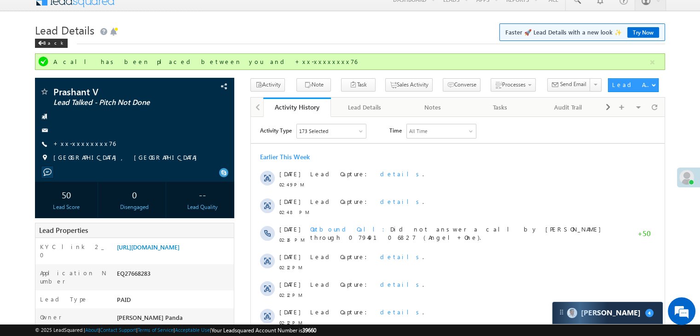
scroll to position [0, 0]
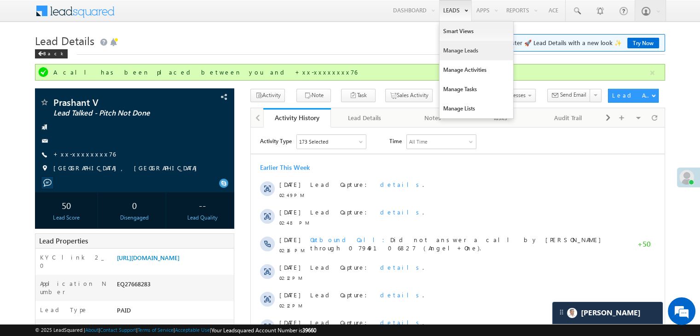
click at [456, 48] on link "Manage Leads" at bounding box center [477, 50] width 74 height 19
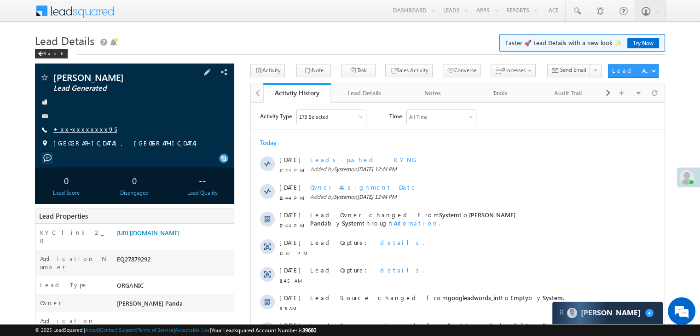
click at [77, 130] on link "+xx-xxxxxxxx95" at bounding box center [85, 129] width 64 height 8
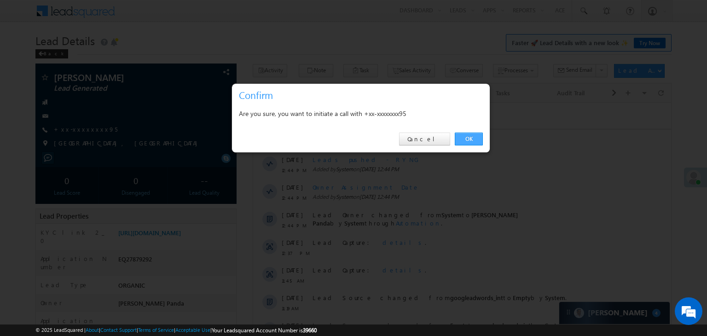
click at [466, 137] on link "OK" at bounding box center [469, 139] width 28 height 13
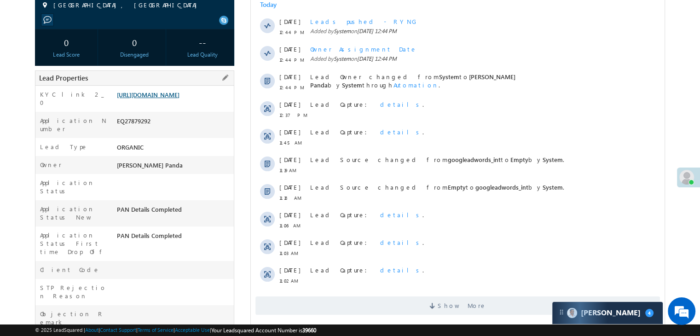
scroll to position [162, 0]
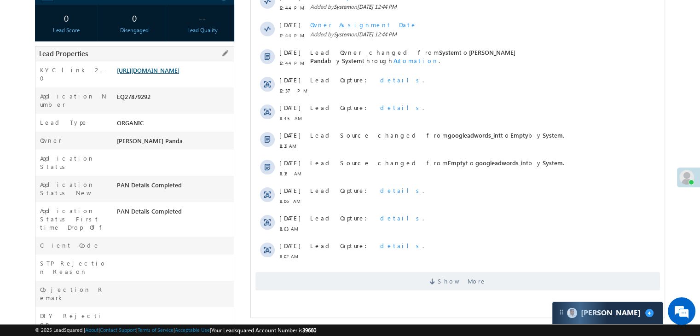
click at [179, 74] on link "[URL][DOMAIN_NAME]" at bounding box center [148, 70] width 63 height 8
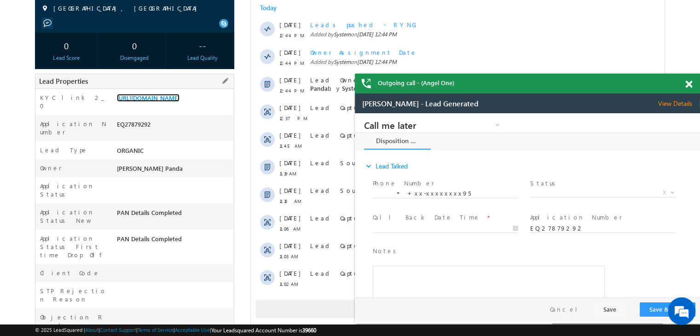
scroll to position [24, 0]
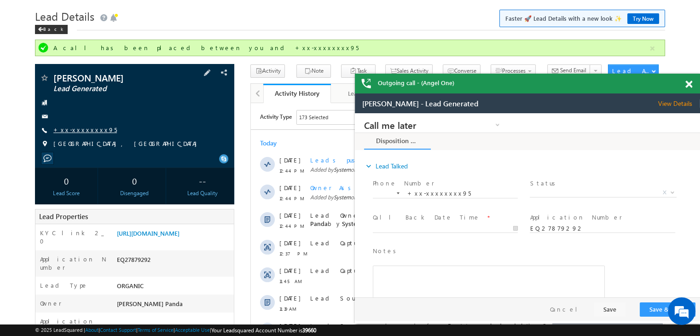
click at [0, 0] on link "+xx-xxxxxxxx95" at bounding box center [0, 0] width 0 height 0
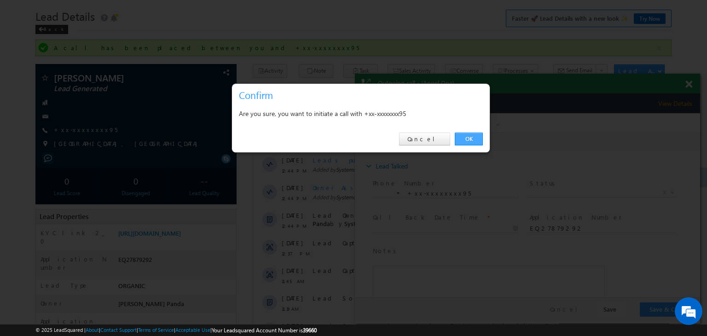
click at [470, 138] on link "OK" at bounding box center [469, 139] width 28 height 13
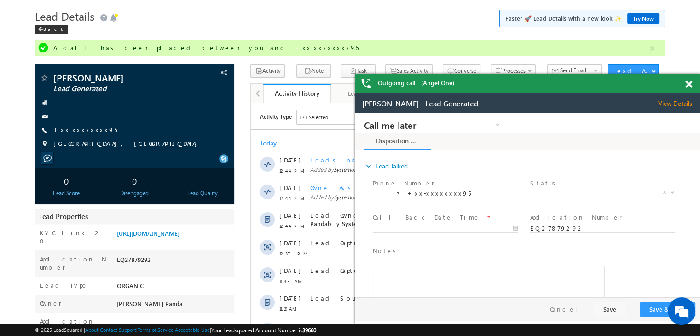
scroll to position [0, 0]
click at [44, 32] on div "Back" at bounding box center [51, 29] width 33 height 9
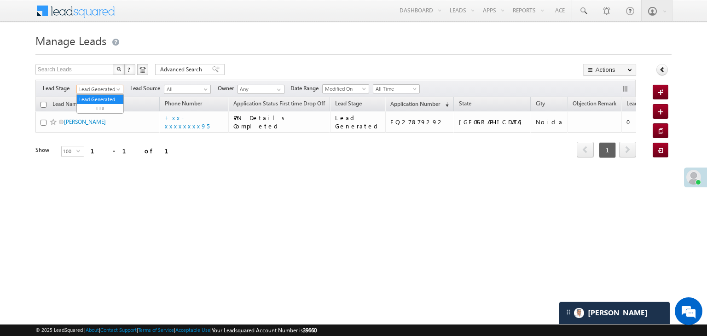
click at [117, 89] on span at bounding box center [119, 90] width 7 height 7
click at [104, 99] on link "All" at bounding box center [100, 99] width 46 height 8
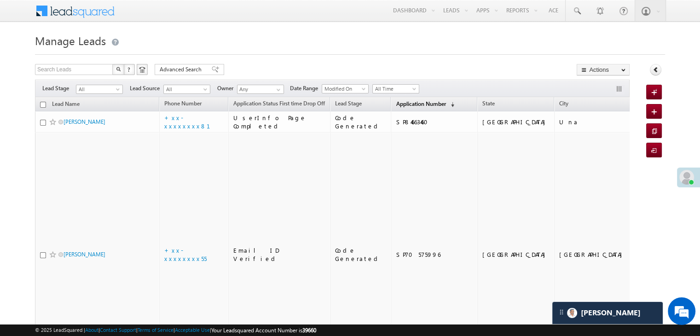
click at [396, 101] on span "Application Number" at bounding box center [421, 103] width 50 height 7
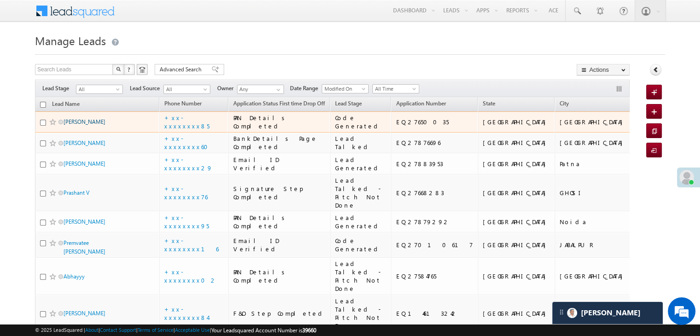
click at [92, 125] on link "omveer shakya" at bounding box center [85, 121] width 42 height 7
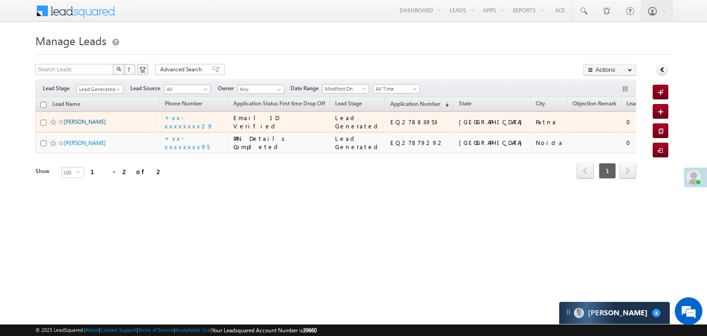
click at [78, 125] on link "[PERSON_NAME]" at bounding box center [85, 121] width 42 height 7
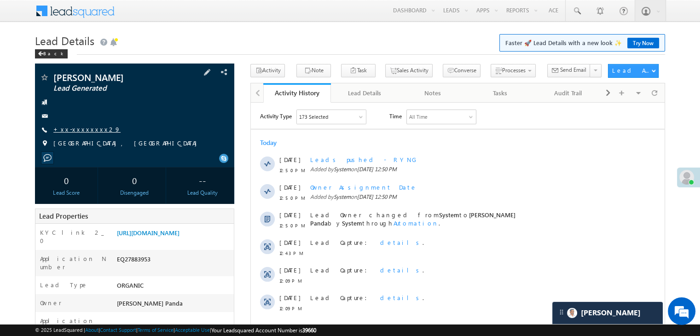
click at [70, 129] on link "+xx-xxxxxxxx29" at bounding box center [86, 129] width 67 height 8
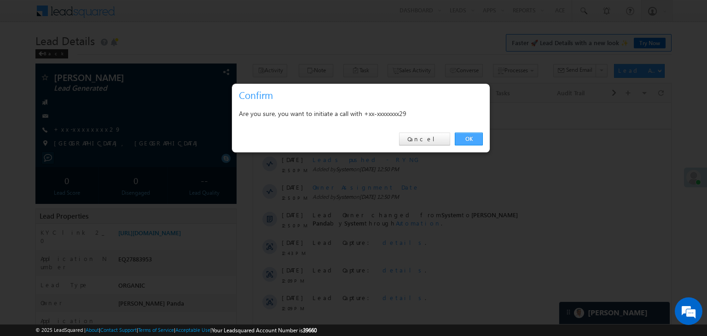
click at [470, 137] on link "OK" at bounding box center [469, 139] width 28 height 13
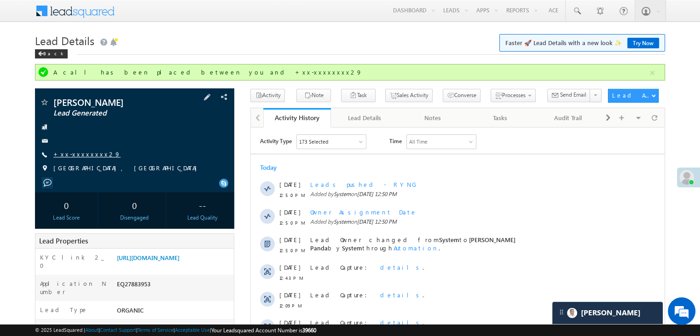
click at [79, 153] on link "+xx-xxxxxxxx29" at bounding box center [86, 154] width 67 height 8
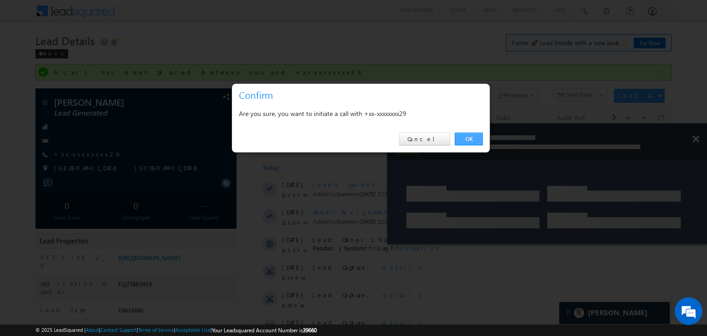
click at [468, 139] on link "OK" at bounding box center [469, 139] width 28 height 13
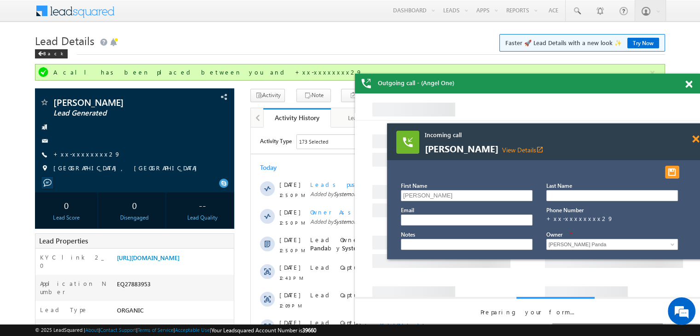
click at [695, 140] on span at bounding box center [695, 139] width 7 height 8
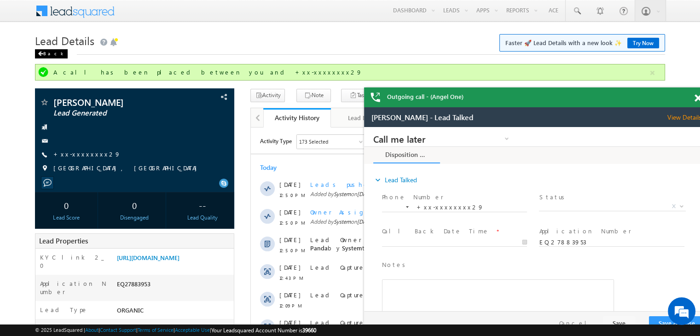
click at [46, 54] on div "Back" at bounding box center [51, 53] width 33 height 9
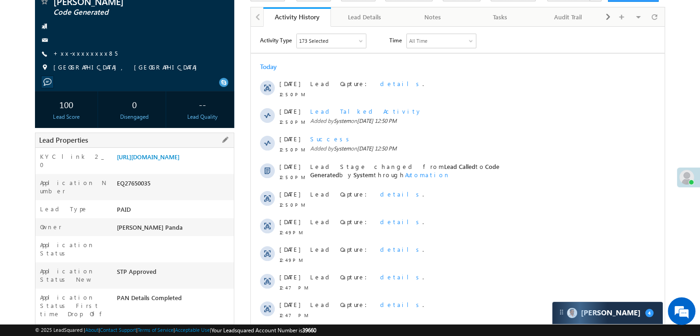
scroll to position [138, 0]
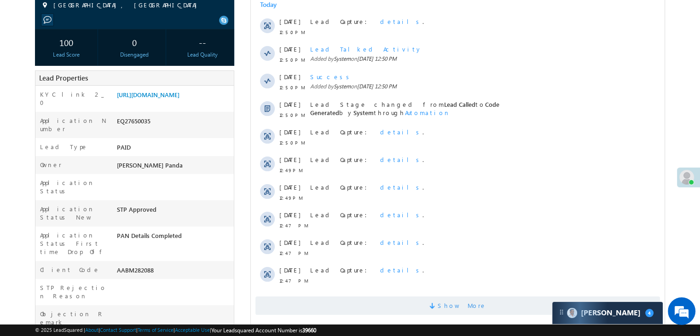
click at [464, 306] on span "Show More" at bounding box center [462, 305] width 49 height 18
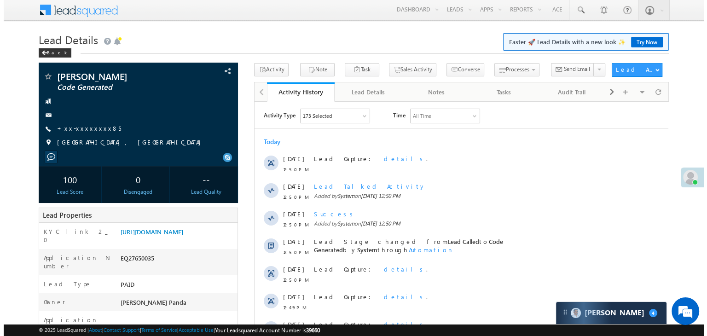
scroll to position [0, 0]
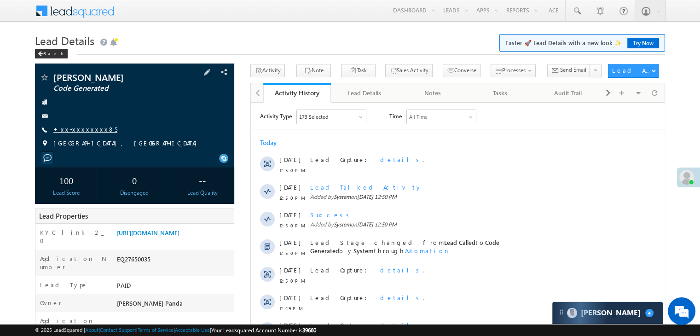
click at [75, 129] on link "+xx-xxxxxxxx85" at bounding box center [85, 129] width 64 height 8
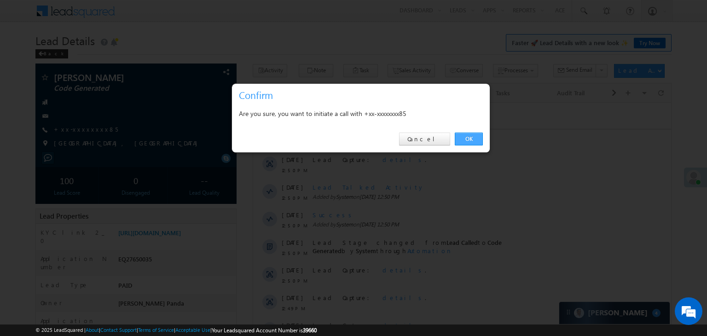
drag, startPoint x: 470, startPoint y: 139, endPoint x: 219, endPoint y: 17, distance: 279.2
click at [470, 139] on link "OK" at bounding box center [469, 139] width 28 height 13
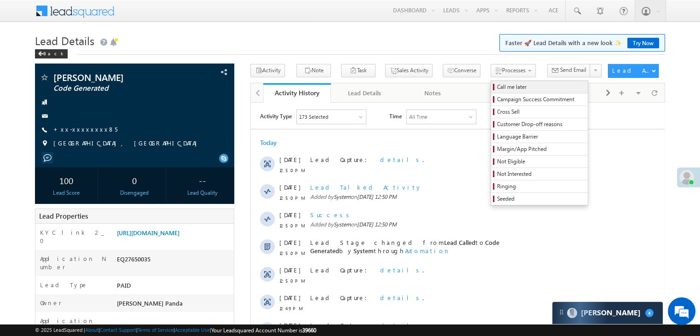
click at [497, 89] on span "Call me later" at bounding box center [540, 87] width 87 height 8
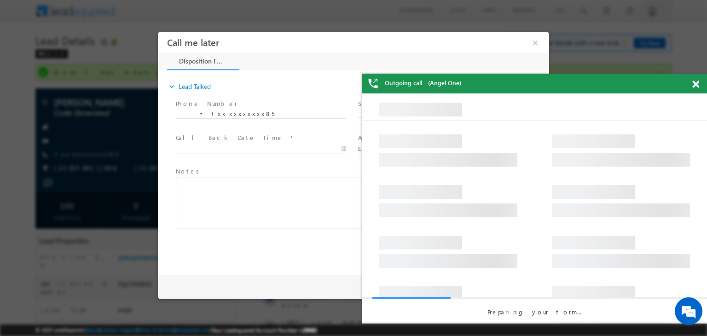
drag, startPoint x: 696, startPoint y: 86, endPoint x: 690, endPoint y: 86, distance: 5.5
click at [696, 86] on span at bounding box center [695, 85] width 7 height 8
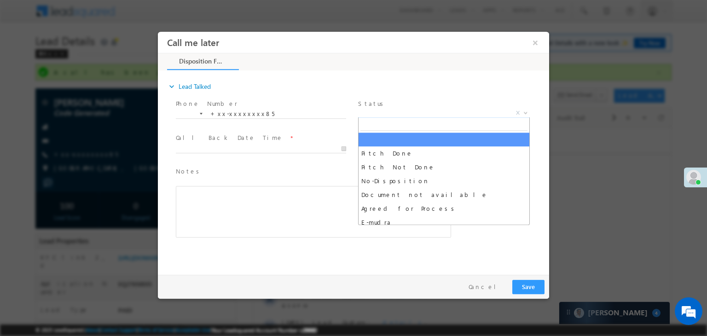
click at [452, 111] on span "X" at bounding box center [444, 113] width 172 height 9
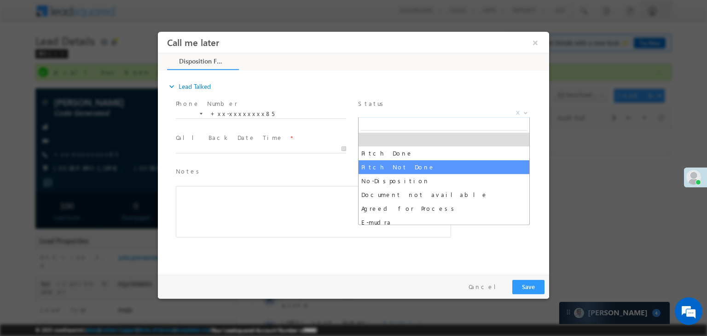
select select "Pitch Not Done"
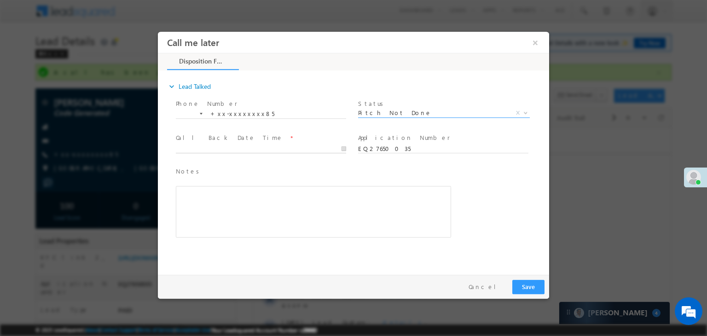
click at [303, 149] on input "text" at bounding box center [261, 149] width 170 height 9
type input "08/27/25 12:52 PM"
click at [530, 285] on button "Save" at bounding box center [528, 287] width 32 height 14
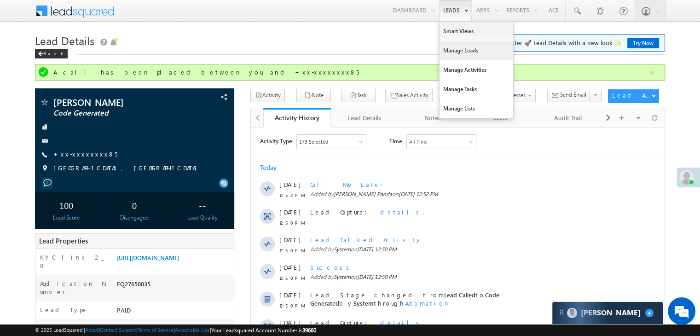
click at [453, 49] on link "Manage Leads" at bounding box center [477, 50] width 74 height 19
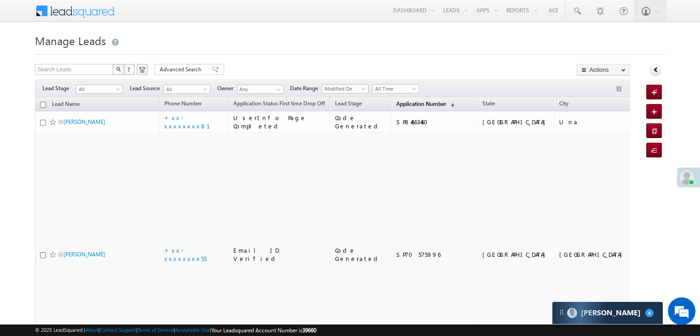
click at [403, 108] on link "Application Number (sorted descending)" at bounding box center [425, 105] width 68 height 12
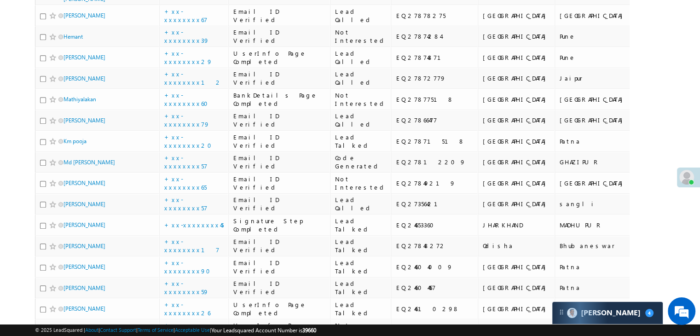
scroll to position [829, 0]
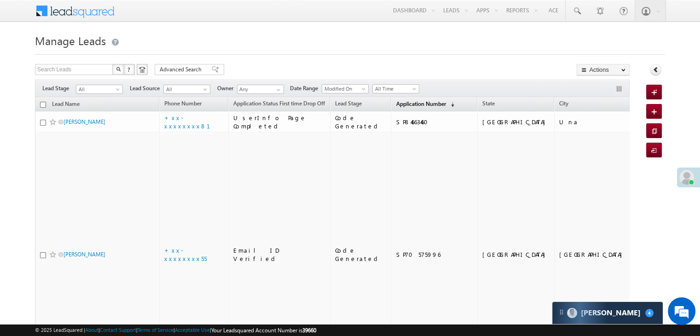
click at [402, 105] on span "Application Number" at bounding box center [421, 103] width 50 height 7
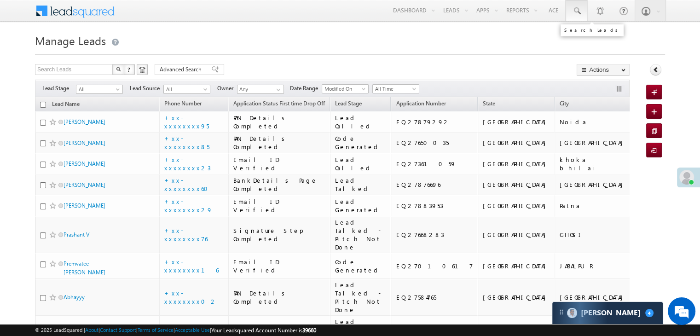
click at [577, 12] on span at bounding box center [576, 10] width 9 height 9
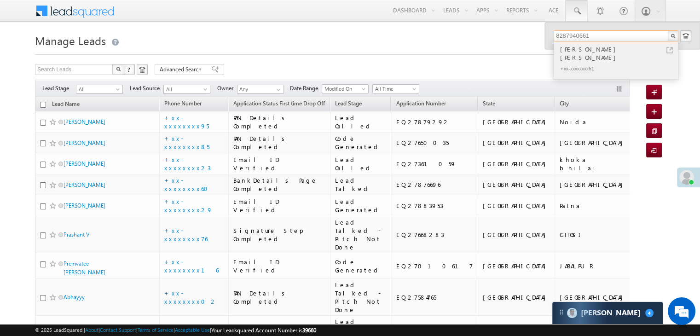
type input "8287940661"
click at [584, 48] on div "Abhilash Gopal Nair" at bounding box center [619, 53] width 123 height 18
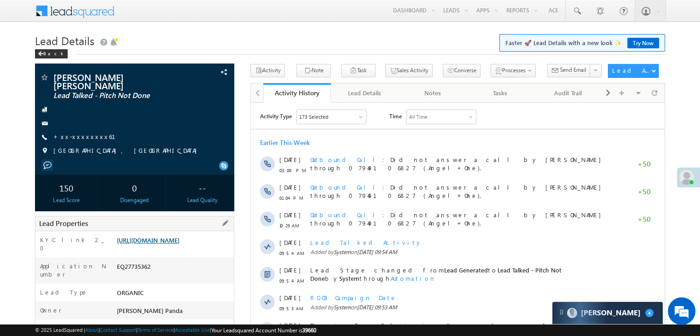
click at [180, 236] on link "[URL][DOMAIN_NAME]" at bounding box center [148, 240] width 63 height 8
drag, startPoint x: 450, startPoint y: 52, endPoint x: 432, endPoint y: 48, distance: 18.9
click at [0, 0] on link "Manage Leads" at bounding box center [0, 0] width 0 height 0
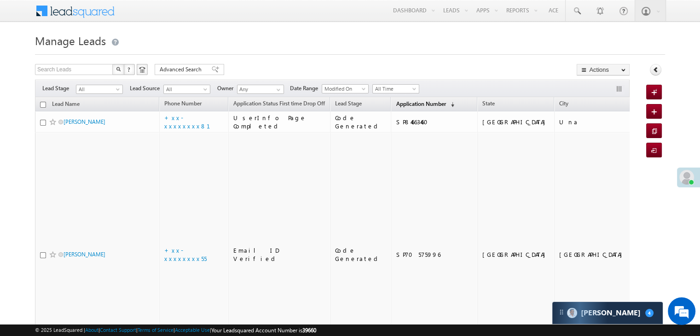
click at [405, 105] on span "Application Number" at bounding box center [421, 103] width 50 height 7
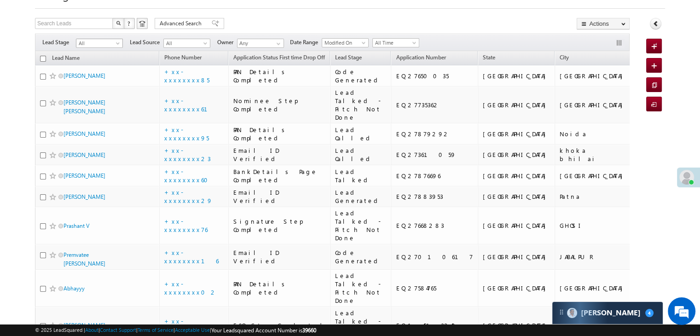
click at [116, 44] on span at bounding box center [118, 44] width 7 height 7
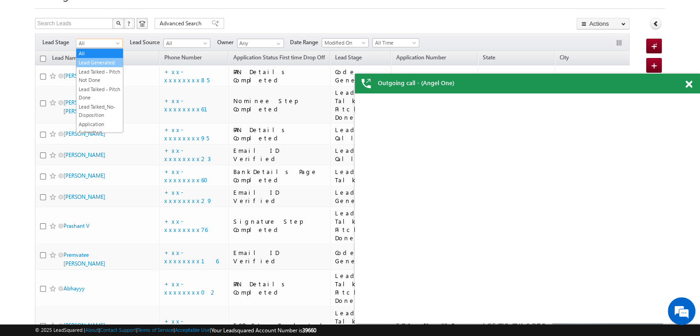
click at [99, 63] on link "Lead Generated" at bounding box center [99, 62] width 46 height 8
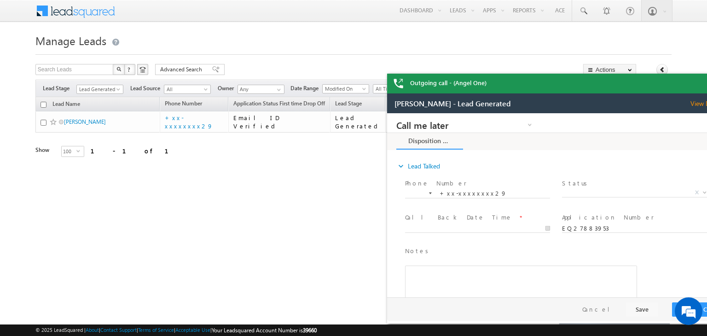
click at [688, 83] on div "Outgoing call - (Angel One)" at bounding box center [559, 84] width 345 height 20
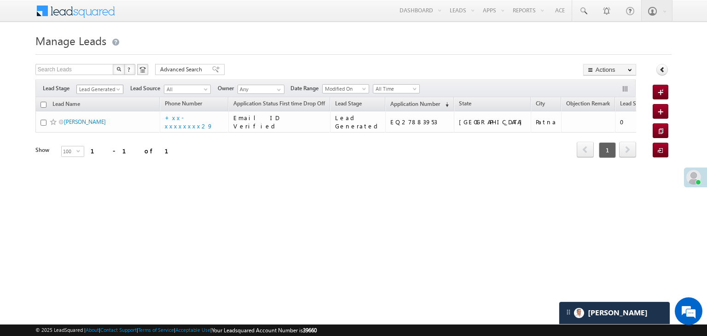
click at [117, 88] on span at bounding box center [119, 90] width 7 height 7
click at [103, 97] on link "All" at bounding box center [100, 99] width 46 height 8
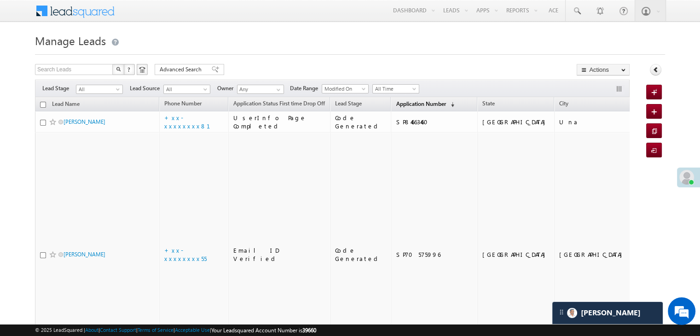
click at [396, 104] on span "Application Number" at bounding box center [421, 103] width 50 height 7
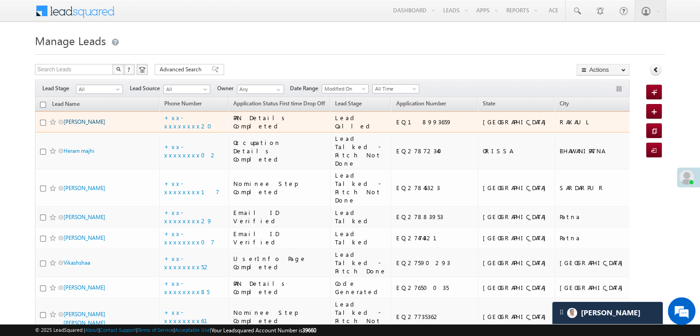
click at [78, 125] on link "Sikander kumar" at bounding box center [85, 121] width 42 height 7
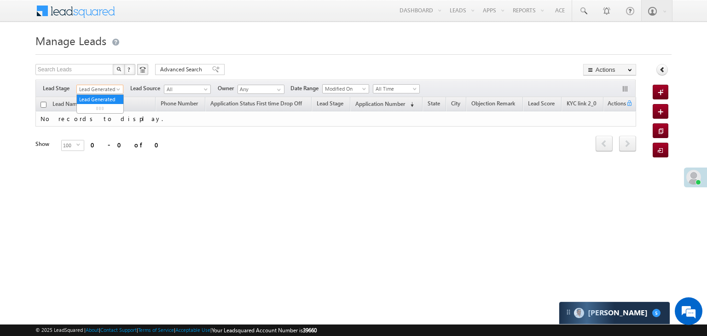
click at [118, 89] on span at bounding box center [119, 90] width 7 height 7
click at [93, 98] on link "All" at bounding box center [100, 99] width 46 height 8
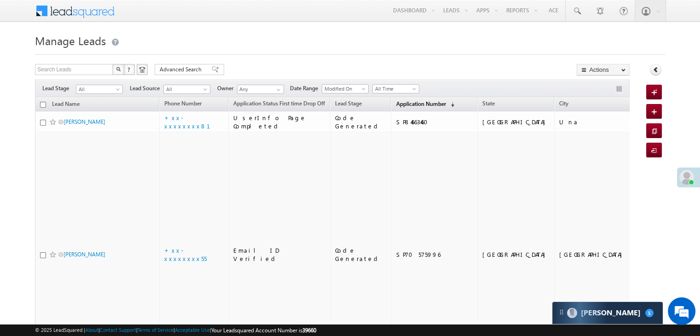
click at [396, 102] on span "Application Number" at bounding box center [421, 103] width 50 height 7
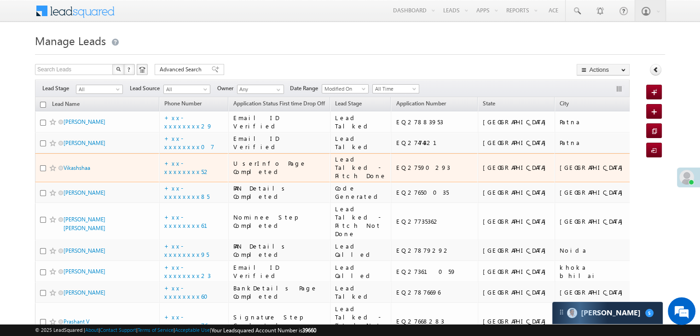
scroll to position [46, 0]
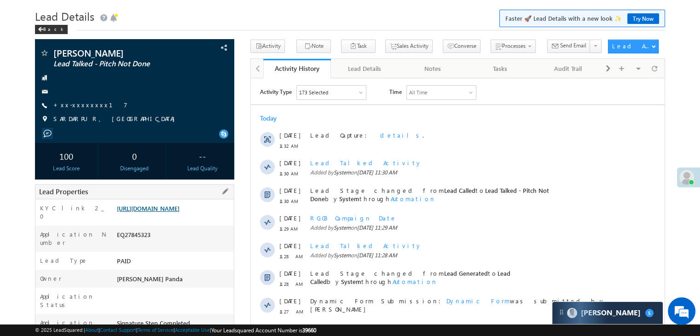
click at [180, 210] on link "https://angelbroking1-pk3em7sa.customui-test.leadsquared.com?leadId=4e30100d-a4…" at bounding box center [148, 208] width 63 height 8
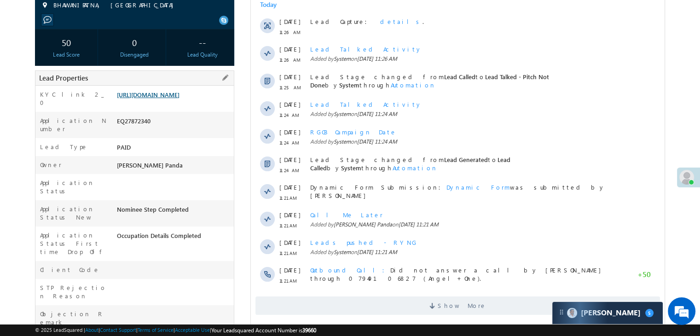
click at [177, 99] on link "[URL][DOMAIN_NAME]" at bounding box center [148, 95] width 63 height 8
click at [180, 99] on link "[URL][DOMAIN_NAME]" at bounding box center [148, 95] width 63 height 8
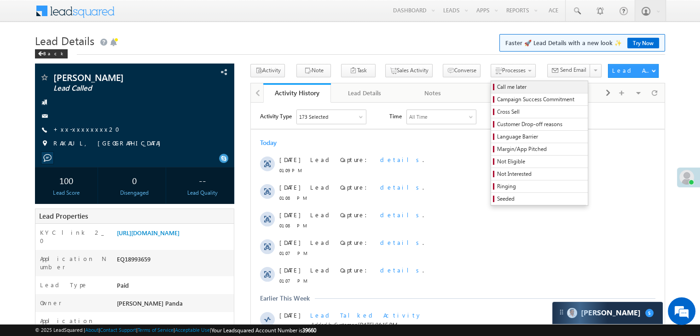
click at [497, 88] on span "Call me later" at bounding box center [540, 87] width 87 height 8
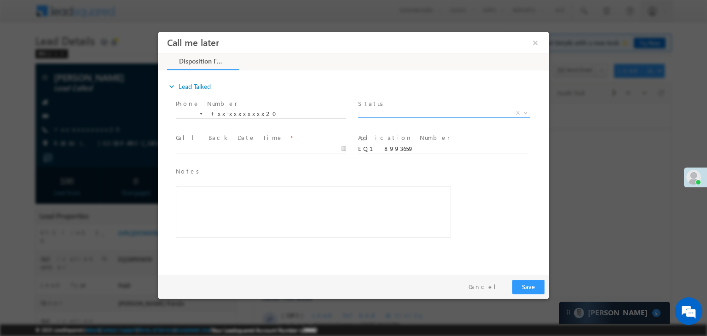
click at [435, 112] on span "X" at bounding box center [444, 113] width 172 height 9
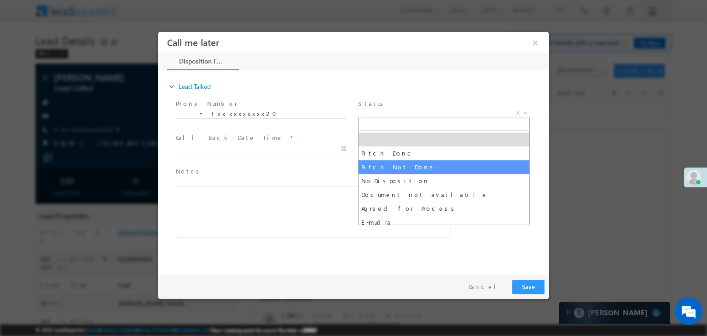
select select "Pitch Not Done"
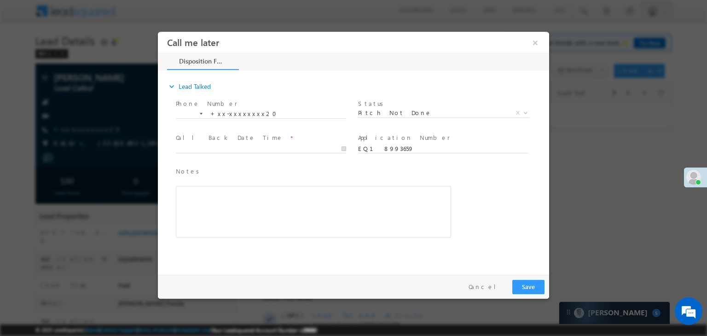
click at [307, 153] on span at bounding box center [261, 158] width 170 height 10
type input "08/27/25 1:10 PM"
click at [298, 150] on input "08/27/25 1:10 PM" at bounding box center [261, 149] width 170 height 9
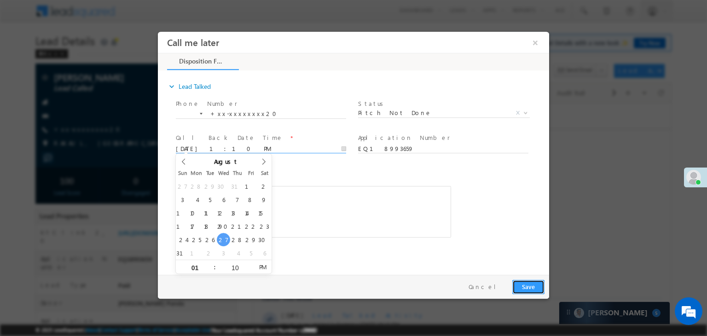
click at [528, 287] on button "Save" at bounding box center [528, 287] width 32 height 14
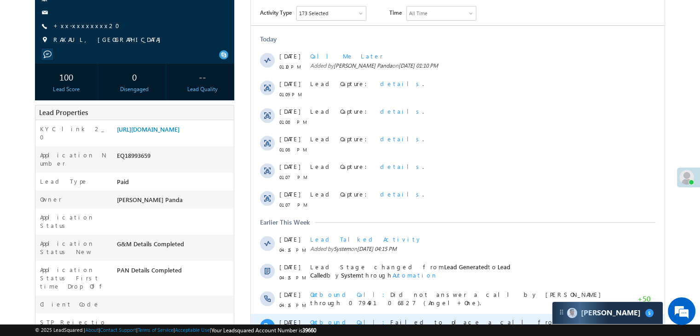
scroll to position [138, 0]
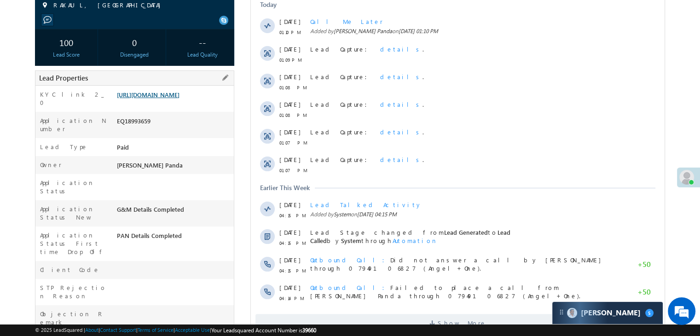
click at [169, 99] on link "[URL][DOMAIN_NAME]" at bounding box center [148, 95] width 63 height 8
click at [157, 98] on link "[URL][DOMAIN_NAME]" at bounding box center [148, 95] width 63 height 8
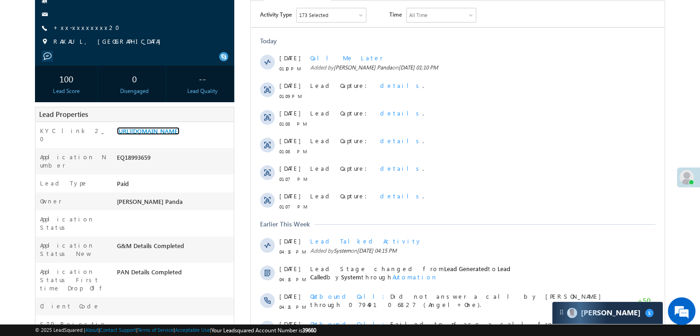
scroll to position [46, 0]
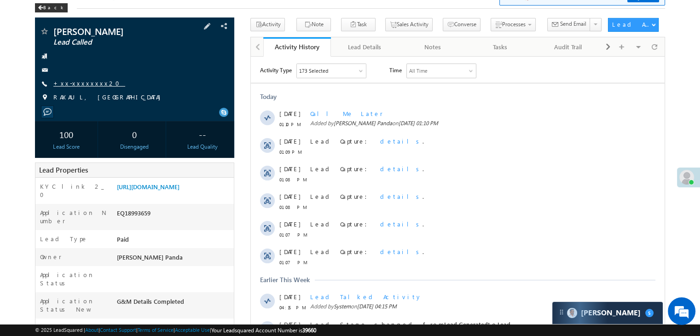
click at [83, 81] on link "+xx-xxxxxxxx20" at bounding box center [89, 83] width 72 height 8
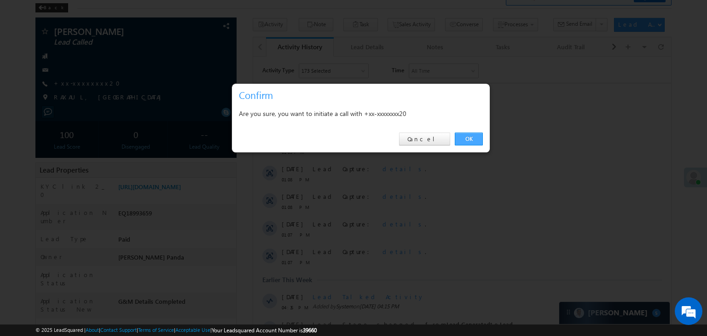
click at [468, 140] on link "OK" at bounding box center [469, 139] width 28 height 13
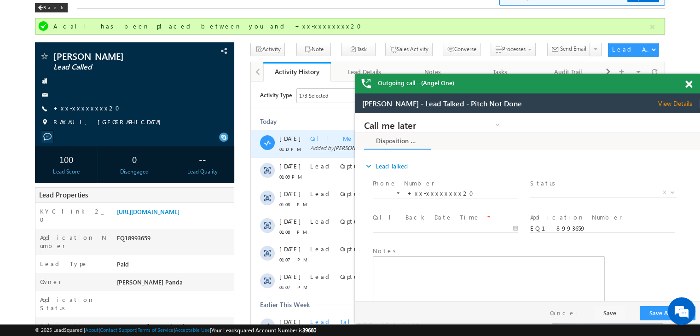
scroll to position [0, 0]
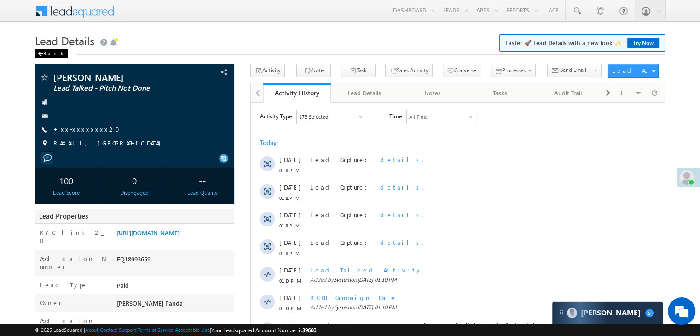
click at [44, 53] on div "Back" at bounding box center [51, 53] width 33 height 9
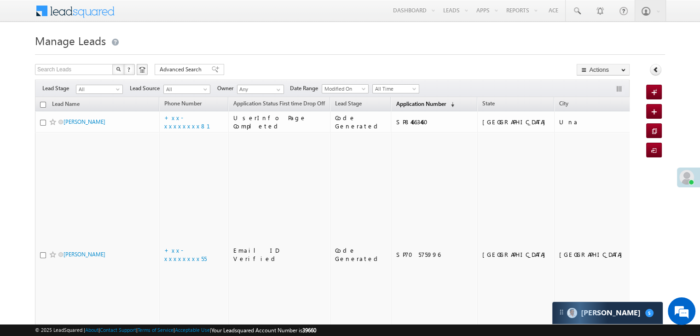
click at [396, 104] on span "Application Number" at bounding box center [421, 103] width 50 height 7
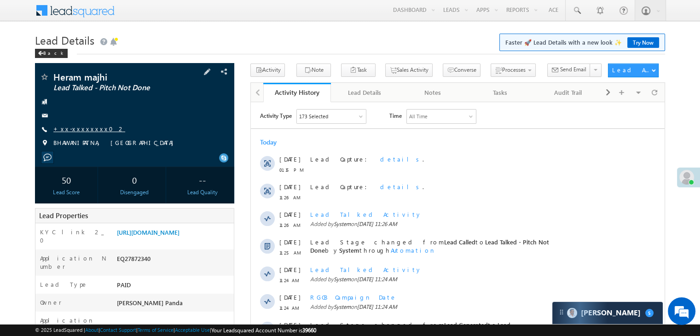
click at [83, 130] on link "+xx-xxxxxxxx02" at bounding box center [89, 129] width 72 height 8
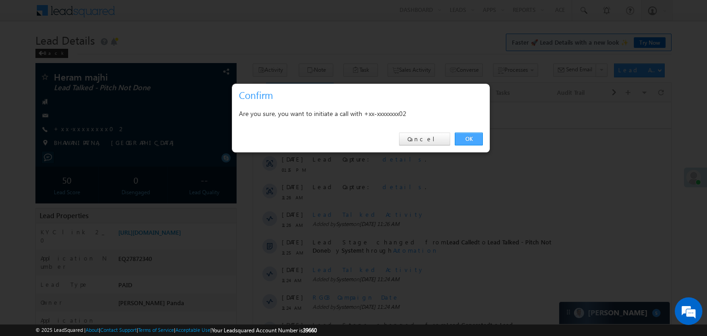
click at [467, 140] on link "OK" at bounding box center [469, 139] width 28 height 13
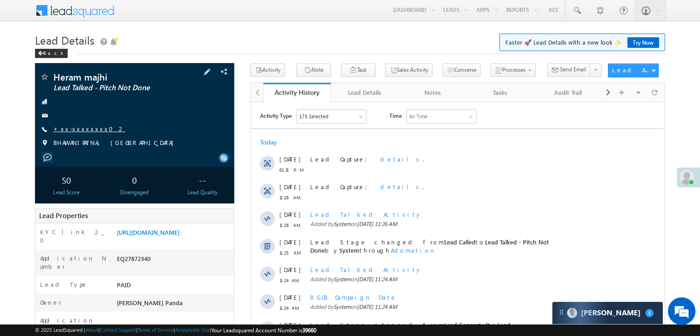
click at [75, 128] on link "+xx-xxxxxxxx02" at bounding box center [89, 129] width 72 height 8
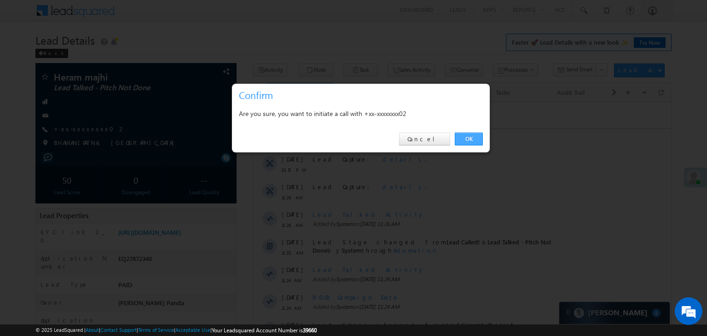
click at [470, 142] on link "OK" at bounding box center [469, 139] width 28 height 13
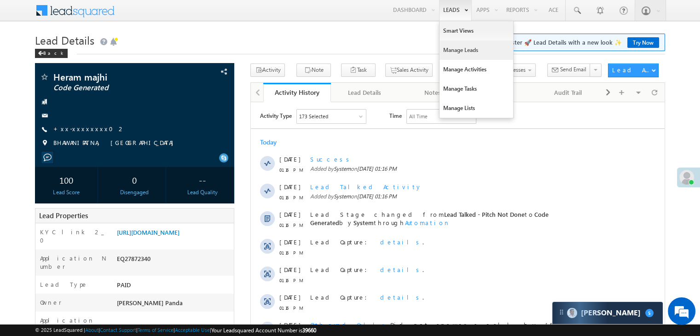
click at [447, 54] on link "Manage Leads" at bounding box center [477, 50] width 74 height 19
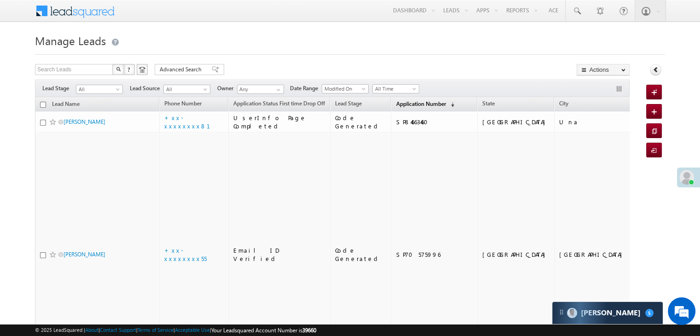
click at [396, 104] on span "Application Number" at bounding box center [421, 103] width 50 height 7
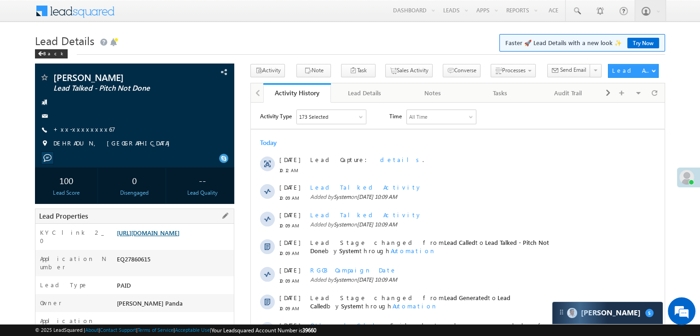
click at [180, 237] on link "[URL][DOMAIN_NAME]" at bounding box center [148, 233] width 63 height 8
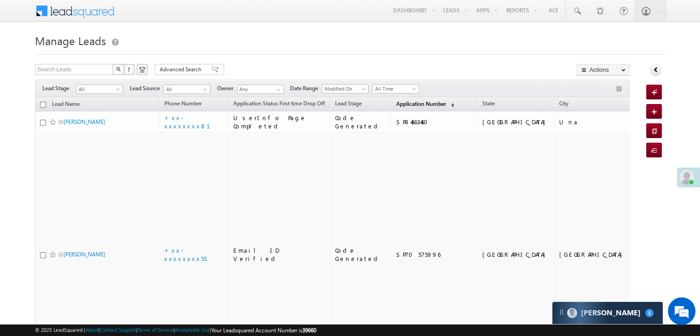
click at [407, 102] on span "Application Number" at bounding box center [421, 103] width 50 height 7
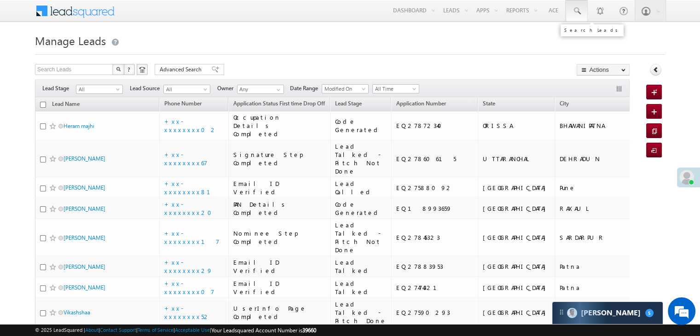
click at [574, 10] on span at bounding box center [576, 10] width 9 height 9
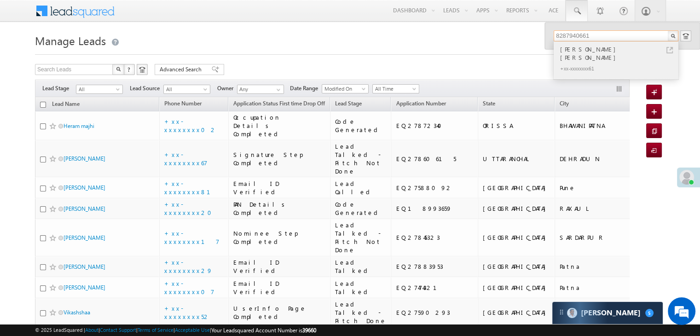
type input "8287940661"
click at [569, 48] on div "[PERSON_NAME] [PERSON_NAME]" at bounding box center [619, 53] width 123 height 18
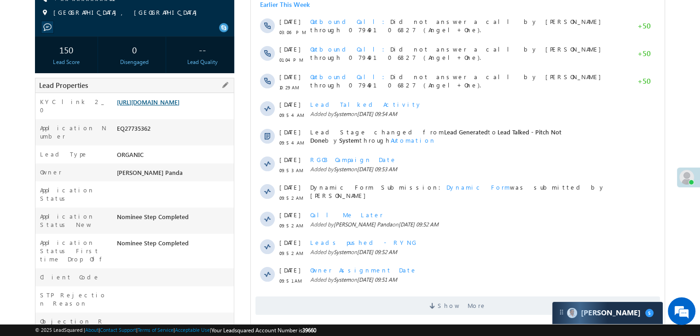
click at [169, 104] on link "[URL][DOMAIN_NAME]" at bounding box center [148, 102] width 63 height 8
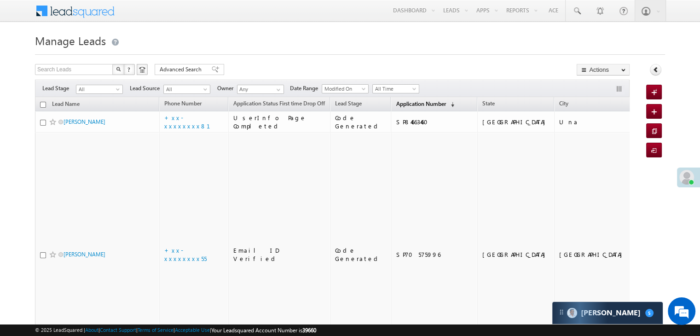
click at [407, 103] on span "Application Number" at bounding box center [421, 103] width 50 height 7
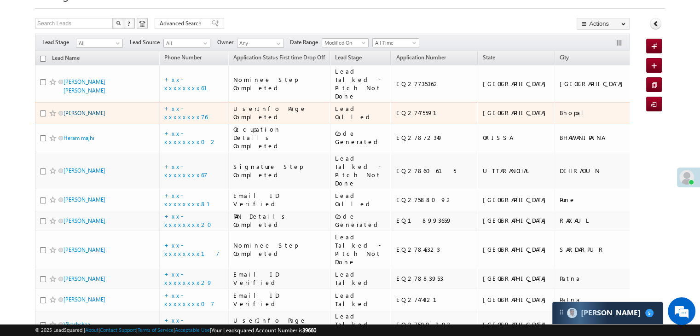
click at [79, 116] on link "[PERSON_NAME]" at bounding box center [85, 113] width 42 height 7
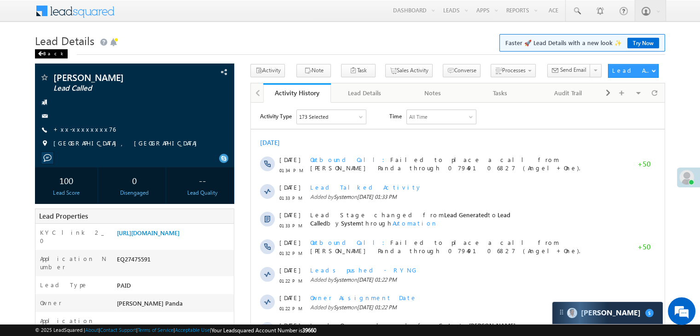
click at [40, 53] on span at bounding box center [41, 54] width 6 height 5
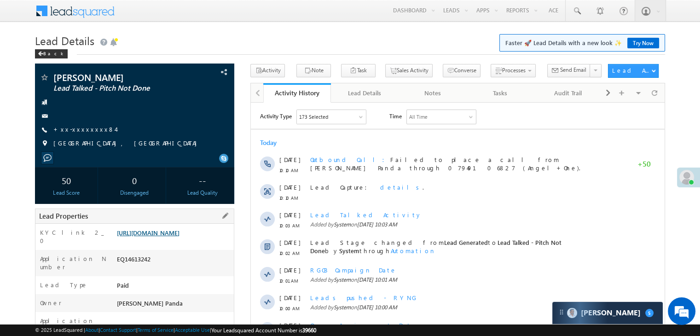
click at [174, 236] on link "[URL][DOMAIN_NAME]" at bounding box center [148, 233] width 63 height 8
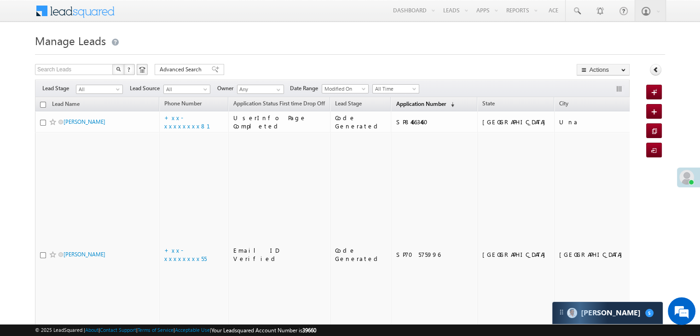
click at [400, 103] on span "Application Number" at bounding box center [421, 103] width 50 height 7
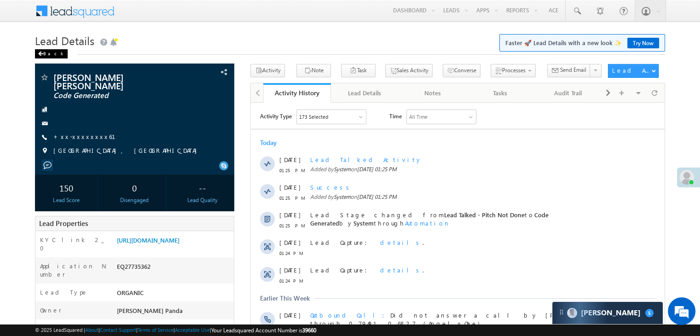
click at [44, 53] on div "Back" at bounding box center [51, 53] width 33 height 9
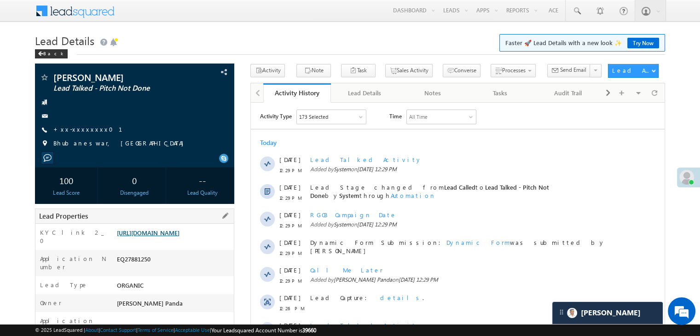
click at [176, 237] on link "https://angelbroking1-pk3em7sa.customui-test.leadsquared.com?leadId=f10d0f51-6e…" at bounding box center [148, 233] width 63 height 8
click at [577, 10] on span at bounding box center [576, 10] width 9 height 9
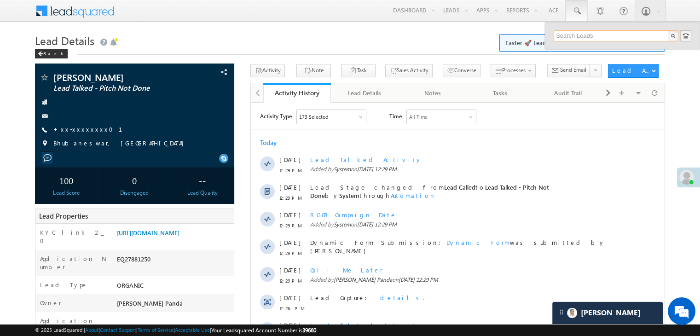
paste input "8006027895"
type input "8006027895"
click at [573, 50] on div "RISHAV CHAUHAN" at bounding box center [619, 49] width 123 height 10
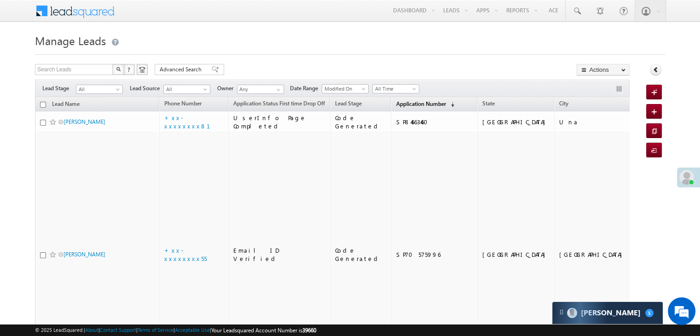
click at [398, 105] on span "Application Number" at bounding box center [421, 103] width 50 height 7
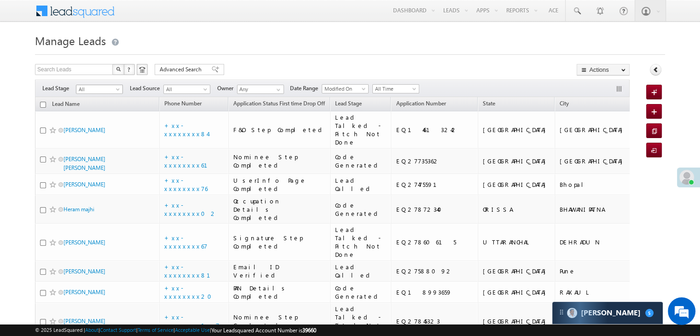
click at [116, 91] on span at bounding box center [118, 90] width 7 height 7
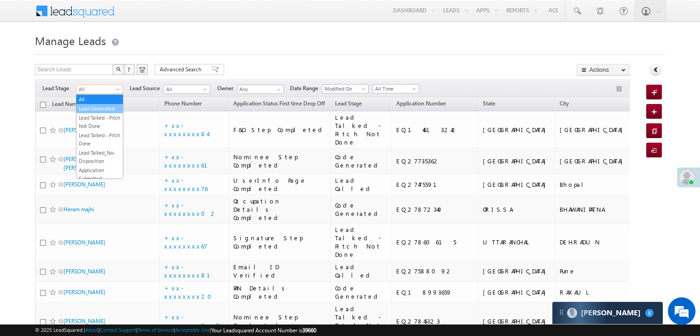
click at [99, 111] on link "Lead Generated" at bounding box center [99, 108] width 46 height 8
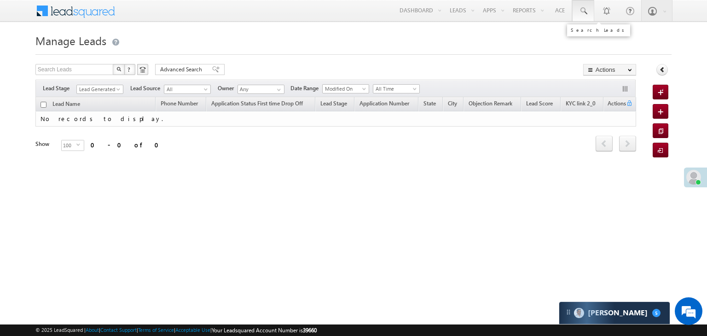
click at [586, 10] on span at bounding box center [583, 10] width 9 height 9
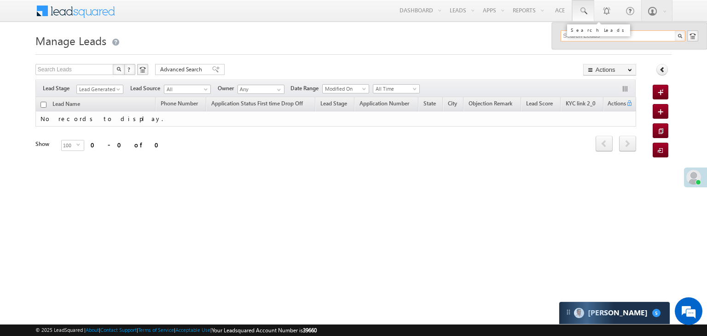
paste input "6371374101"
type input "6371374101"
click at [576, 51] on div "Babul Mohanty" at bounding box center [626, 49] width 123 height 10
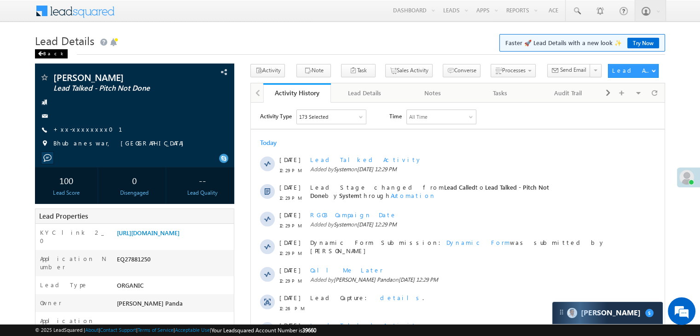
click at [44, 54] on div "Back" at bounding box center [51, 53] width 33 height 9
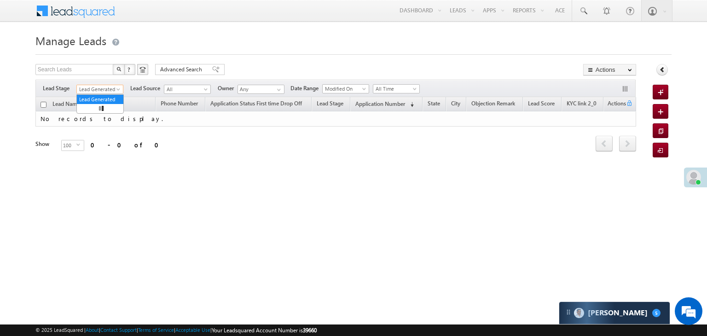
click at [114, 91] on span "Lead Generated" at bounding box center [99, 89] width 44 height 8
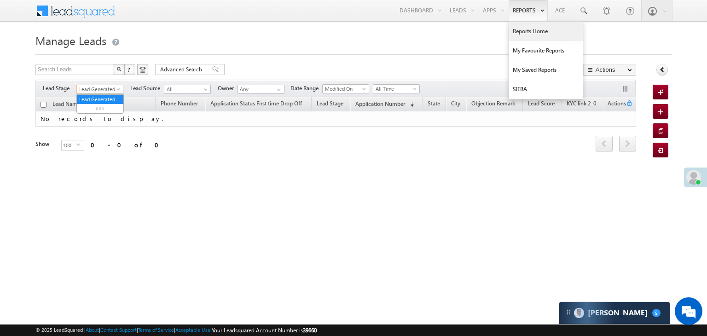
click at [532, 29] on link "Reports Home" at bounding box center [546, 31] width 74 height 19
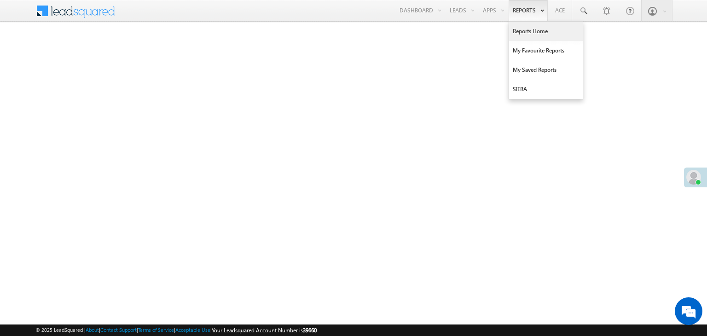
click at [530, 29] on link "Reports Home" at bounding box center [546, 31] width 74 height 19
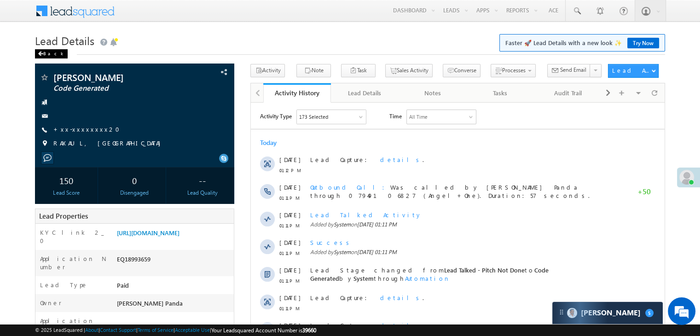
click at [43, 52] on span at bounding box center [41, 54] width 6 height 5
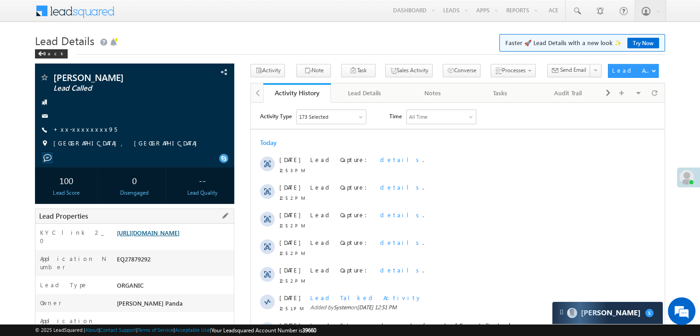
click at [180, 237] on link "[URL][DOMAIN_NAME]" at bounding box center [148, 233] width 63 height 8
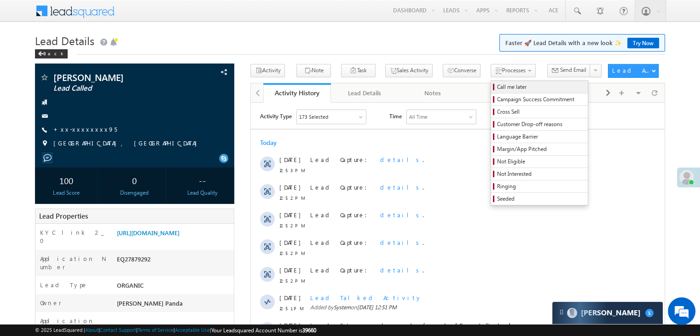
click at [497, 89] on span "Call me later" at bounding box center [540, 87] width 87 height 8
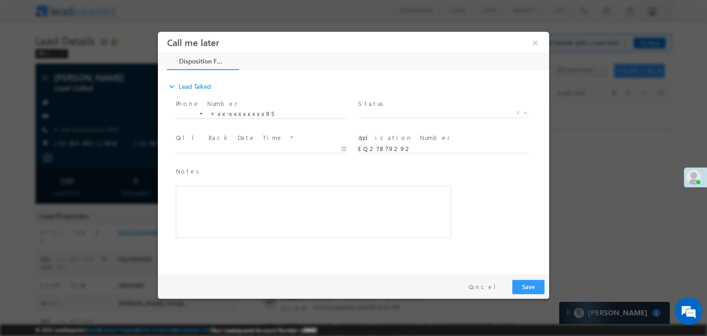
click at [414, 114] on span "X" at bounding box center [444, 113] width 172 height 9
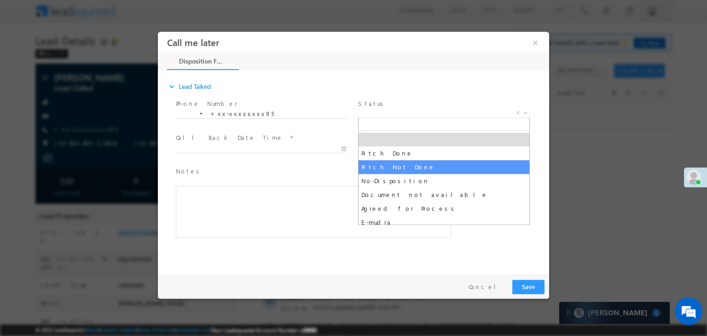
select select "Pitch Not Done"
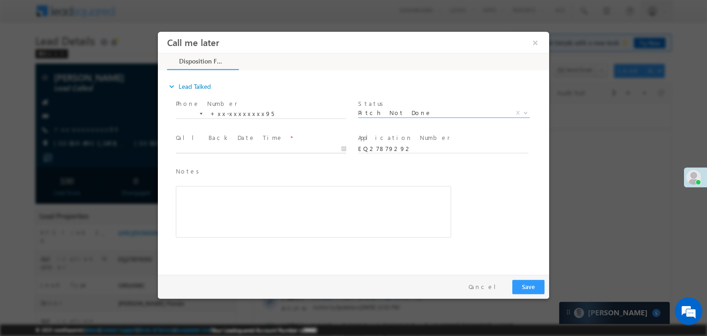
type input "08/27/25 1:38 PM"
click at [324, 149] on input "08/27/25 1:38 PM" at bounding box center [261, 149] width 170 height 9
click at [525, 286] on button "Save" at bounding box center [528, 287] width 32 height 14
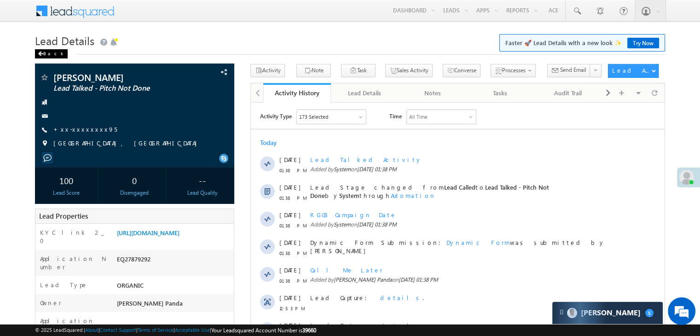
click at [44, 54] on div "Back" at bounding box center [51, 53] width 33 height 9
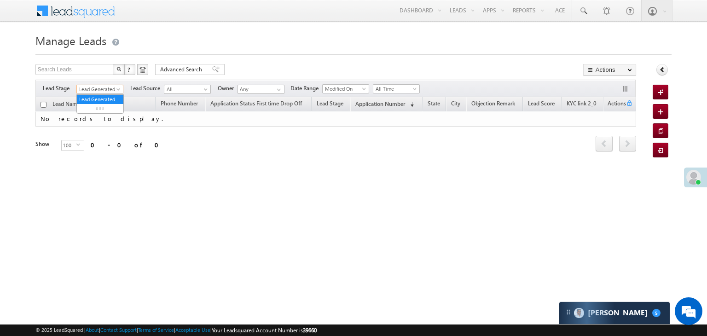
click at [120, 89] on span at bounding box center [119, 90] width 7 height 7
click at [96, 96] on link "All" at bounding box center [100, 99] width 46 height 8
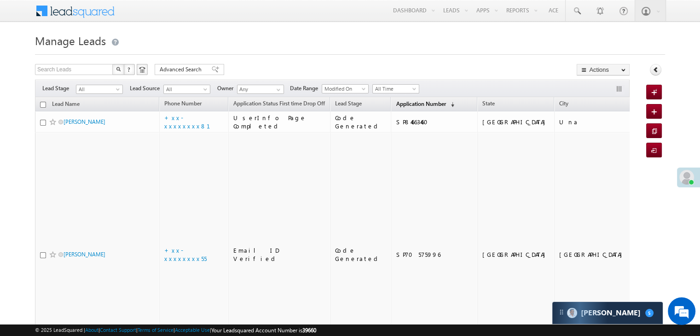
click at [407, 104] on span "Application Number" at bounding box center [421, 103] width 50 height 7
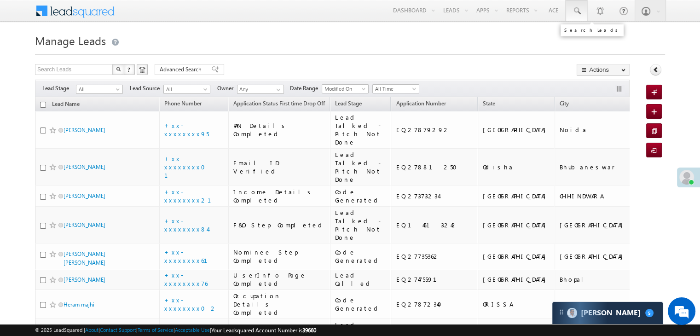
click at [577, 12] on span at bounding box center [576, 10] width 9 height 9
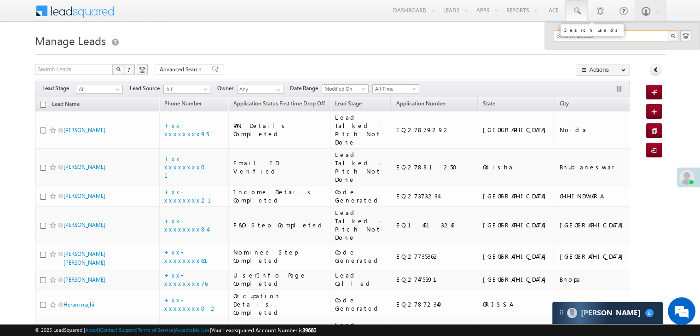
paste input "9929572121"
type input "9929572121"
click at [570, 48] on div "Pathan" at bounding box center [619, 49] width 123 height 10
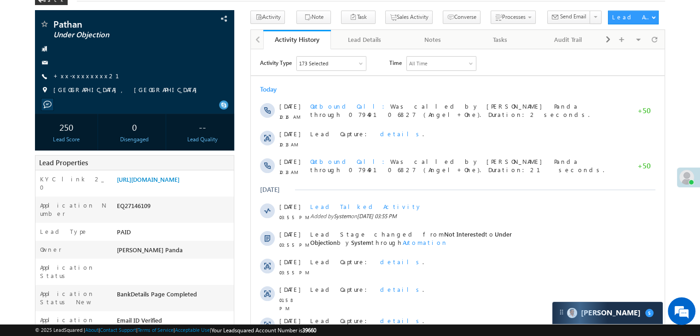
scroll to position [46, 0]
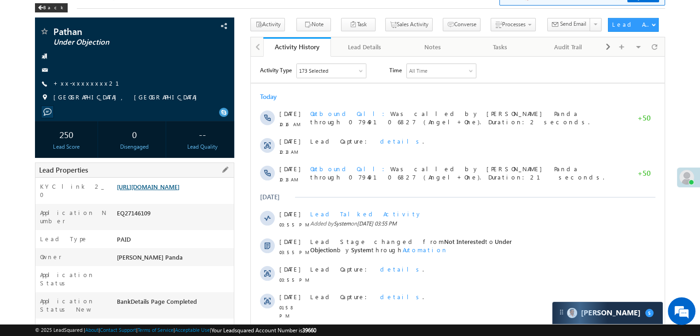
click at [180, 190] on link "[URL][DOMAIN_NAME]" at bounding box center [148, 187] width 63 height 8
click at [46, 33] on span at bounding box center [44, 32] width 9 height 9
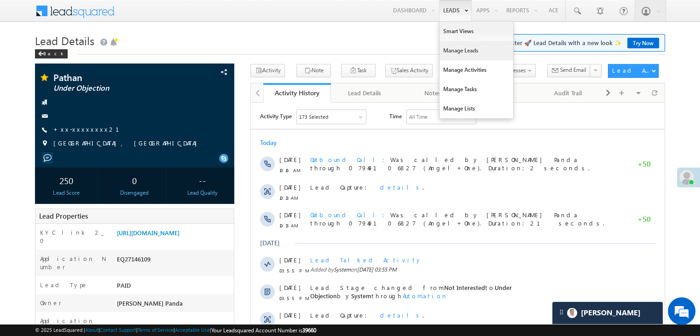
click at [454, 48] on link "Manage Leads" at bounding box center [477, 50] width 74 height 19
click at [452, 49] on link "Manage Leads" at bounding box center [477, 50] width 74 height 19
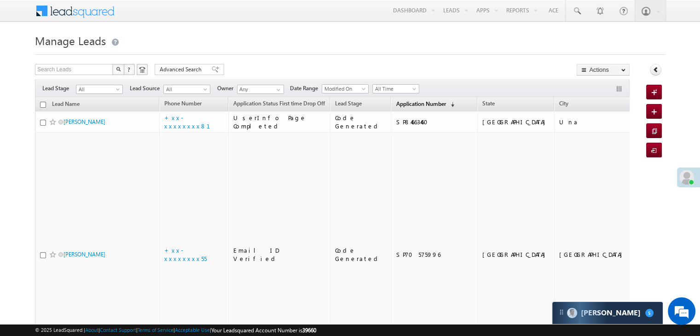
click at [410, 103] on span "Application Number" at bounding box center [421, 103] width 50 height 7
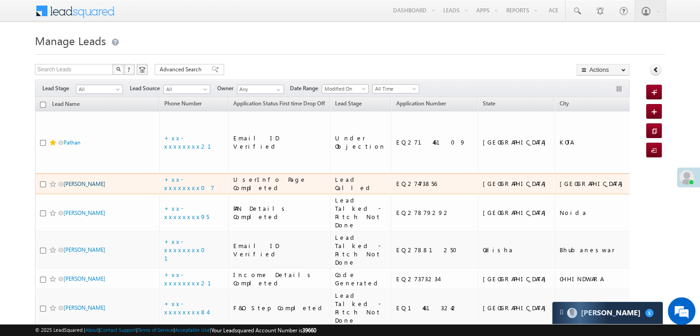
click at [90, 187] on link "[PERSON_NAME]" at bounding box center [85, 183] width 42 height 7
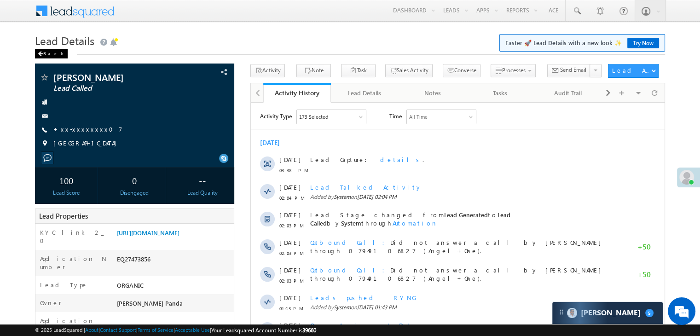
click at [48, 54] on div "Back" at bounding box center [51, 53] width 33 height 9
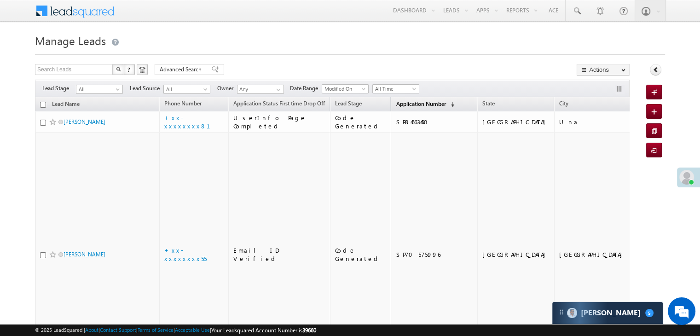
click at [396, 102] on span "Application Number" at bounding box center [421, 103] width 50 height 7
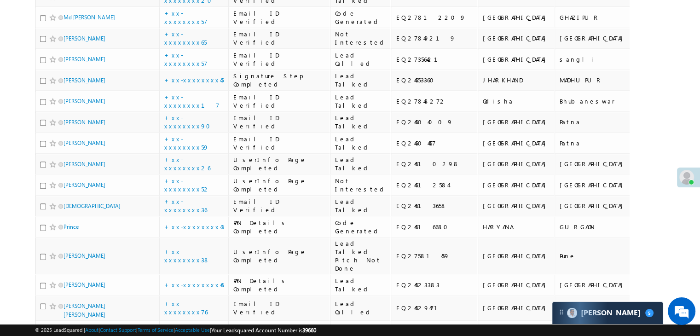
scroll to position [1105, 0]
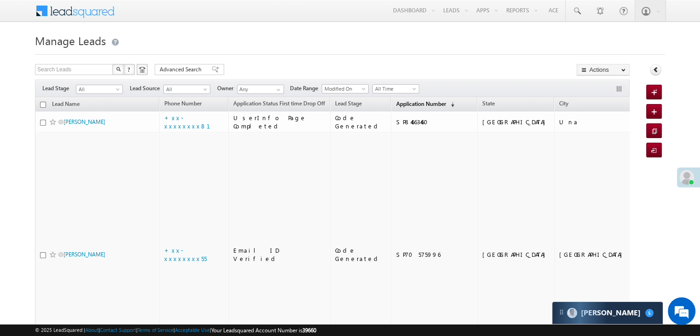
click at [396, 103] on span "Application Number" at bounding box center [421, 103] width 50 height 7
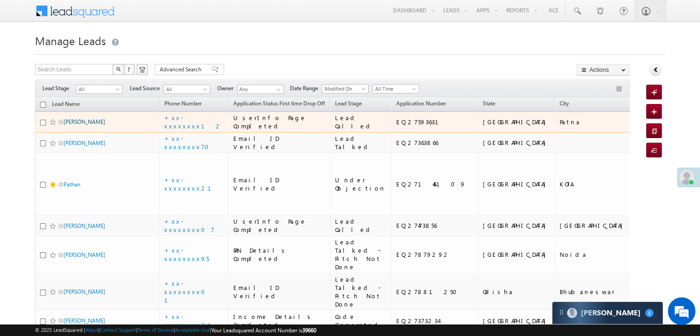
click at [86, 125] on link "Vipeen kumar" at bounding box center [85, 121] width 42 height 7
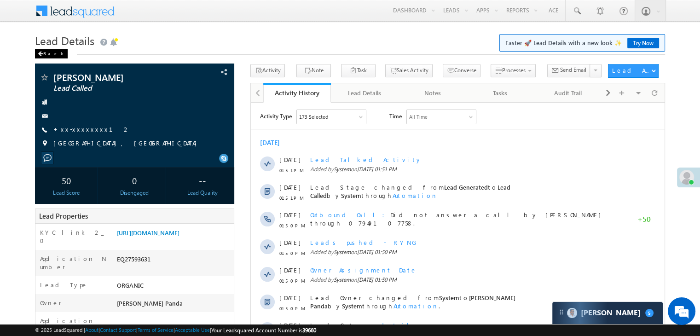
click at [45, 52] on div "Back" at bounding box center [51, 53] width 33 height 9
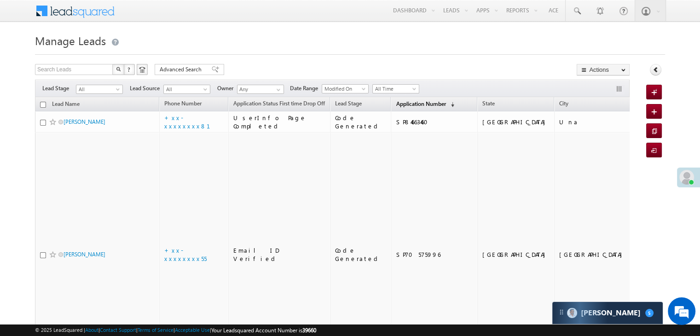
click at [399, 102] on span "Application Number" at bounding box center [421, 103] width 50 height 7
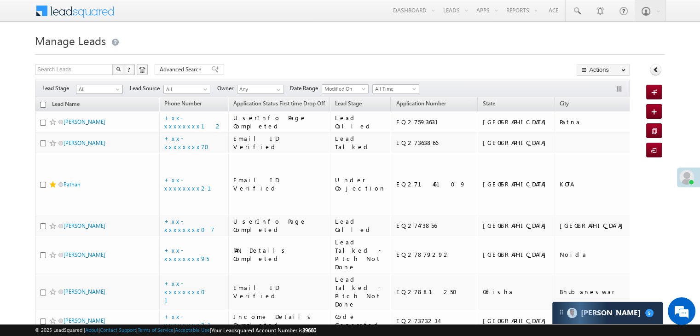
click at [116, 90] on span at bounding box center [118, 90] width 7 height 7
click at [104, 107] on link "Lead Generated" at bounding box center [99, 108] width 46 height 8
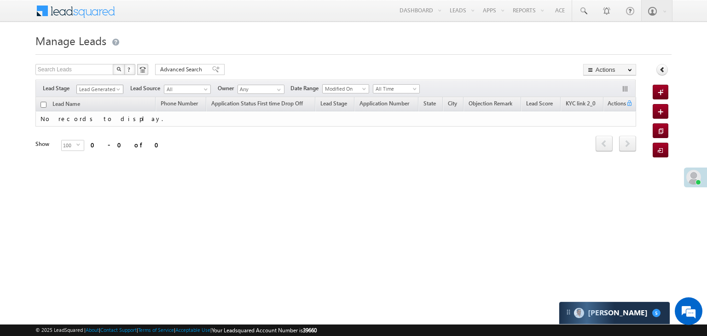
click at [118, 88] on span at bounding box center [119, 90] width 7 height 7
click at [104, 95] on link "All" at bounding box center [100, 99] width 46 height 8
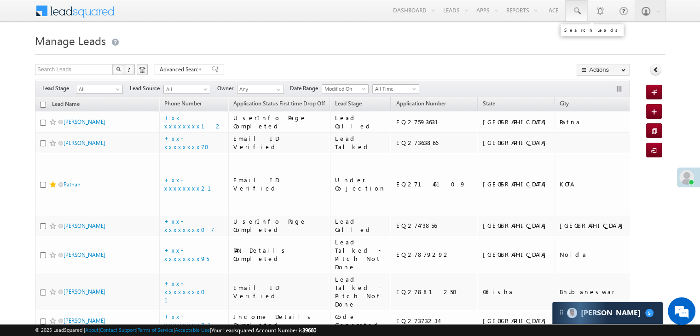
click at [575, 9] on span at bounding box center [576, 10] width 9 height 9
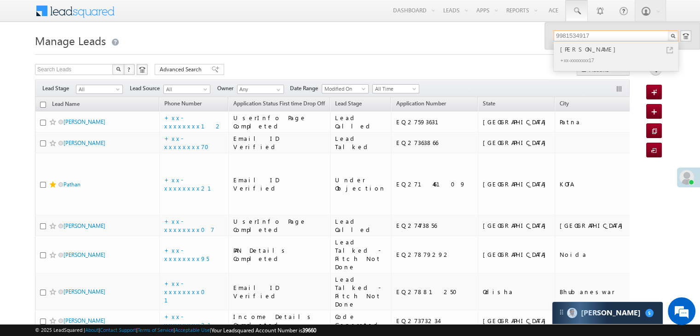
type input "9981534917"
click at [573, 48] on div "[PERSON_NAME]" at bounding box center [619, 49] width 123 height 10
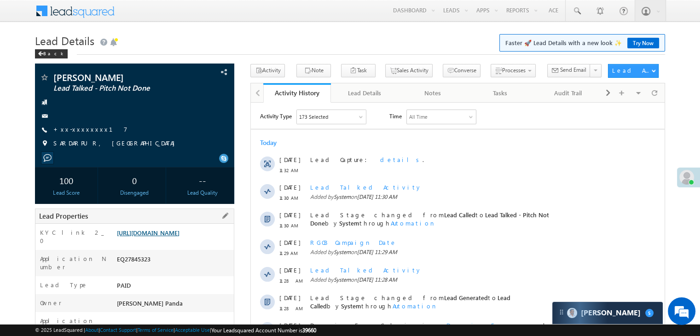
scroll to position [138, 0]
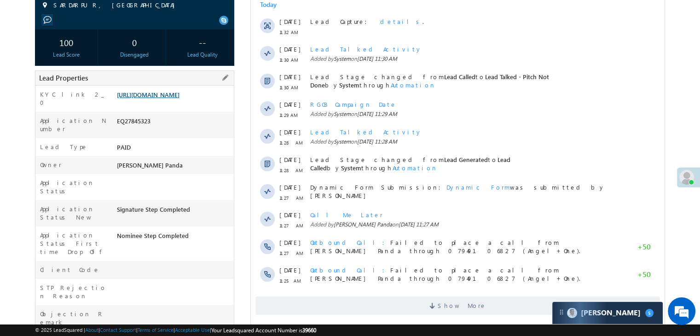
click at [176, 99] on link "[URL][DOMAIN_NAME]" at bounding box center [148, 95] width 63 height 8
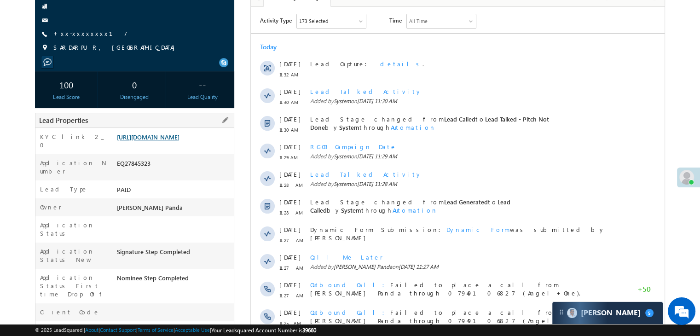
scroll to position [46, 0]
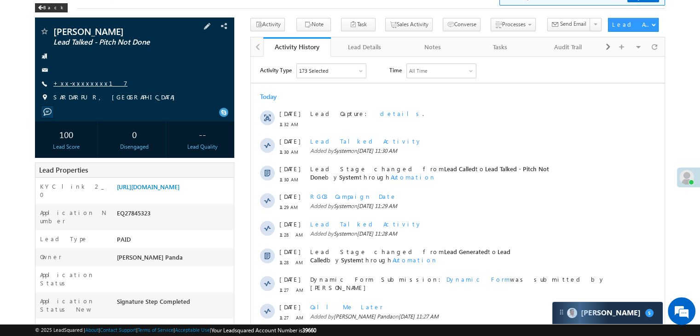
click at [75, 85] on link "+xx-xxxxxxxx17" at bounding box center [90, 83] width 74 height 8
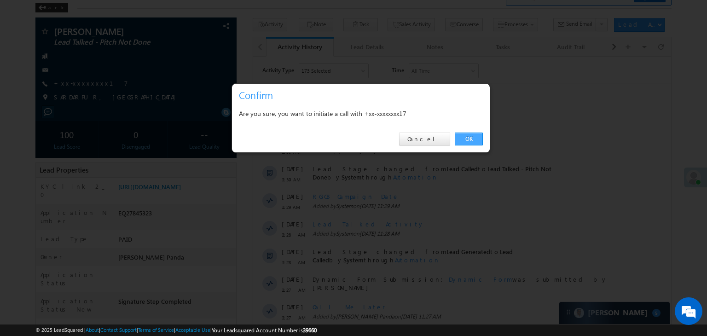
click at [472, 140] on link "OK" at bounding box center [469, 139] width 28 height 13
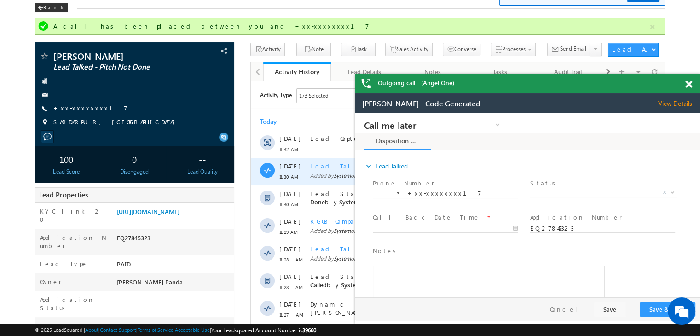
scroll to position [0, 0]
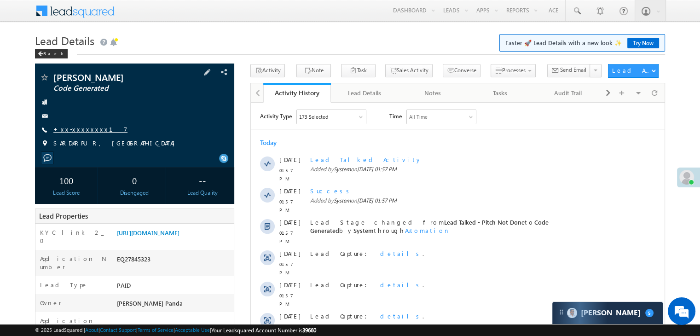
click at [75, 131] on link "+xx-xxxxxxxx17" at bounding box center [90, 129] width 74 height 8
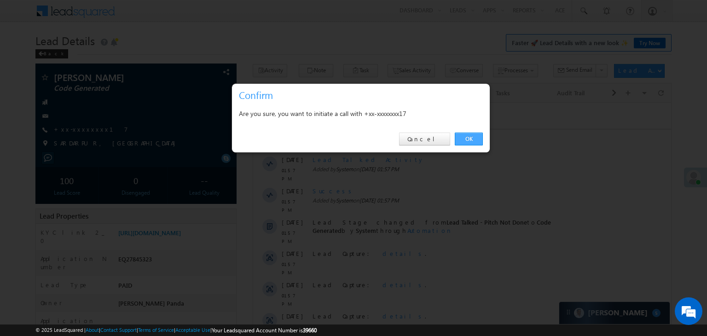
click at [475, 139] on link "OK" at bounding box center [469, 139] width 28 height 13
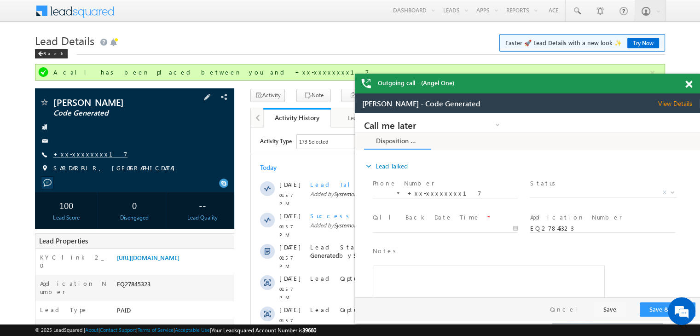
click at [81, 157] on link "+xx-xxxxxxxx17" at bounding box center [90, 154] width 74 height 8
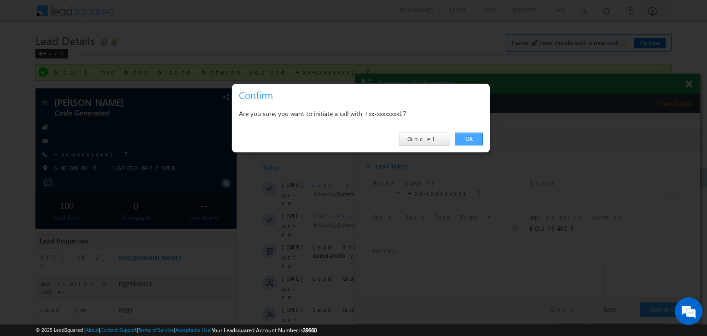
click at [467, 141] on link "OK" at bounding box center [469, 139] width 28 height 13
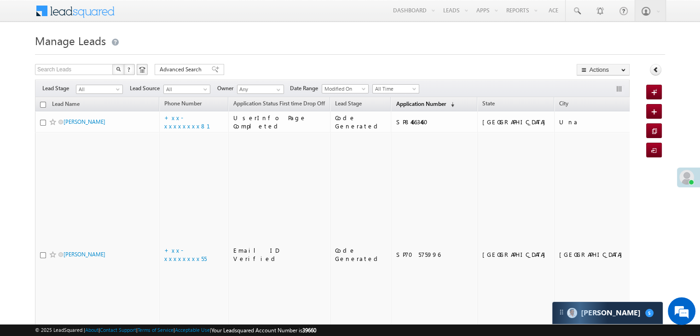
click at [405, 106] on span "Application Number" at bounding box center [421, 103] width 50 height 7
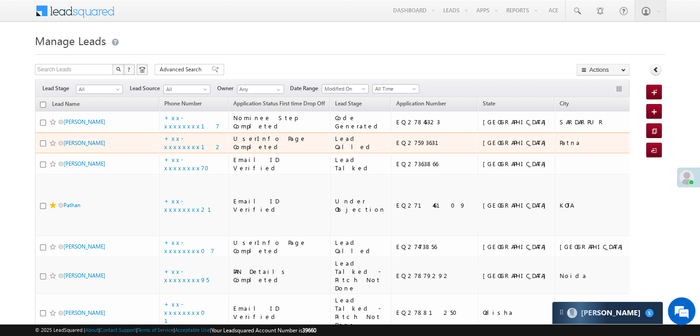
scroll to position [92, 0]
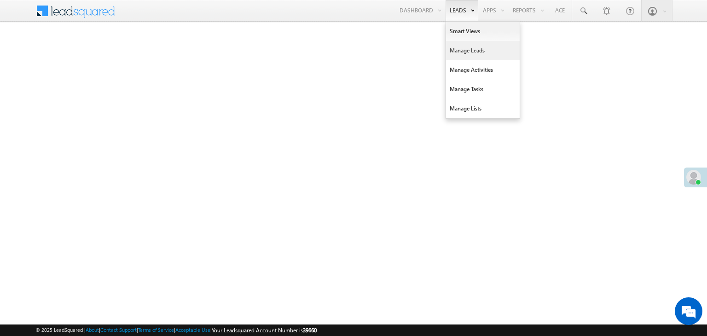
click at [464, 50] on link "Manage Leads" at bounding box center [483, 50] width 74 height 19
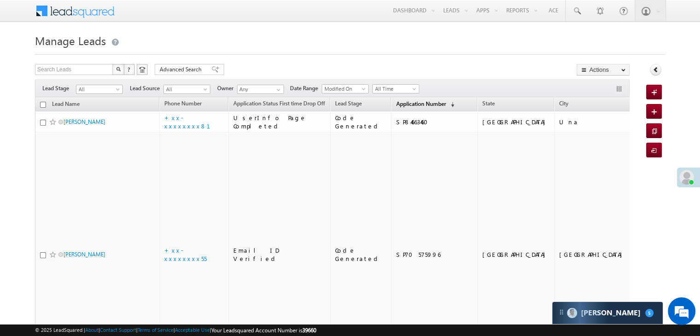
click at [404, 103] on span "Application Number" at bounding box center [421, 103] width 50 height 7
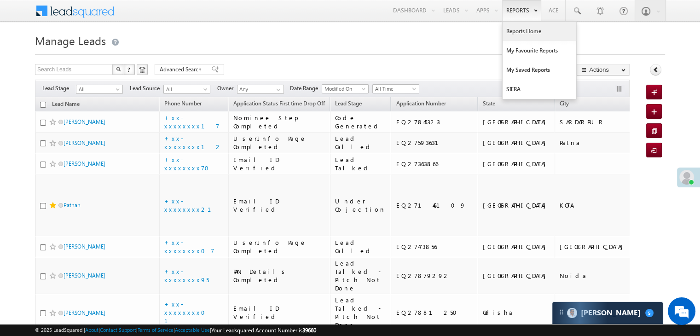
click at [522, 34] on link "Reports Home" at bounding box center [540, 31] width 74 height 19
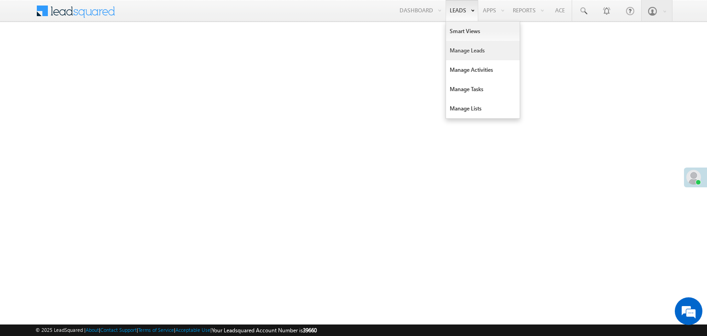
click at [459, 46] on link "Manage Leads" at bounding box center [483, 50] width 74 height 19
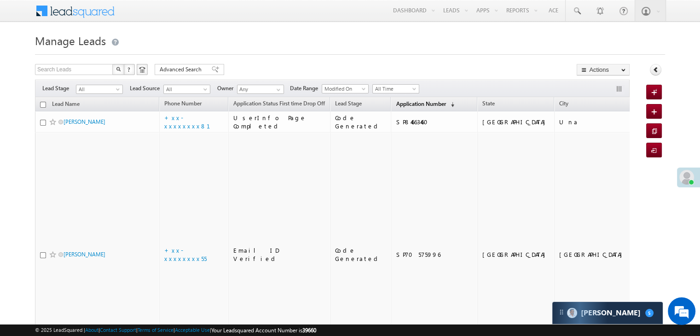
click at [399, 104] on span "Application Number" at bounding box center [421, 103] width 50 height 7
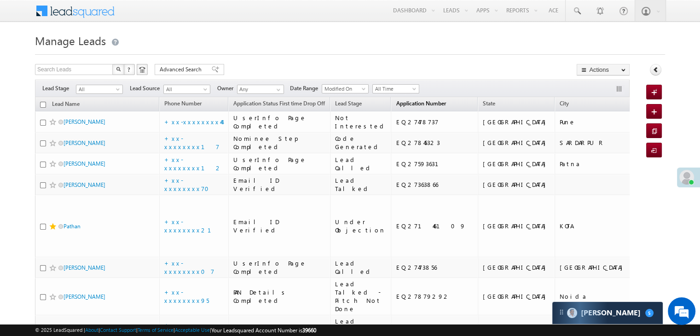
click at [398, 104] on span "Application Number" at bounding box center [421, 103] width 50 height 7
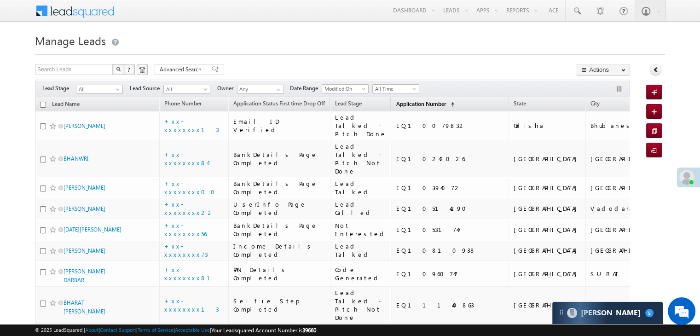
click at [402, 103] on span "Application Number" at bounding box center [421, 103] width 50 height 7
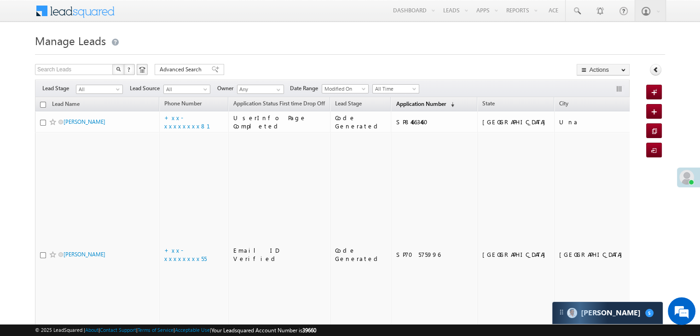
click at [398, 106] on span "Application Number" at bounding box center [421, 103] width 50 height 7
